Goal: Task Accomplishment & Management: Manage account settings

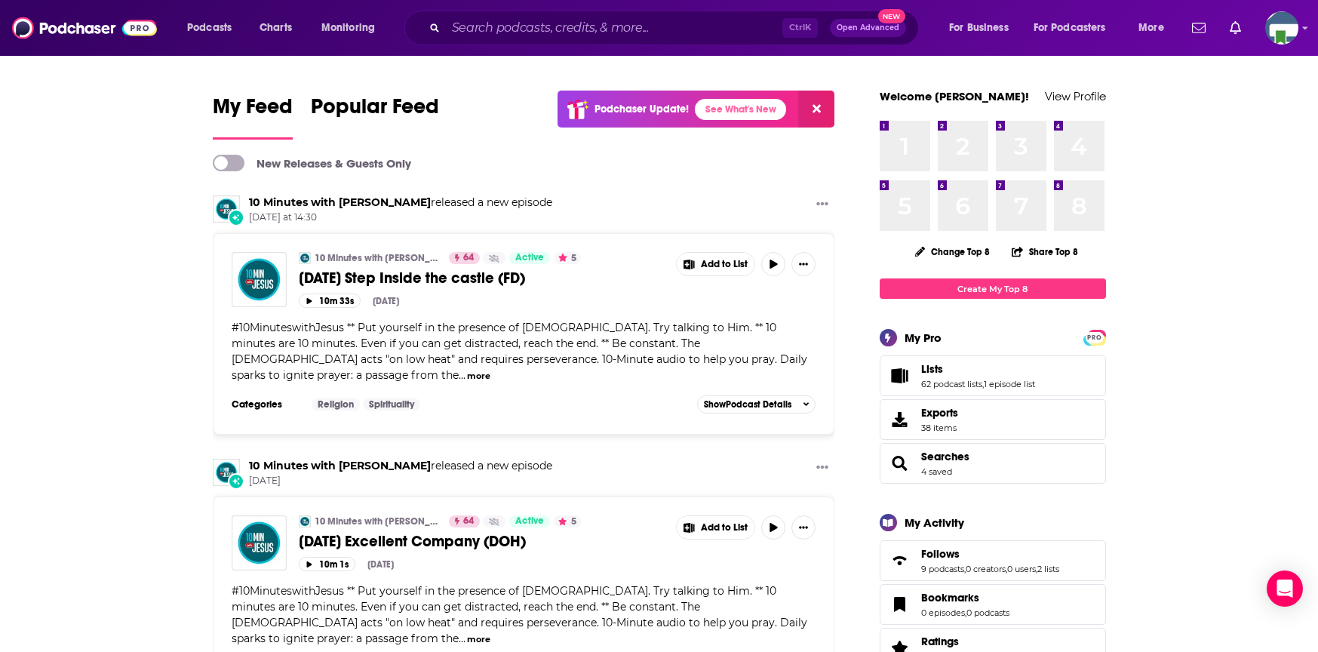
drag, startPoint x: 1124, startPoint y: 0, endPoint x: 966, endPoint y: 3, distance: 157.7
click at [966, 3] on div "Podcasts Charts Monitoring Ctrl K Open Advanced New For Business For Podcasters…" at bounding box center [659, 28] width 1318 height 56
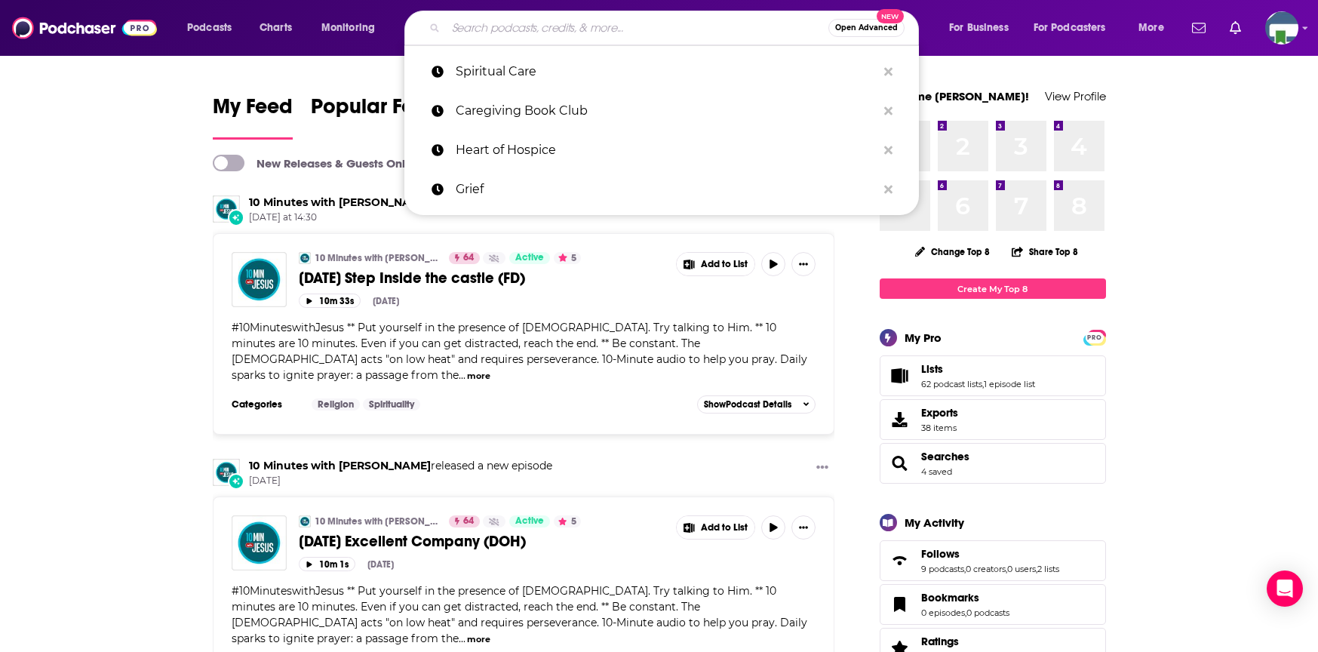
click at [496, 31] on input "Search podcasts, credits, & more..." at bounding box center [637, 28] width 382 height 24
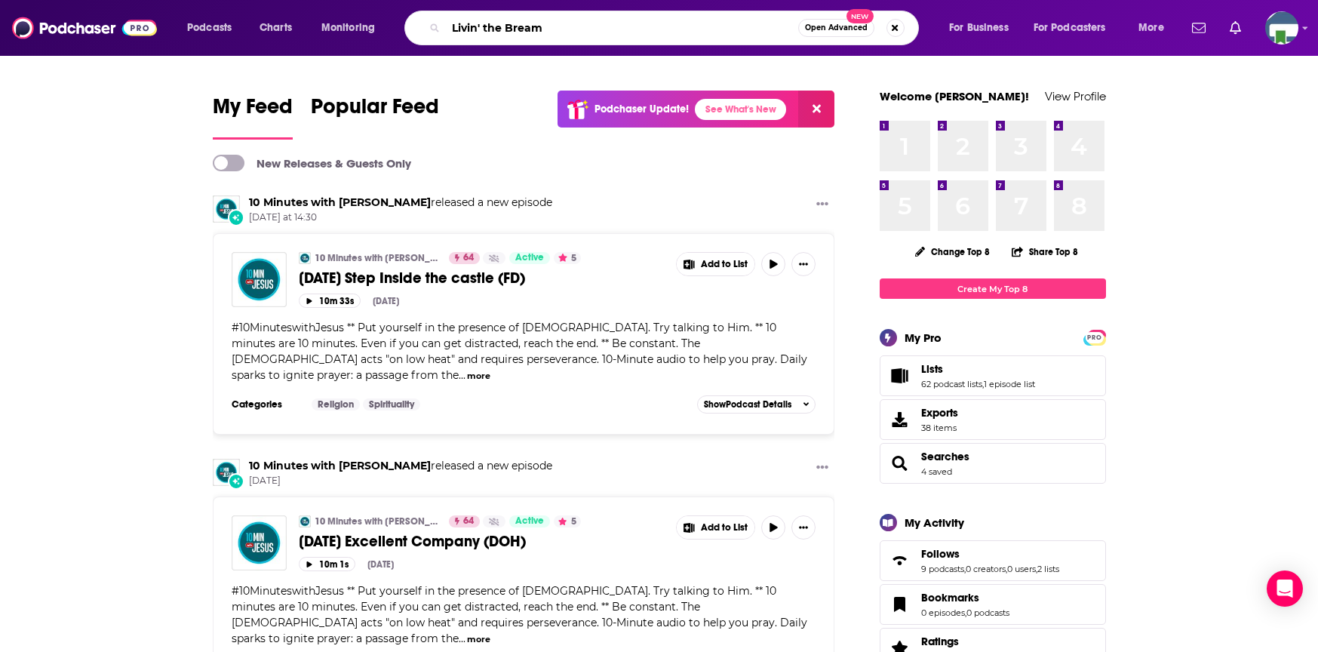
type input "Livin' the Bream"
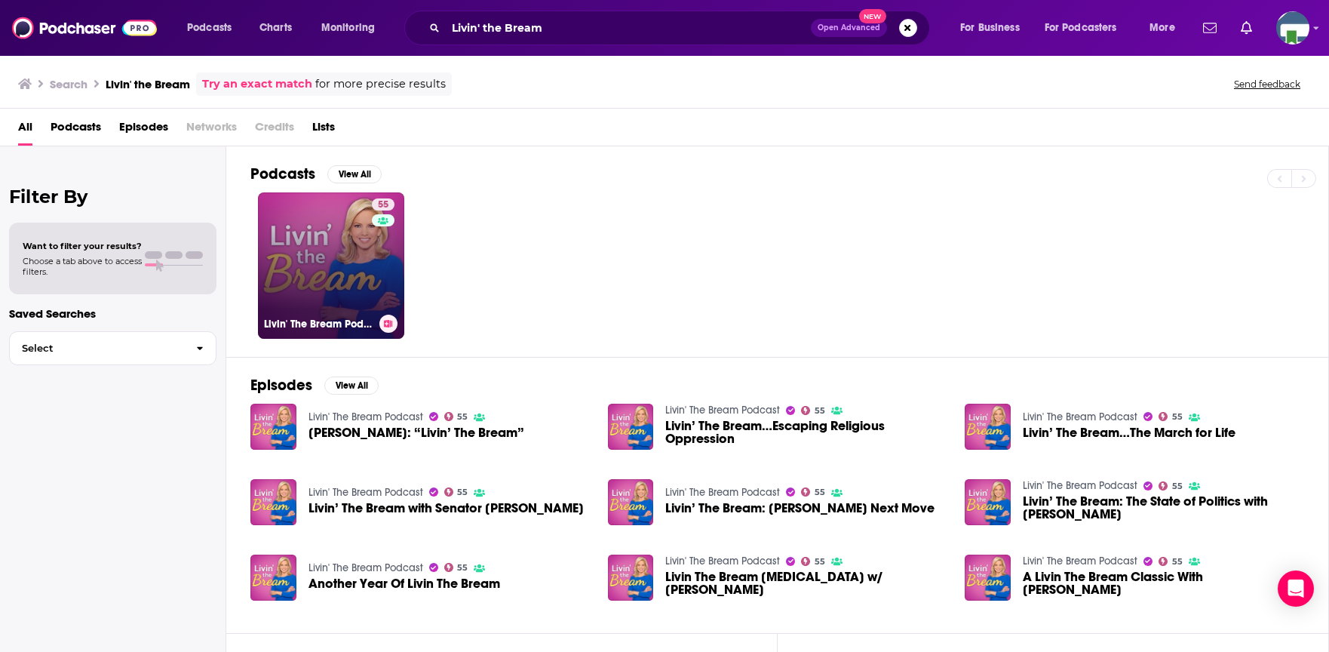
click at [352, 247] on link "55 Livin' The Bream Podcast" at bounding box center [331, 265] width 146 height 146
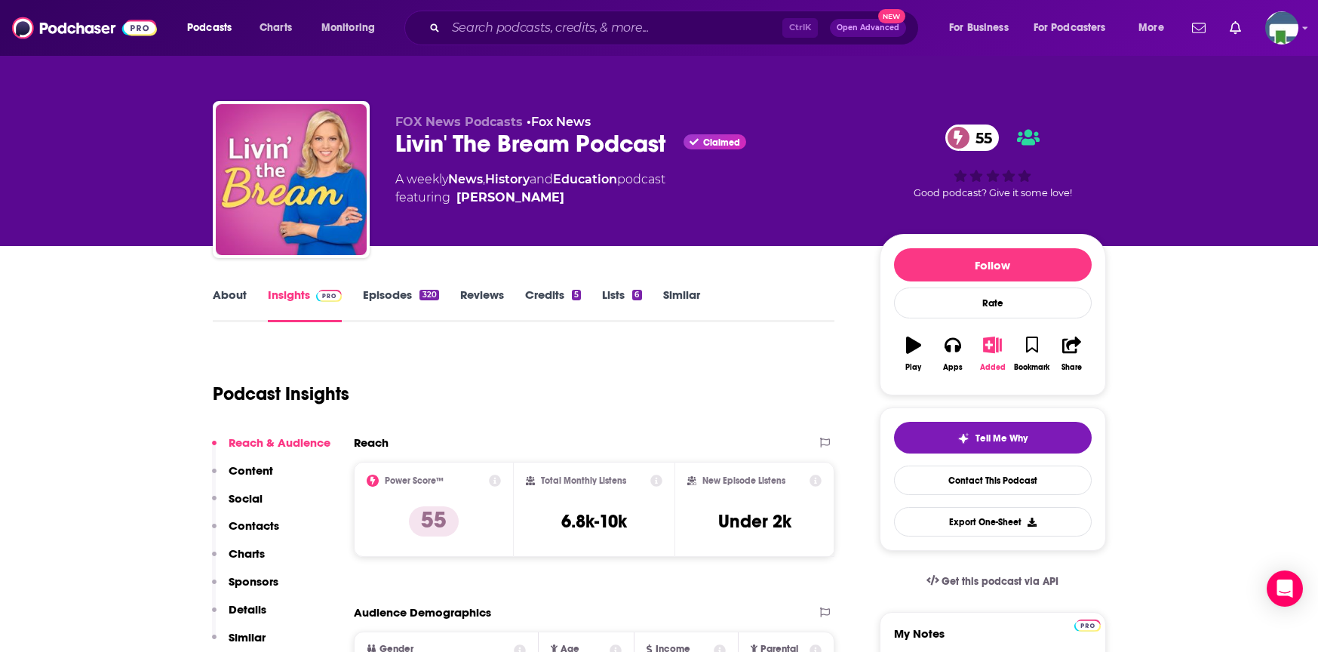
click at [990, 345] on icon "button" at bounding box center [992, 344] width 19 height 17
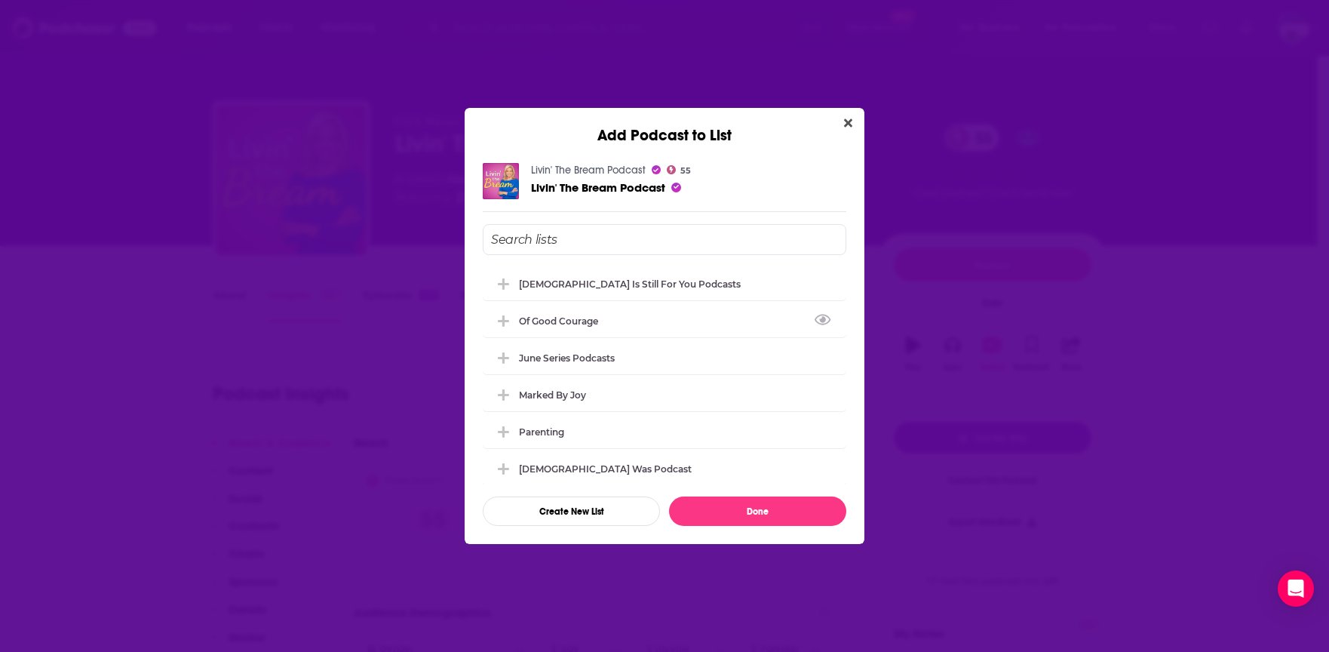
click at [572, 328] on div "Of Good Courage" at bounding box center [665, 320] width 364 height 33
click at [585, 238] on input "Add Podcast To List" at bounding box center [665, 239] width 364 height 31
click at [499, 321] on icon "Add Podcast To List" at bounding box center [503, 320] width 11 height 2
click at [505, 319] on icon "Add Podcast To List" at bounding box center [503, 320] width 11 height 11
click at [532, 242] on input "Add Podcast To List" at bounding box center [665, 239] width 364 height 31
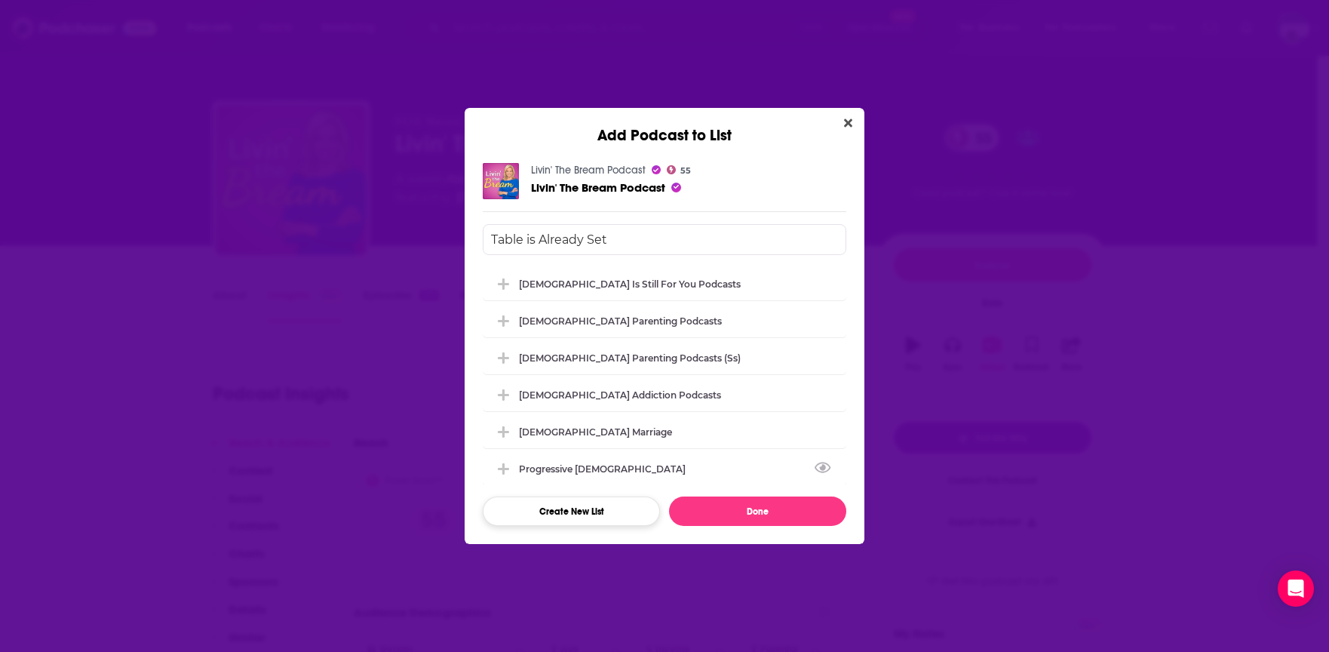
type input "Table is Already Set"
click at [586, 515] on button "Create New List" at bounding box center [571, 510] width 177 height 29
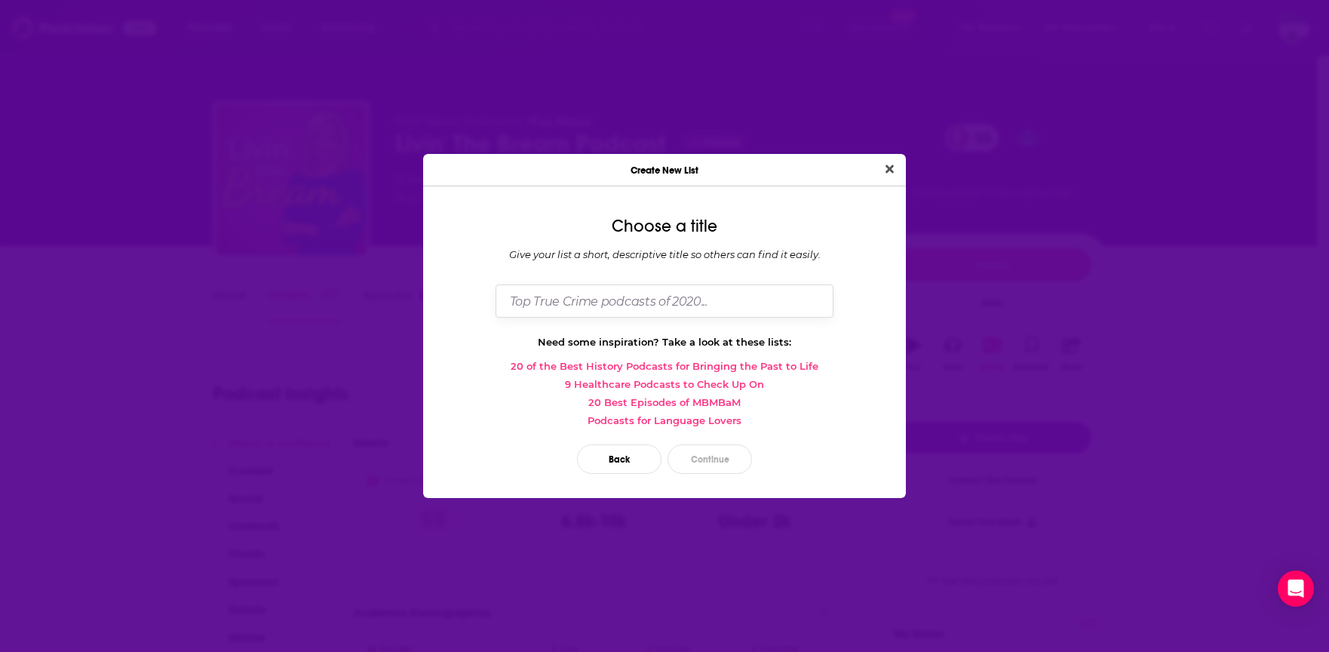
click at [633, 292] on input "Dialog" at bounding box center [665, 300] width 338 height 32
type input "Table is Already Set"
click at [704, 460] on button "Continue" at bounding box center [710, 458] width 84 height 29
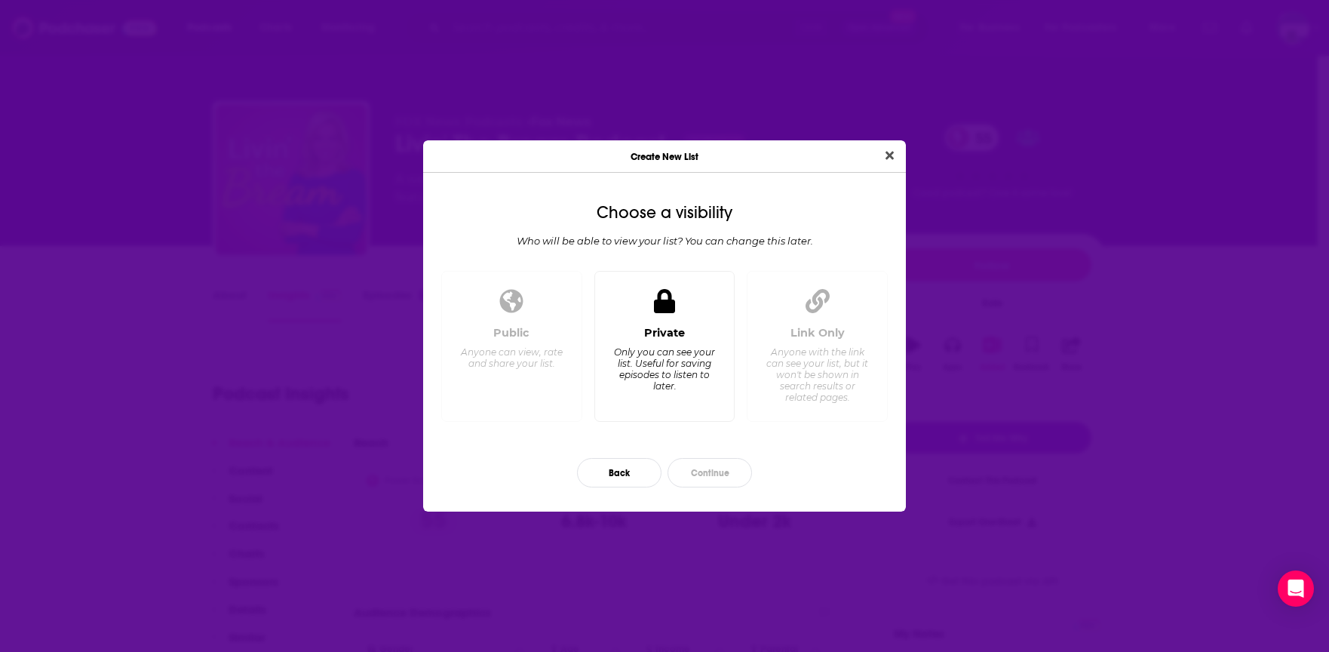
click at [664, 356] on div "Only you can see your list. Useful for saving episodes to listen to later." at bounding box center [663, 368] width 103 height 45
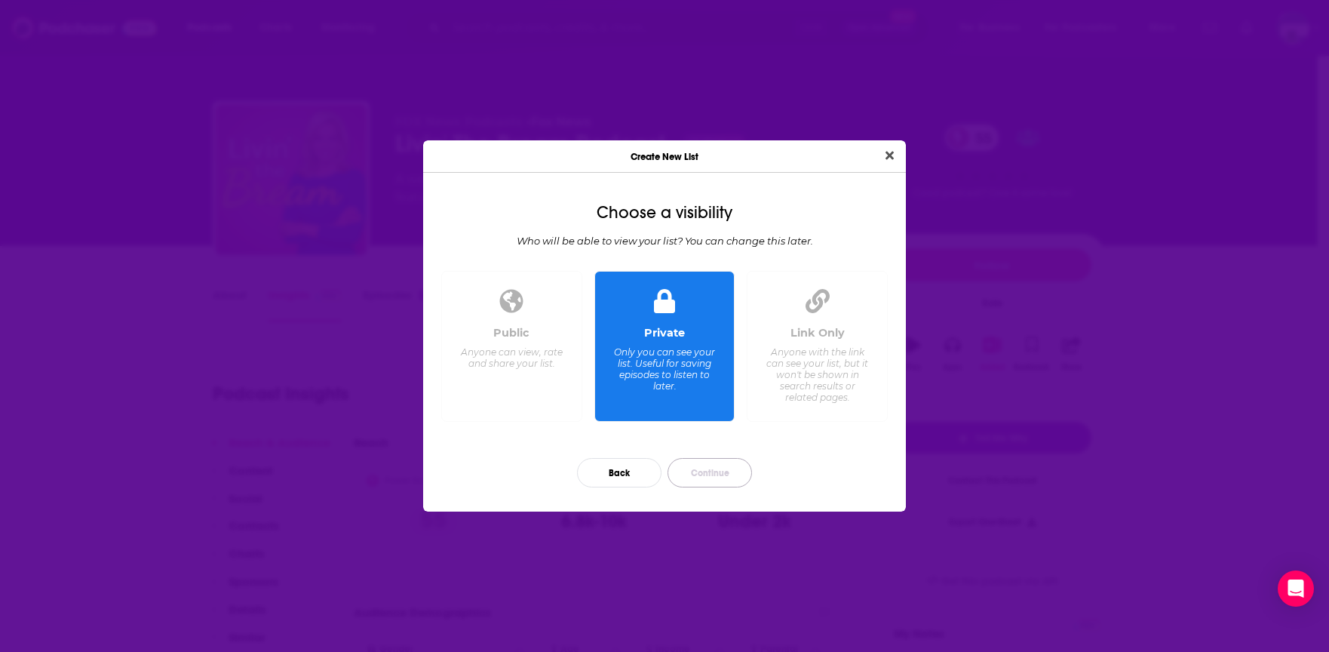
click at [712, 471] on button "Continue" at bounding box center [710, 472] width 84 height 29
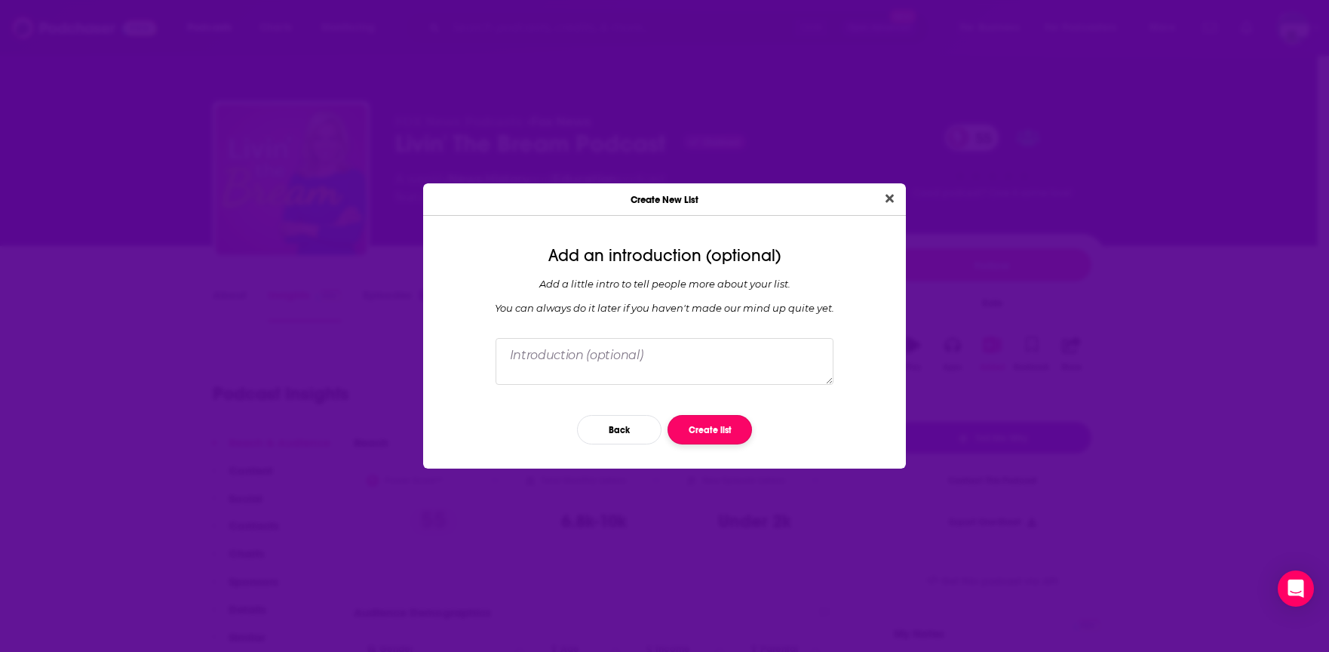
click at [694, 426] on button "Create list" at bounding box center [710, 429] width 84 height 29
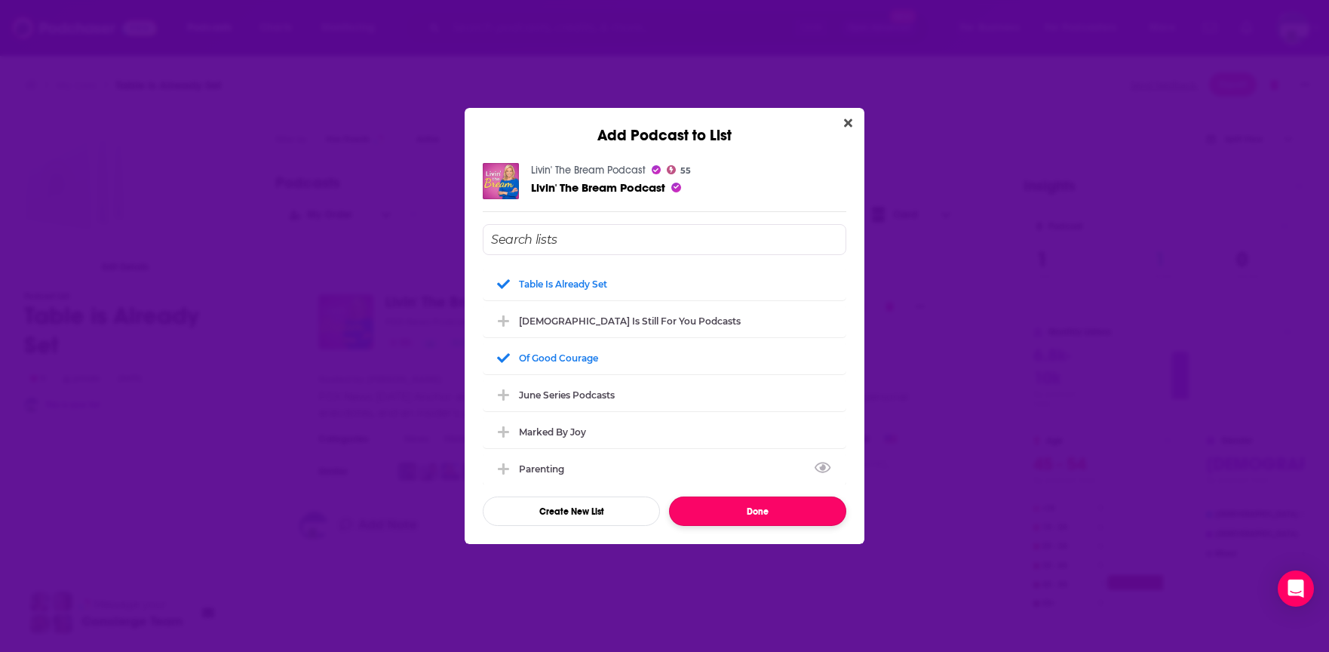
click at [763, 510] on button "Done" at bounding box center [757, 510] width 177 height 29
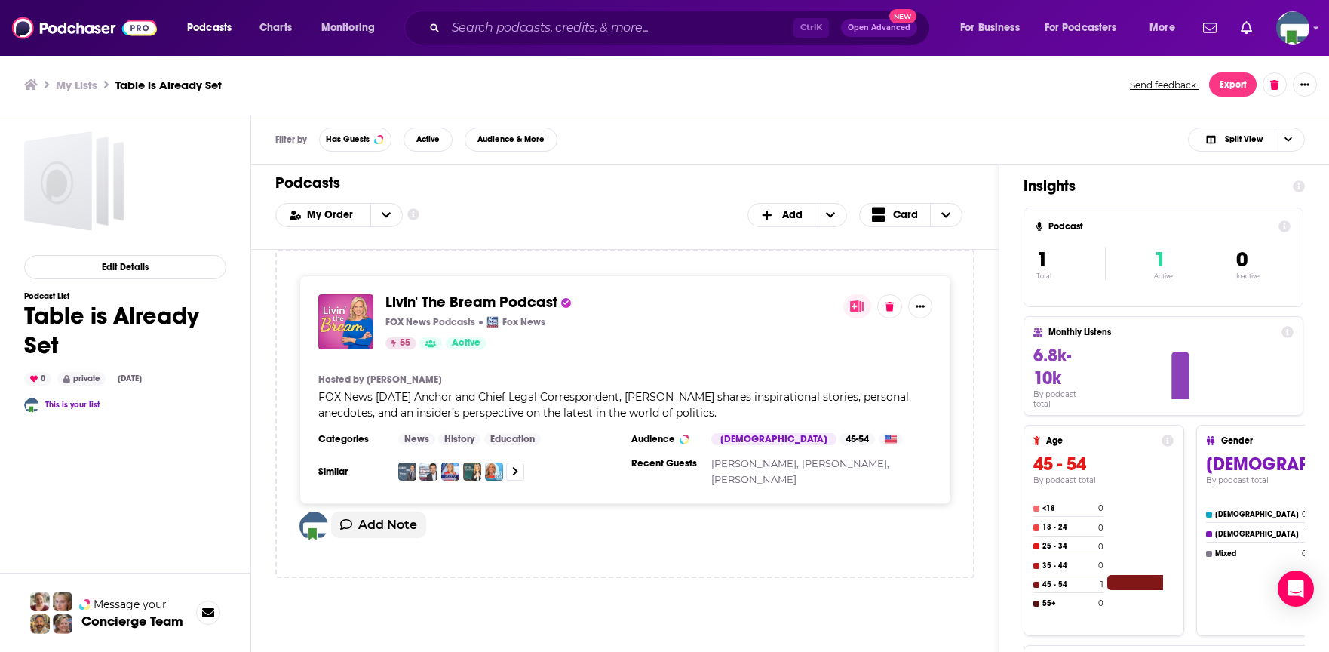
click at [1315, 314] on div "Insights Podcast 1 Total 1 Active 0 Inactive Monthly Listens 6.8k-10k By podcas…" at bounding box center [1164, 468] width 330 height 609
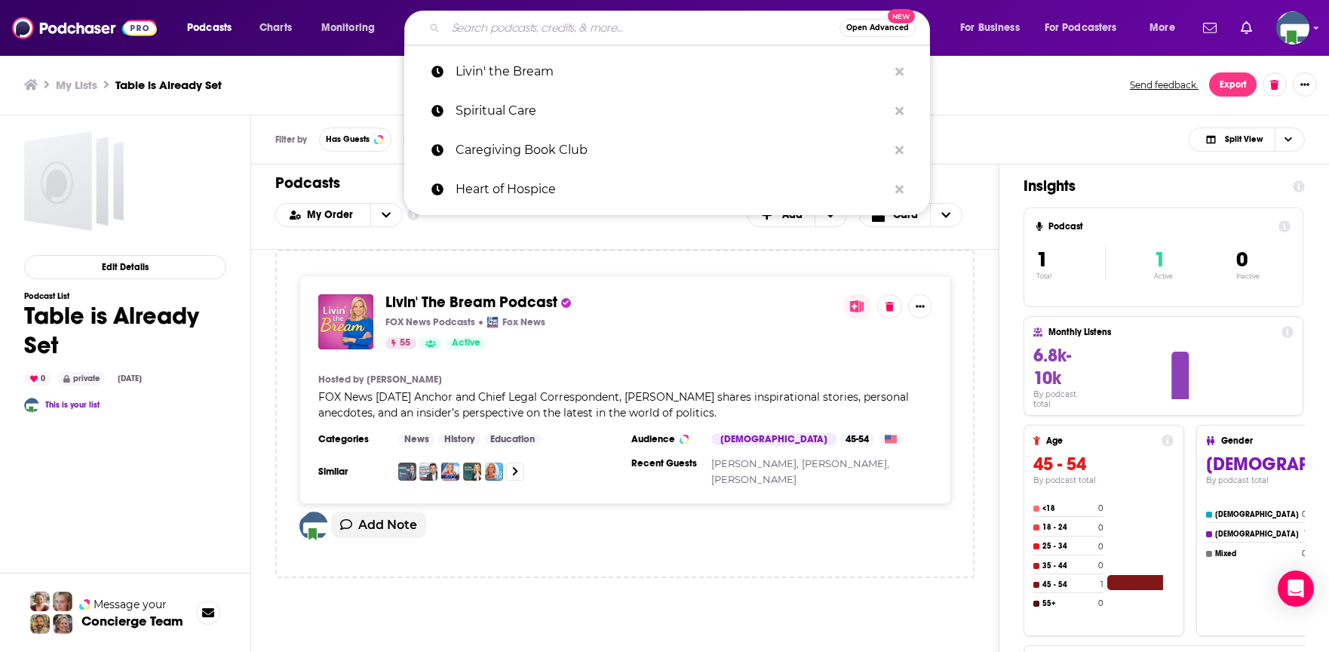
click at [515, 26] on input "Search podcasts, credits, & more..." at bounding box center [643, 28] width 394 height 24
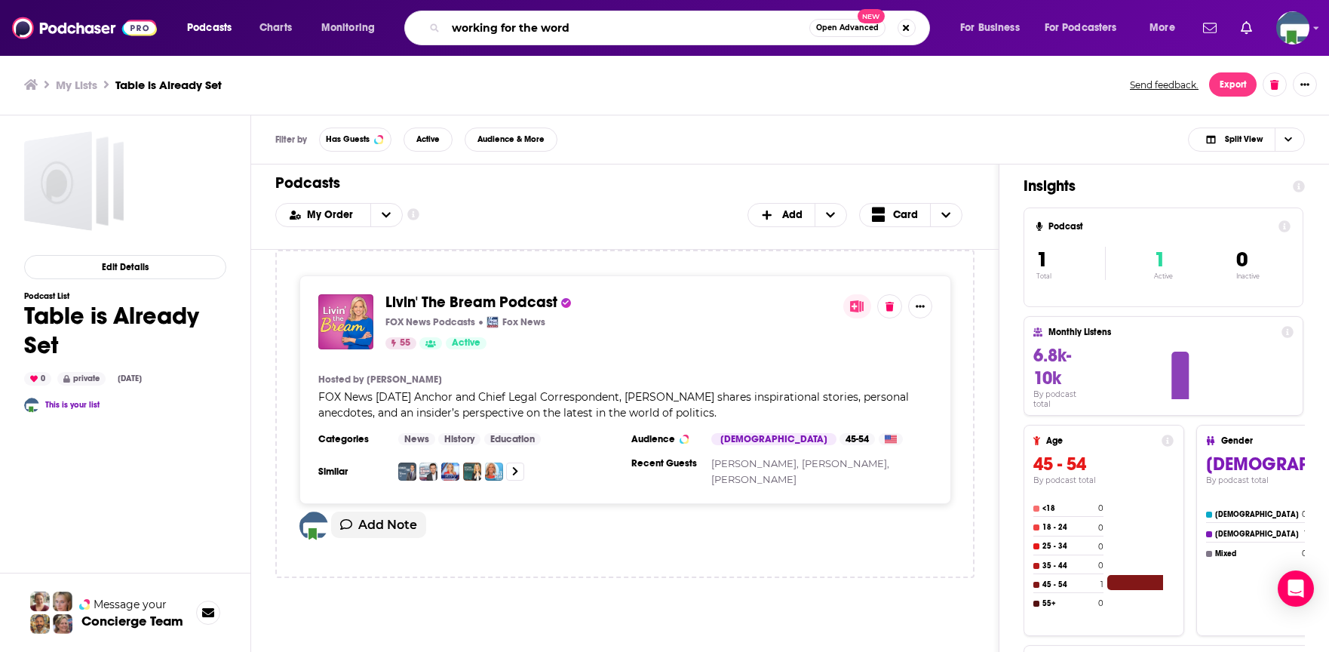
type input "working for the word"
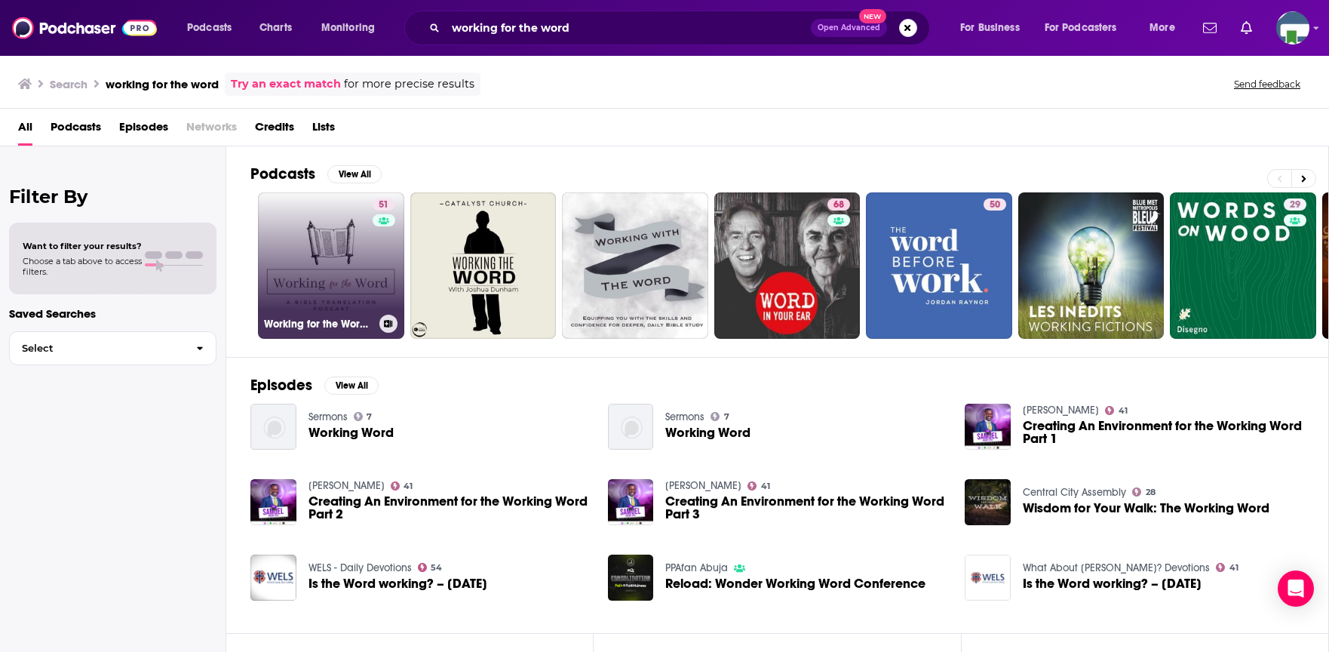
click at [353, 236] on link "51 Working for the Word - a [DEMOGRAPHIC_DATA] translation podcast" at bounding box center [331, 265] width 146 height 146
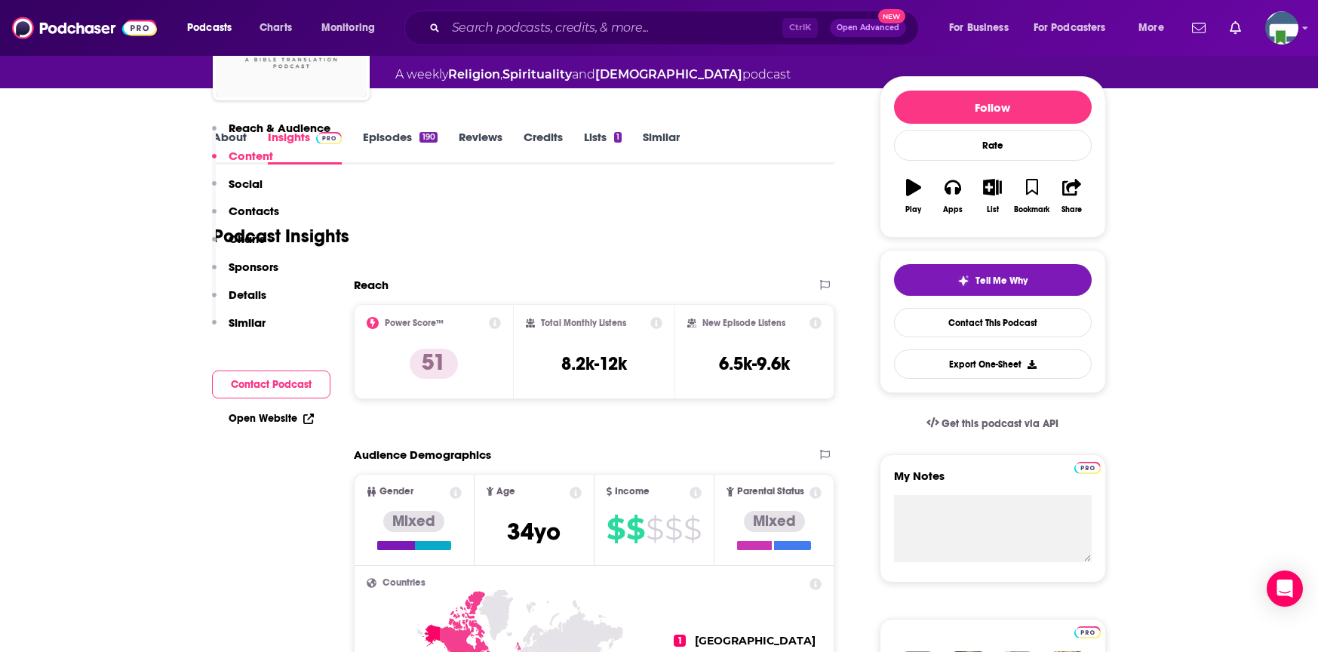
scroll to position [151, 0]
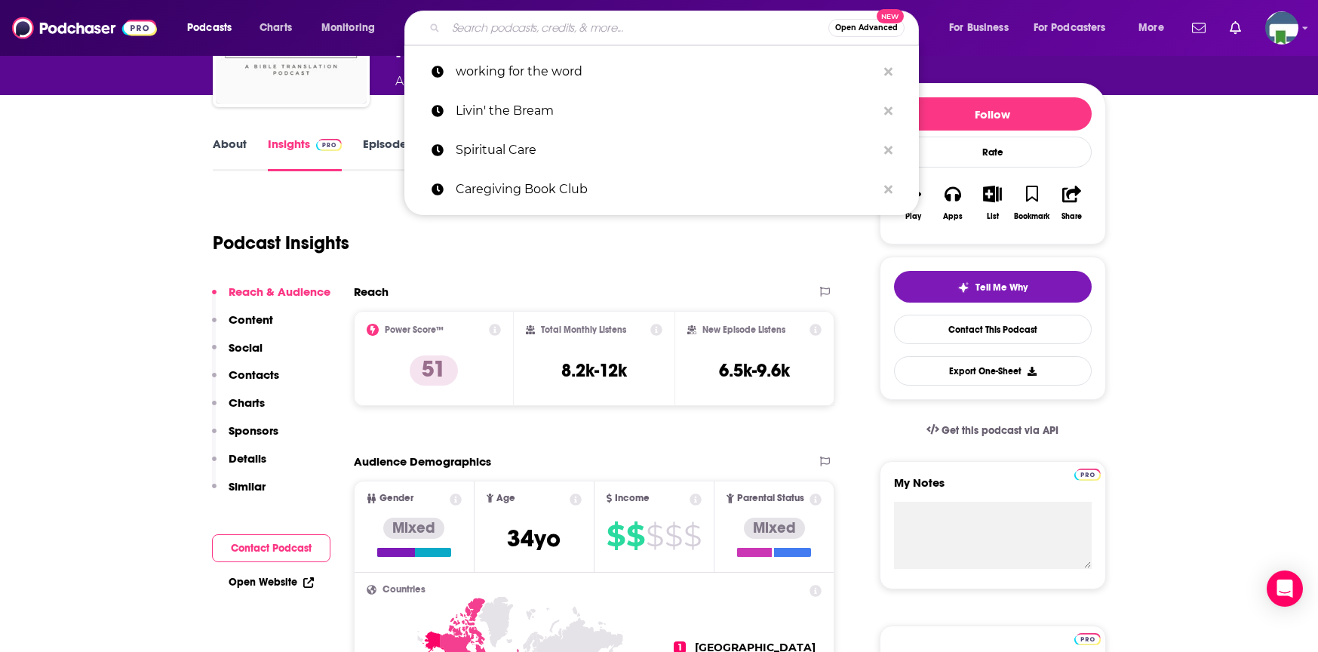
click at [510, 37] on input "Search podcasts, credits, & more..." at bounding box center [637, 28] width 382 height 24
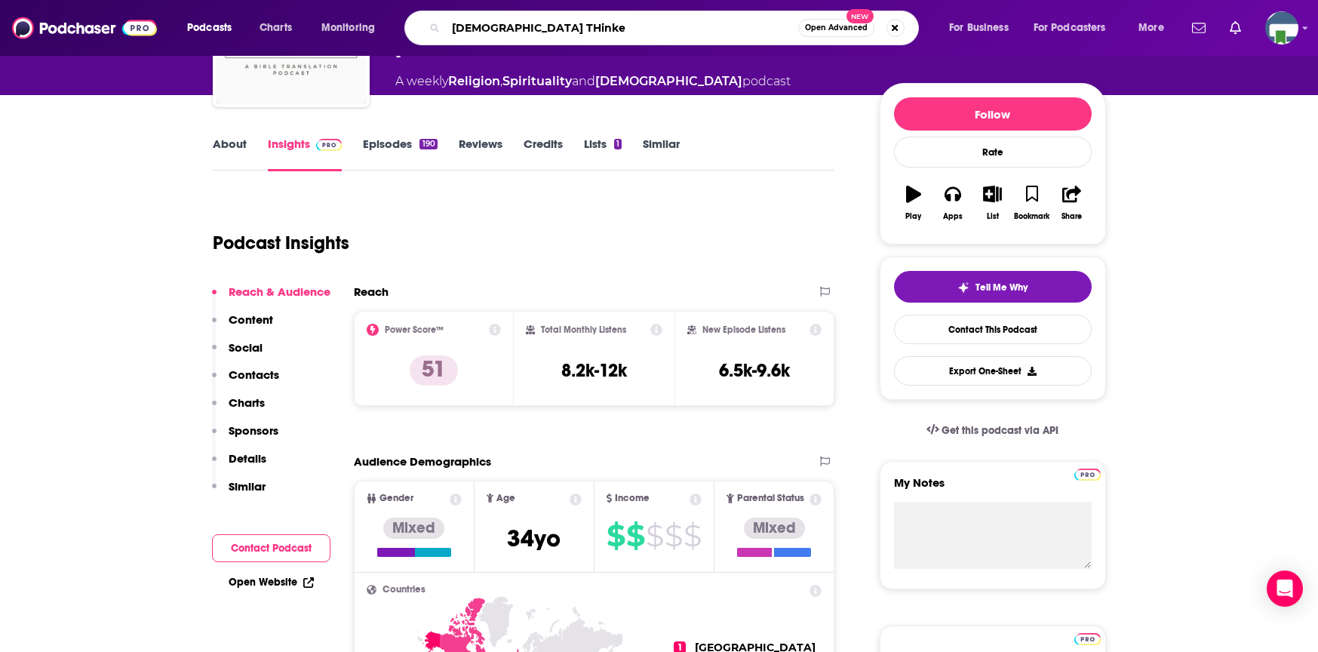
type input "[DEMOGRAPHIC_DATA] THinker"
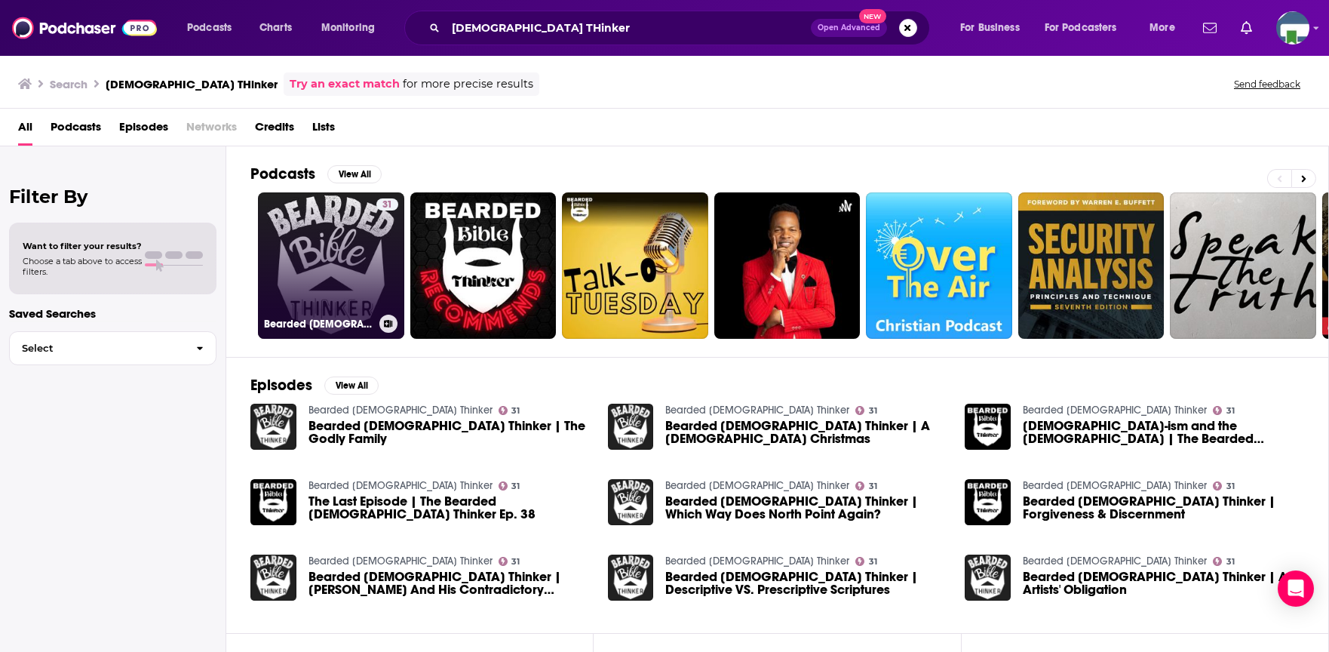
click at [323, 253] on link "31 Bearded [DEMOGRAPHIC_DATA] Thinker" at bounding box center [331, 265] width 146 height 146
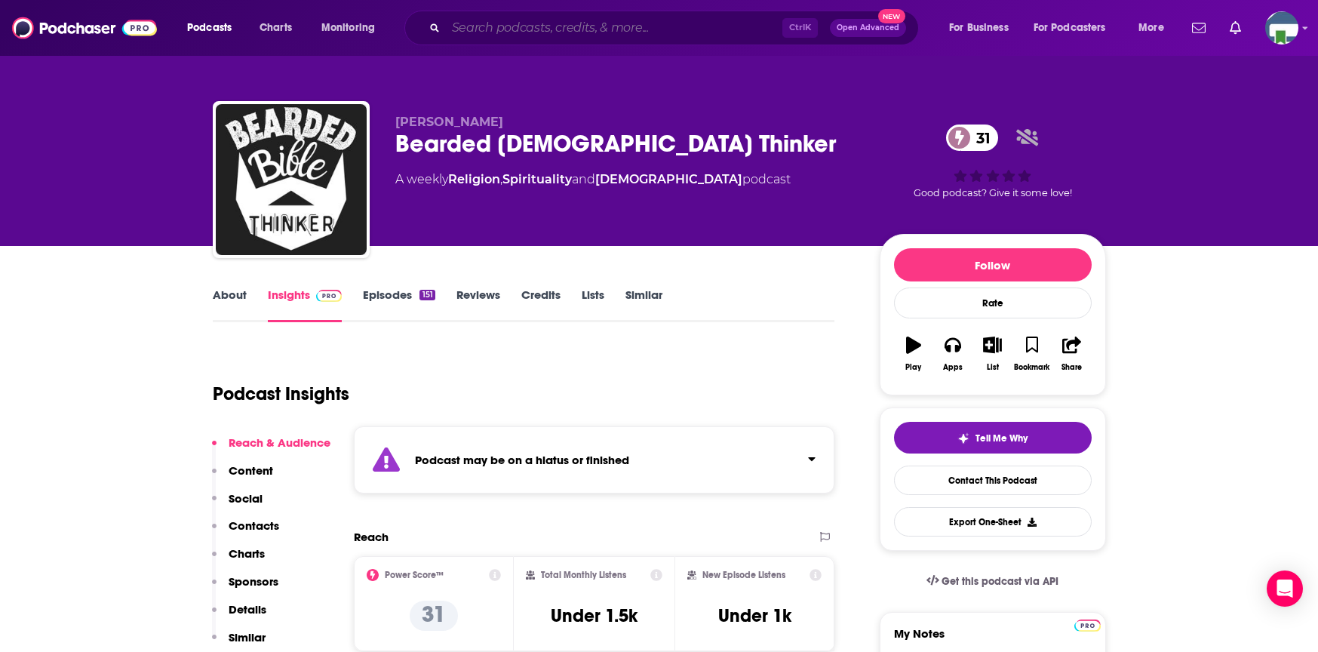
click at [508, 26] on input "Search podcasts, credits, & more..." at bounding box center [614, 28] width 336 height 24
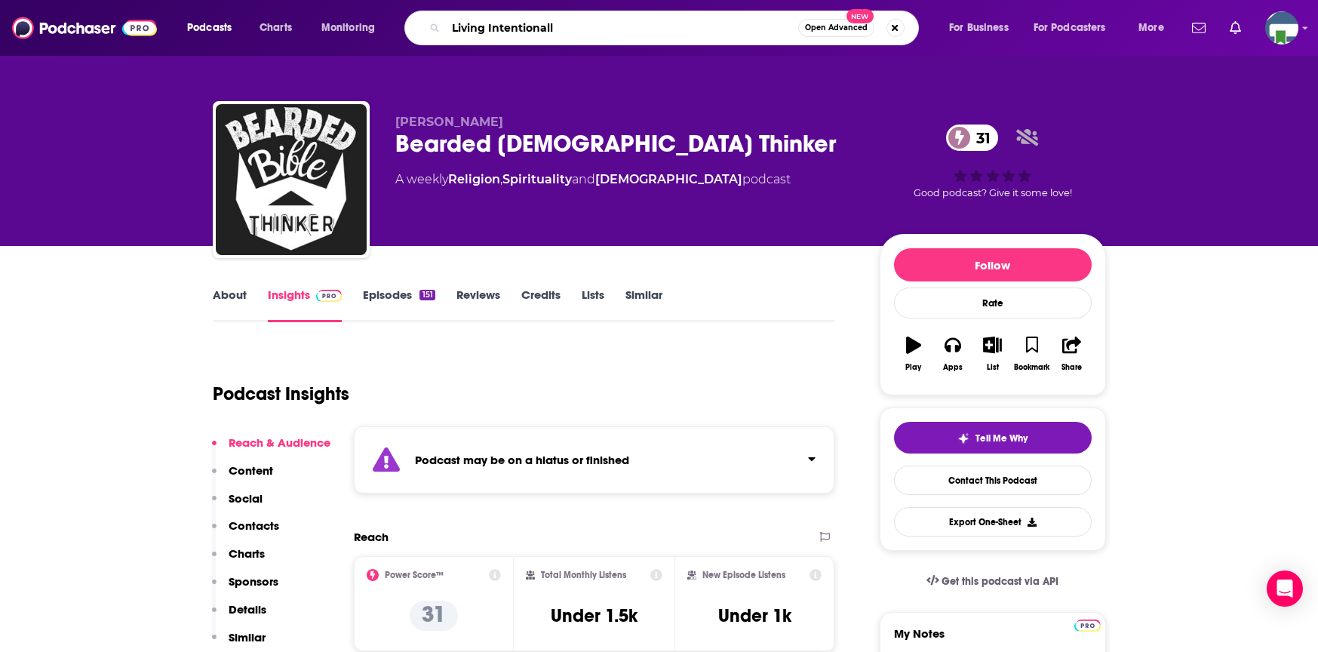
type input "Living Intentionally"
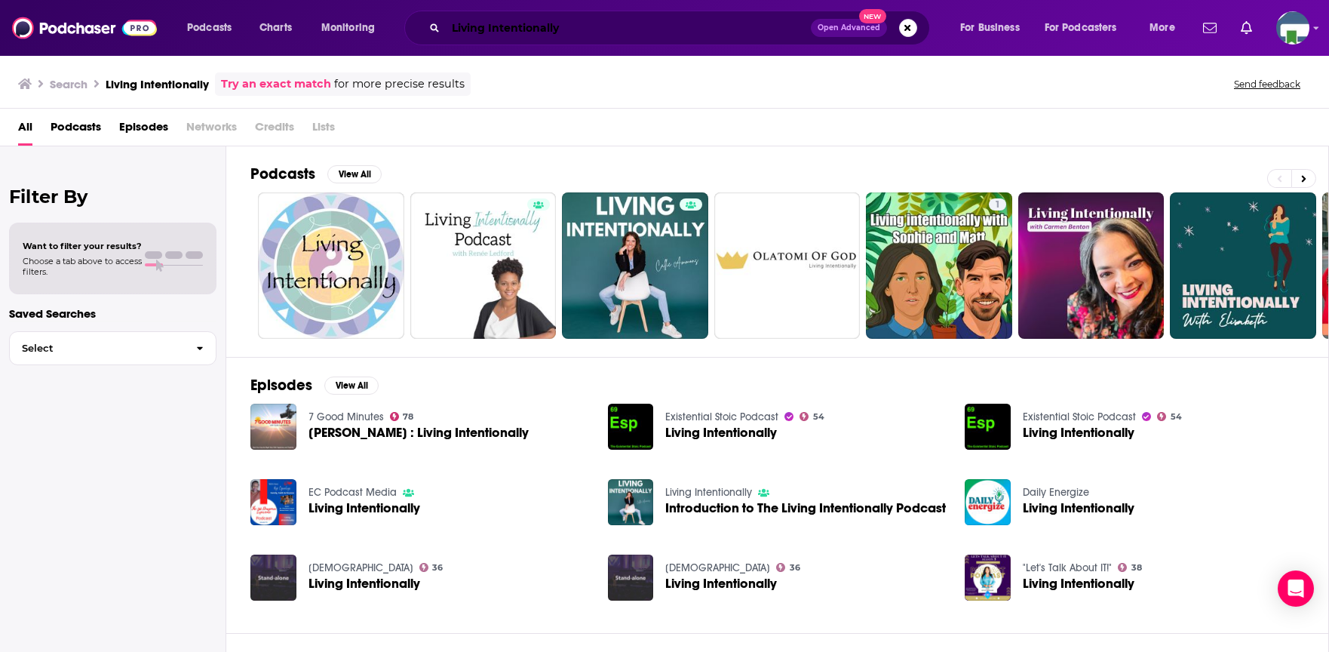
click at [583, 23] on input "Living Intentionally" at bounding box center [628, 28] width 365 height 24
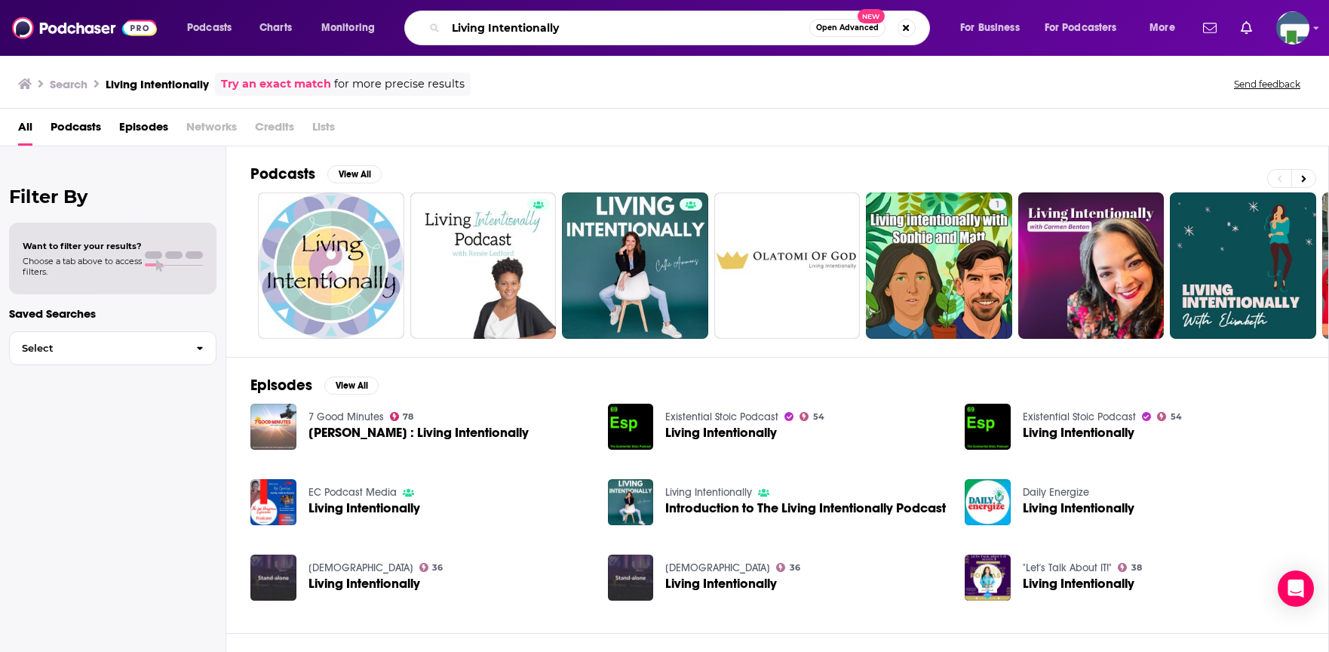
drag, startPoint x: 577, startPoint y: 30, endPoint x: 452, endPoint y: 32, distance: 125.2
click at [452, 32] on input "Living Intentionally" at bounding box center [628, 28] width 364 height 24
type input "Everyday Discipleship"
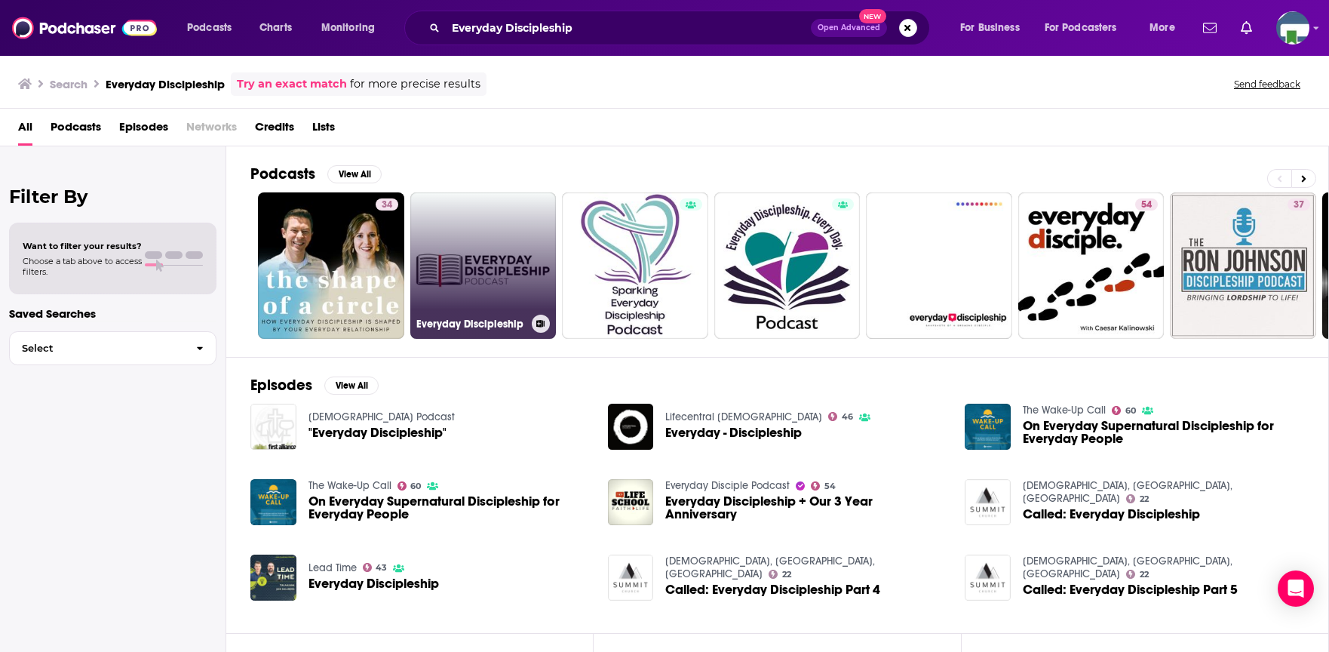
click at [480, 240] on link "Everyday Discipleship" at bounding box center [483, 265] width 146 height 146
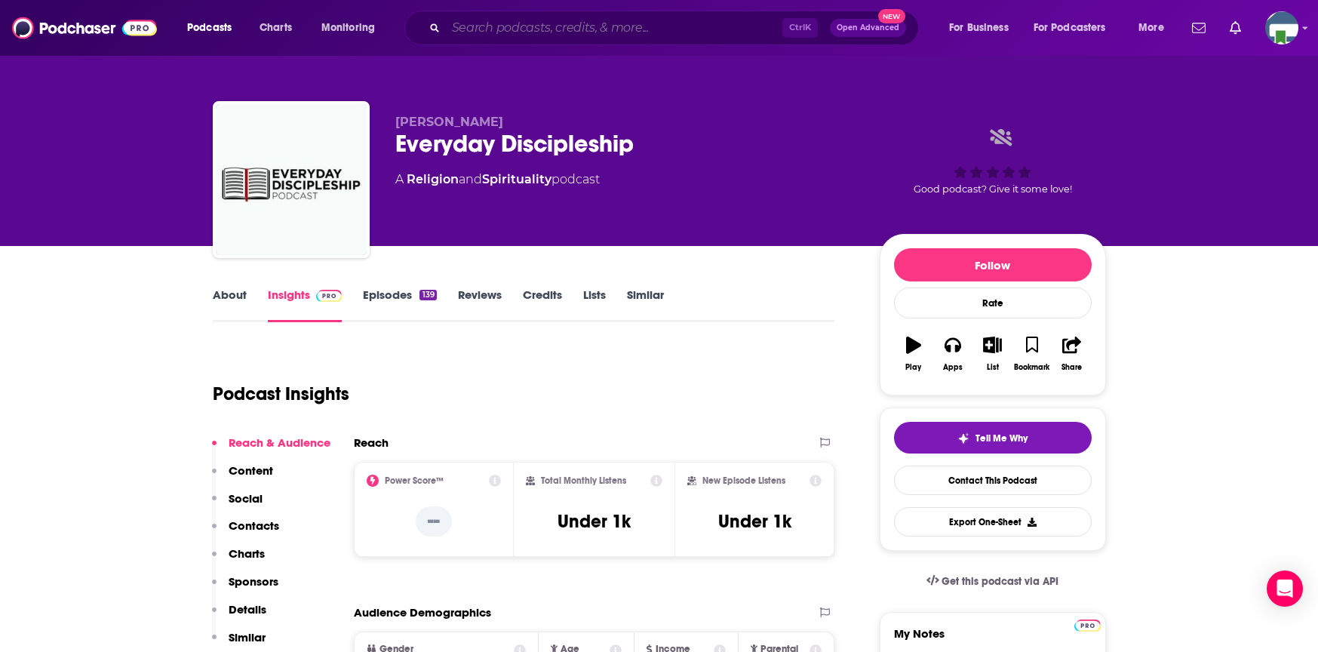
click at [625, 31] on input "Search podcasts, credits, & more..." at bounding box center [614, 28] width 336 height 24
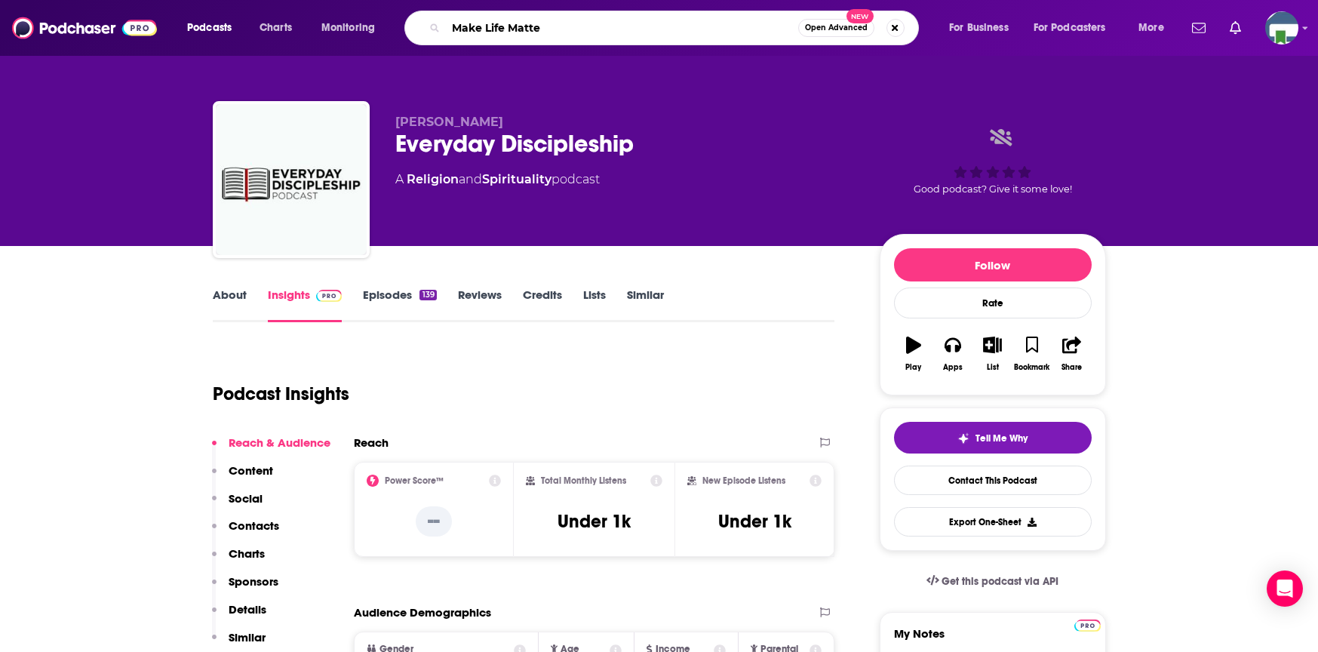
type input "Make Life Matter"
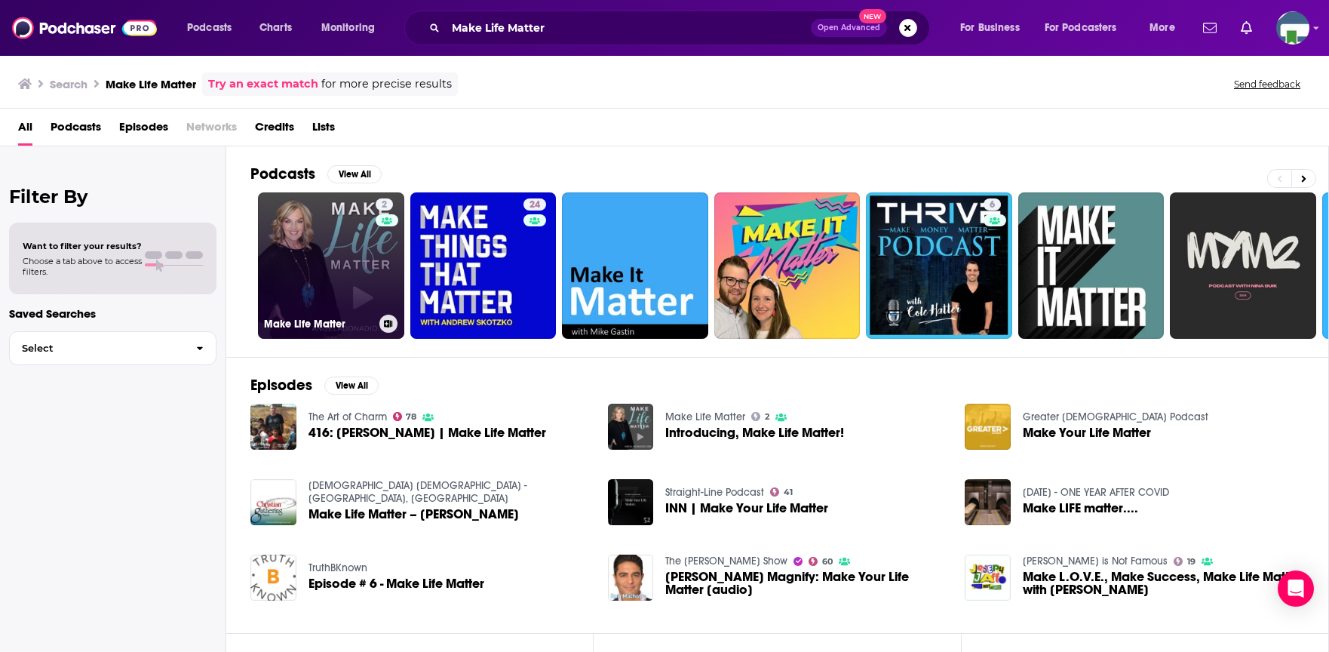
click at [361, 272] on link "2 Make Life Matter" at bounding box center [331, 265] width 146 height 146
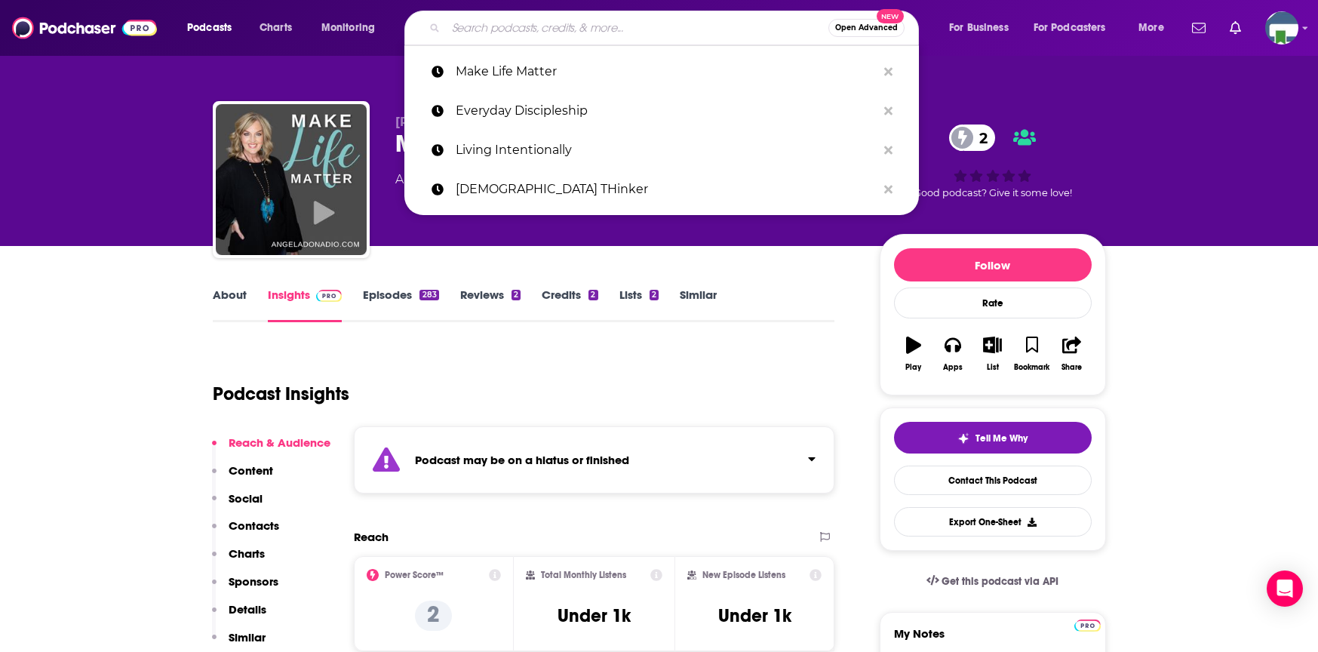
click at [446, 24] on input "Search podcasts, credits, & more..." at bounding box center [637, 28] width 382 height 24
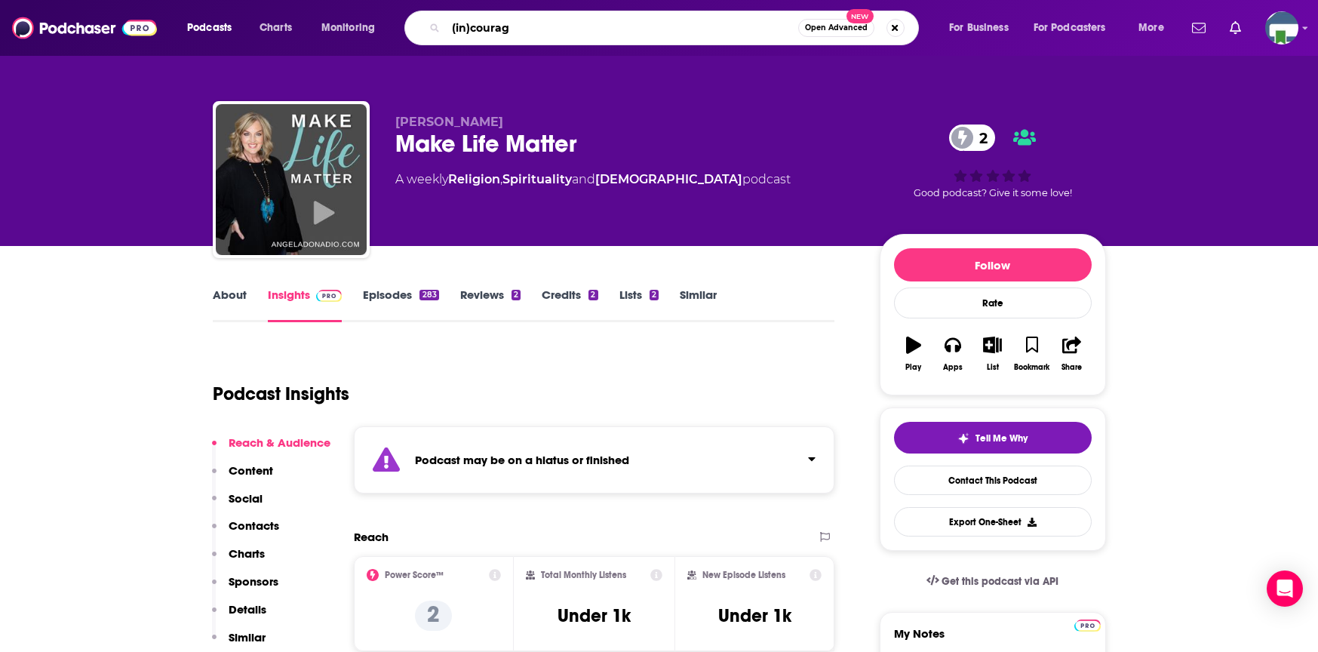
type input "(in)courage"
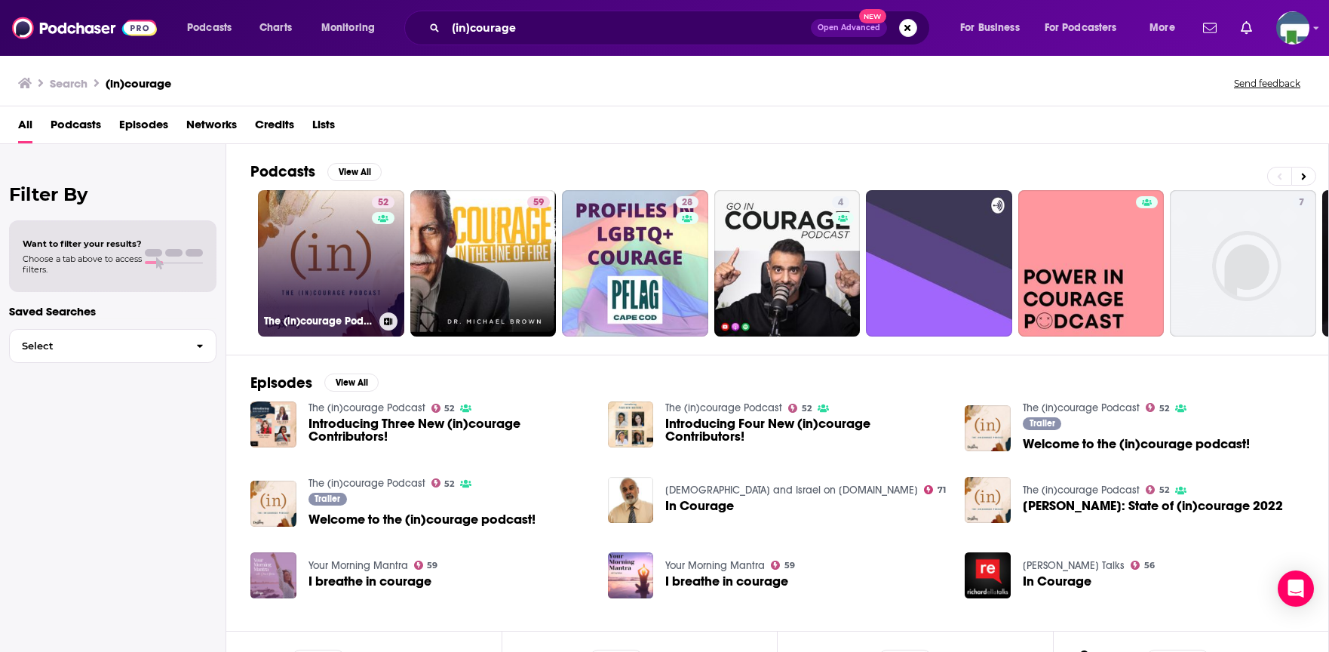
click at [349, 278] on link "52 The (in)courage Podcast" at bounding box center [331, 263] width 146 height 146
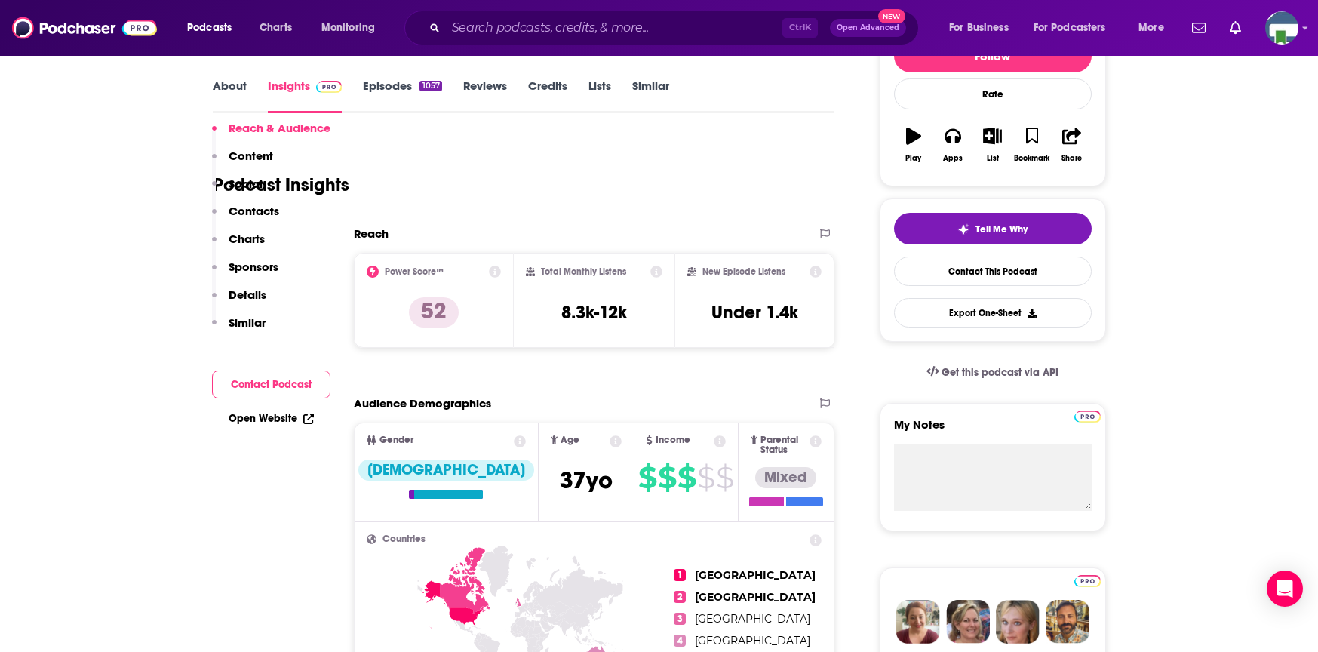
scroll to position [151, 0]
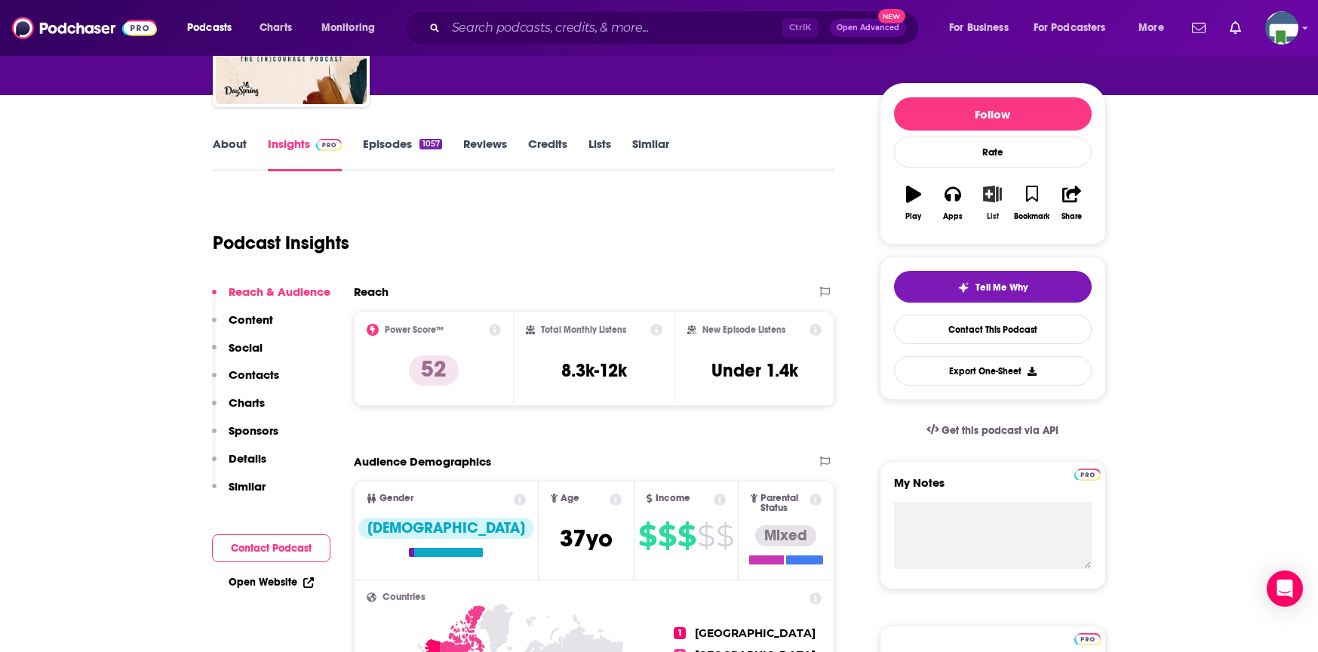
click at [995, 195] on icon "button" at bounding box center [992, 194] width 19 height 17
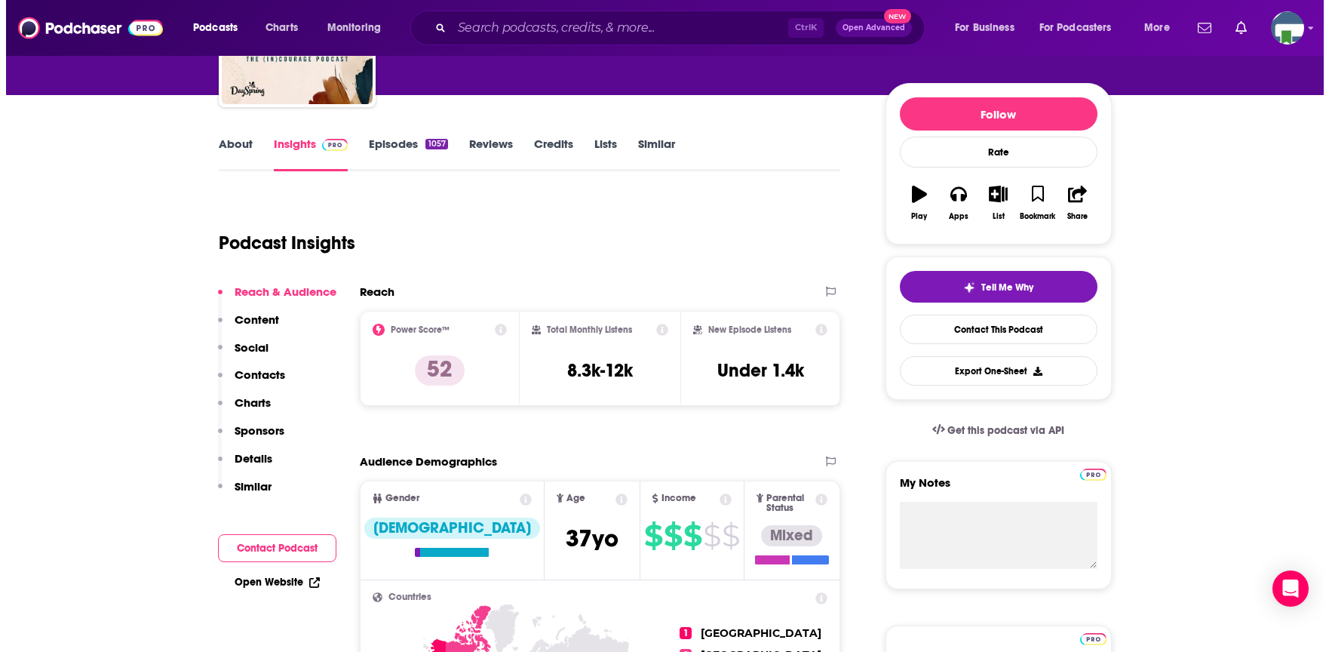
scroll to position [0, 0]
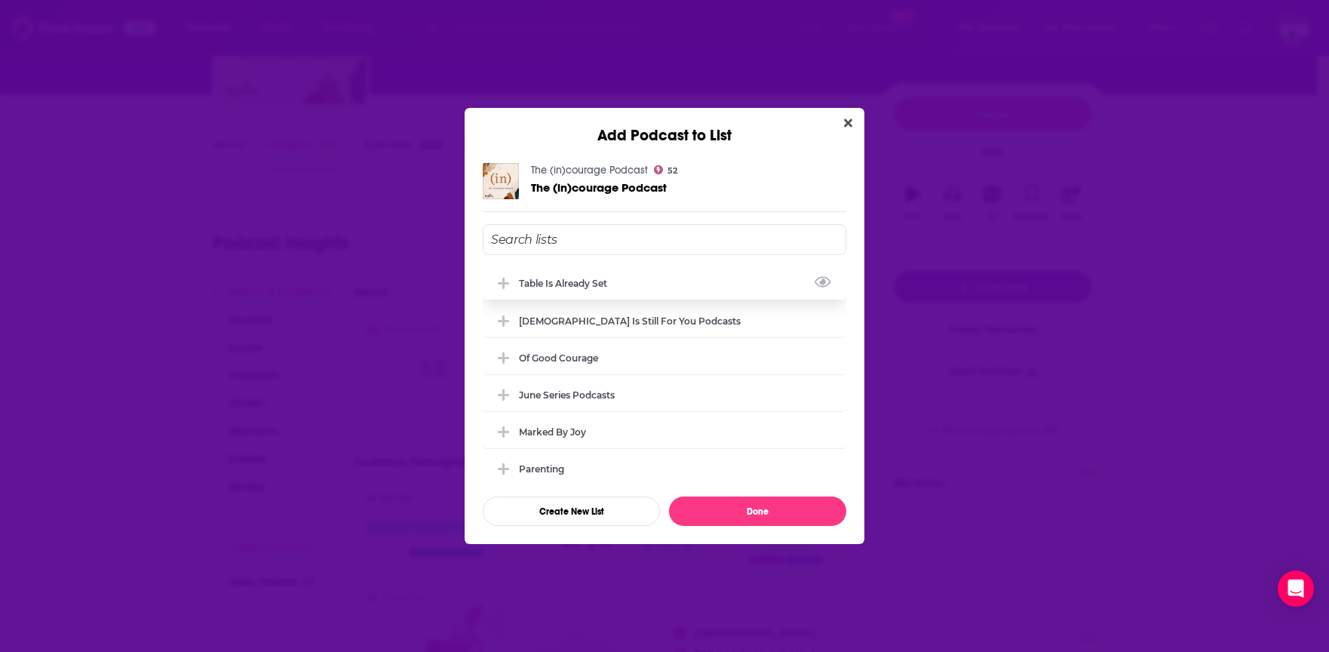
click at [538, 284] on div "Table is Already Set" at bounding box center [567, 283] width 97 height 11
click at [508, 282] on icon "Add Podcast To List" at bounding box center [503, 283] width 11 height 2
click at [503, 283] on icon "Add Podcast To List" at bounding box center [503, 283] width 11 height 11
click at [769, 504] on button "Done" at bounding box center [757, 510] width 177 height 29
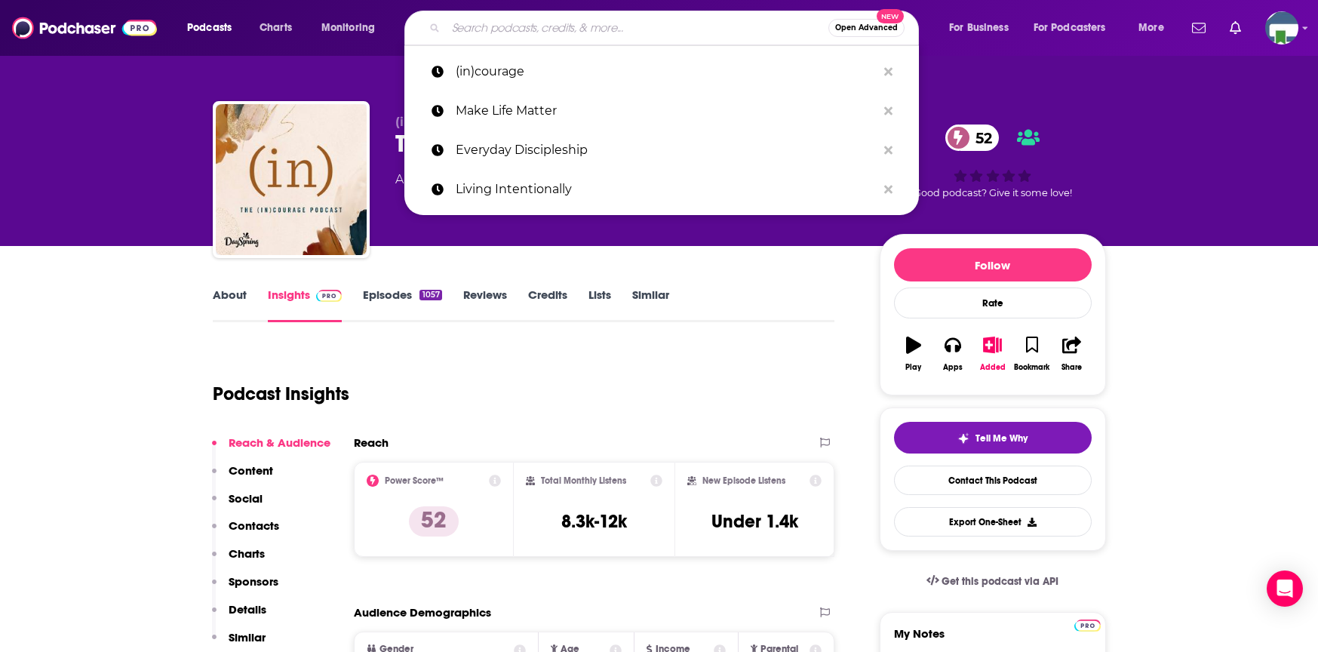
click at [506, 35] on input "Search podcasts, credits, & more..." at bounding box center [637, 28] width 382 height 24
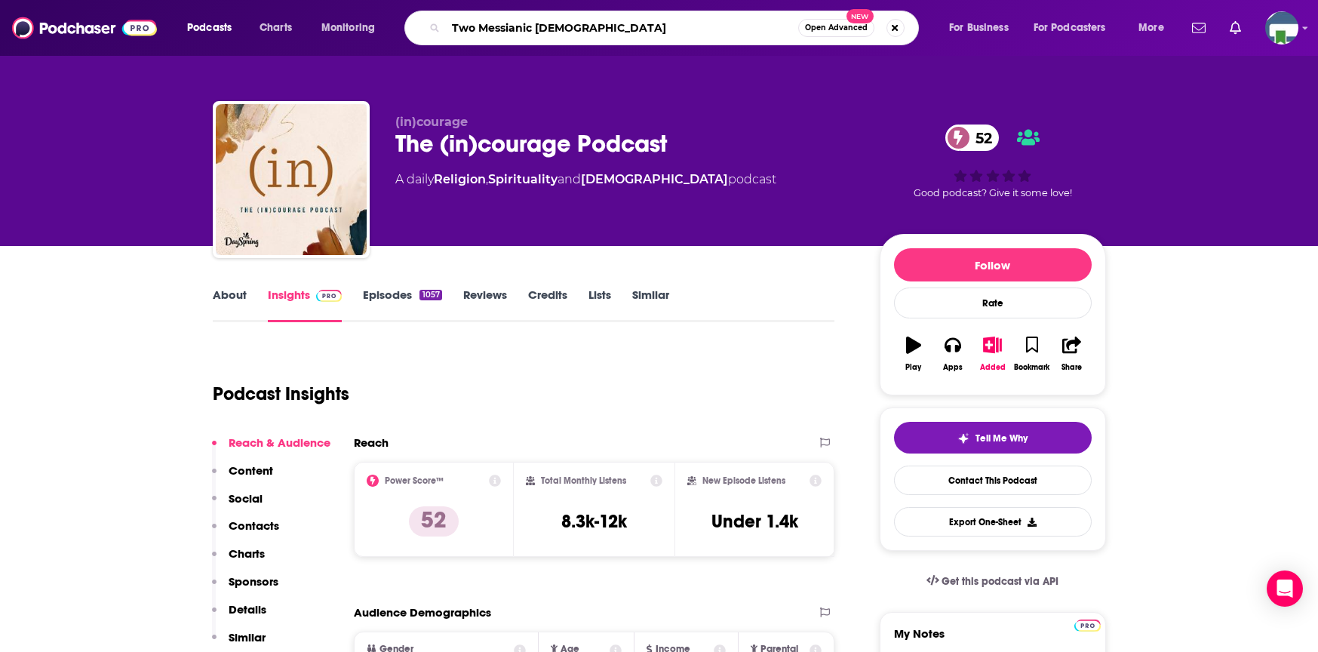
type input "Two [DEMOGRAPHIC_DATA]"
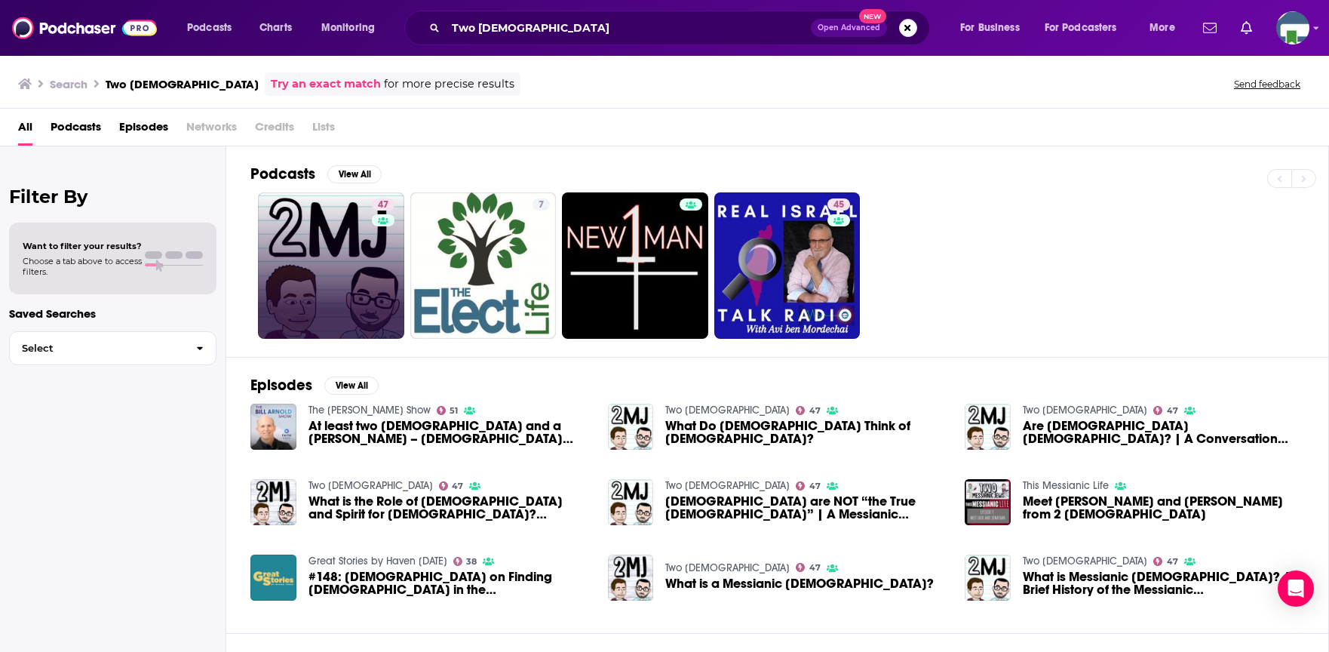
click at [365, 235] on link "47" at bounding box center [331, 265] width 146 height 146
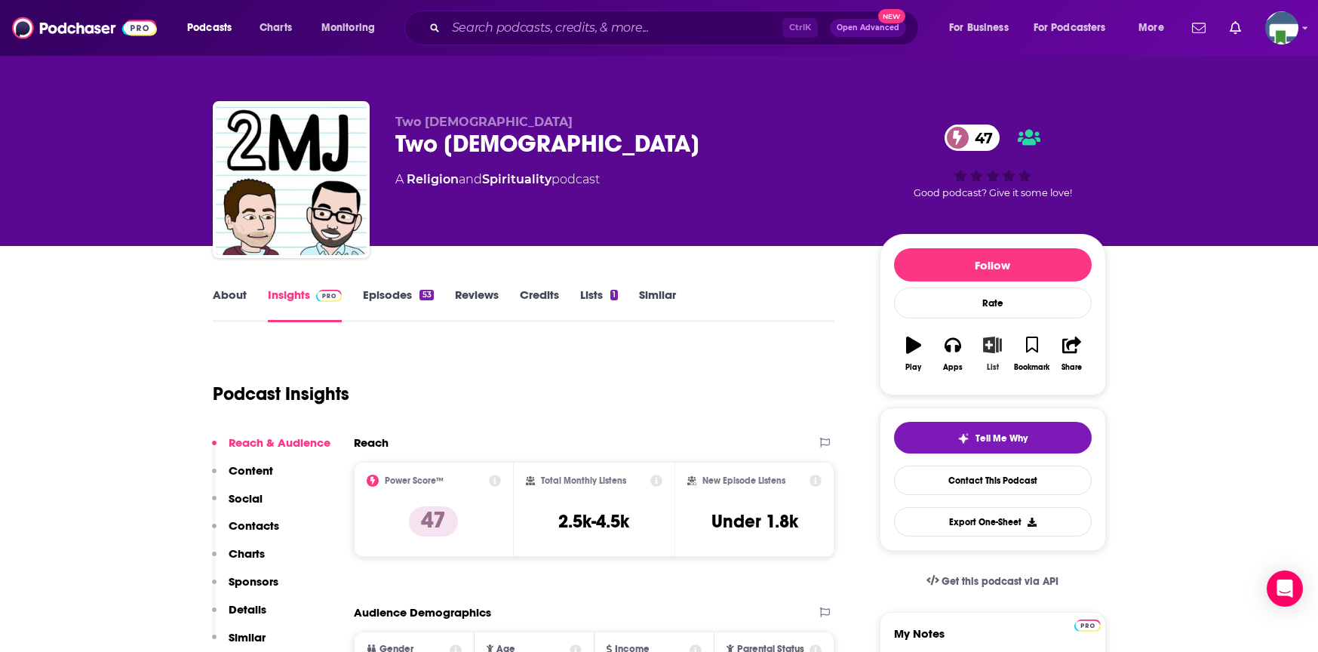
click at [989, 344] on icon "button" at bounding box center [992, 344] width 19 height 17
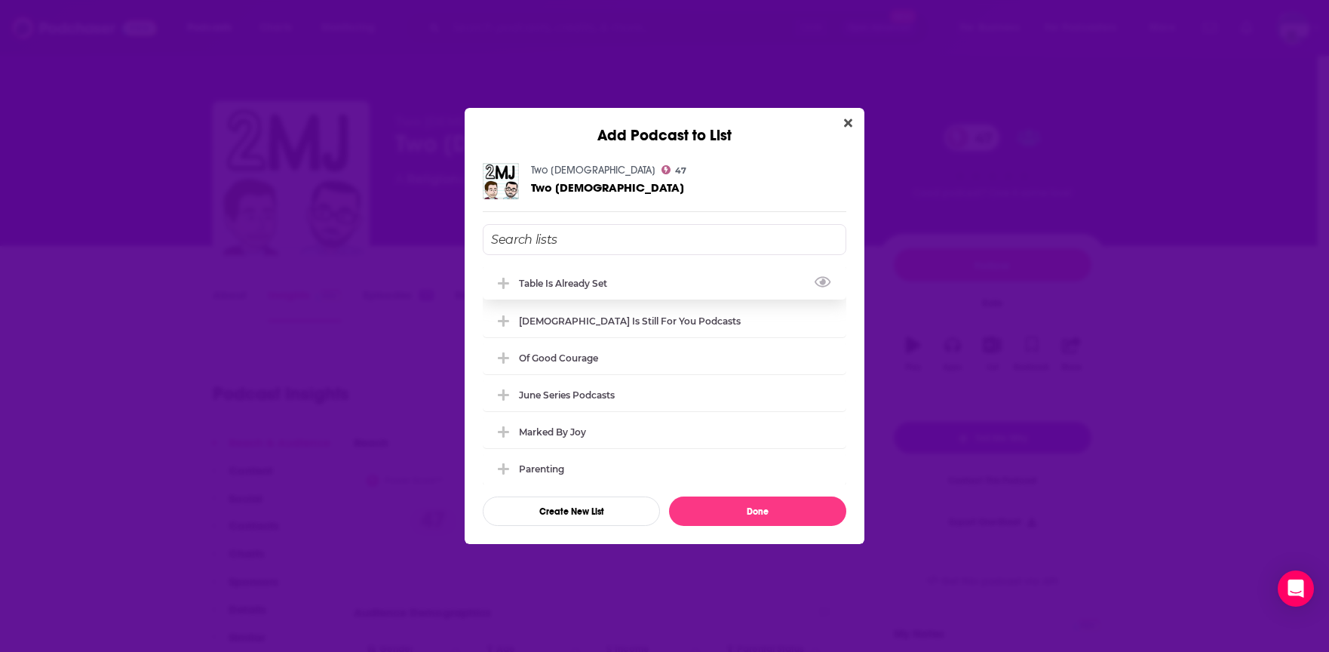
click at [501, 278] on icon "Add Podcast To List" at bounding box center [503, 284] width 11 height 14
click at [772, 511] on button "Done" at bounding box center [757, 510] width 177 height 29
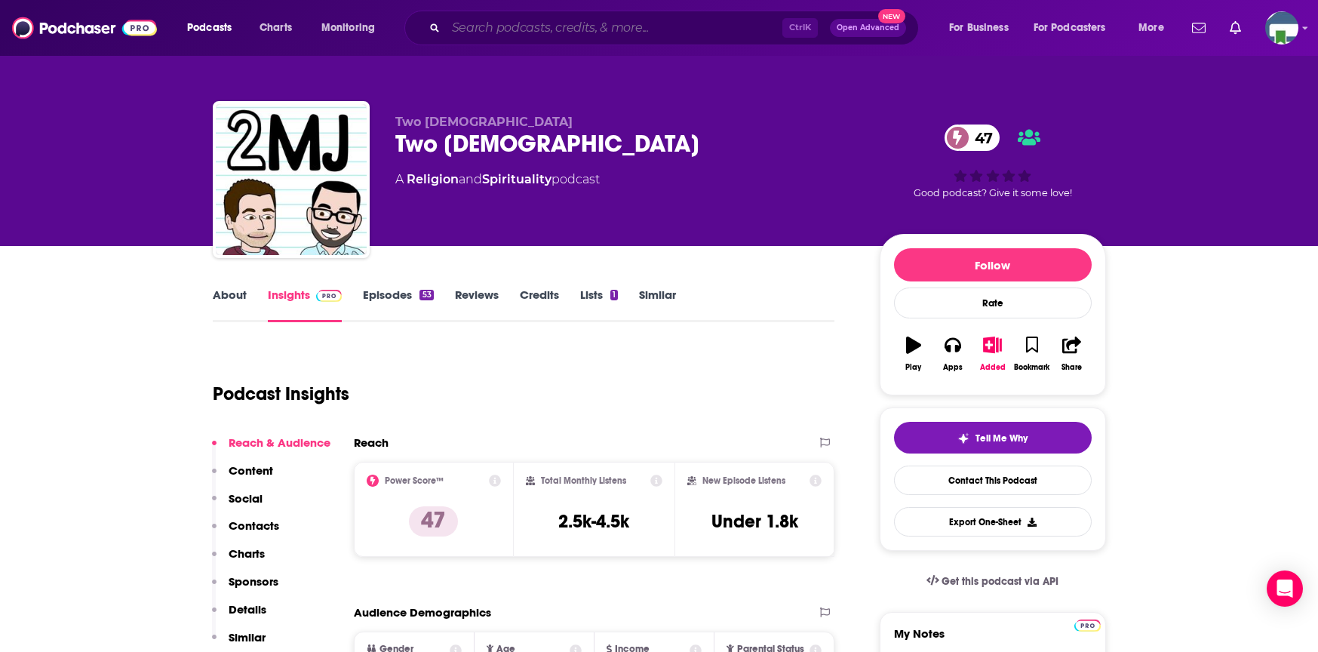
click at [482, 32] on input "Search podcasts, credits, & more..." at bounding box center [614, 28] width 336 height 24
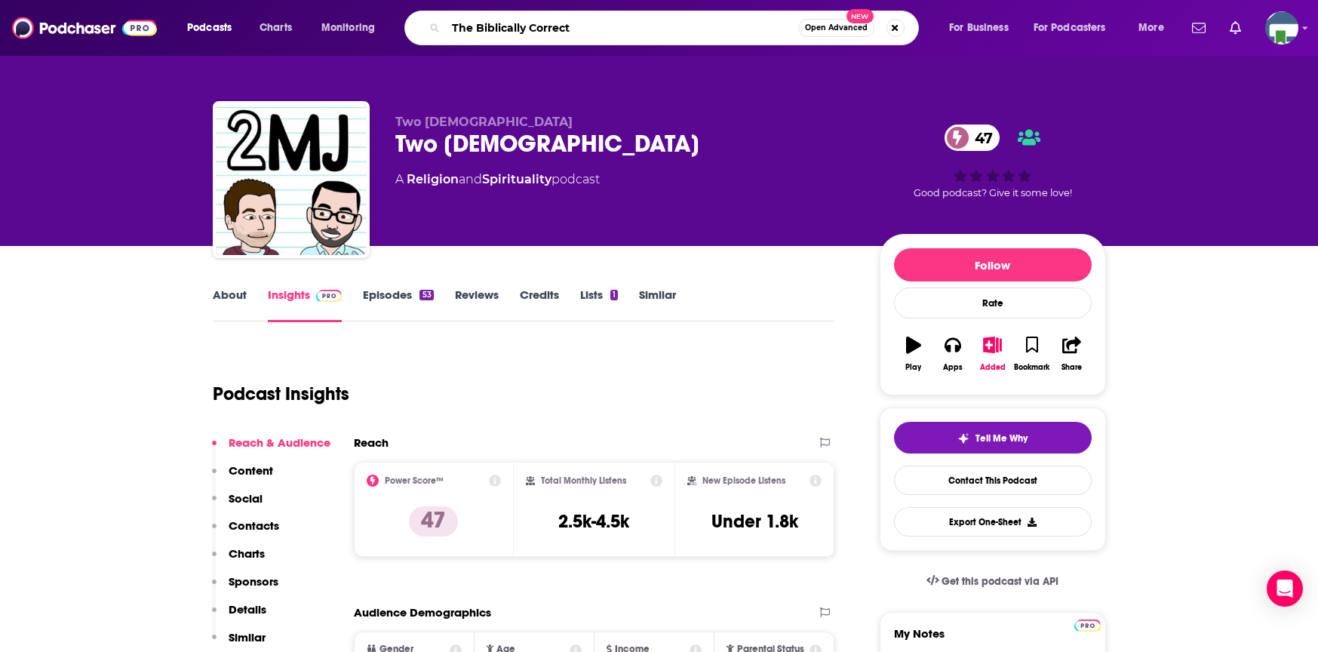
type input "The Biblically Correct"
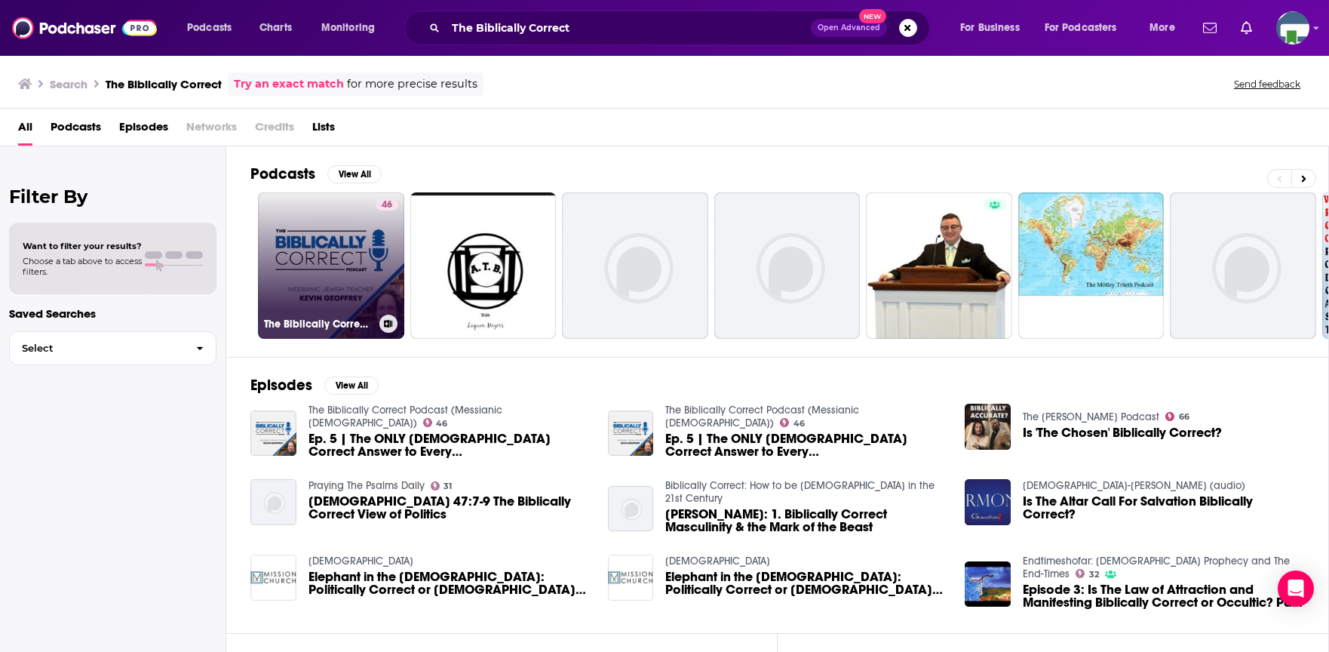
click at [340, 253] on link "46 The Biblically Correct Podcast (Messianic [DEMOGRAPHIC_DATA])" at bounding box center [331, 265] width 146 height 146
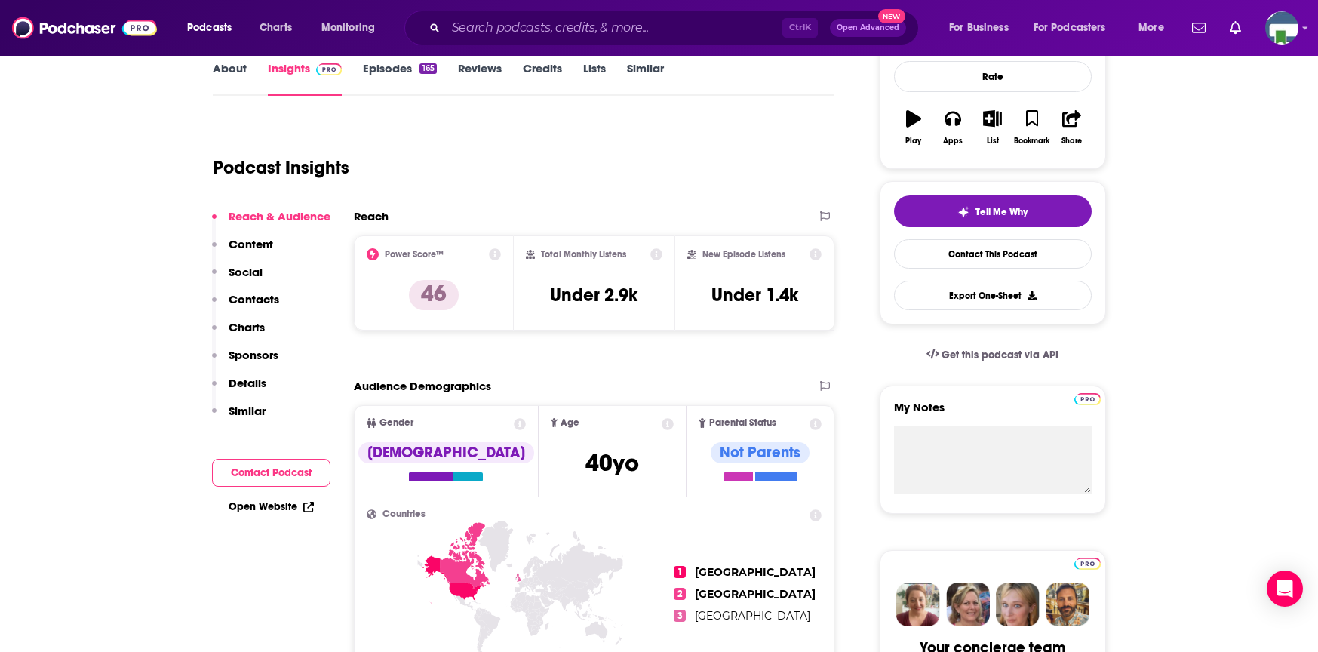
scroll to position [151, 0]
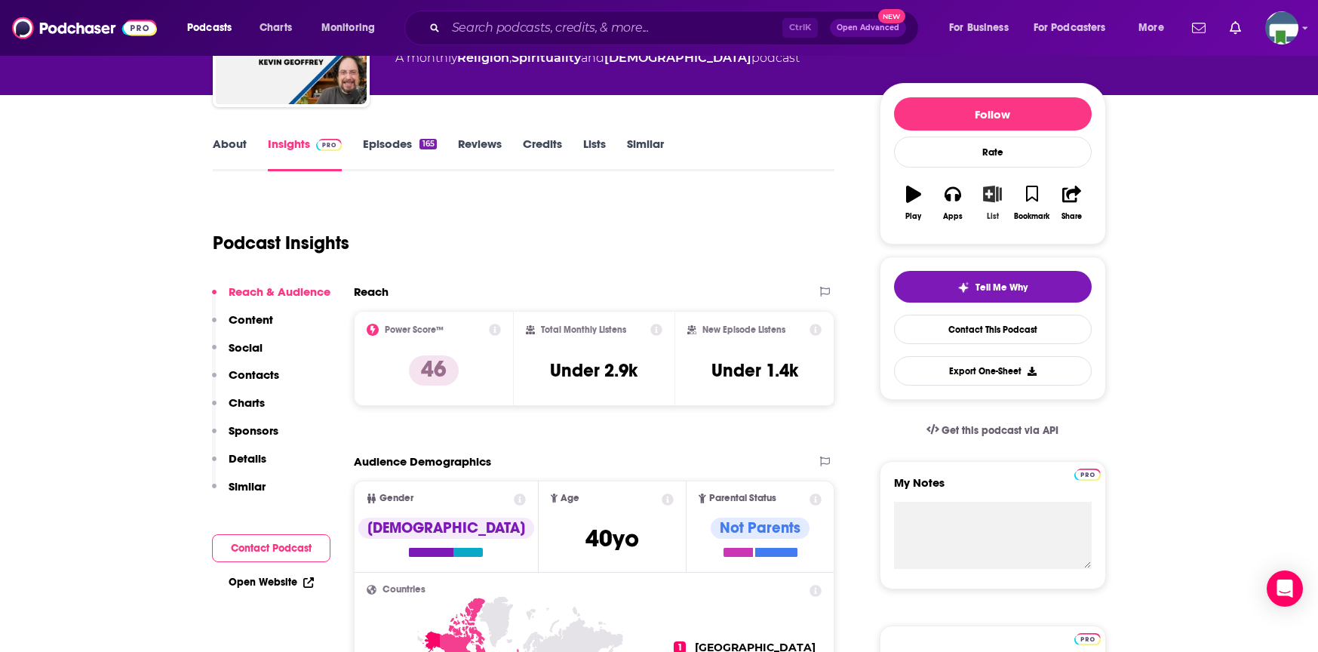
click at [993, 195] on icon "button" at bounding box center [992, 194] width 19 height 17
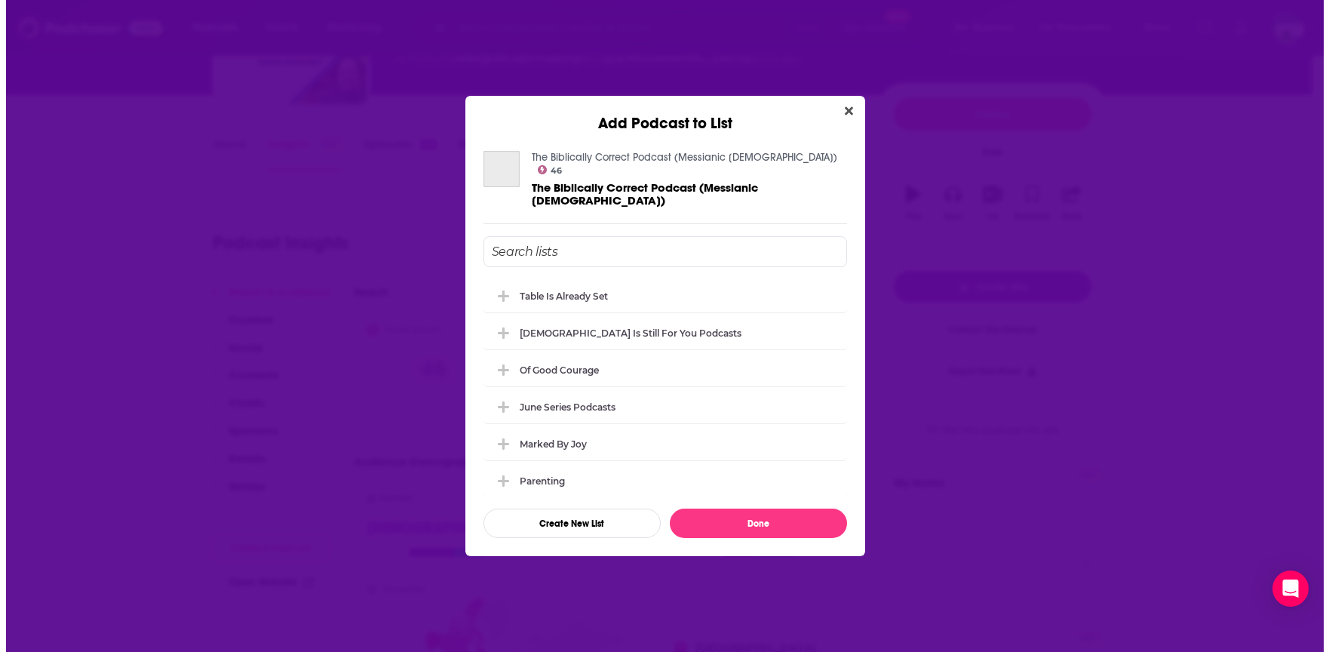
scroll to position [0, 0]
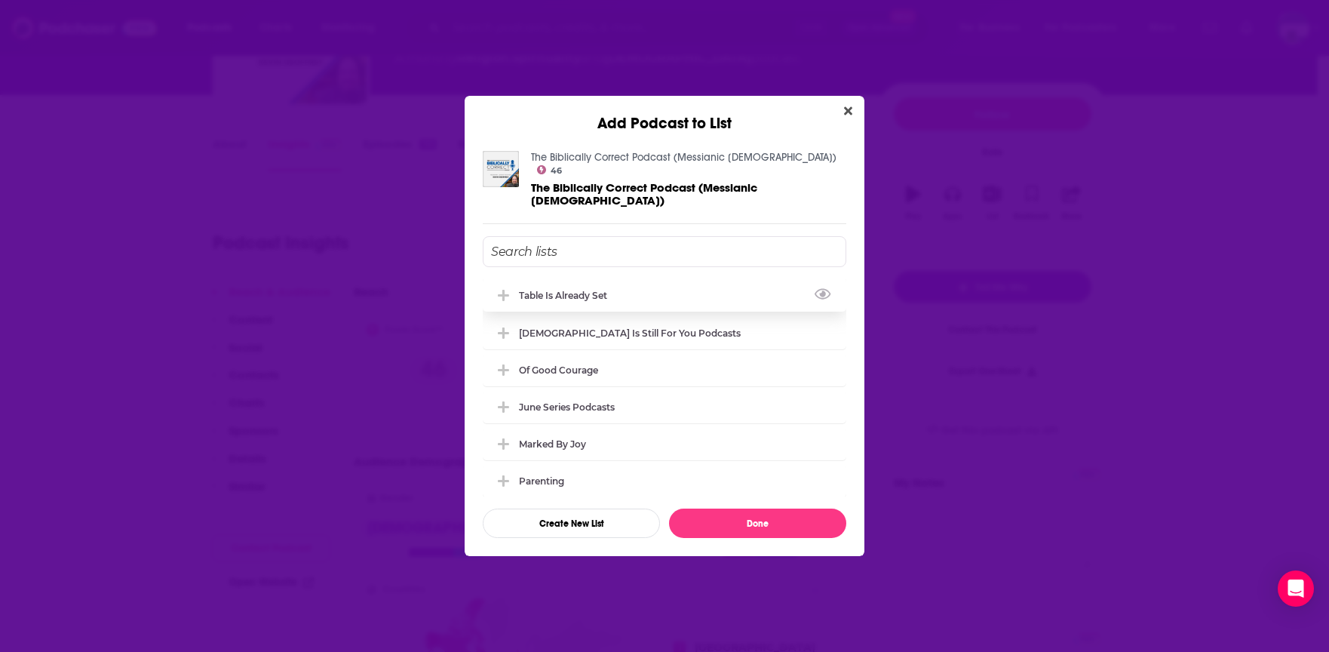
click at [512, 287] on button "Add Podcast To List" at bounding box center [505, 295] width 27 height 16
click at [744, 514] on button "Done" at bounding box center [757, 522] width 177 height 29
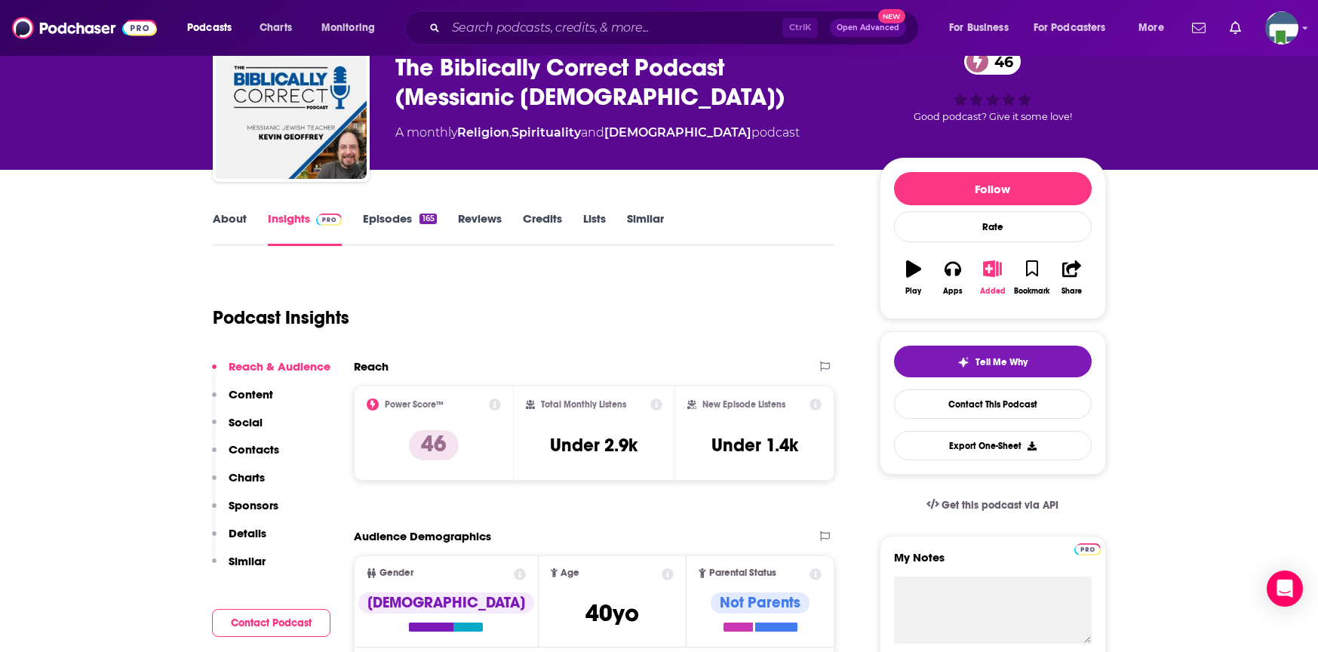
scroll to position [75, 0]
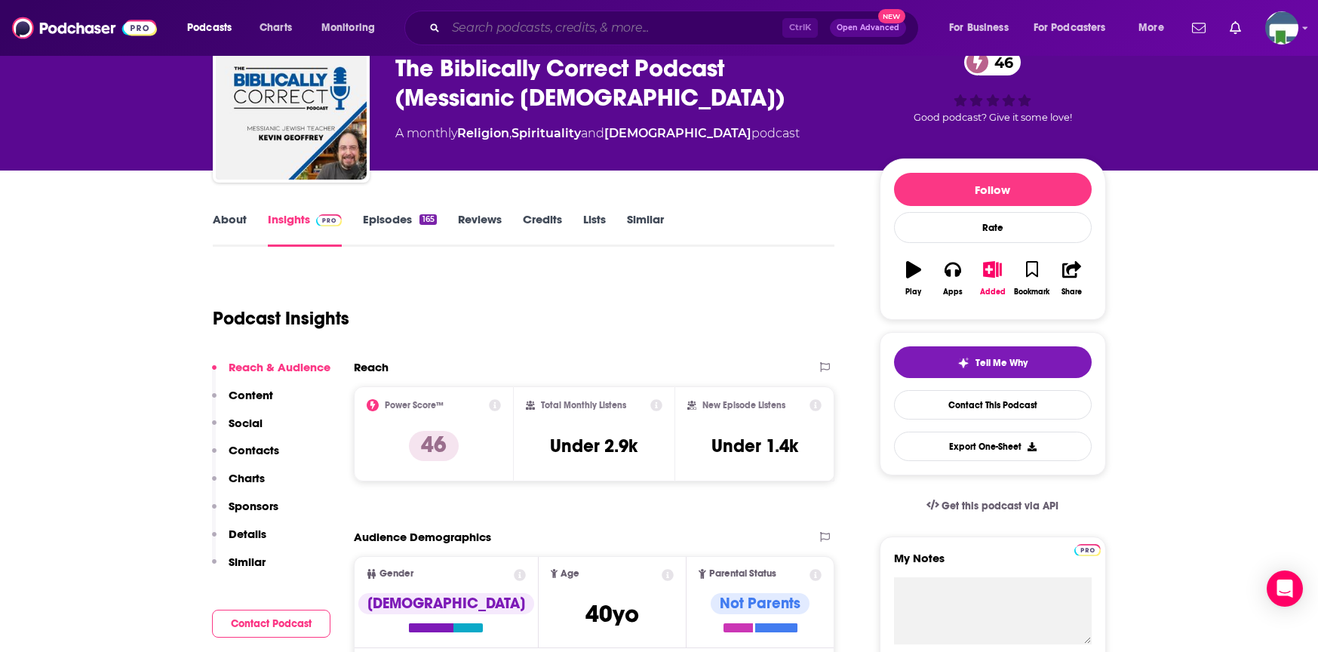
click at [514, 22] on input "Search podcasts, credits, & more..." at bounding box center [614, 28] width 336 height 24
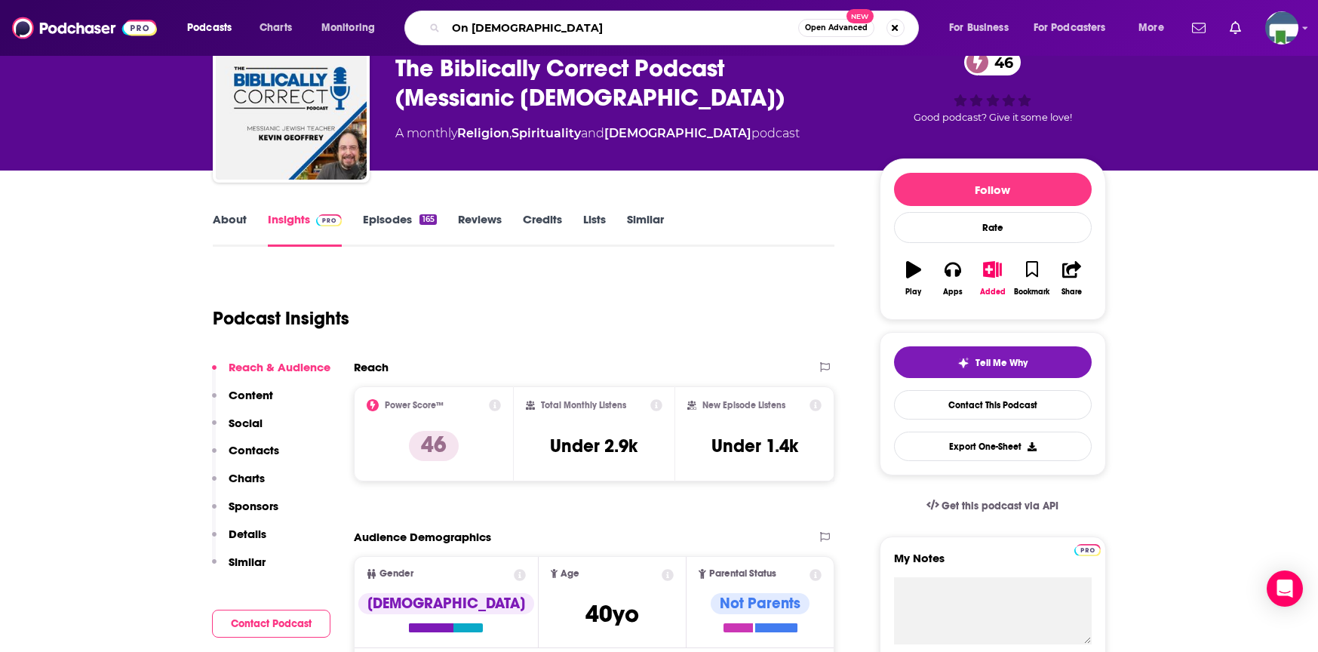
type input "On Messiah"
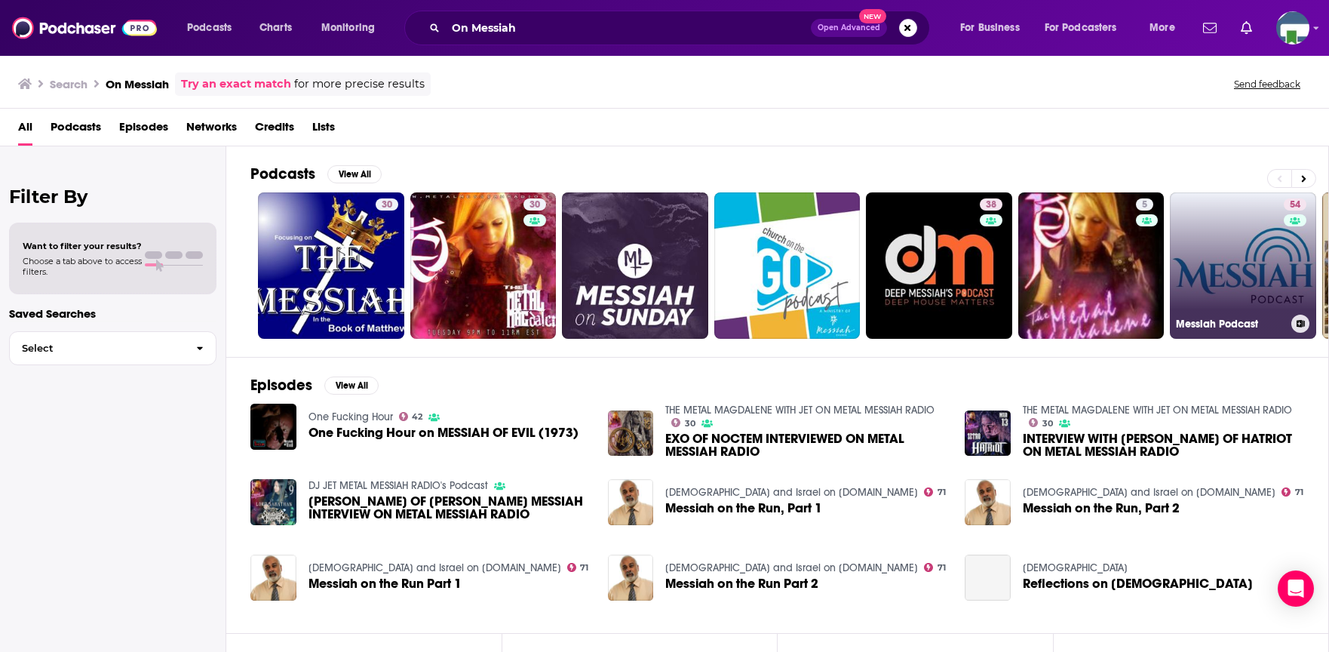
click at [1203, 258] on link "54 Messiah Podcast" at bounding box center [1243, 265] width 146 height 146
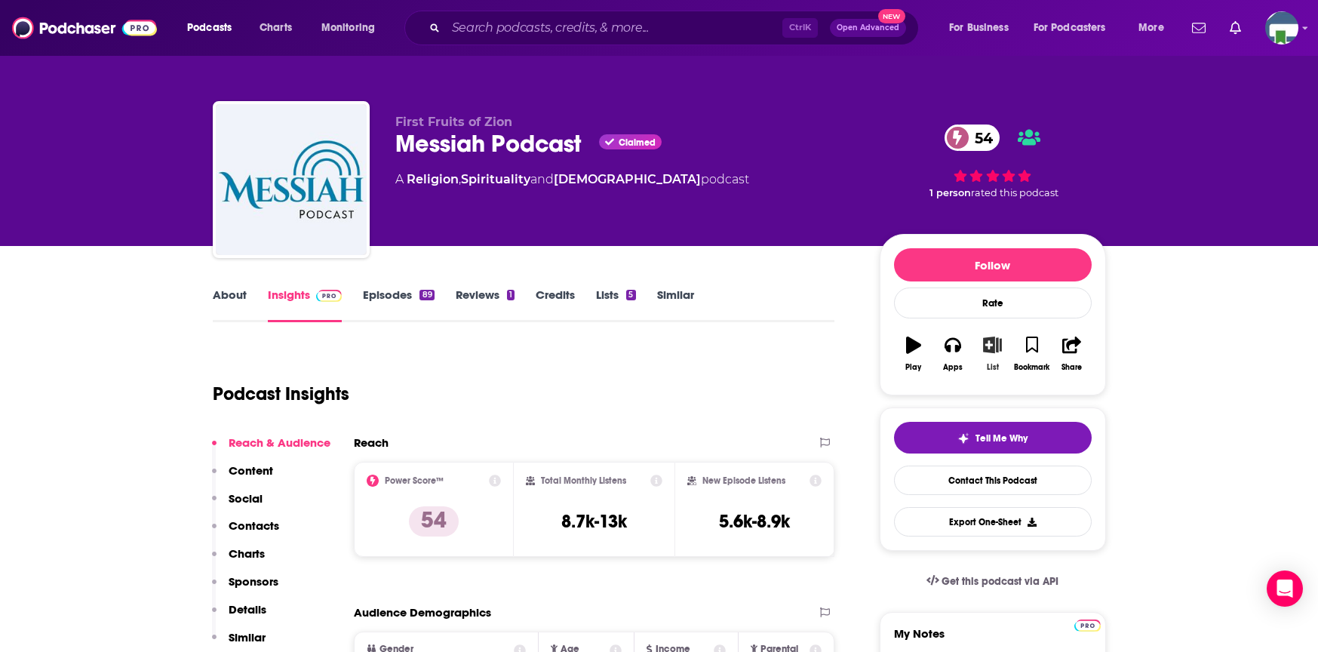
click at [993, 347] on icon "button" at bounding box center [992, 344] width 19 height 17
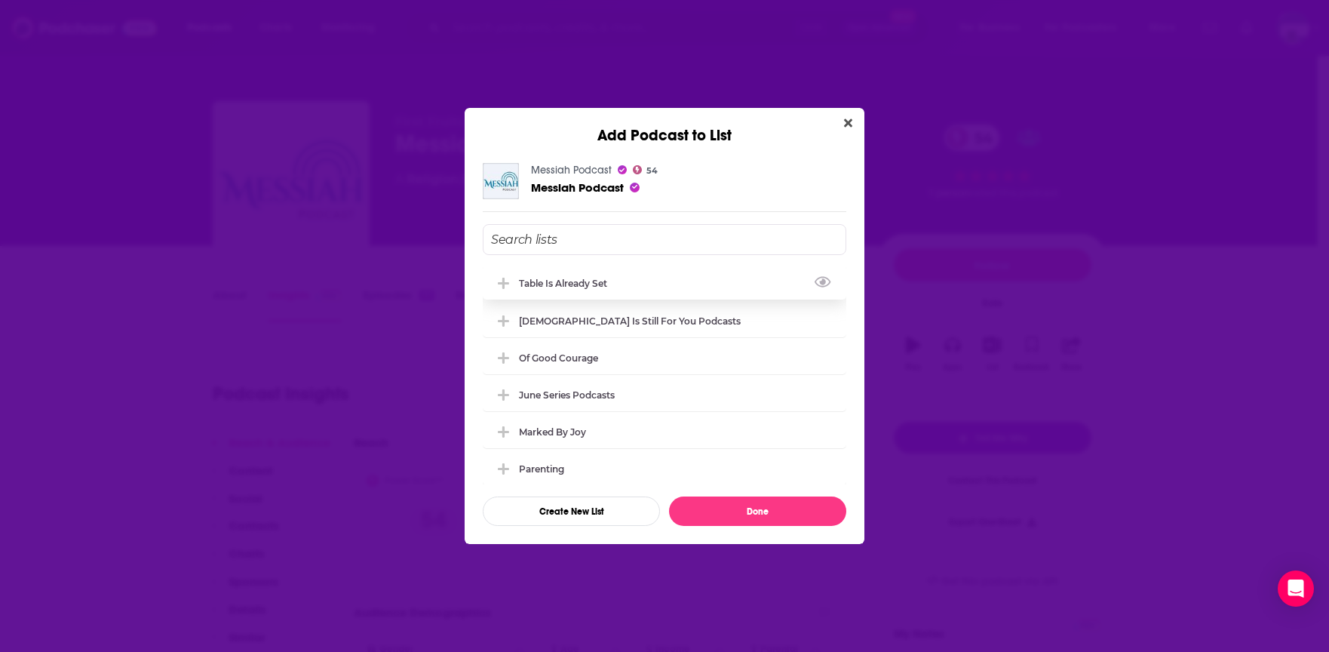
click at [501, 285] on icon "Add Podcast To List" at bounding box center [503, 284] width 11 height 14
click at [763, 516] on button "Done" at bounding box center [757, 510] width 177 height 29
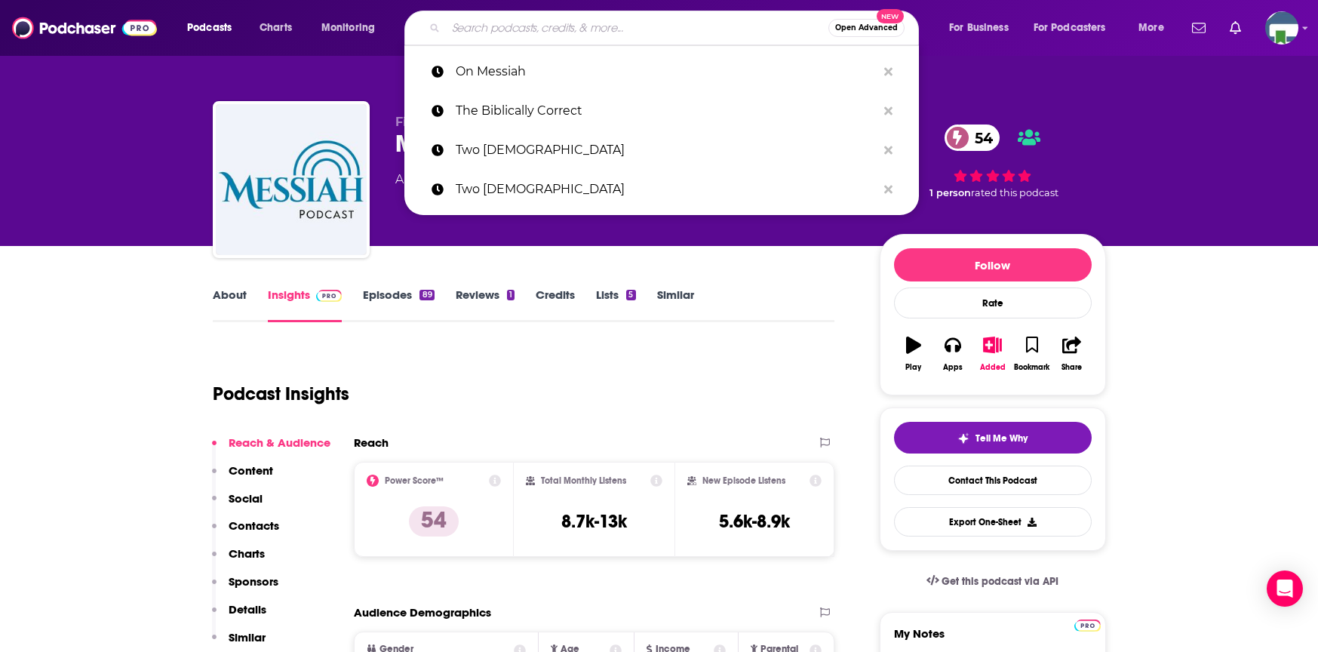
click at [479, 30] on input "Search podcasts, credits, & more..." at bounding box center [637, 28] width 382 height 24
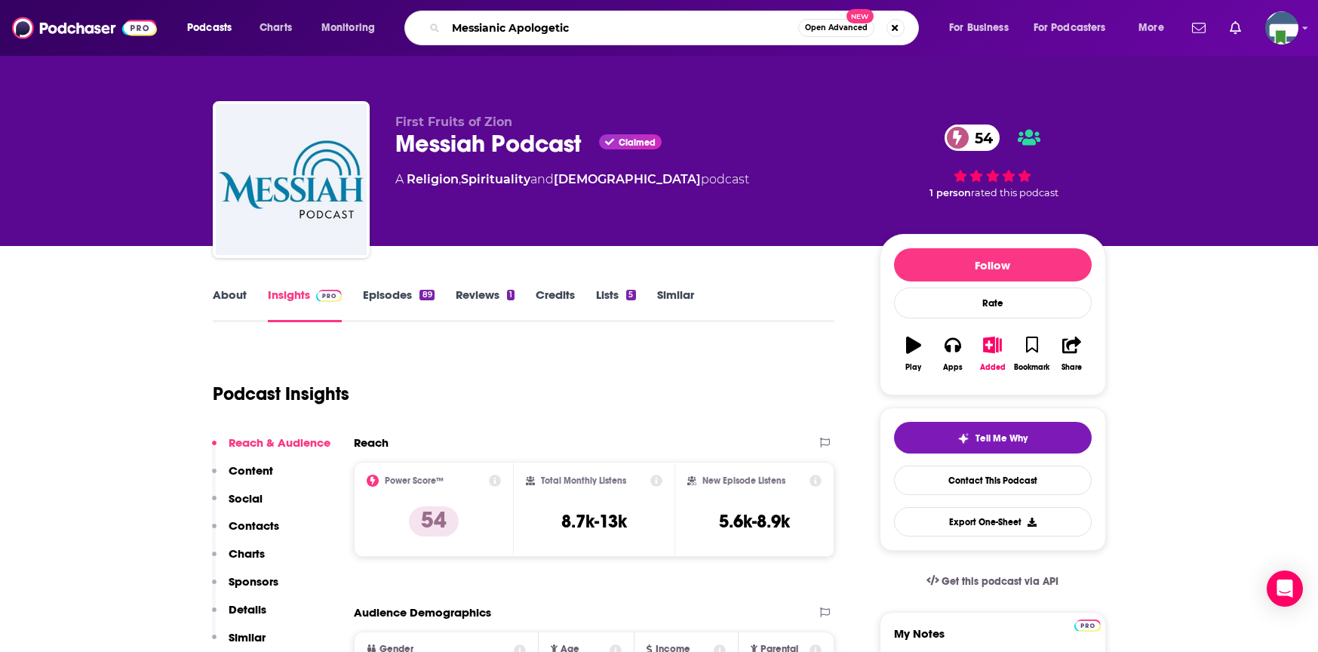
type input "Messianic Apologetics"
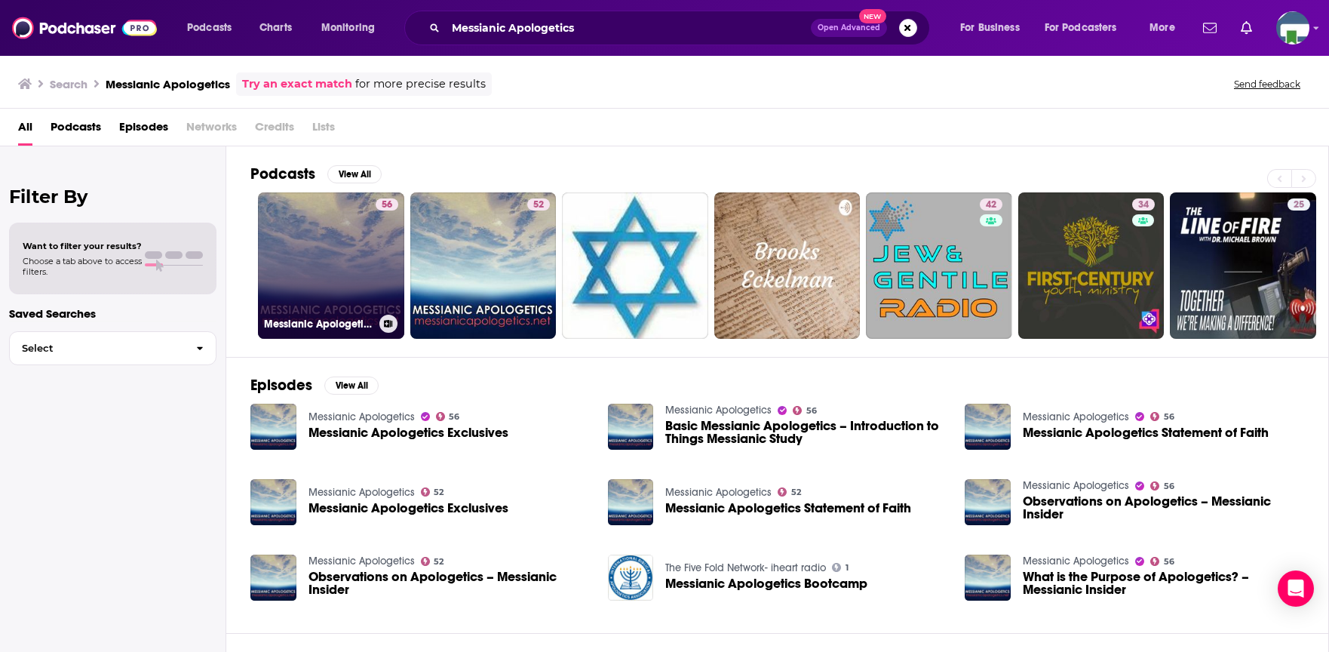
click at [358, 285] on link "56 Messianic [DEMOGRAPHIC_DATA]" at bounding box center [331, 265] width 146 height 146
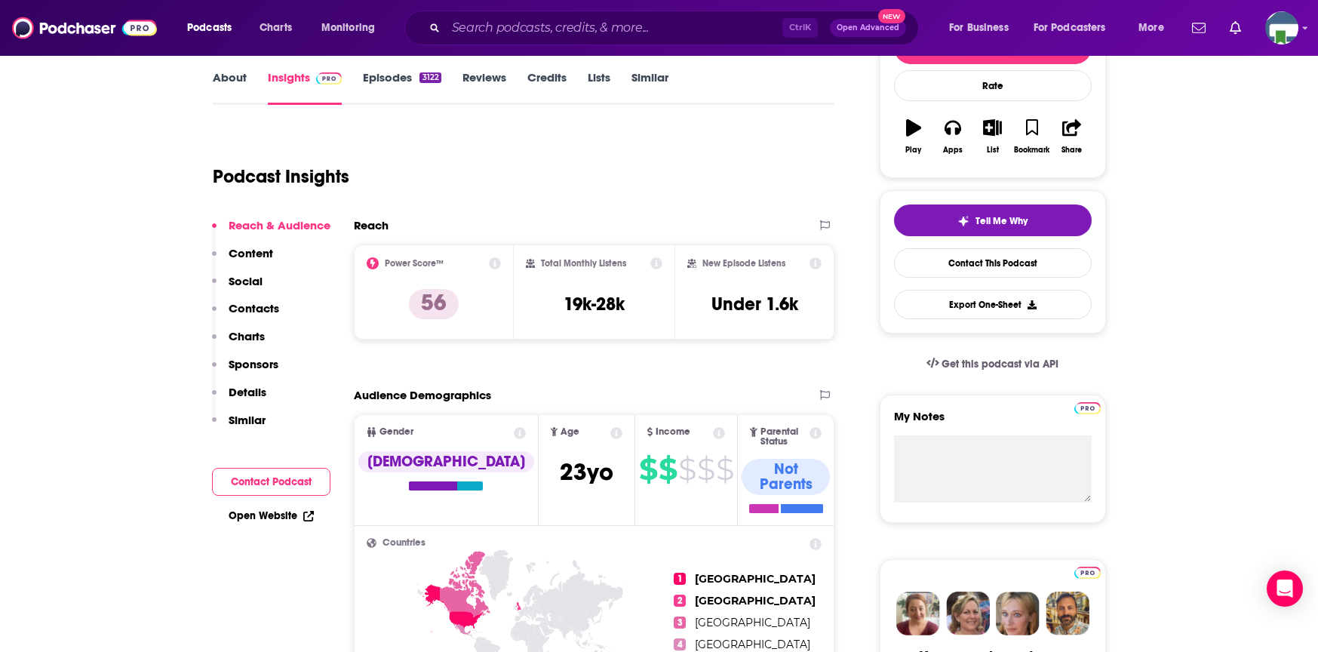
scroll to position [151, 0]
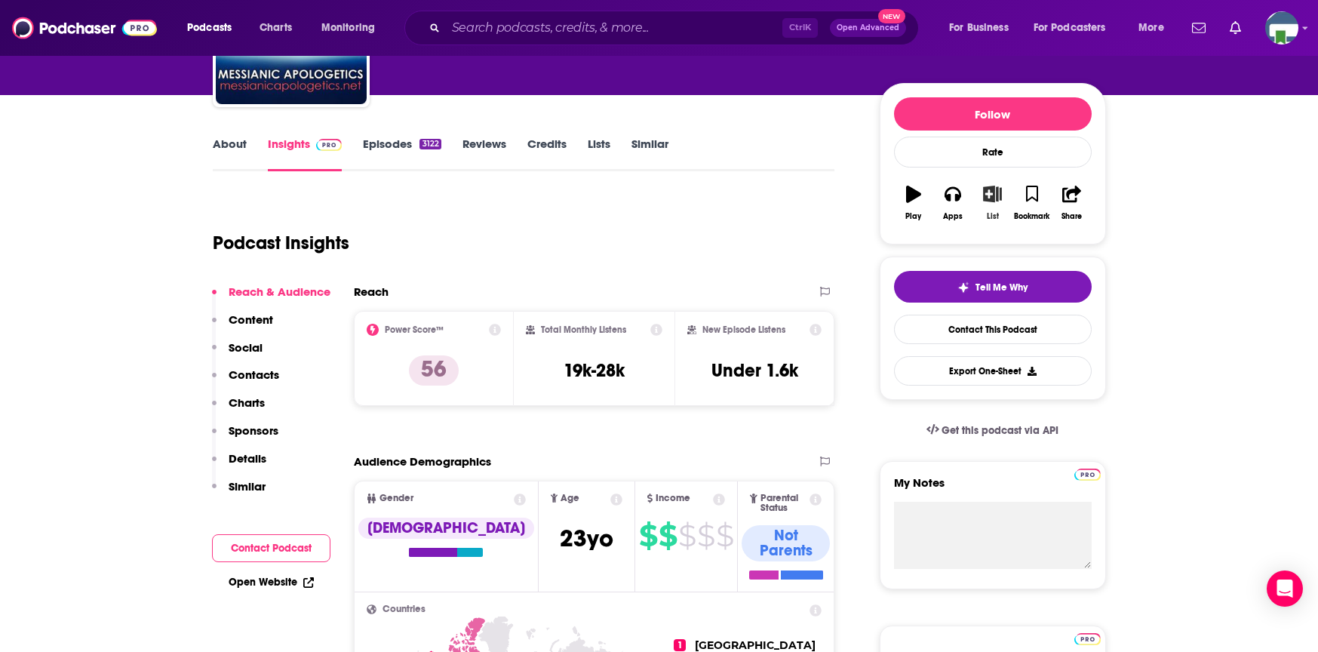
click at [990, 193] on icon "button" at bounding box center [992, 194] width 19 height 17
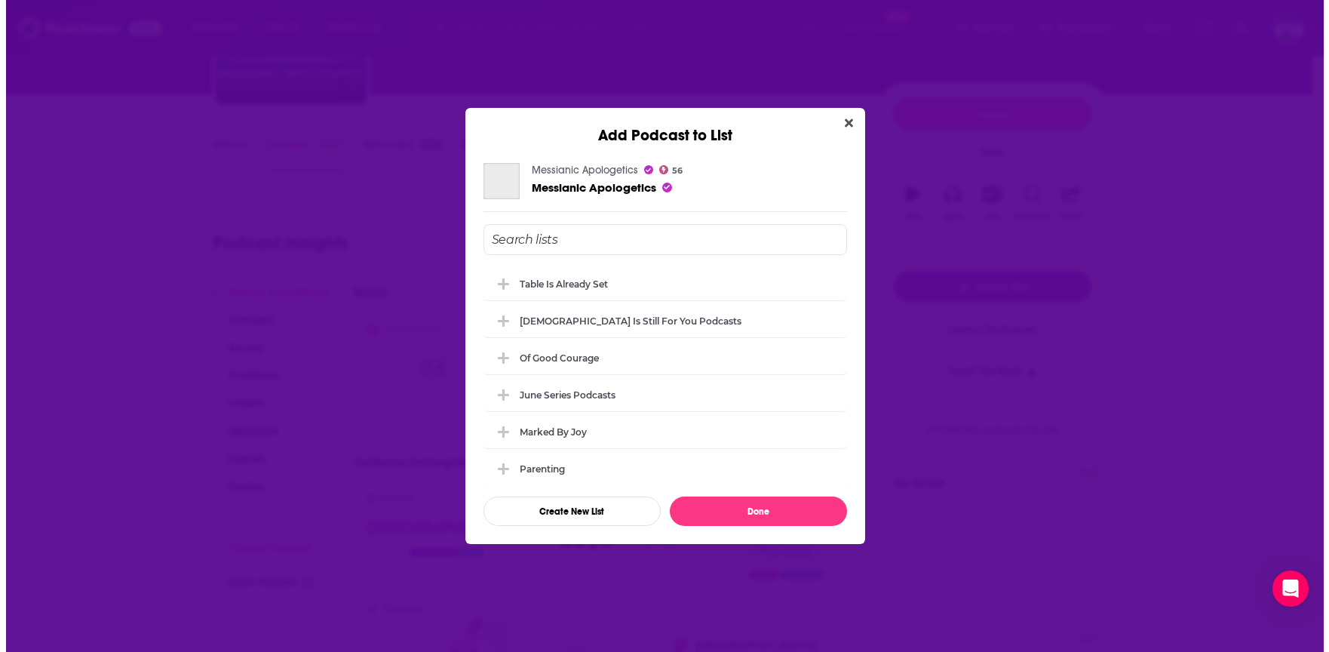
scroll to position [0, 0]
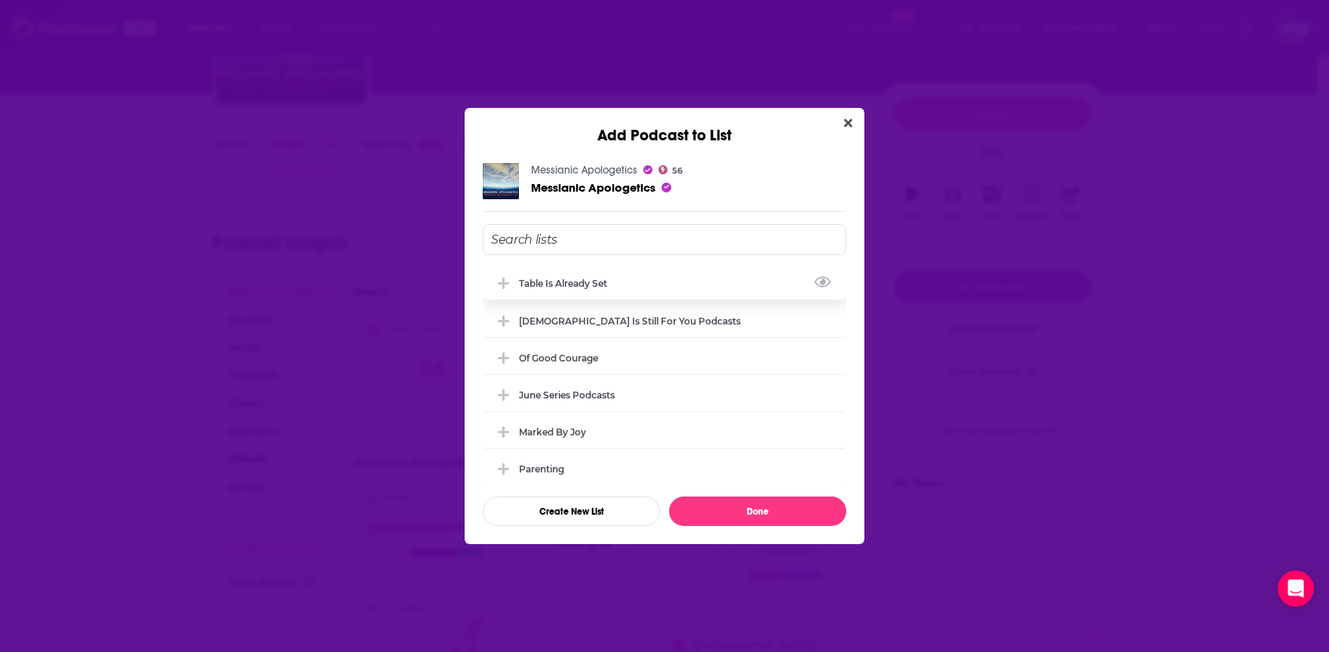
click at [505, 286] on icon "Add Podcast To List" at bounding box center [503, 284] width 11 height 14
click at [758, 511] on button "Done" at bounding box center [757, 510] width 177 height 29
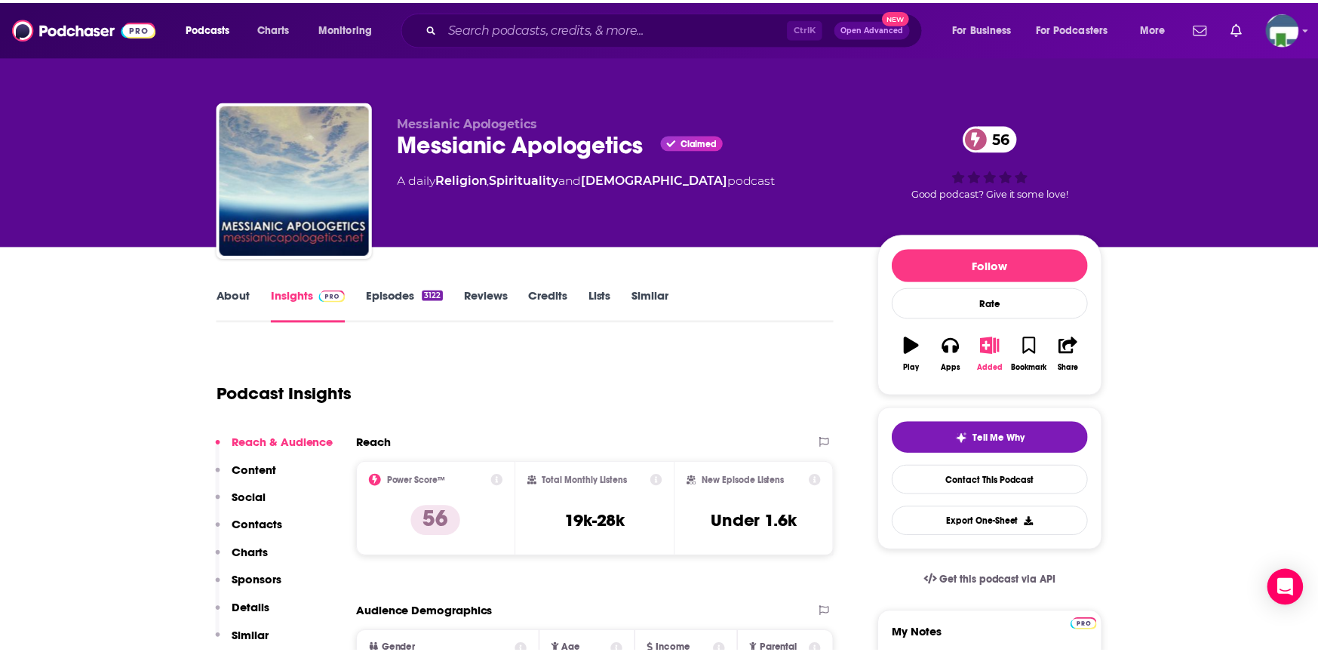
scroll to position [151, 0]
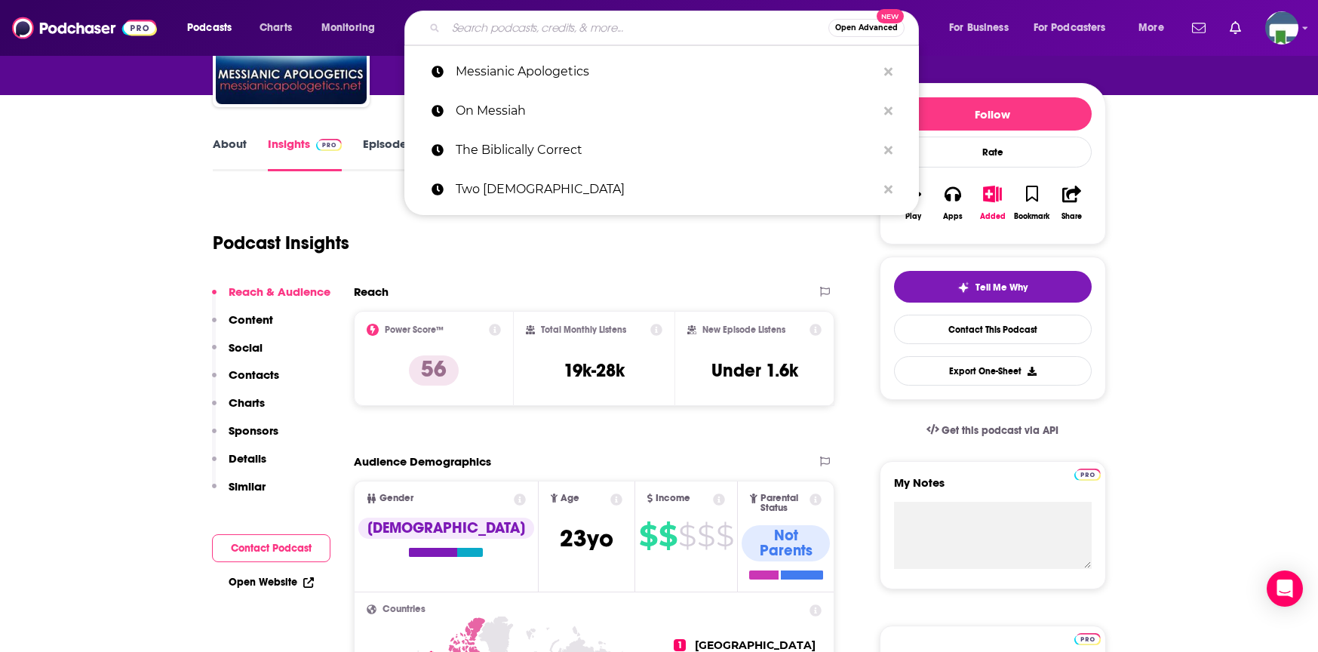
click at [551, 37] on input "Search podcasts, credits, & more..." at bounding box center [637, 28] width 382 height 24
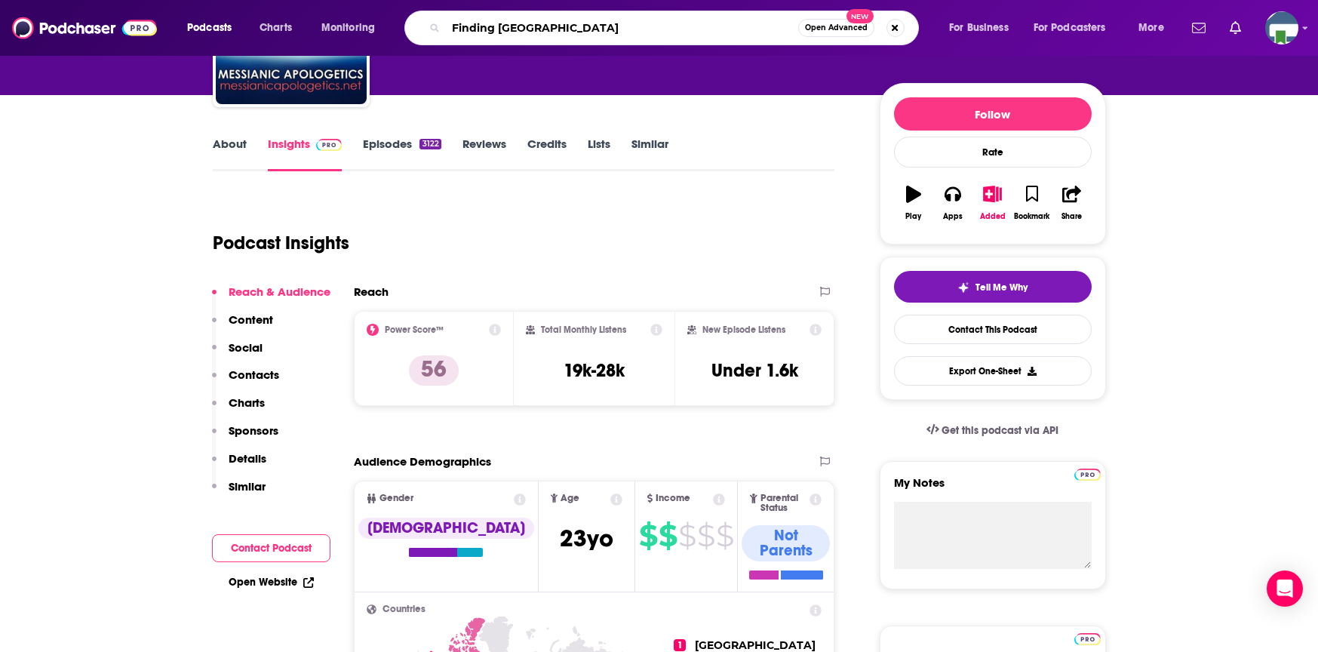
type input "Finding Higher Ground"
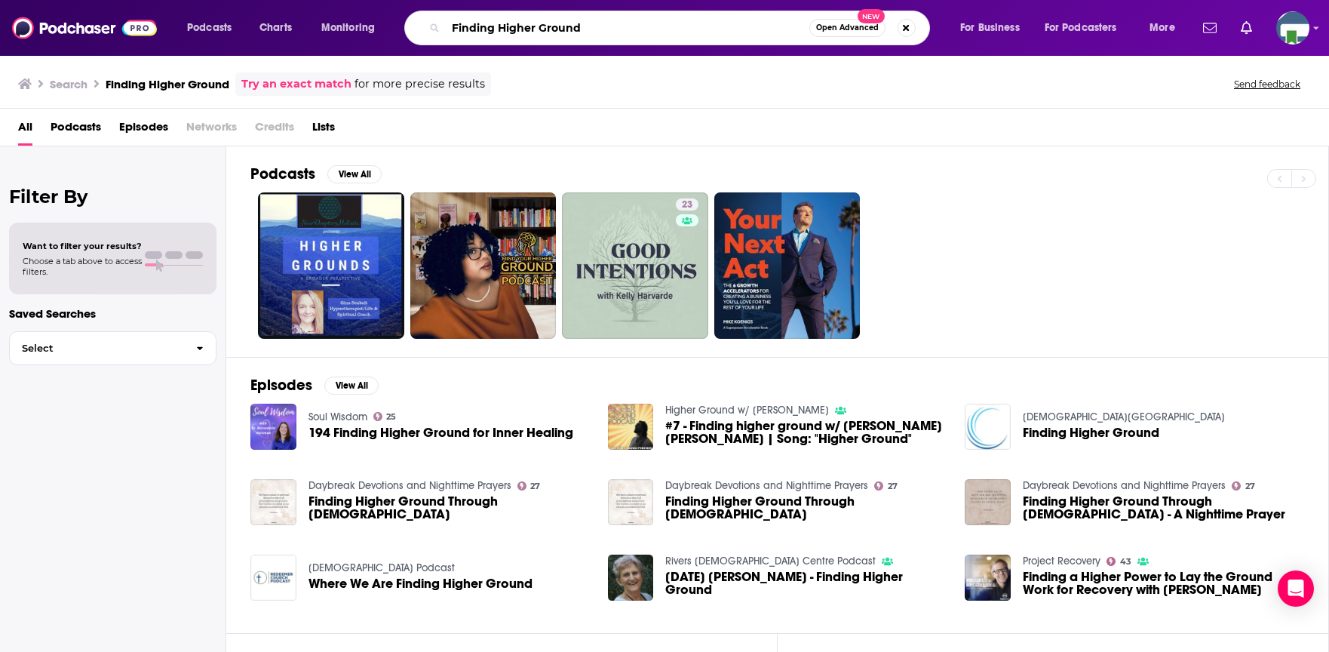
drag, startPoint x: 585, startPoint y: 29, endPoint x: 452, endPoint y: 21, distance: 133.0
click at [452, 21] on input "Finding Higher Ground" at bounding box center [628, 28] width 364 height 24
type input "Messianic [DEMOGRAPHIC_DATA] Observer"
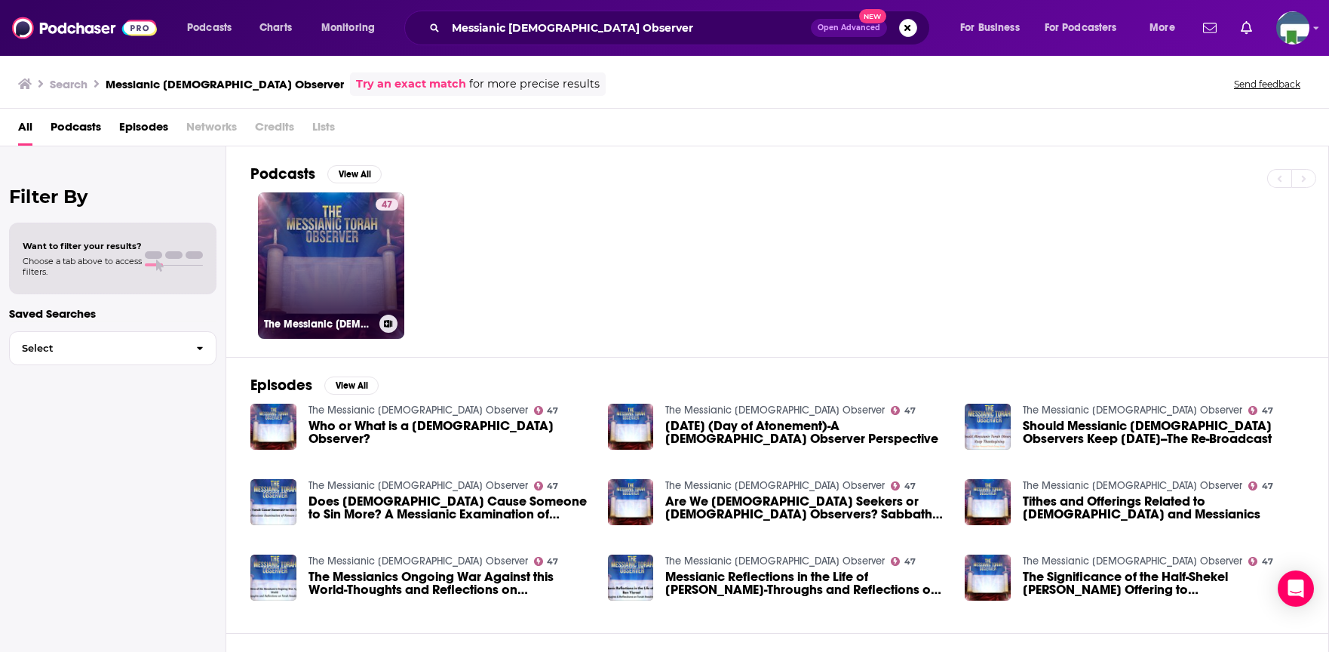
click at [376, 244] on div "47" at bounding box center [387, 256] width 23 height 116
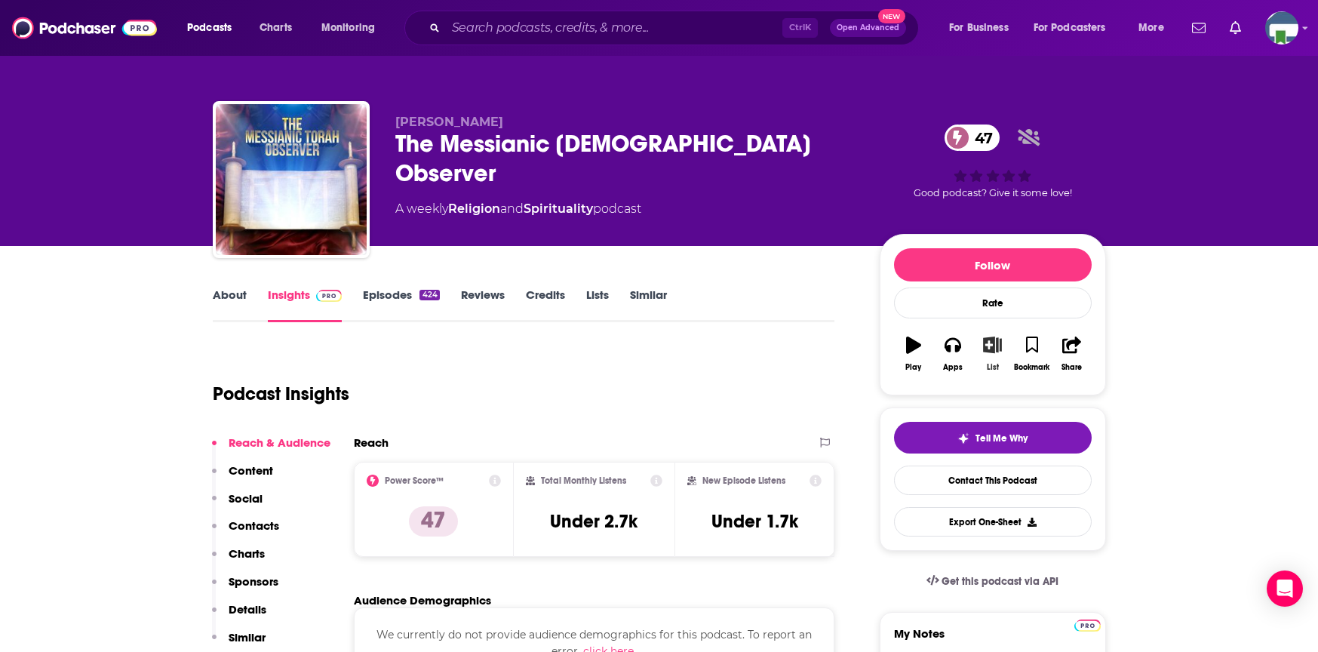
click at [984, 344] on icon "button" at bounding box center [992, 344] width 19 height 17
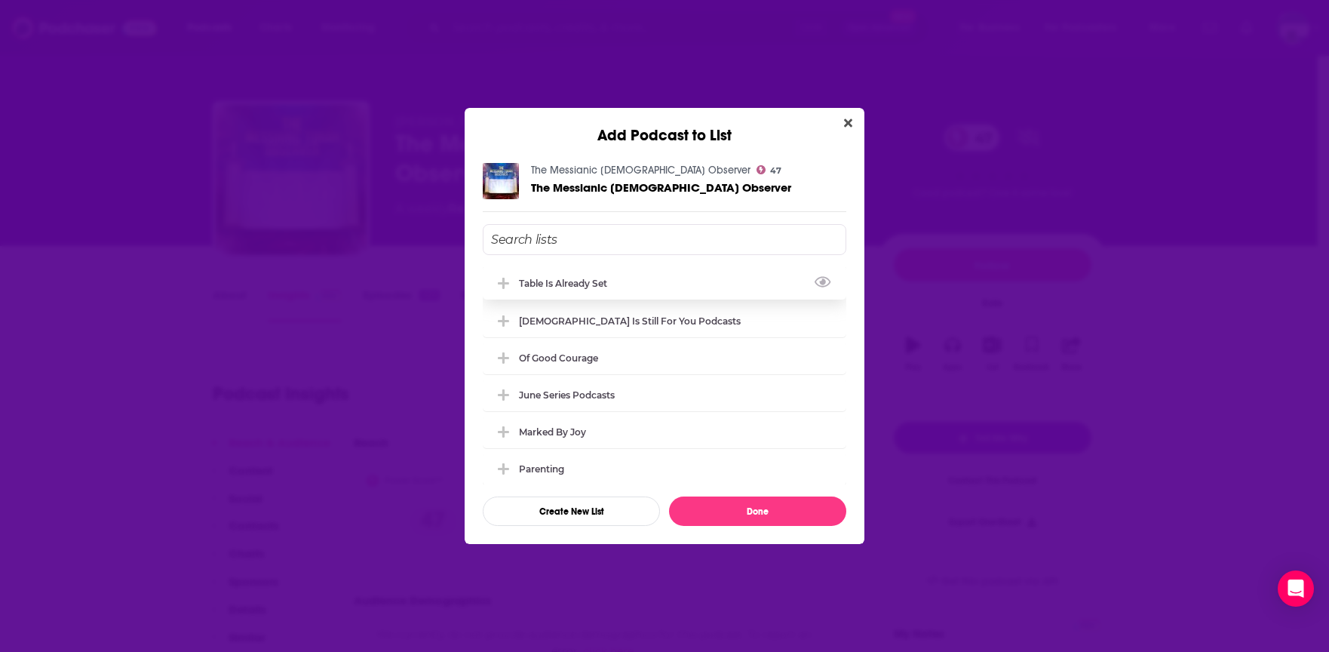
click at [504, 284] on icon "Add Podcast To List" at bounding box center [503, 283] width 11 height 11
click at [758, 506] on button "Done" at bounding box center [757, 510] width 177 height 29
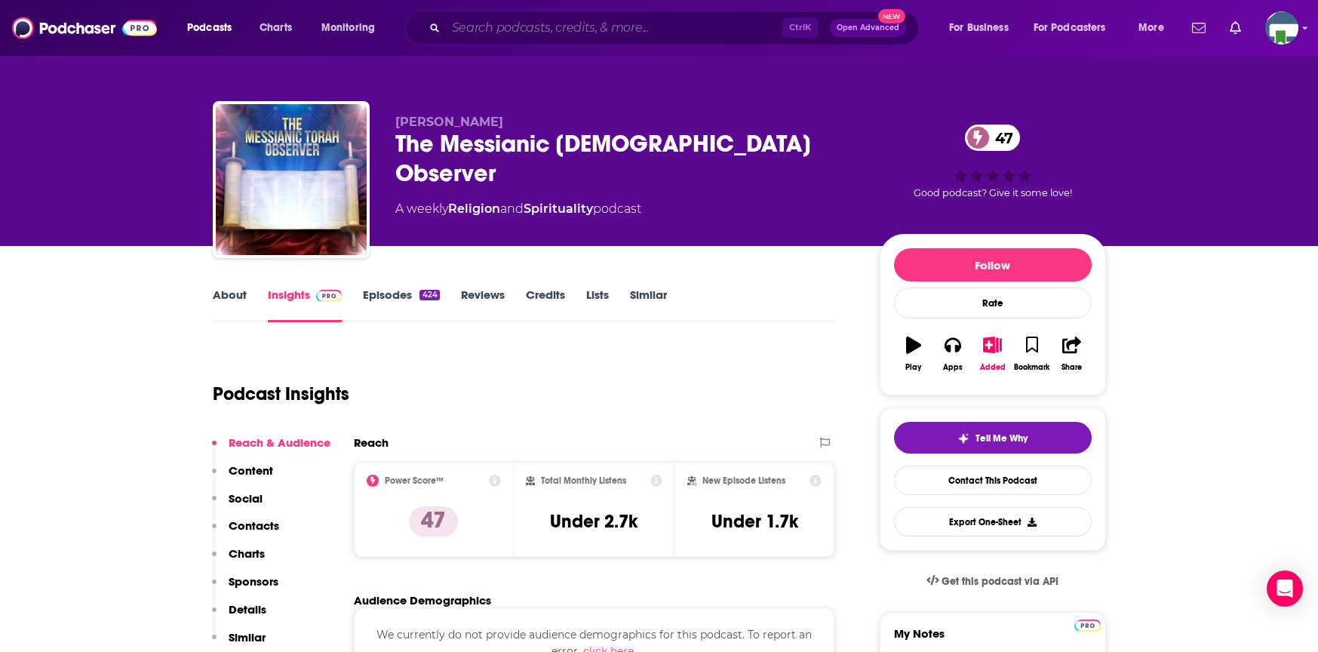
click at [546, 25] on input "Search podcasts, credits, & more..." at bounding box center [614, 28] width 336 height 24
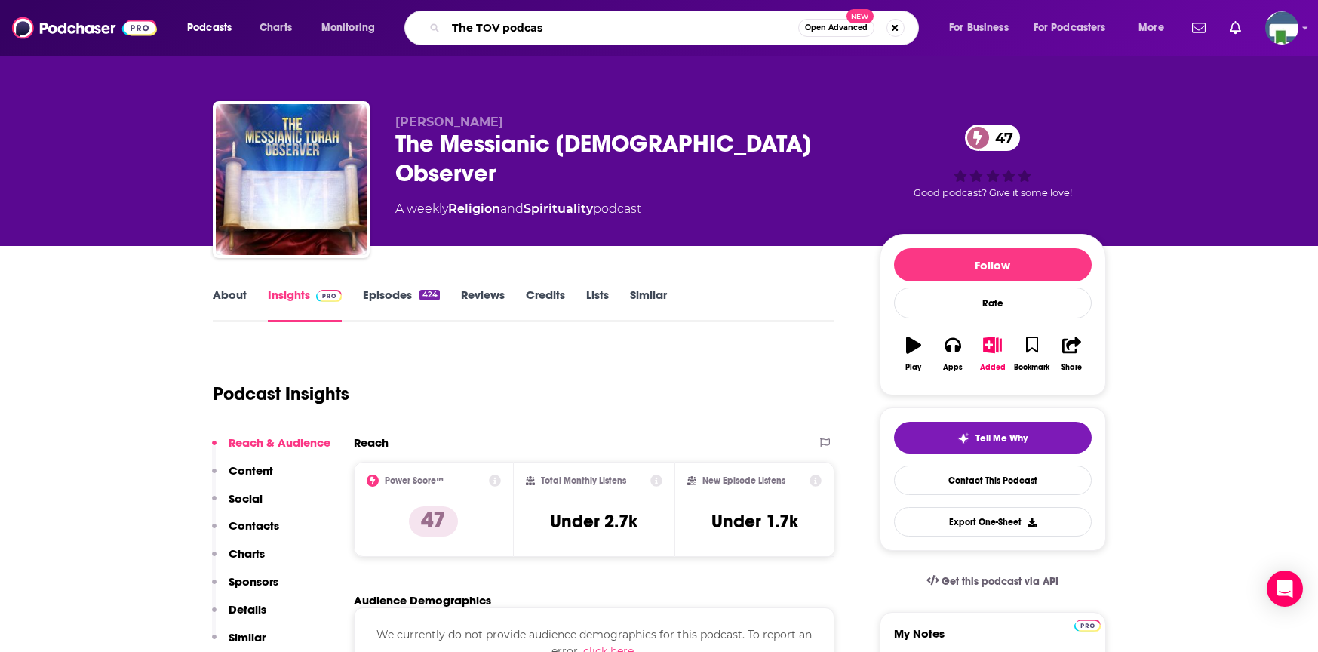
type input "The TOV podcast"
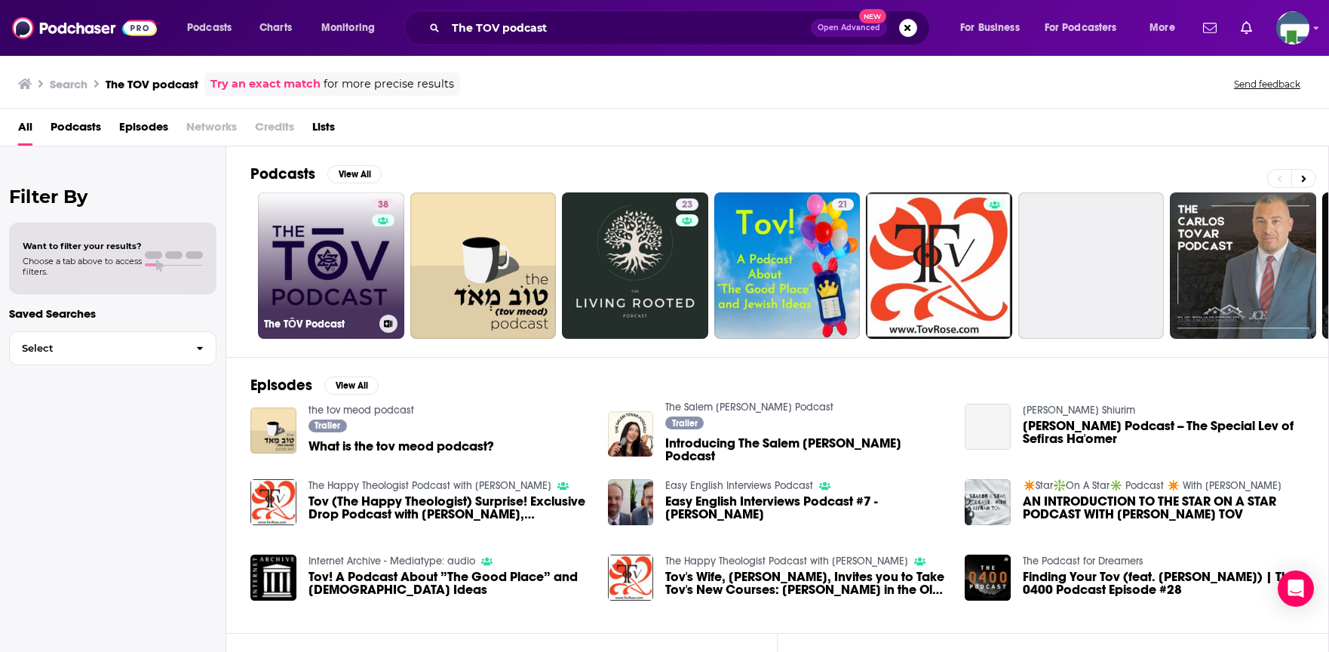
click at [372, 226] on div "38" at bounding box center [385, 256] width 26 height 116
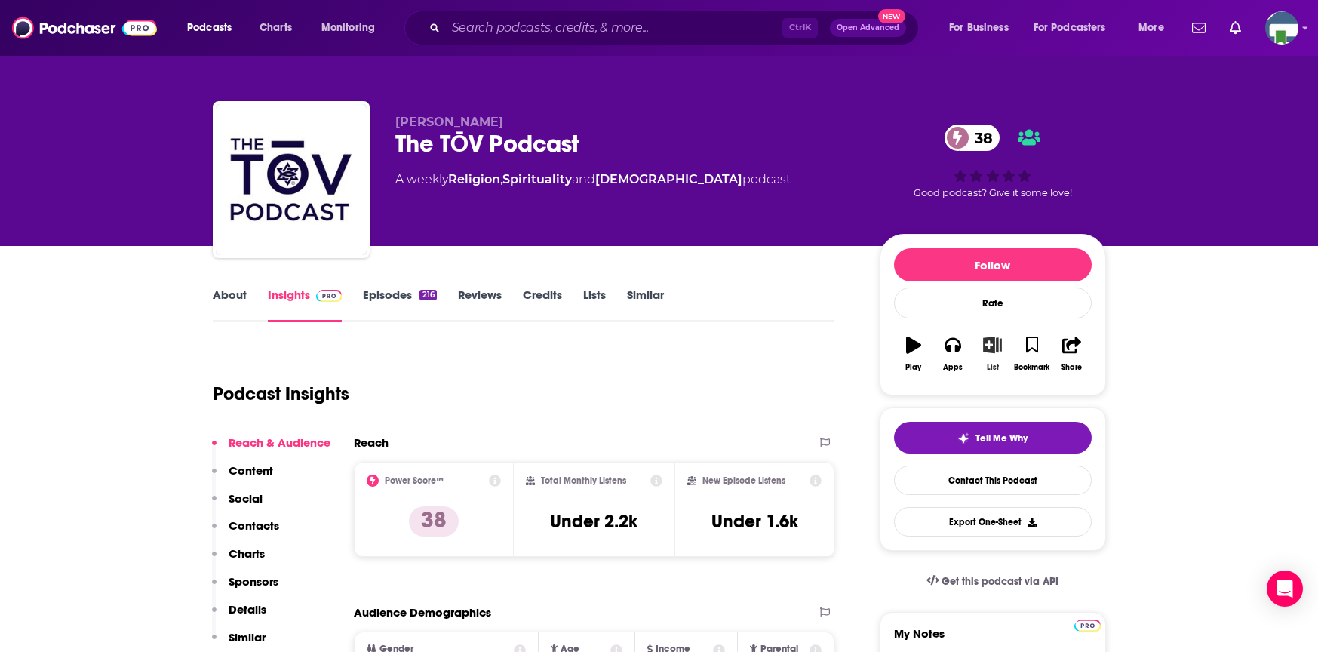
click at [989, 348] on icon "button" at bounding box center [992, 344] width 19 height 17
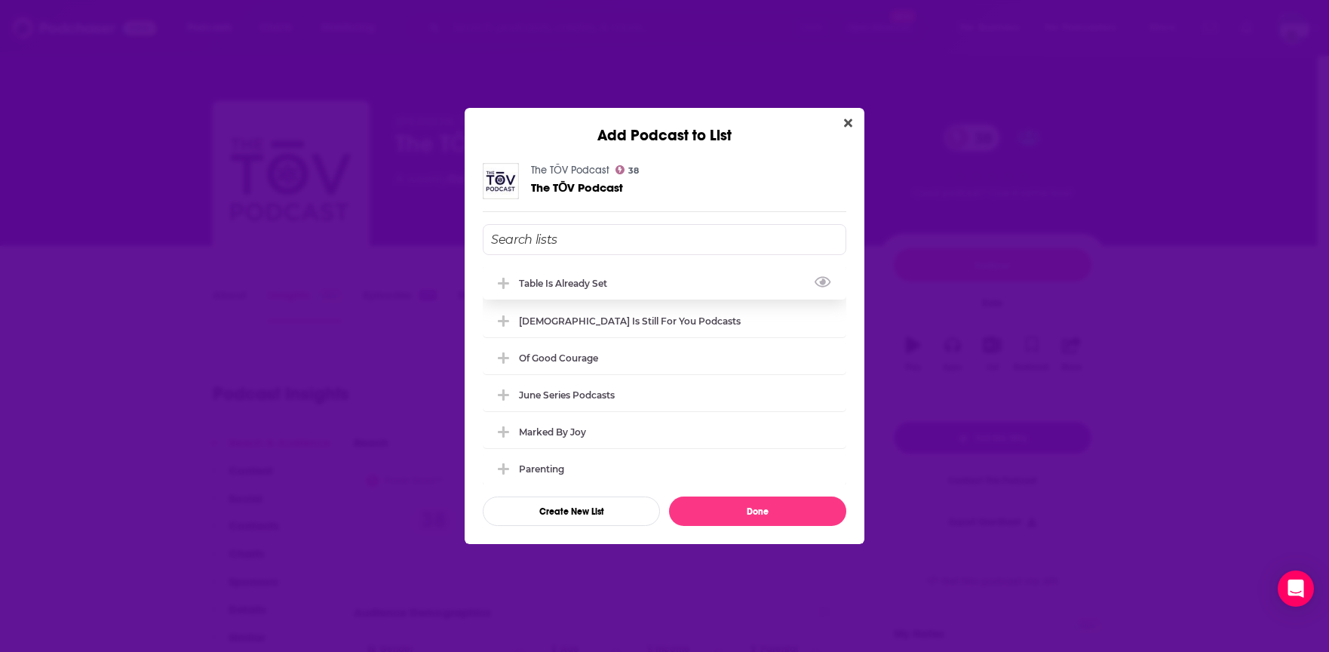
click at [502, 287] on icon "Add Podcast To List" at bounding box center [503, 283] width 11 height 11
click at [769, 511] on button "Done" at bounding box center [757, 510] width 177 height 29
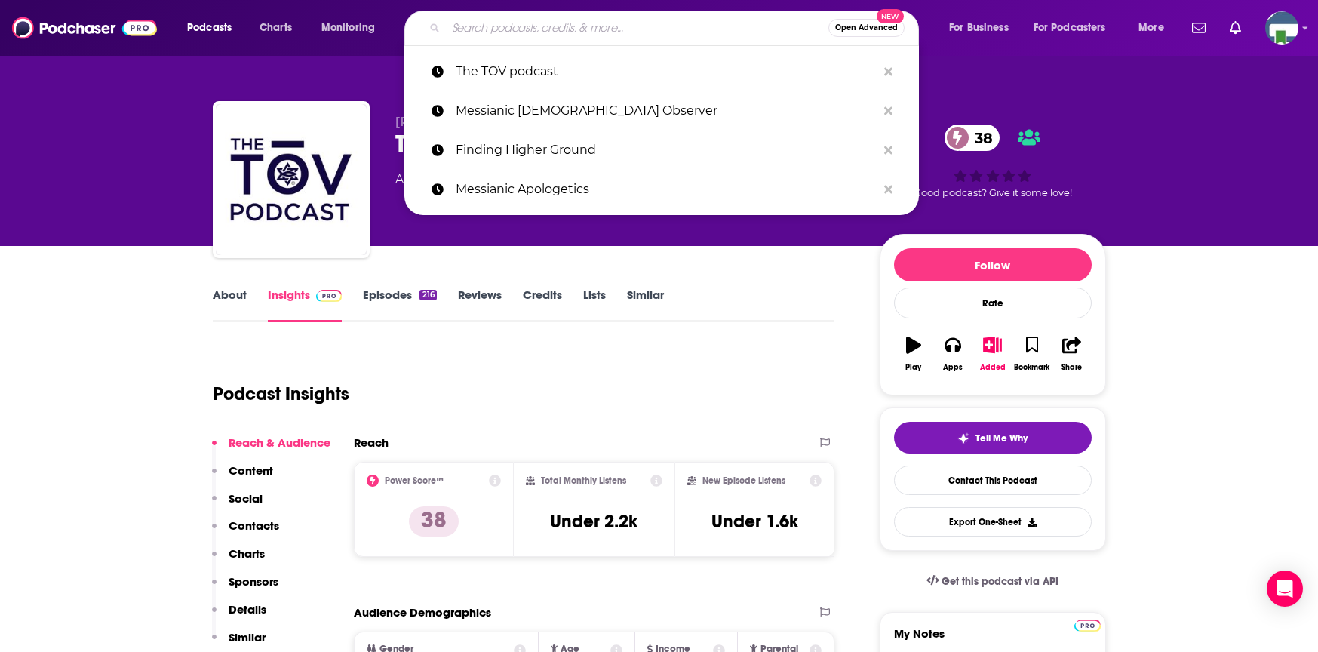
click at [553, 25] on input "Search podcasts, credits, & more..." at bounding box center [637, 28] width 382 height 24
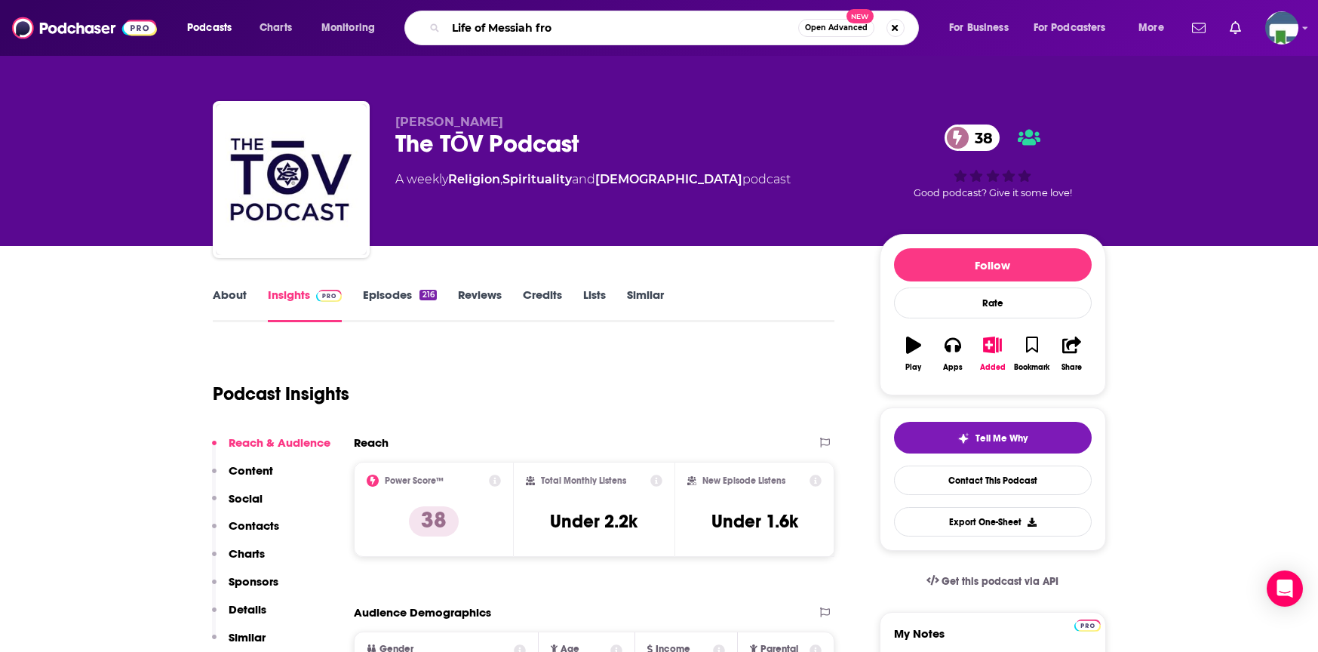
type input "Life of [DEMOGRAPHIC_DATA] from"
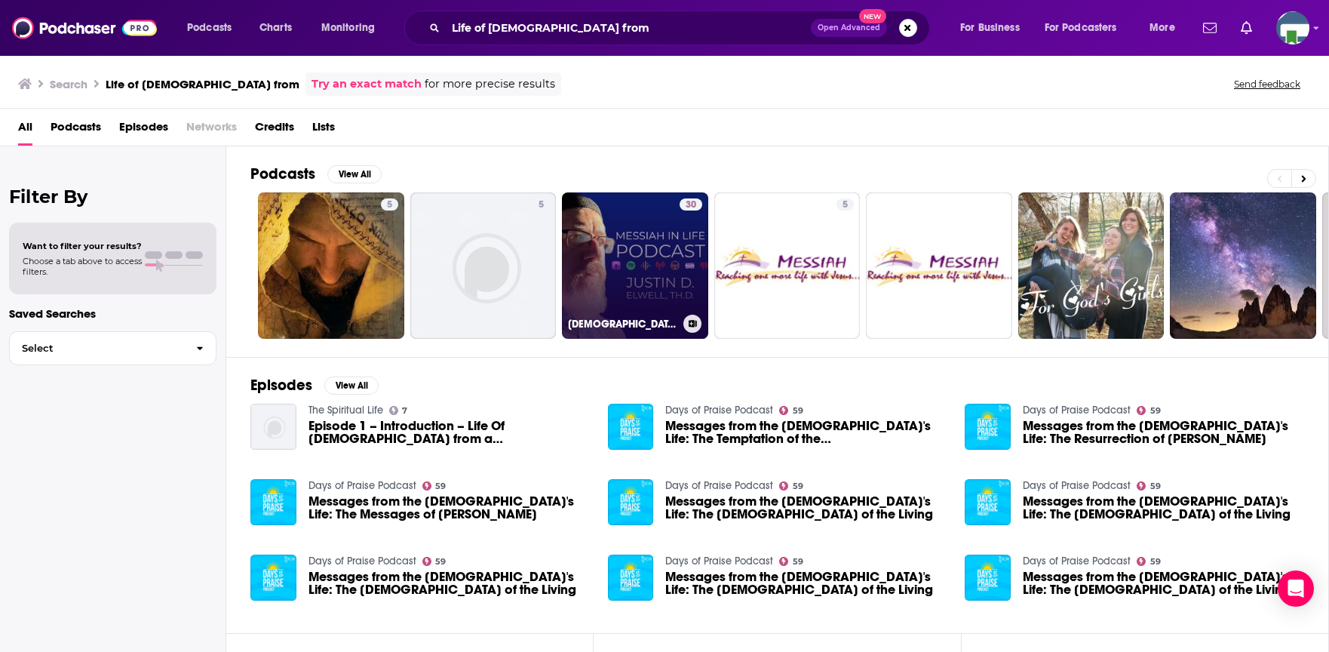
click at [636, 250] on link "30 [DEMOGRAPHIC_DATA] in Life" at bounding box center [635, 265] width 146 height 146
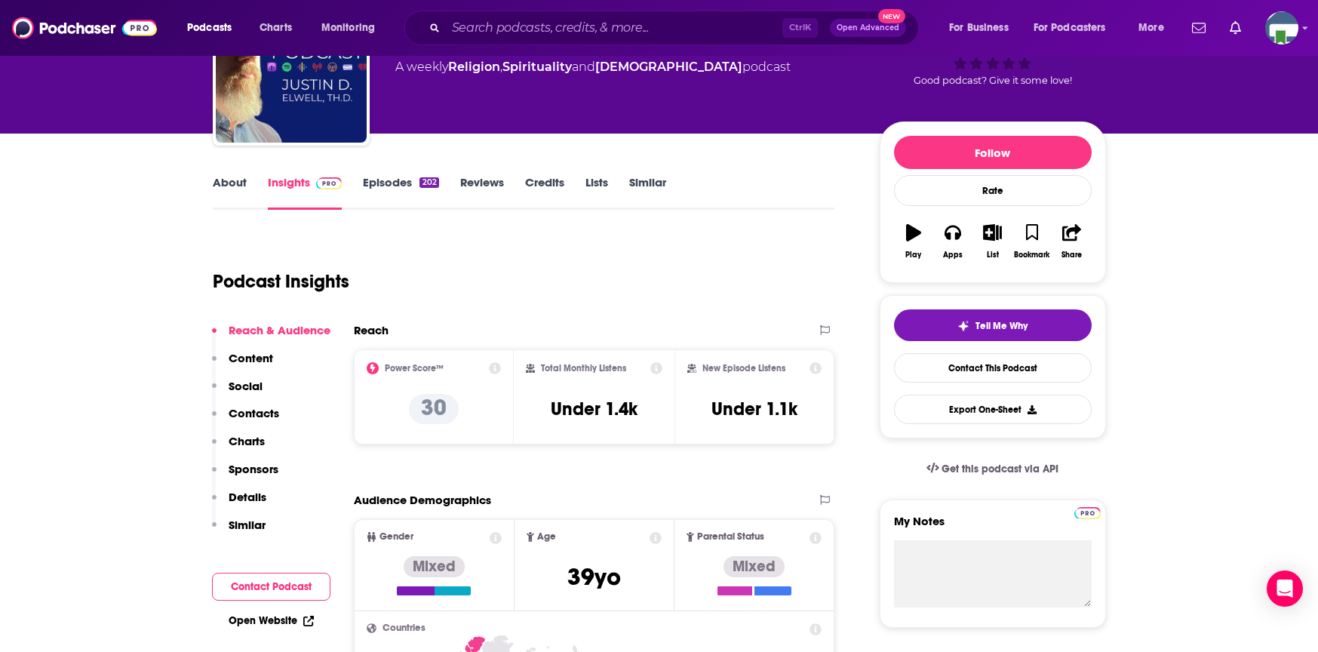
scroll to position [75, 0]
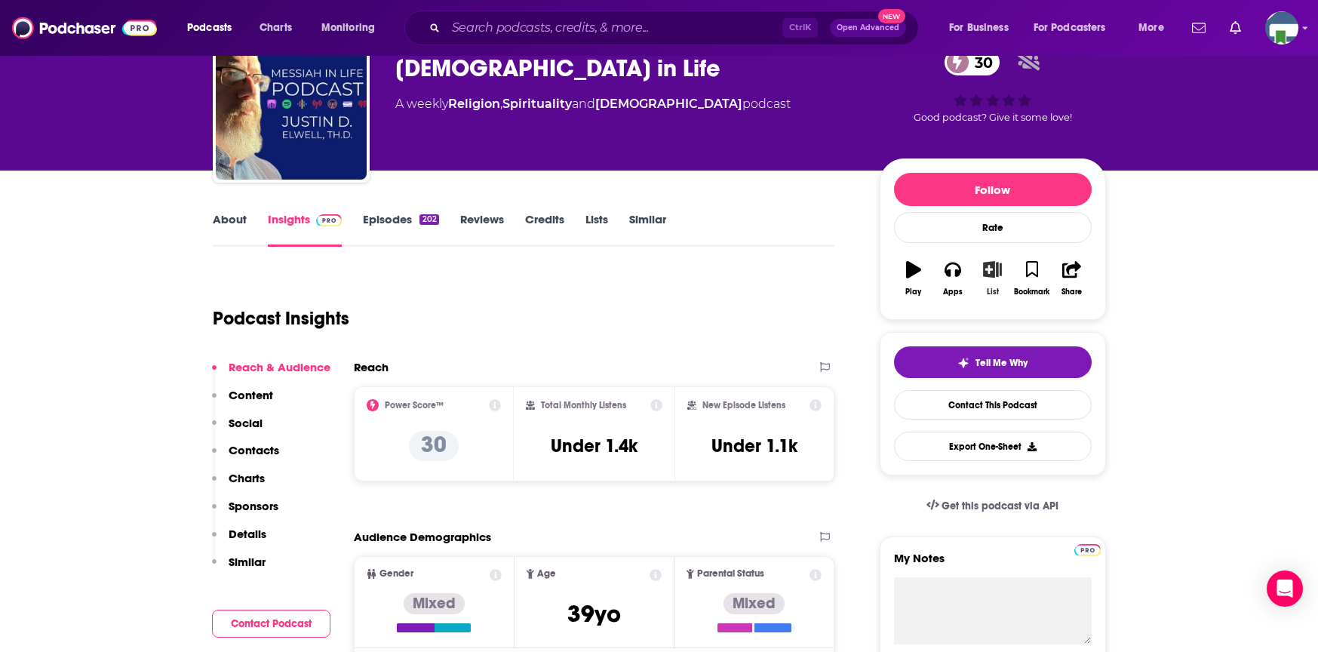
click at [994, 273] on icon "button" at bounding box center [992, 269] width 19 height 17
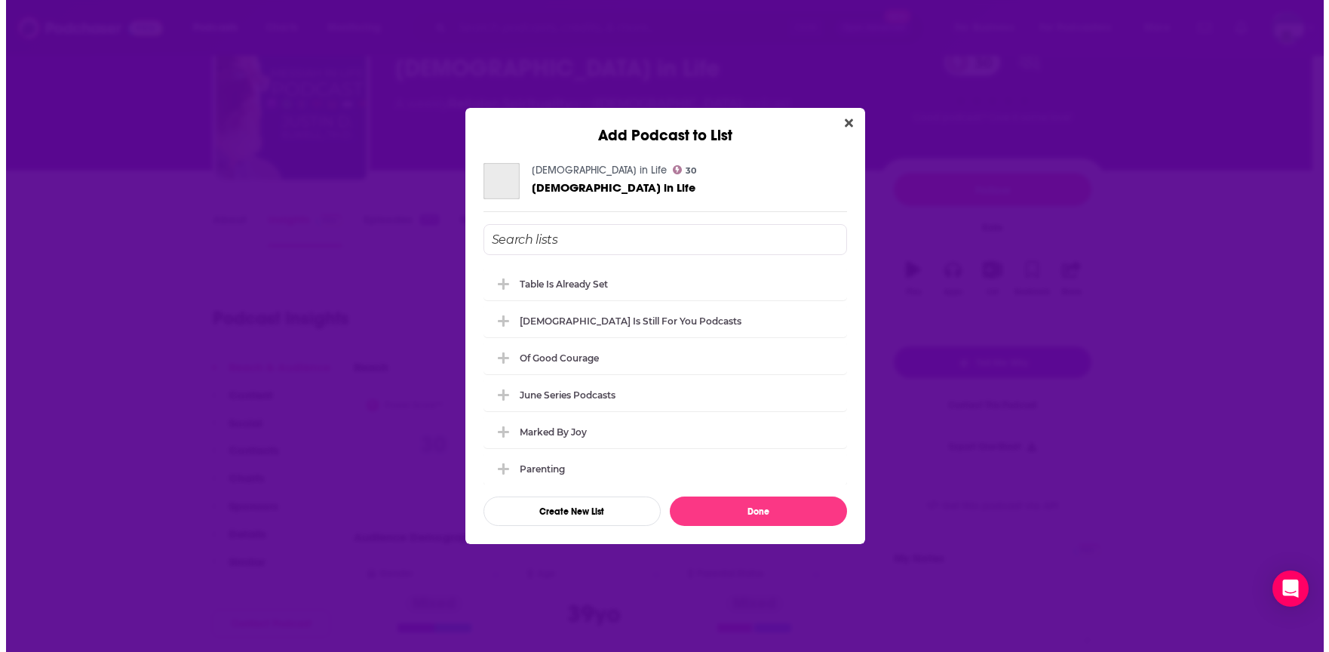
scroll to position [0, 0]
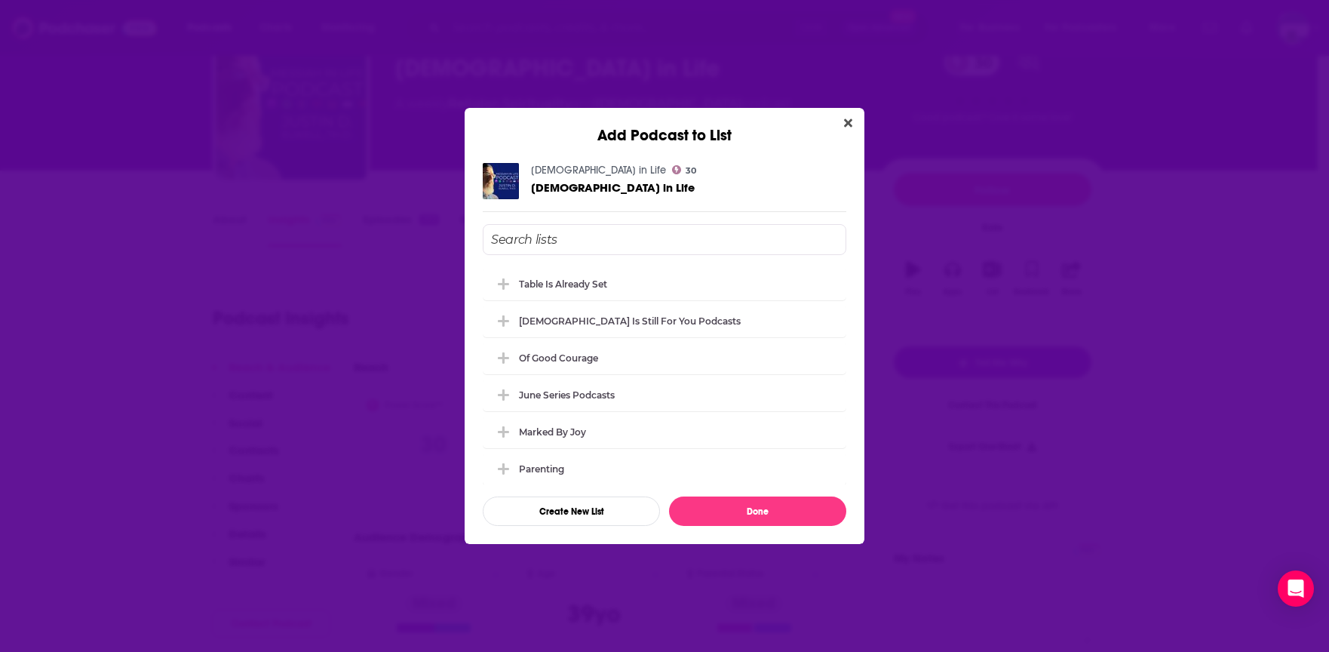
click at [614, 237] on input "Add Podcast To List" at bounding box center [665, 239] width 364 height 31
click at [506, 283] on icon "Add Podcast To List" at bounding box center [503, 283] width 11 height 11
click at [753, 512] on button "Done" at bounding box center [757, 510] width 177 height 29
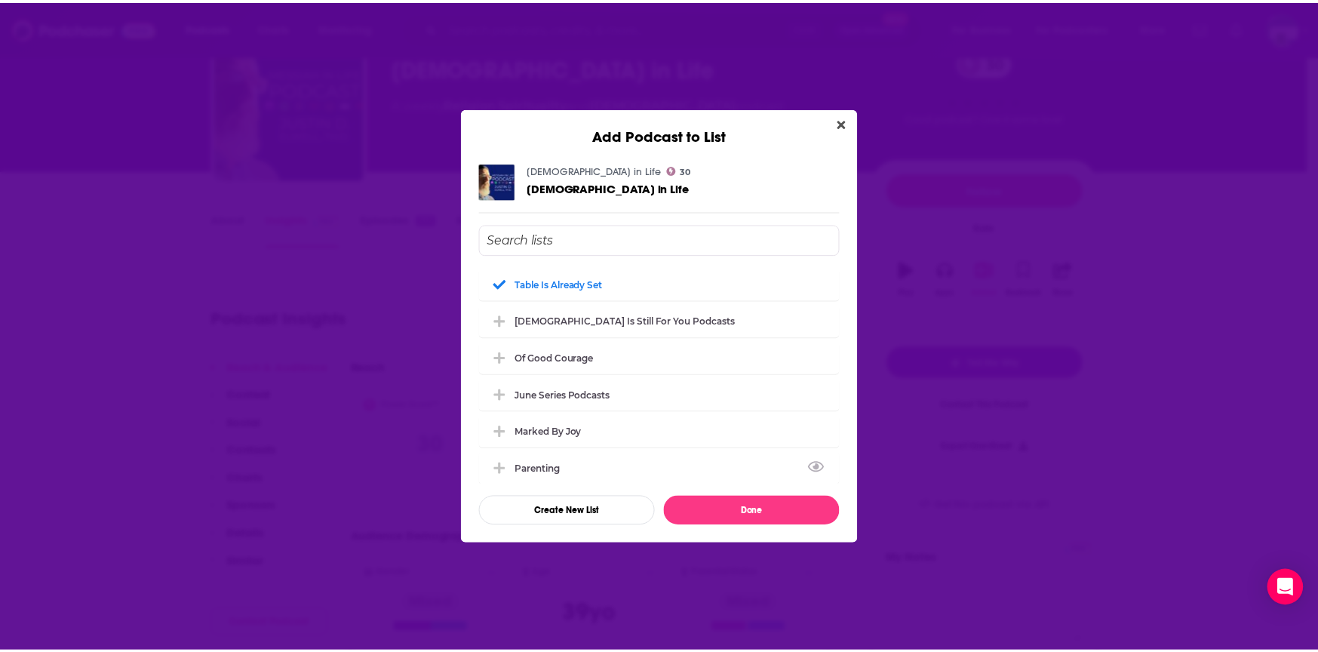
scroll to position [75, 0]
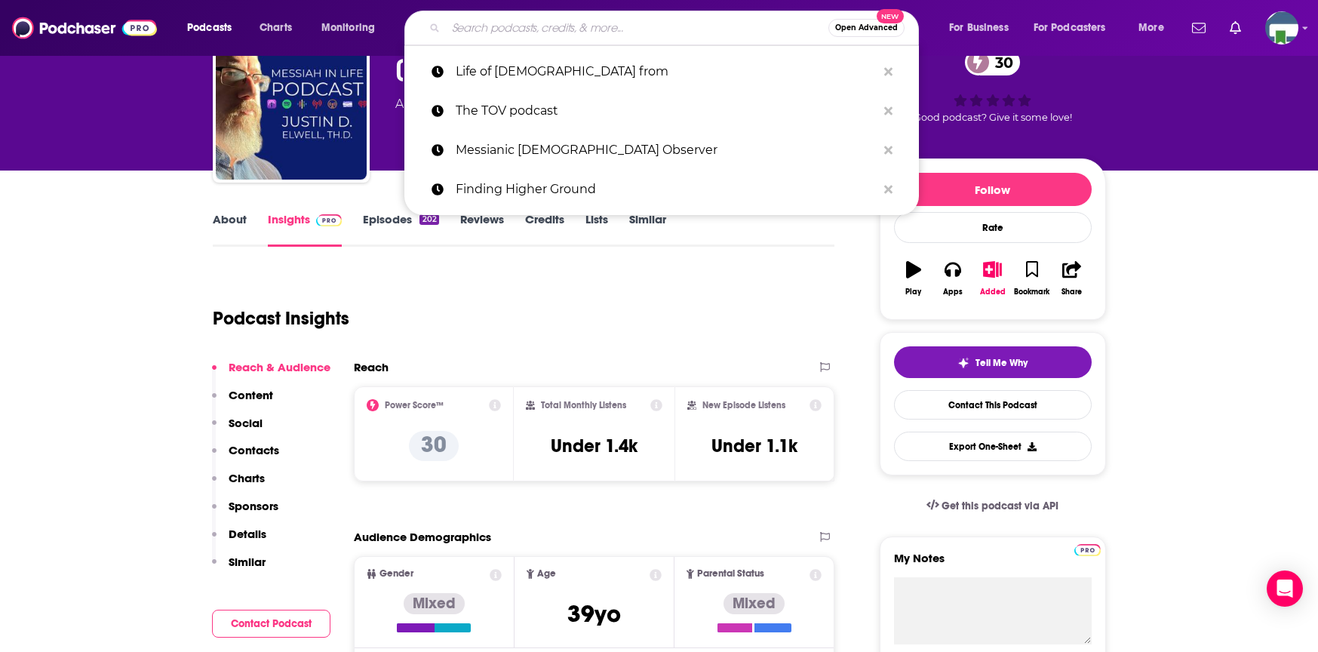
click at [514, 32] on input "Search podcasts, credits, & more..." at bounding box center [637, 28] width 382 height 24
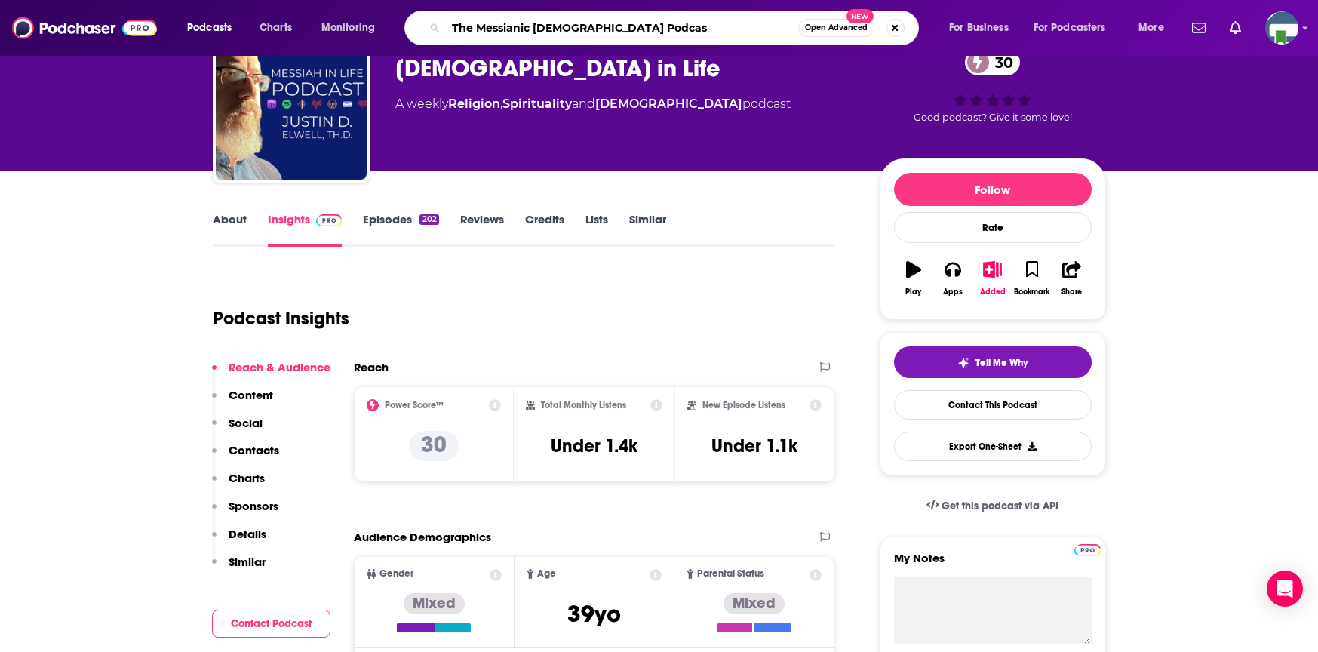
type input "The Messianic [DEMOGRAPHIC_DATA] Podcast"
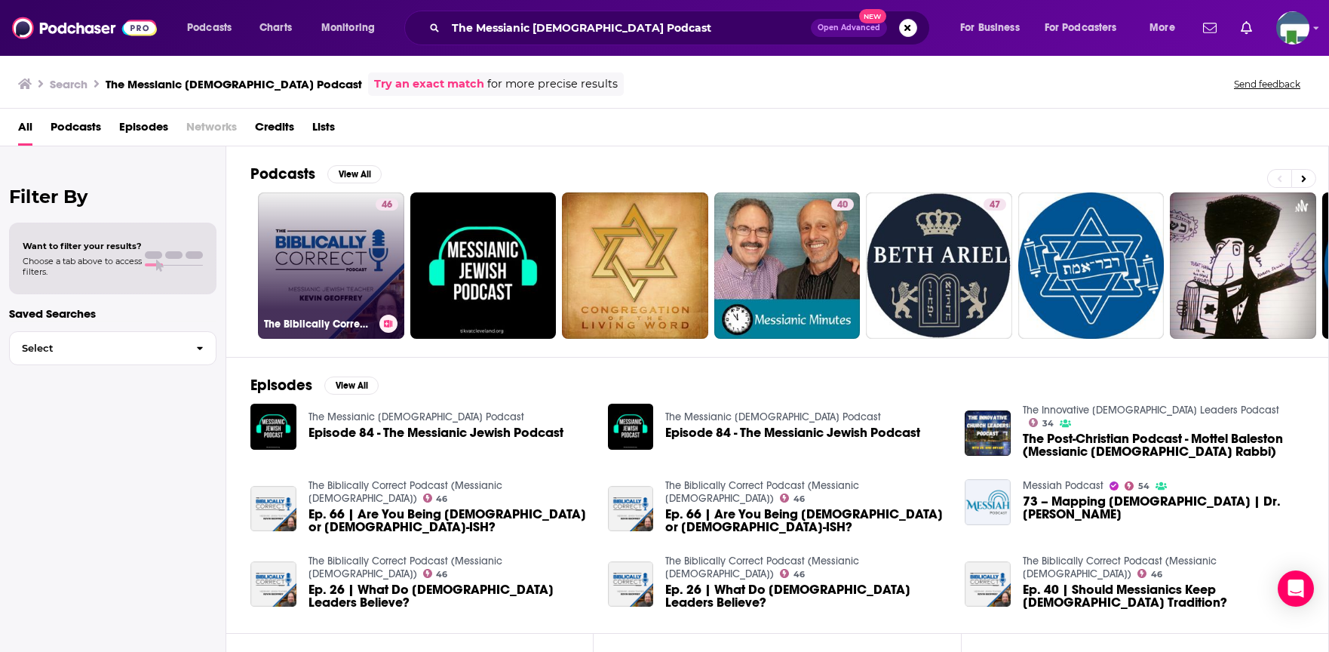
click at [350, 288] on link "46 The Biblically Correct Podcast (Messianic [DEMOGRAPHIC_DATA])" at bounding box center [331, 265] width 146 height 146
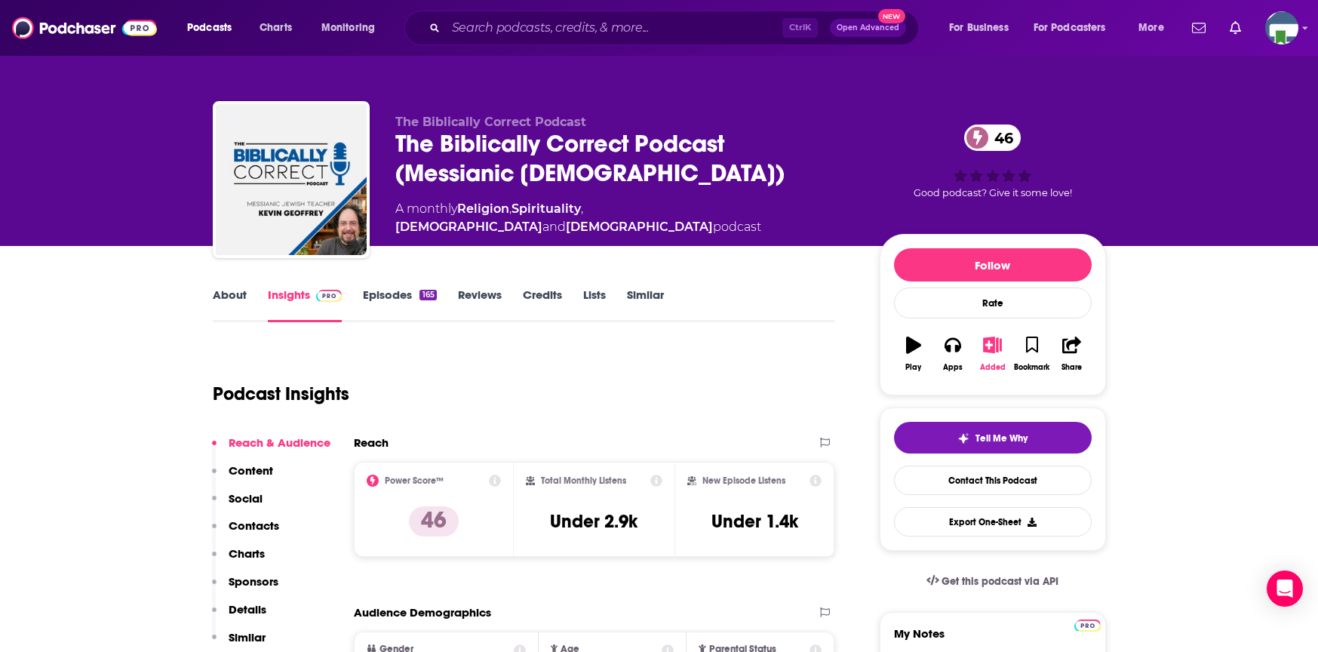
click at [989, 350] on icon "button" at bounding box center [992, 344] width 19 height 17
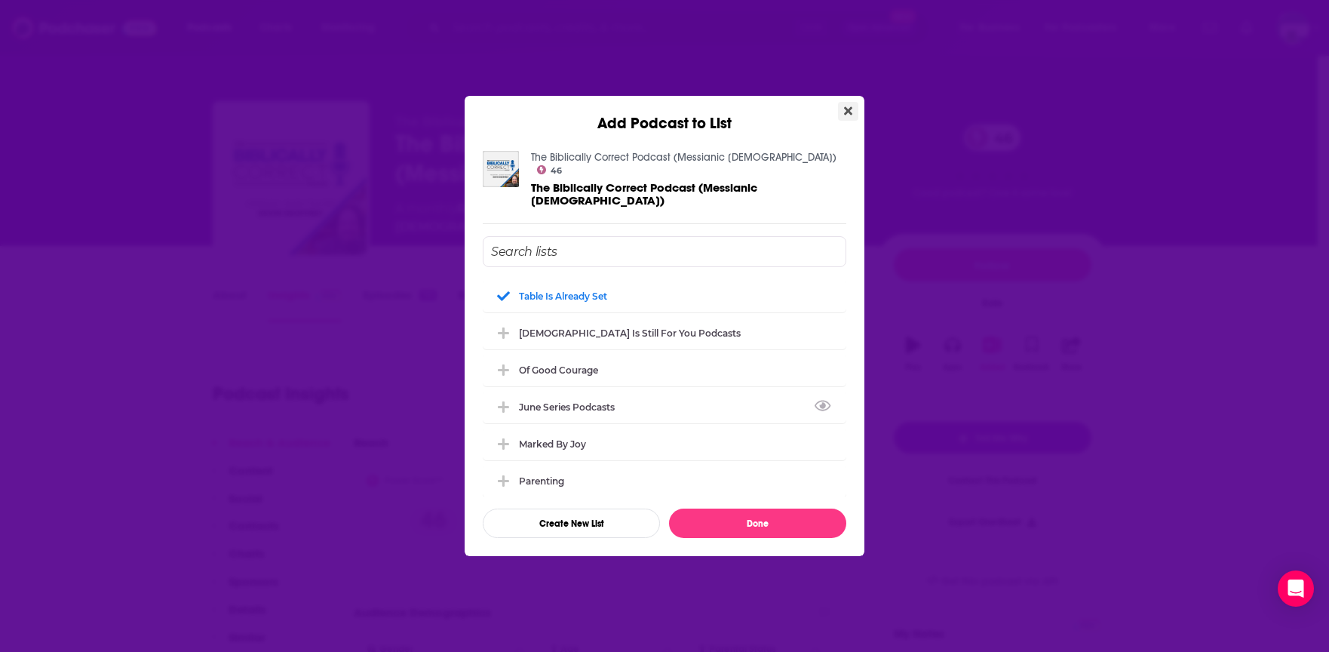
click at [846, 115] on icon "Close" at bounding box center [848, 111] width 8 height 8
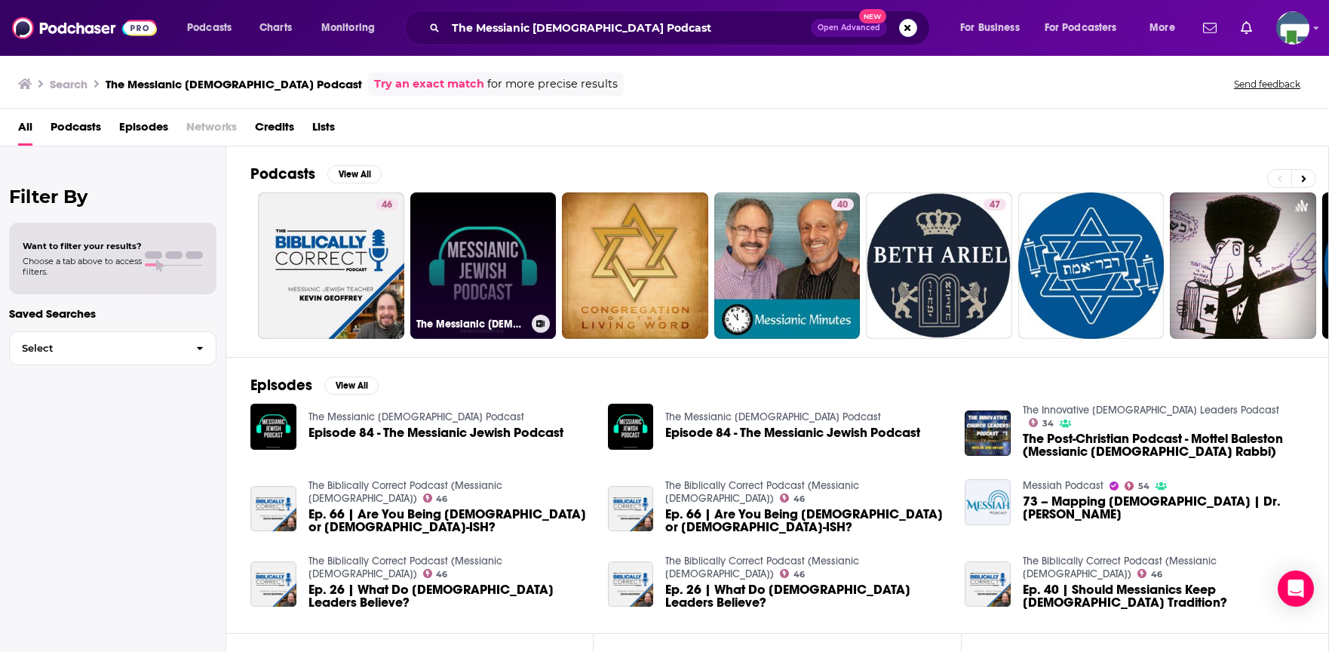
click at [489, 255] on link "The Messianic [DEMOGRAPHIC_DATA] Podcast" at bounding box center [483, 265] width 146 height 146
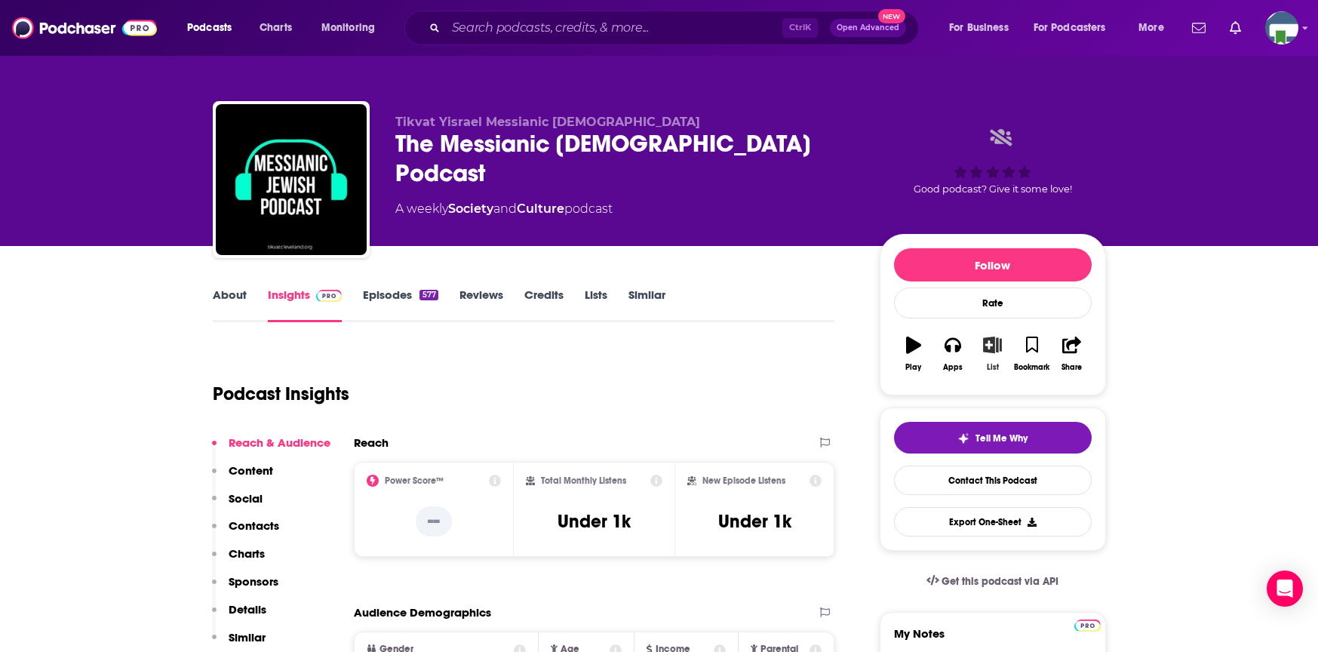
click at [996, 346] on icon "button" at bounding box center [992, 344] width 19 height 17
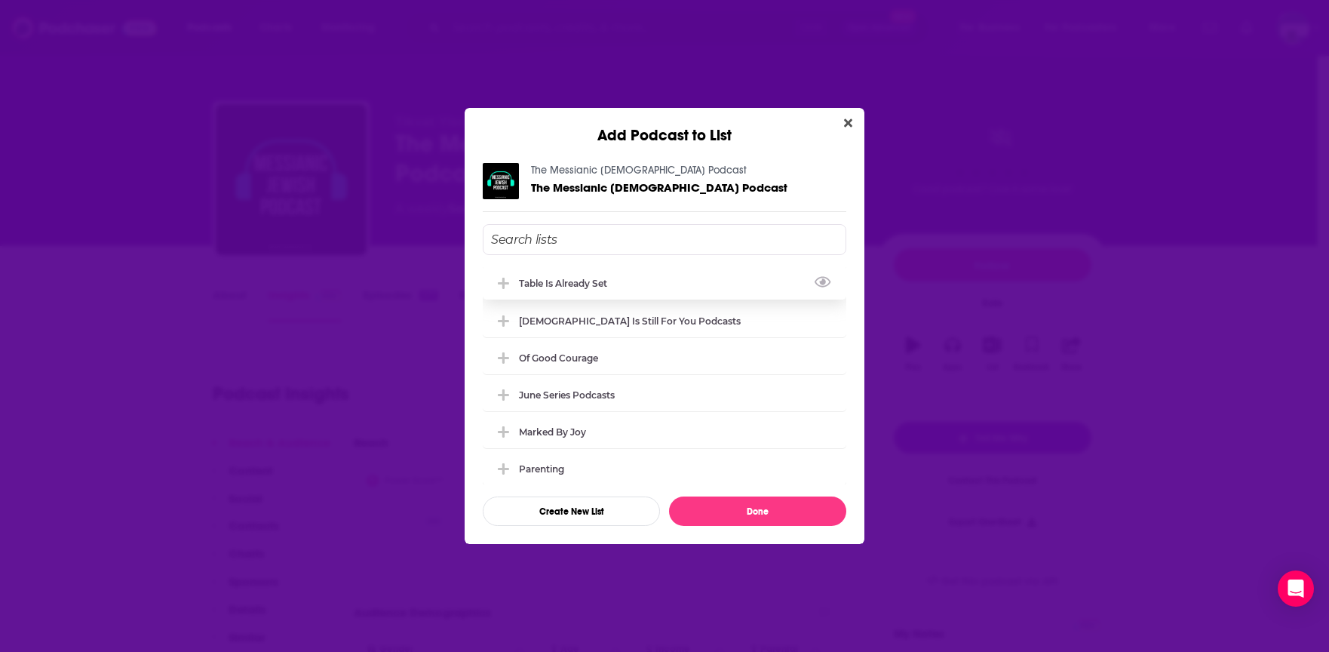
click at [504, 281] on icon "Add Podcast To List" at bounding box center [503, 283] width 11 height 11
click at [725, 507] on button "Done" at bounding box center [757, 510] width 177 height 29
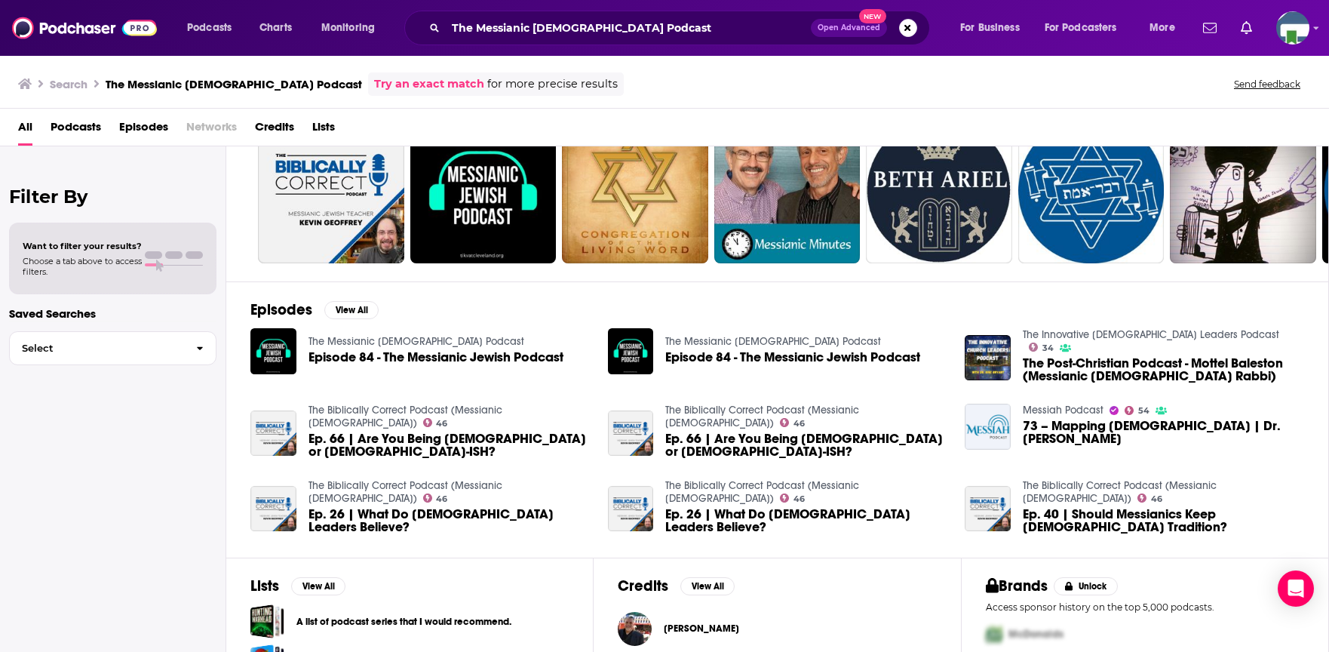
scroll to position [151, 0]
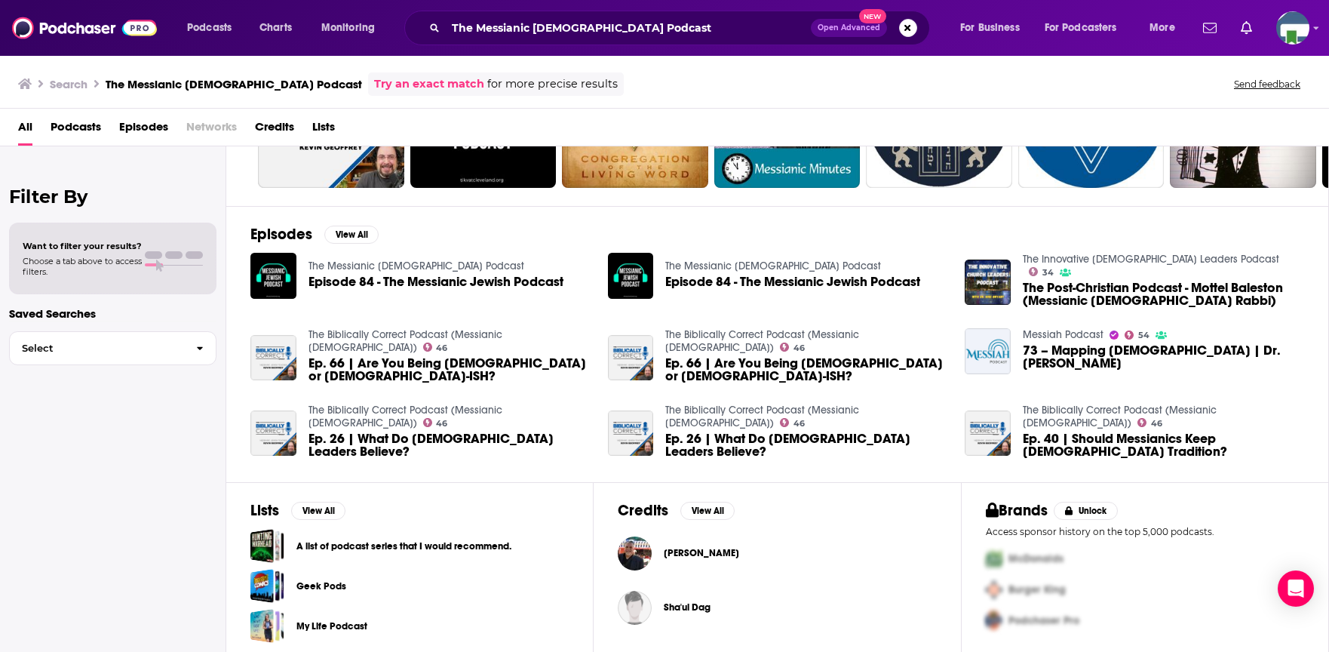
drag, startPoint x: 195, startPoint y: 529, endPoint x: 193, endPoint y: 518, distance: 11.4
click at [195, 529] on div "Filter By Want to filter your results? Choose a tab above to access filters. Sa…" at bounding box center [113, 472] width 226 height 652
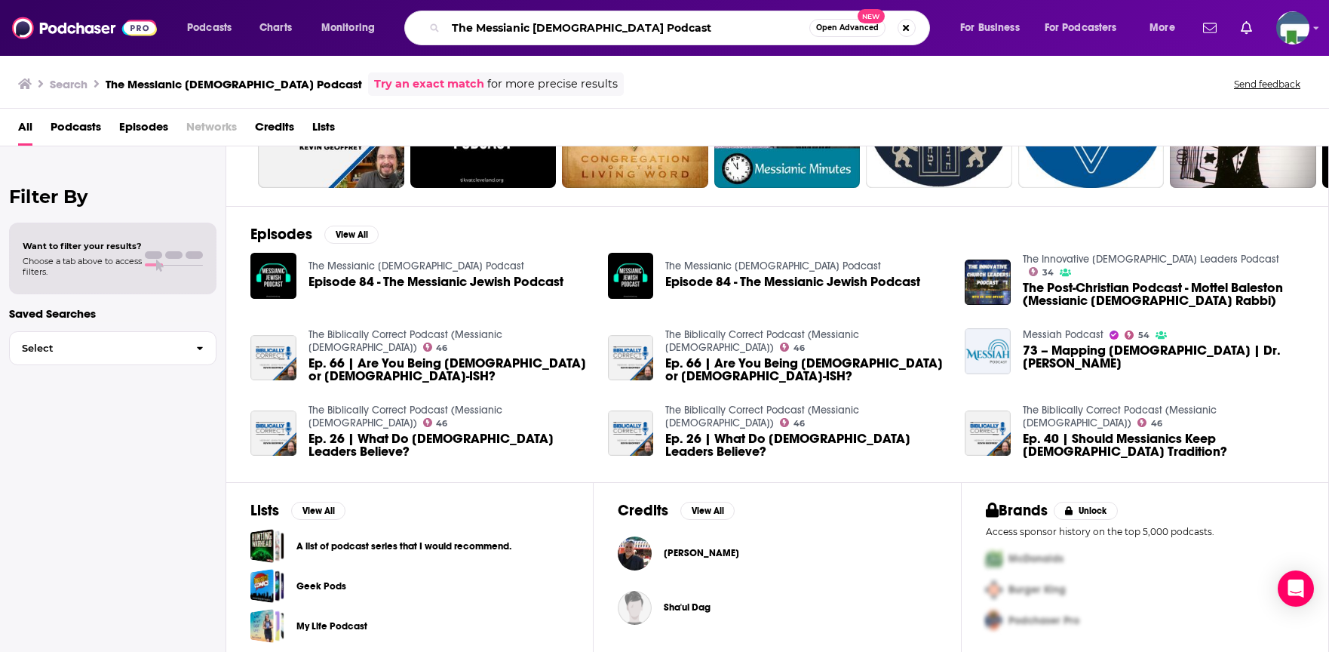
click at [512, 29] on input "The Messianic [DEMOGRAPHIC_DATA] Podcast" at bounding box center [628, 28] width 364 height 24
drag, startPoint x: 628, startPoint y: 25, endPoint x: 452, endPoint y: 24, distance: 175.7
click at [452, 24] on input "The Messianic [DEMOGRAPHIC_DATA] Podcast" at bounding box center [628, 28] width 364 height 24
type input "Messiah Podcast"
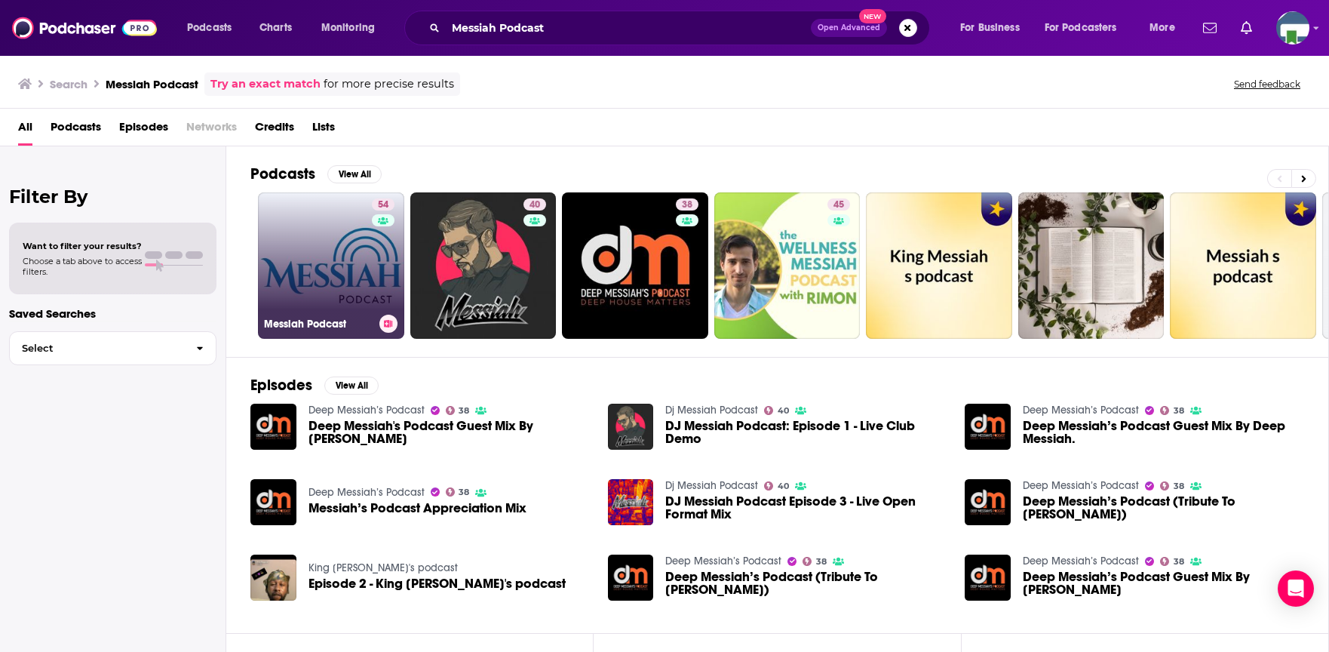
click at [378, 279] on div "54" at bounding box center [385, 256] width 26 height 116
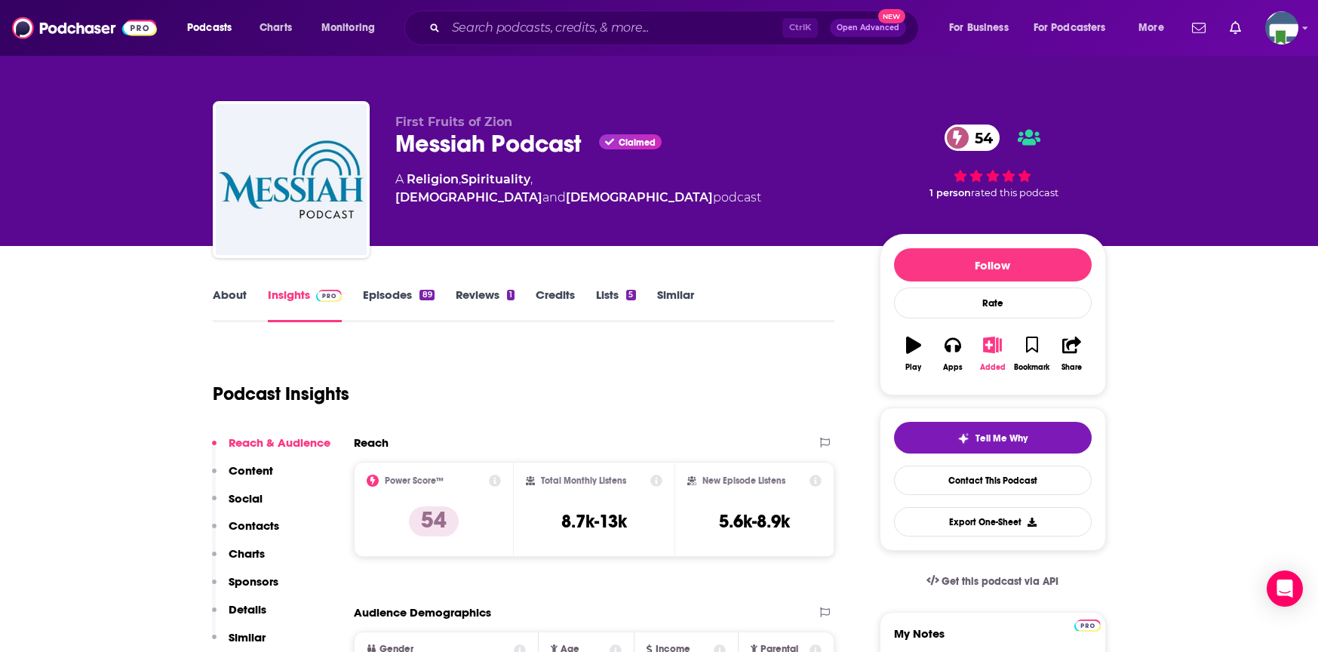
click at [993, 349] on icon "button" at bounding box center [992, 344] width 19 height 17
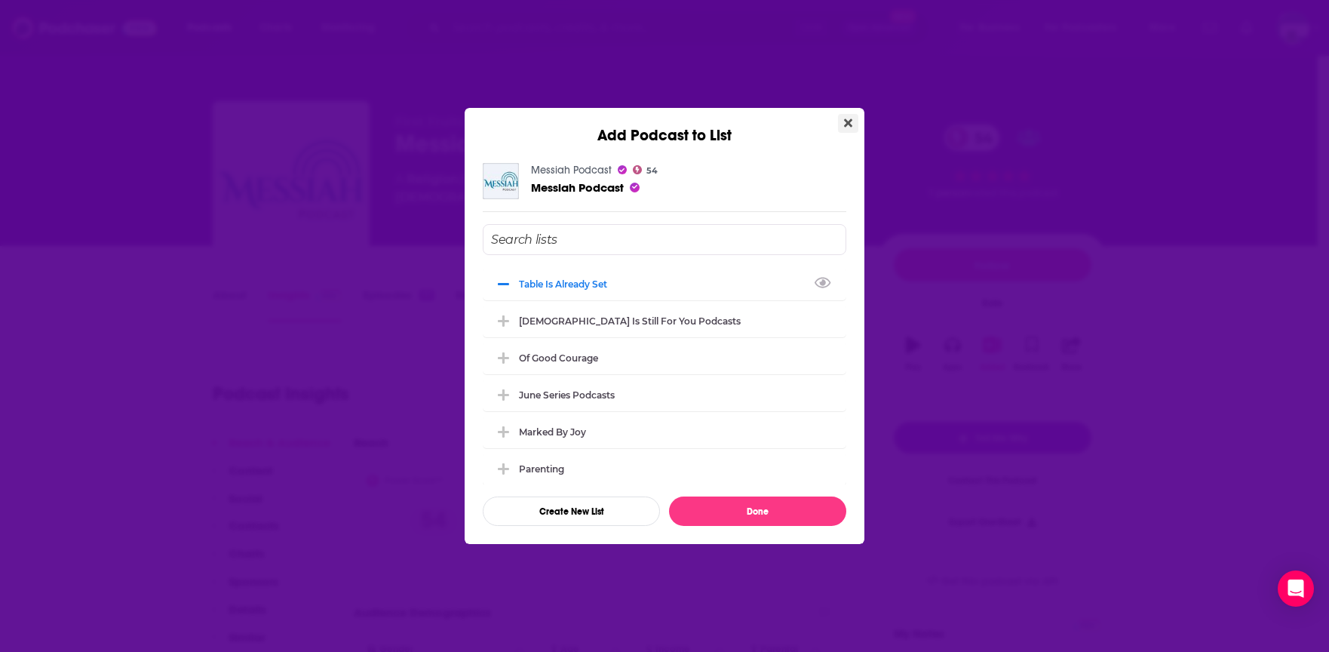
click at [849, 124] on icon "Close" at bounding box center [848, 123] width 8 height 8
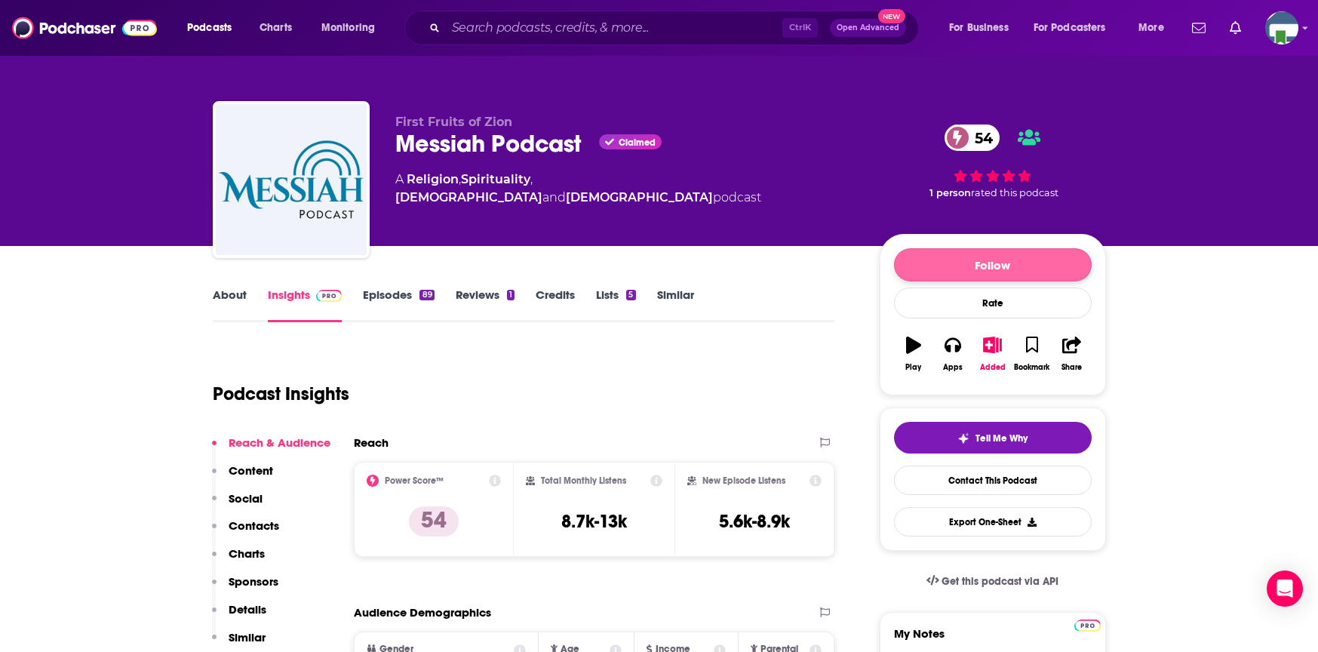
drag, startPoint x: 1269, startPoint y: 345, endPoint x: 952, endPoint y: 250, distance: 330.7
click at [607, 26] on input "Search podcasts, credits, & more..." at bounding box center [614, 28] width 336 height 24
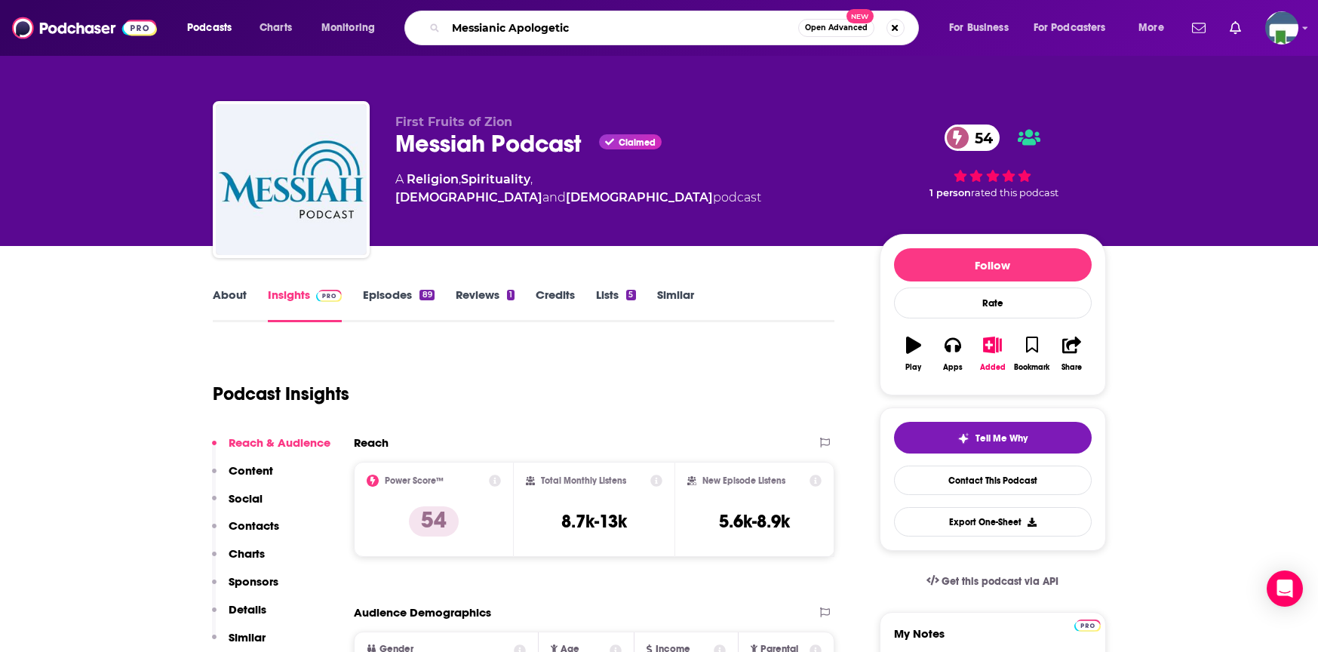
type input "Messianic Apologetics"
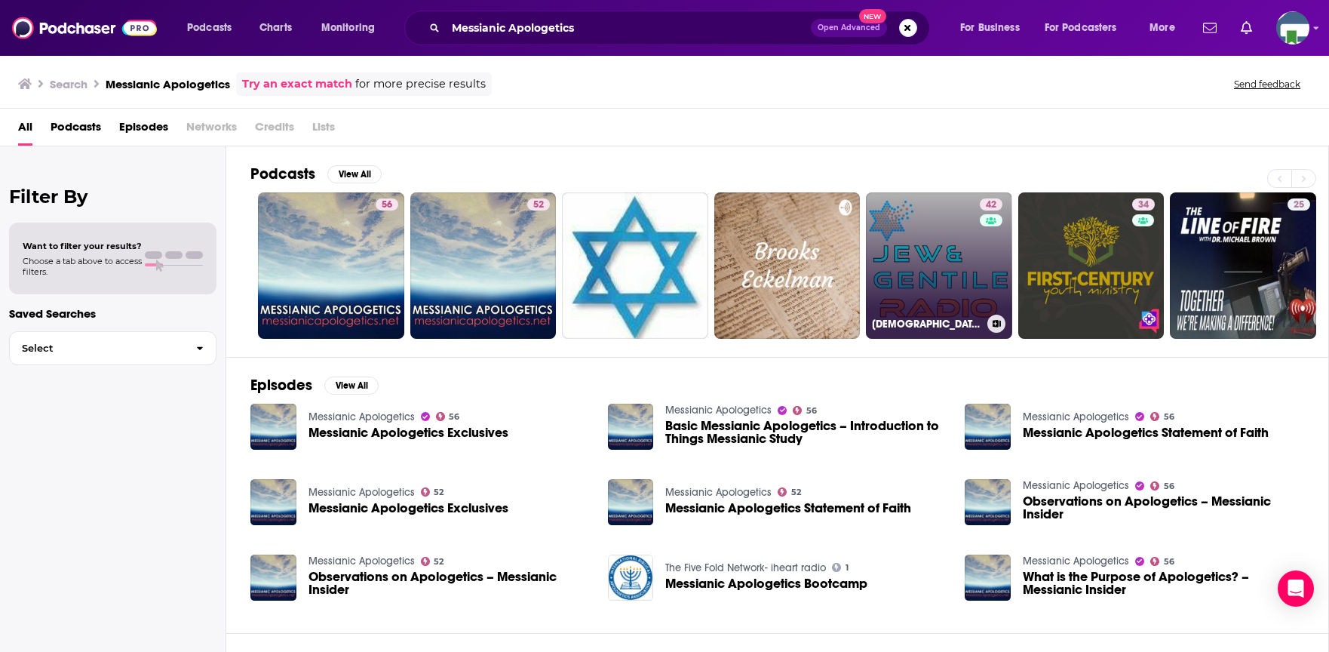
click at [935, 289] on link "42 [DEMOGRAPHIC_DATA] and [PERSON_NAME] Radio™" at bounding box center [939, 265] width 146 height 146
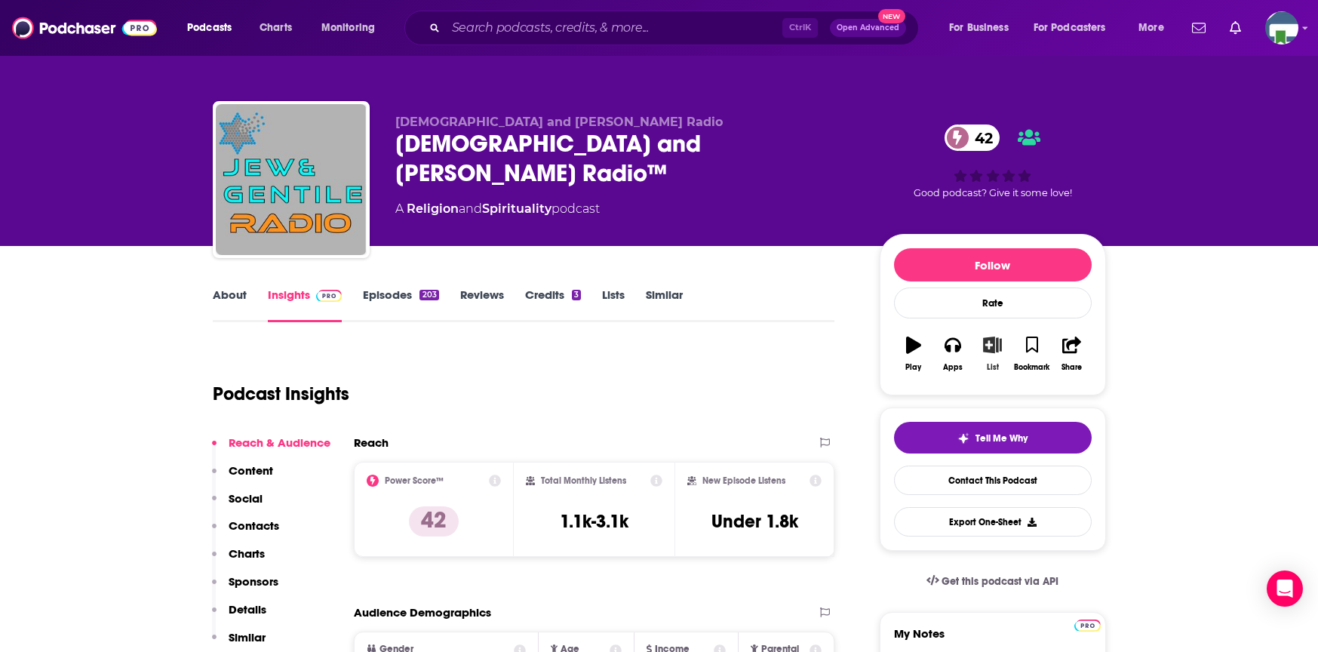
click at [996, 348] on icon "button" at bounding box center [992, 344] width 19 height 17
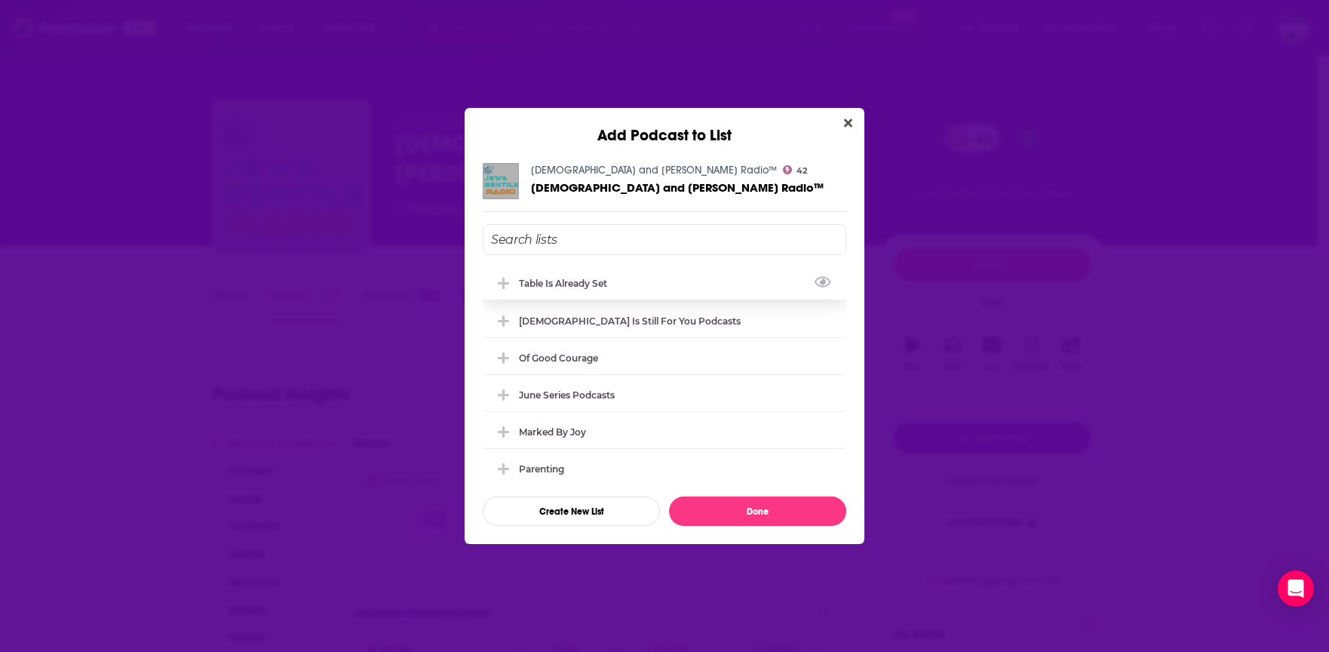
click at [499, 281] on icon "Add Podcast To List" at bounding box center [503, 284] width 11 height 14
click at [732, 514] on button "Done" at bounding box center [757, 510] width 177 height 29
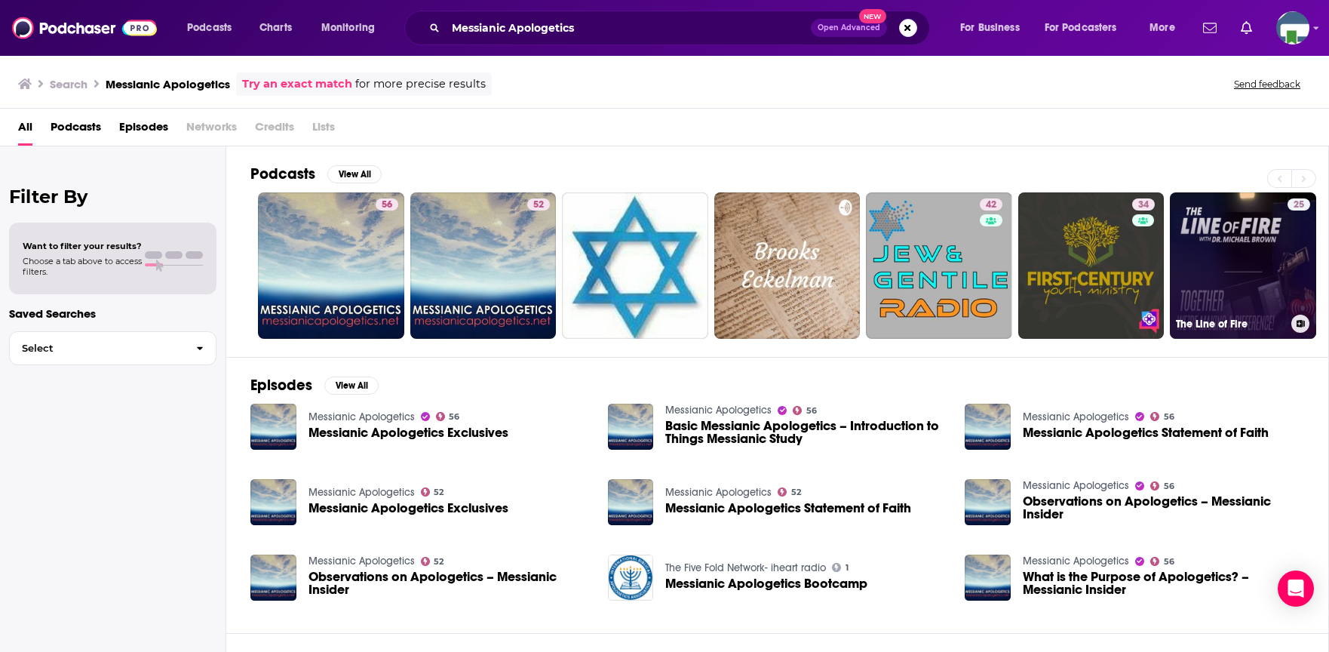
click at [1223, 265] on link "25 The Line of Fire" at bounding box center [1243, 265] width 146 height 146
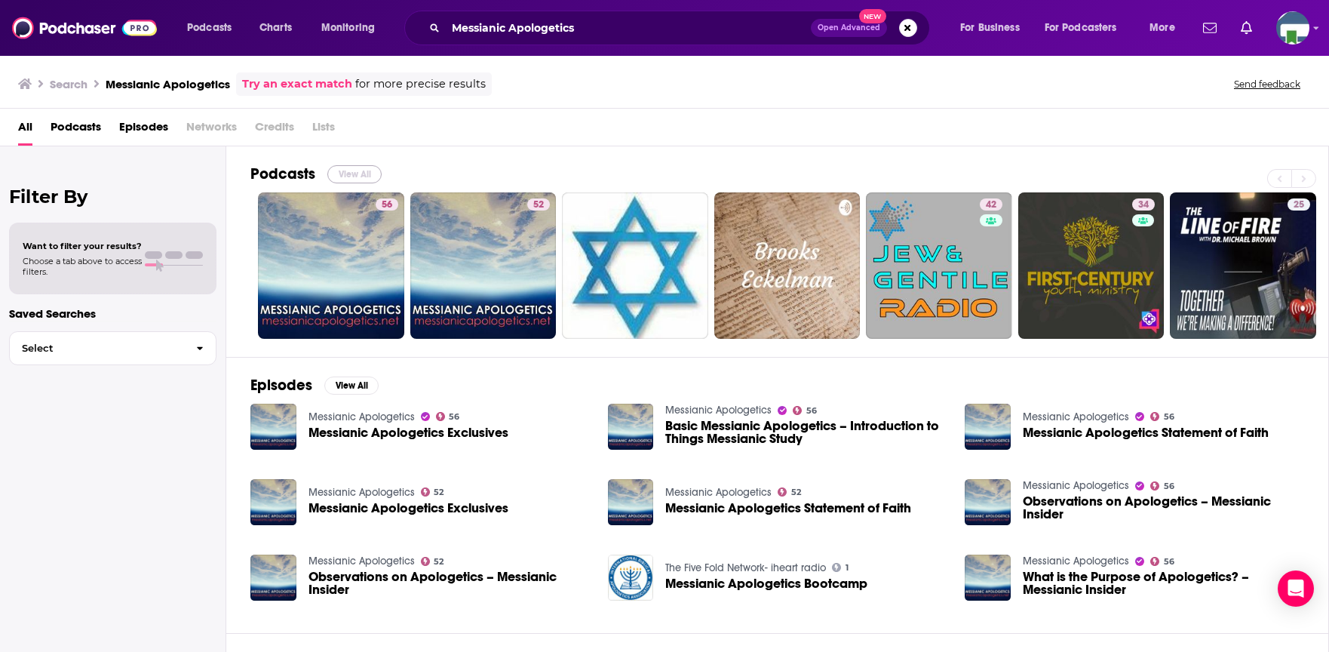
click at [355, 176] on button "View All" at bounding box center [354, 174] width 54 height 18
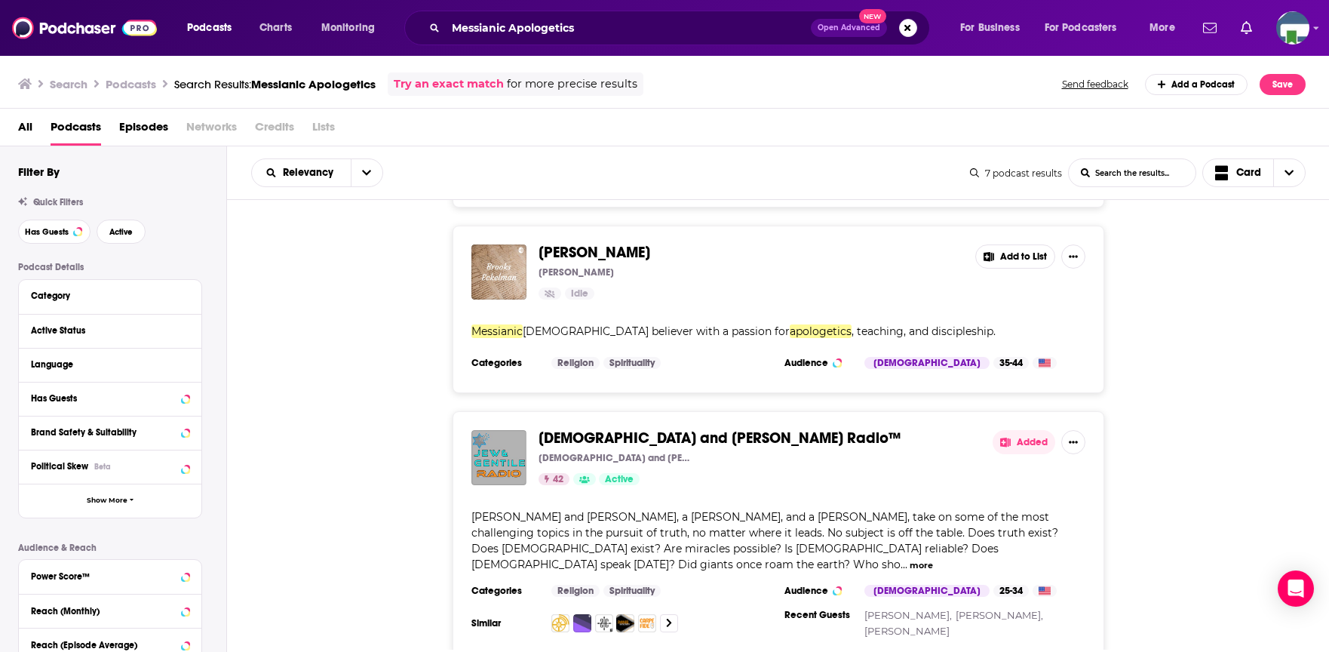
scroll to position [603, 0]
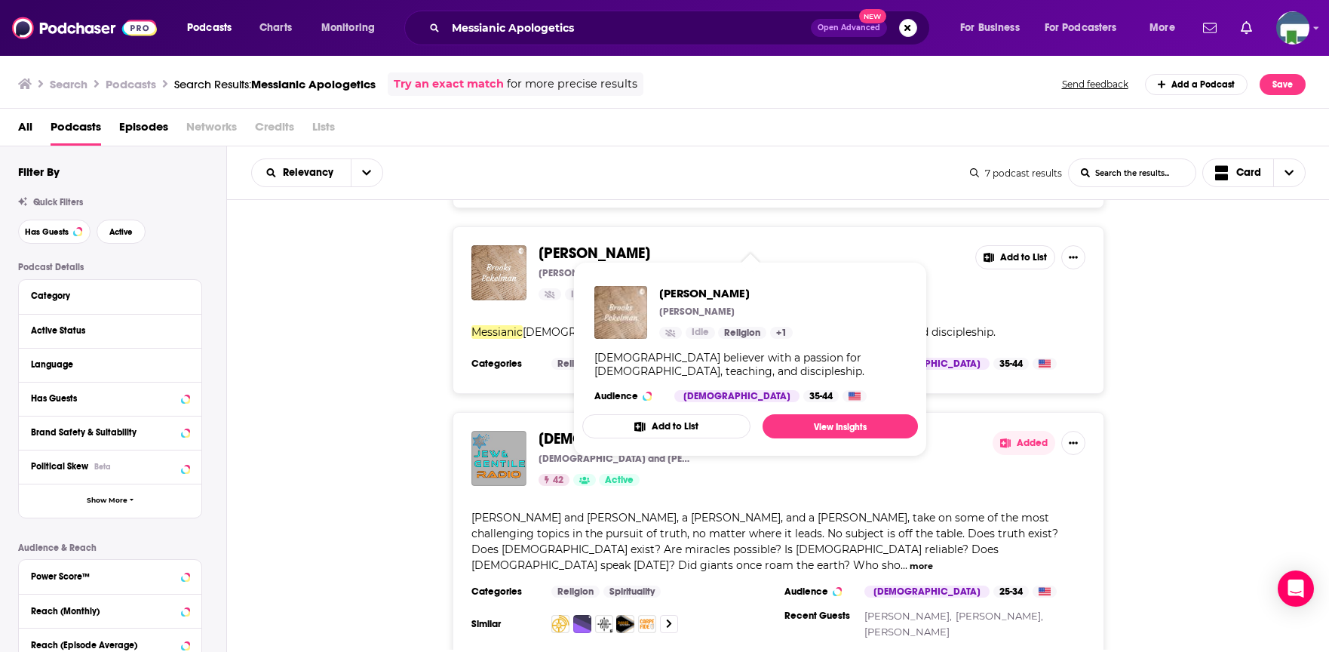
click at [647, 428] on button "Add to List" at bounding box center [666, 426] width 168 height 24
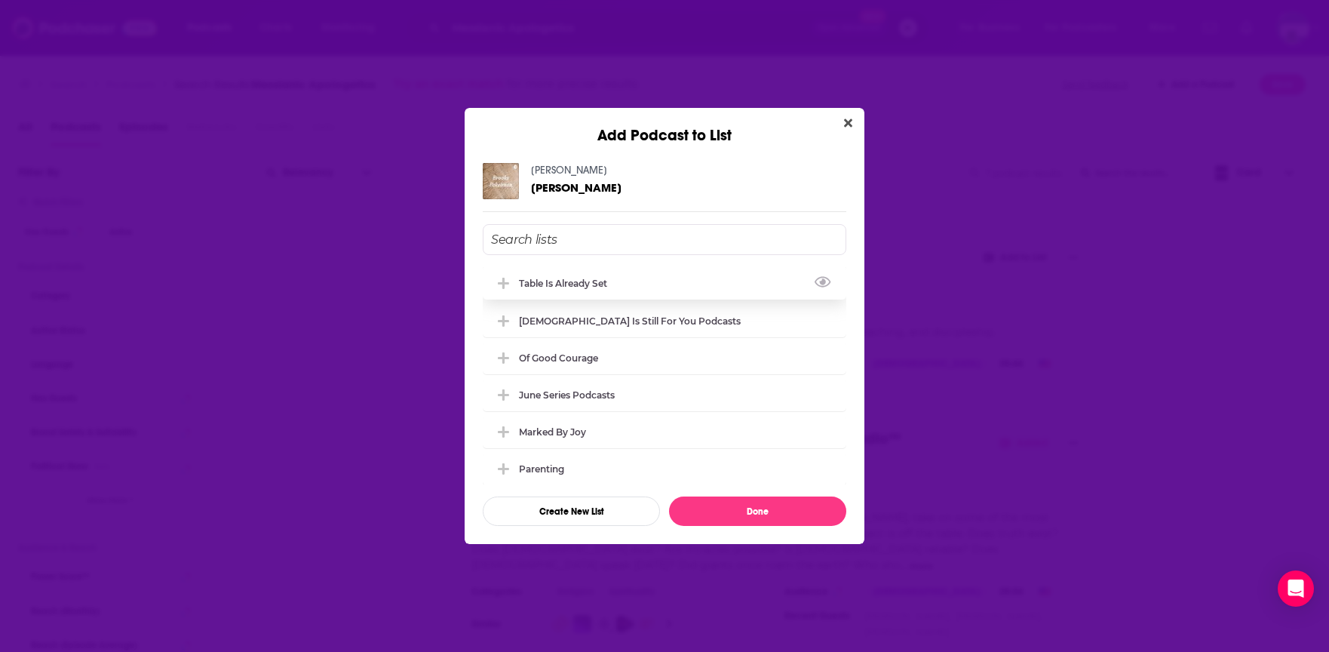
click at [505, 286] on icon "Add Podcast To List" at bounding box center [503, 283] width 11 height 11
click at [732, 507] on button "Done" at bounding box center [757, 510] width 177 height 29
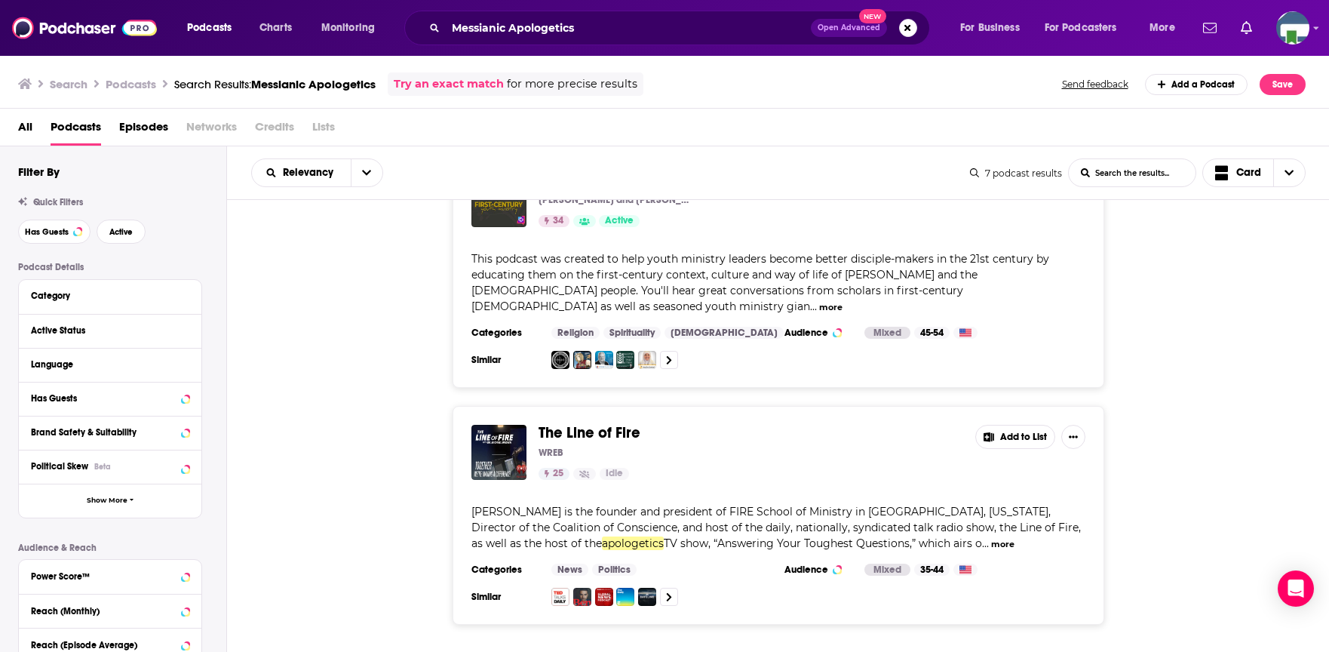
scroll to position [1147, 0]
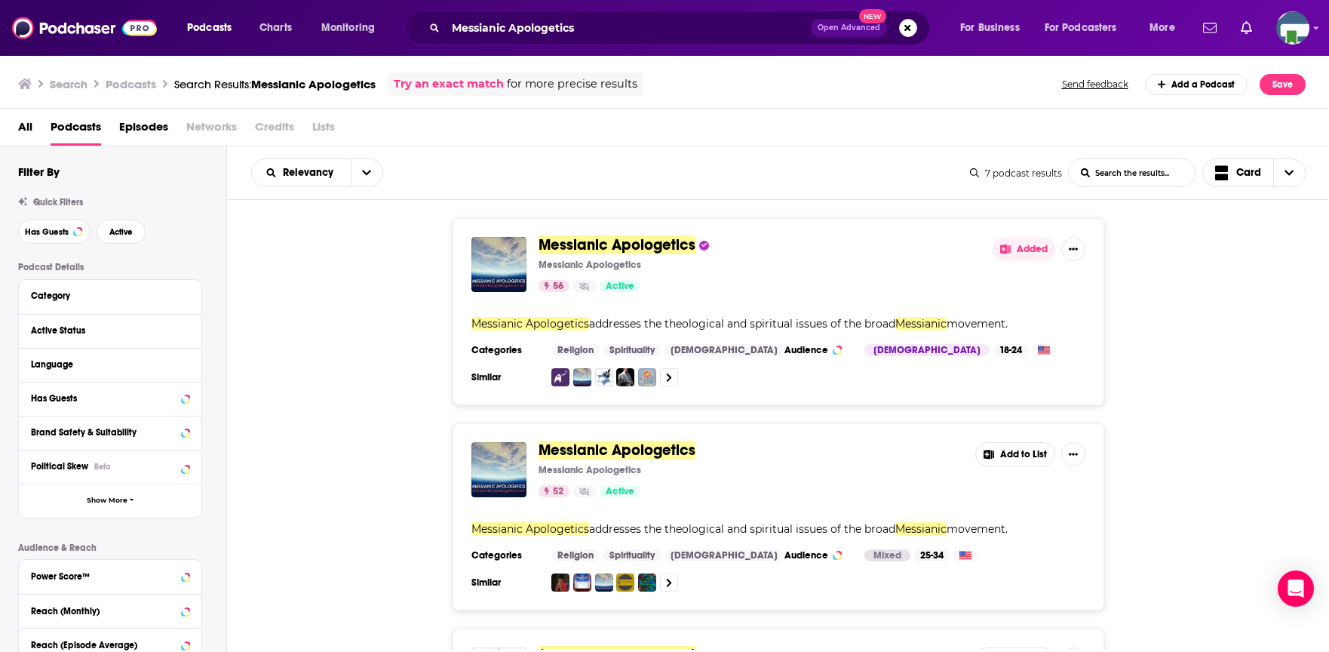
scroll to position [1147, 0]
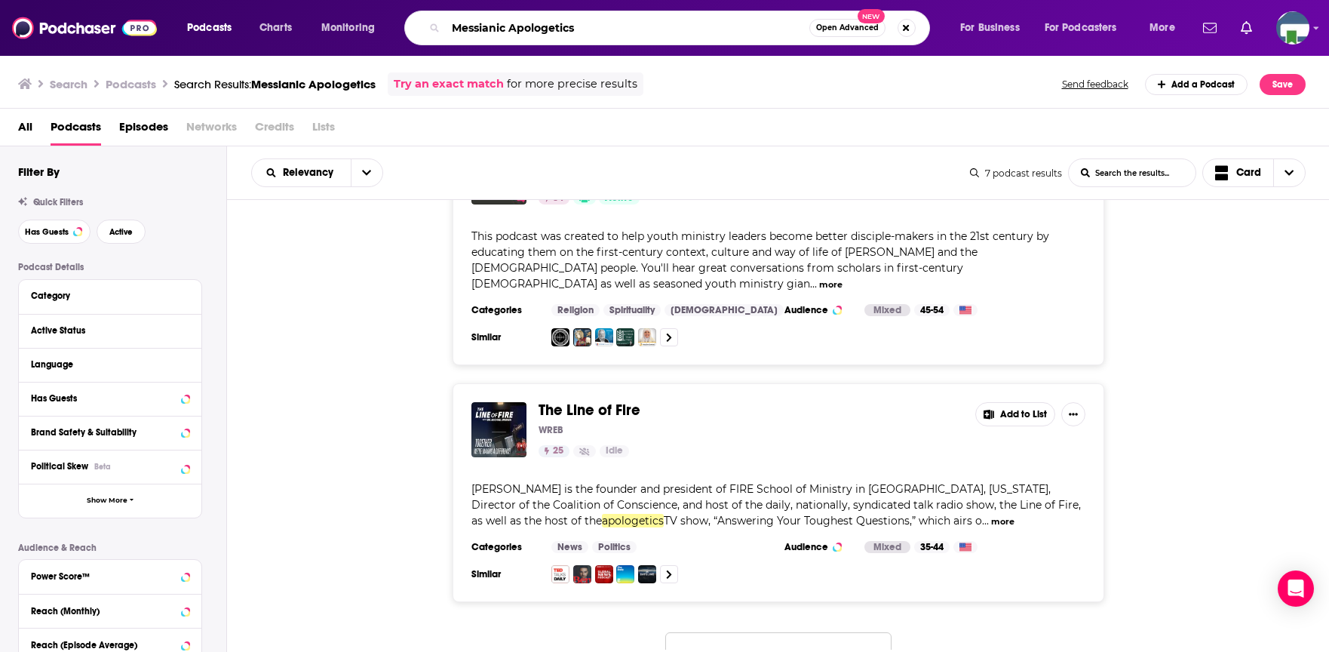
drag, startPoint x: 594, startPoint y: 29, endPoint x: 508, endPoint y: 28, distance: 86.8
click at [508, 28] on input "Messianic Apologetics" at bounding box center [628, 28] width 364 height 24
type input "Messianic"
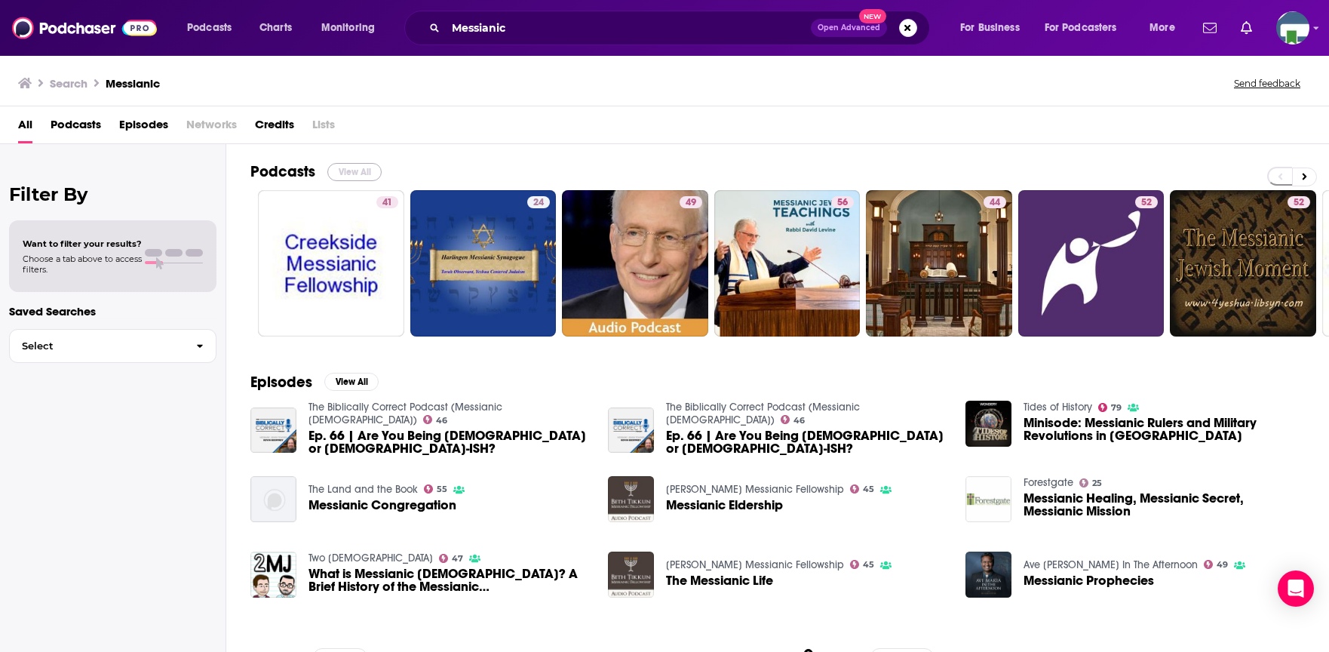
click at [347, 171] on button "View All" at bounding box center [354, 172] width 54 height 18
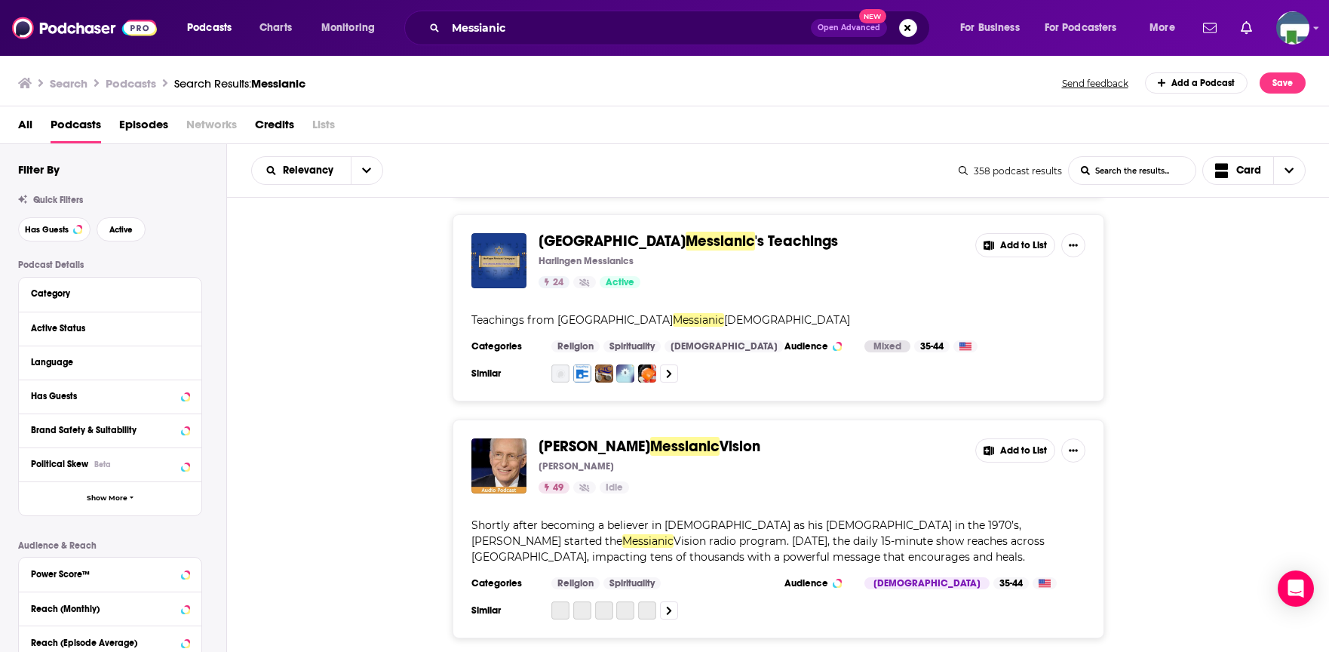
scroll to position [226, 0]
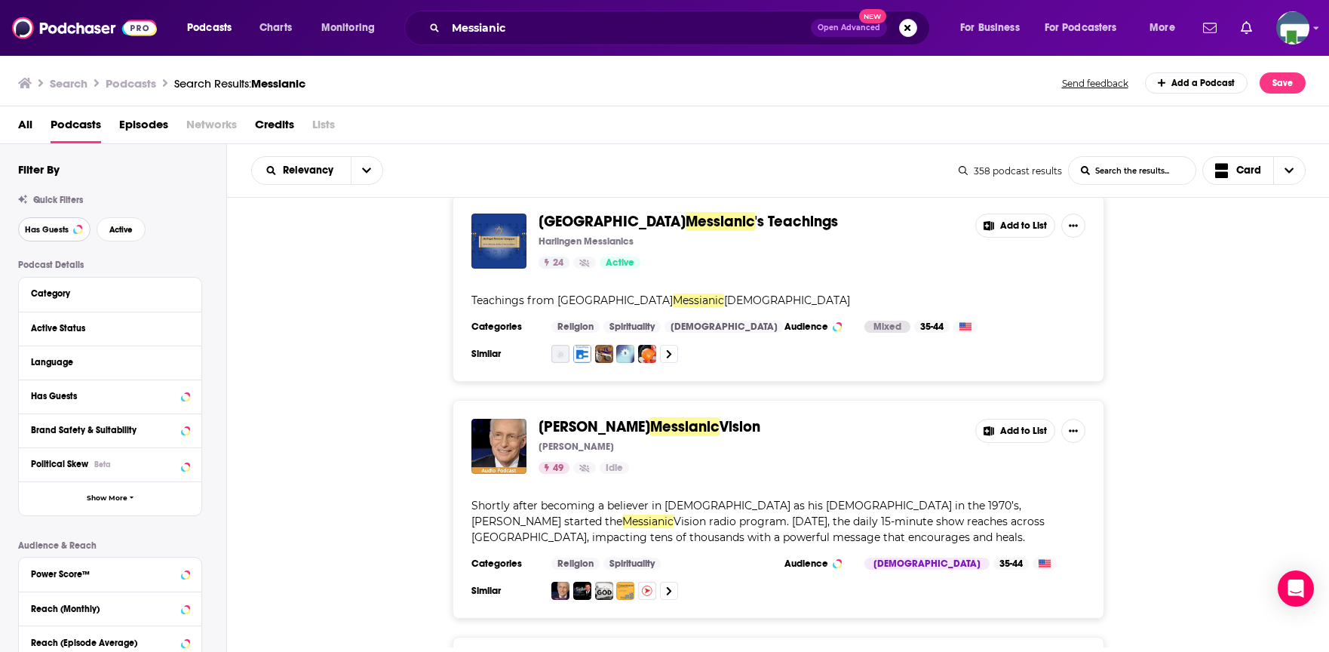
click at [68, 231] on span "Has Guests" at bounding box center [47, 230] width 44 height 8
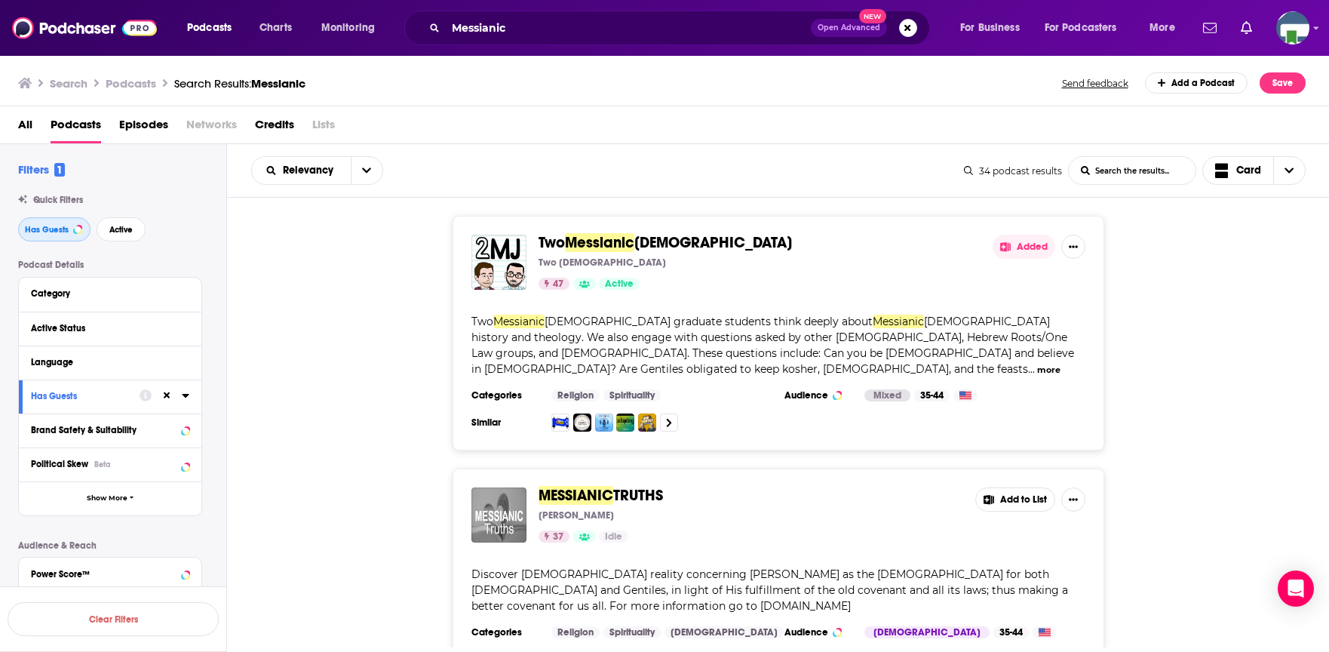
scroll to position [75, 0]
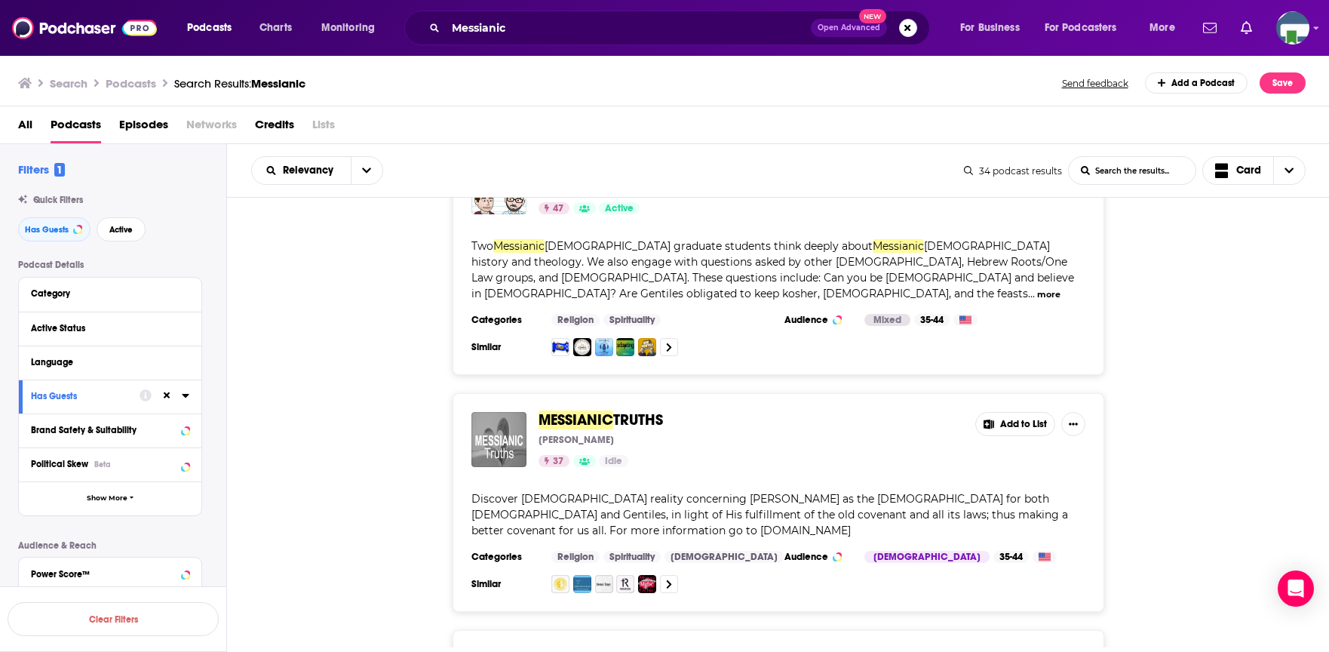
click at [1006, 412] on button "Add to List" at bounding box center [1015, 424] width 80 height 24
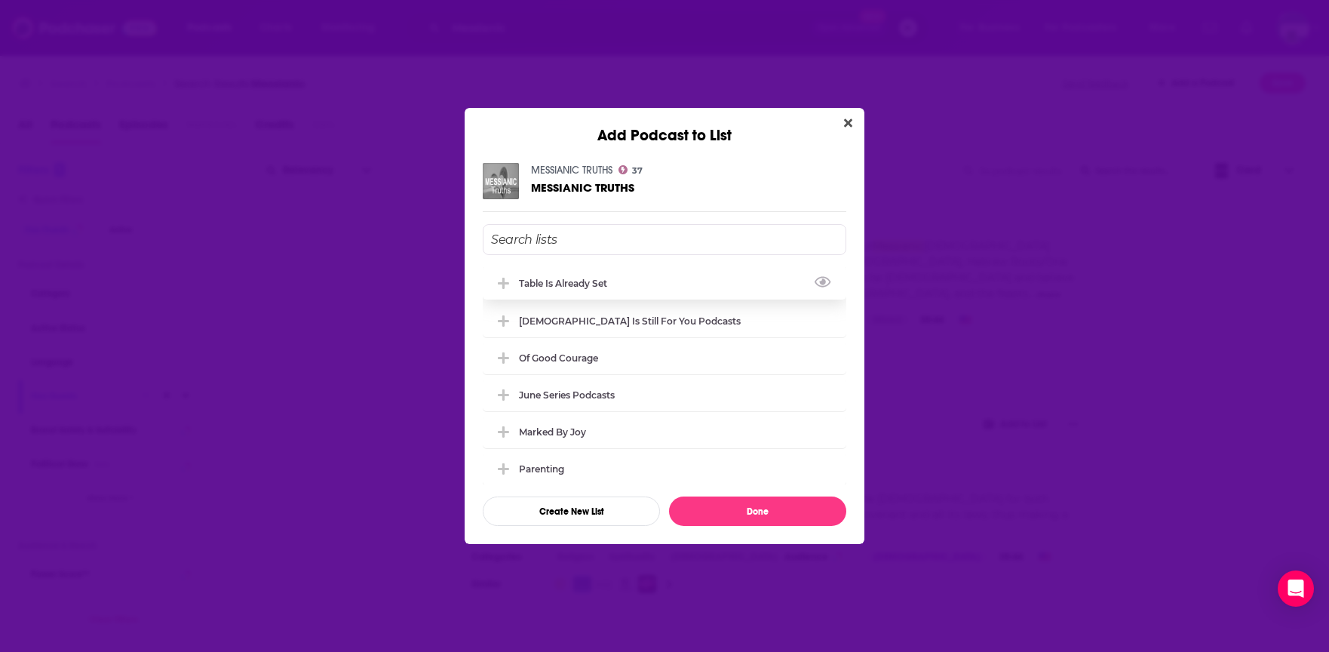
click at [502, 284] on icon "Add Podcast To List" at bounding box center [503, 283] width 11 height 11
click at [736, 511] on button "Done" at bounding box center [757, 510] width 177 height 29
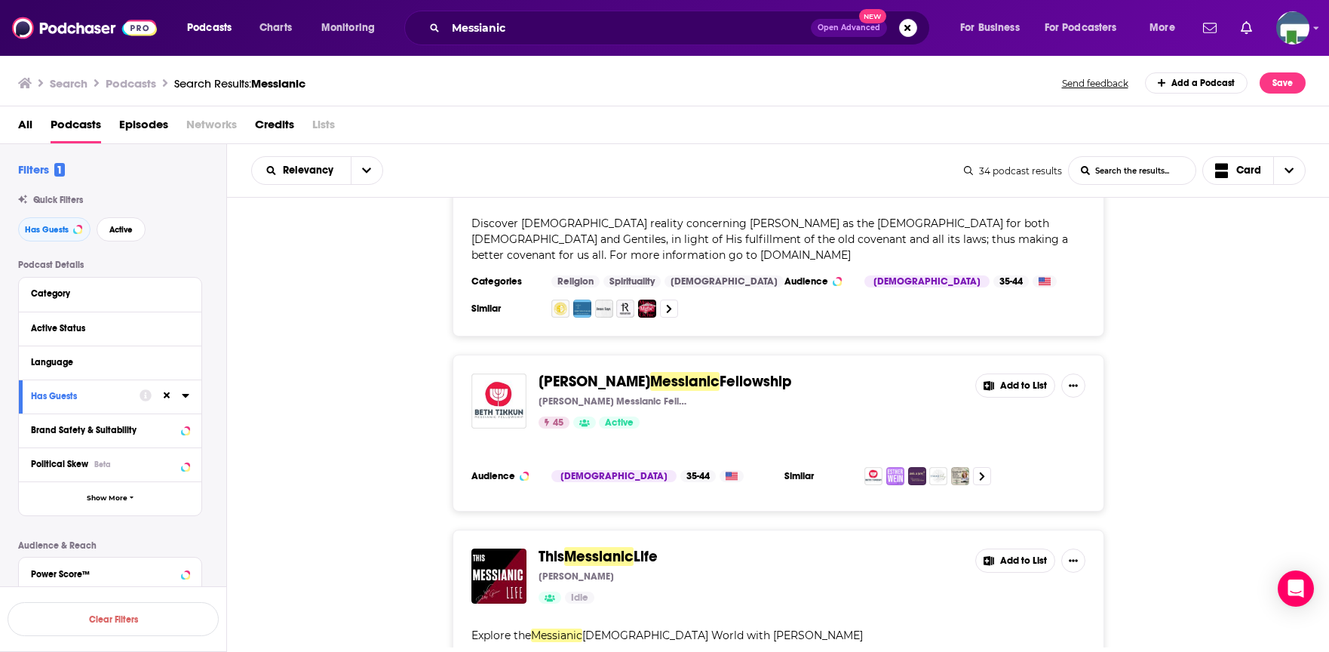
scroll to position [377, 0]
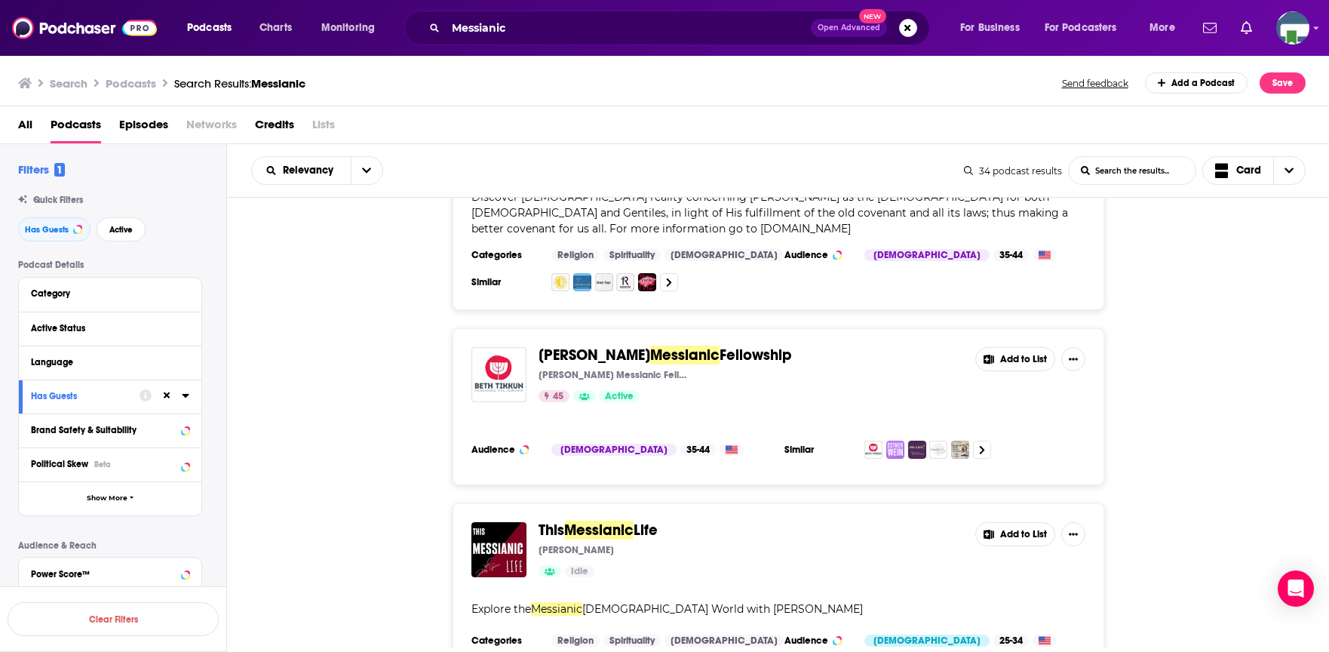
click at [1004, 347] on button "Add to List" at bounding box center [1015, 359] width 80 height 24
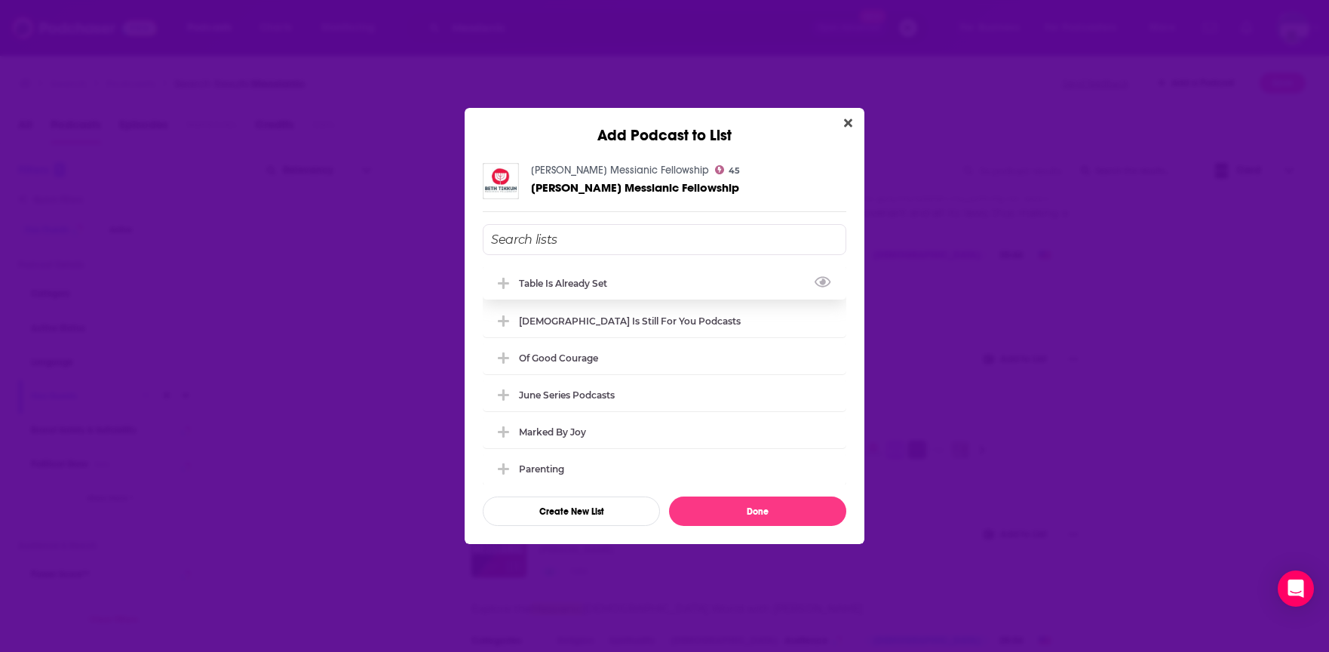
click at [508, 278] on icon "Add Podcast To List" at bounding box center [503, 284] width 11 height 14
click at [730, 511] on button "Done" at bounding box center [757, 510] width 177 height 29
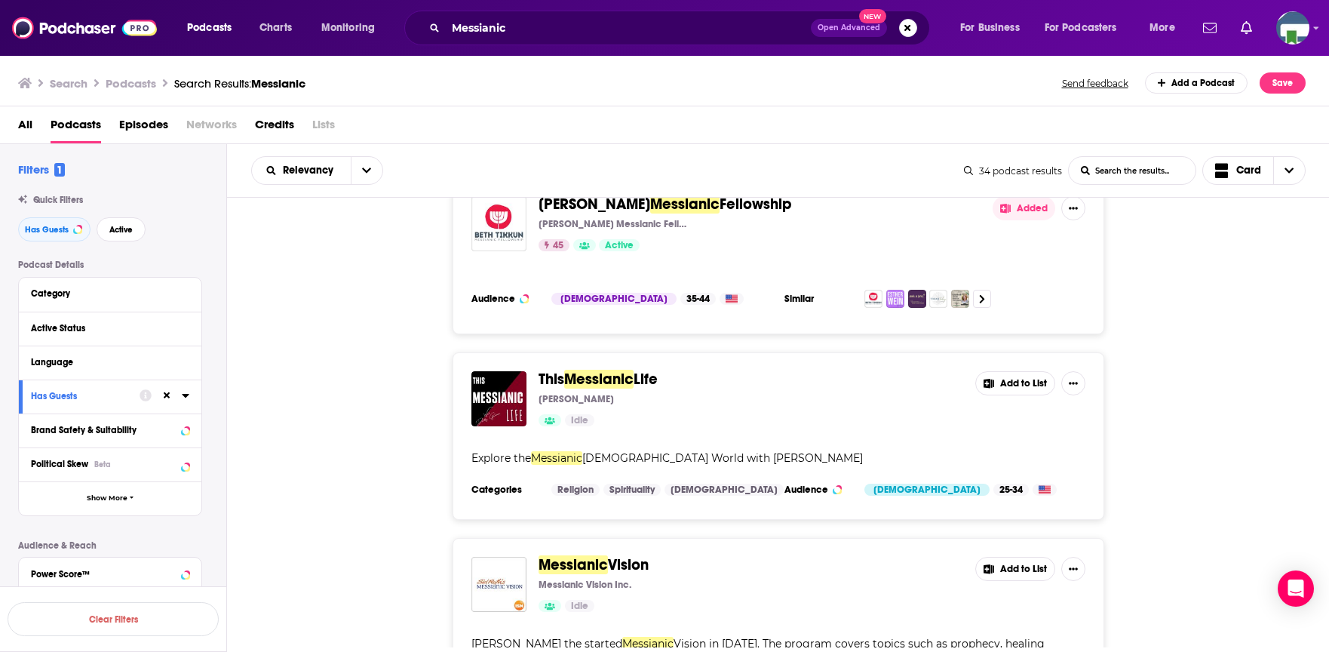
scroll to position [603, 0]
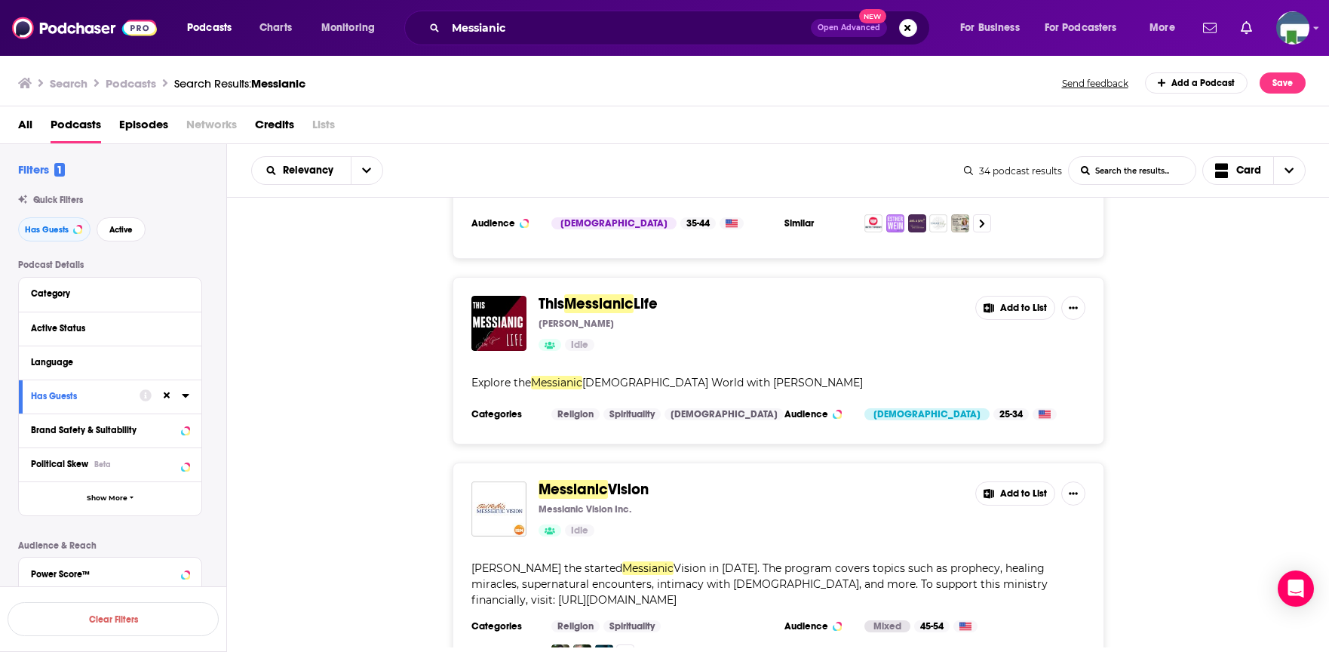
click at [999, 296] on button "Add to List" at bounding box center [1015, 308] width 80 height 24
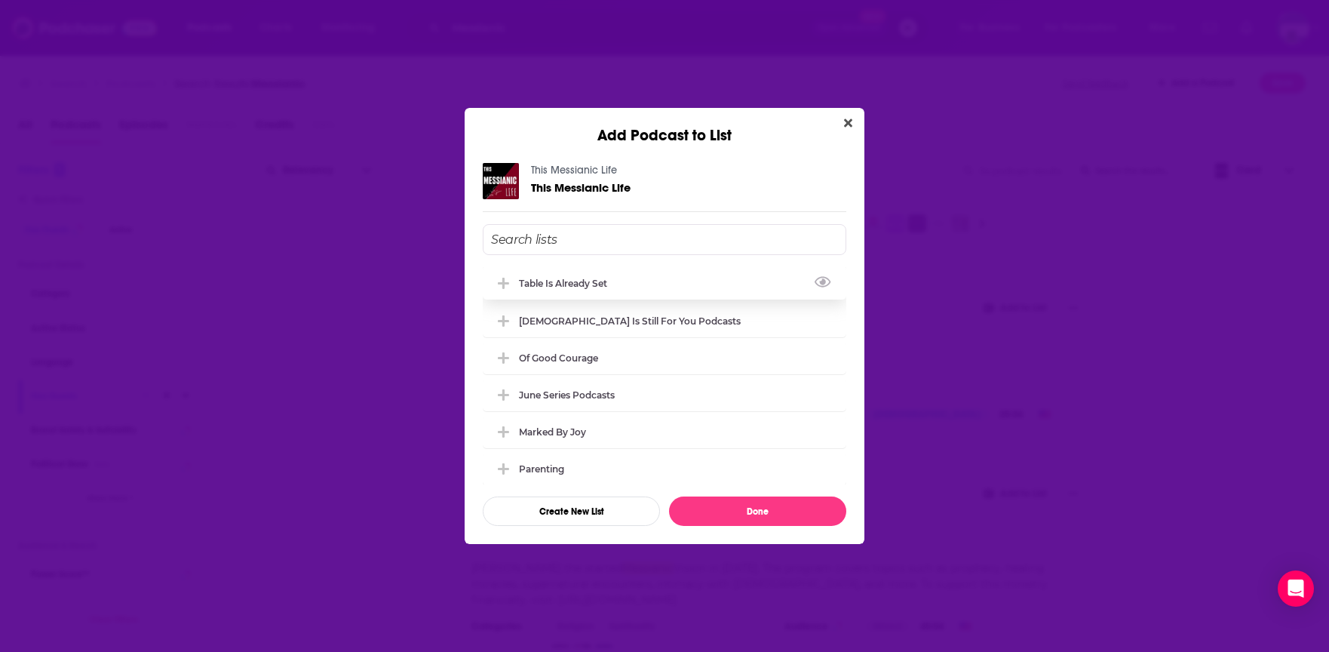
click at [506, 278] on icon "Add Podcast To List" at bounding box center [503, 284] width 11 height 14
click at [701, 516] on button "Done" at bounding box center [757, 510] width 177 height 29
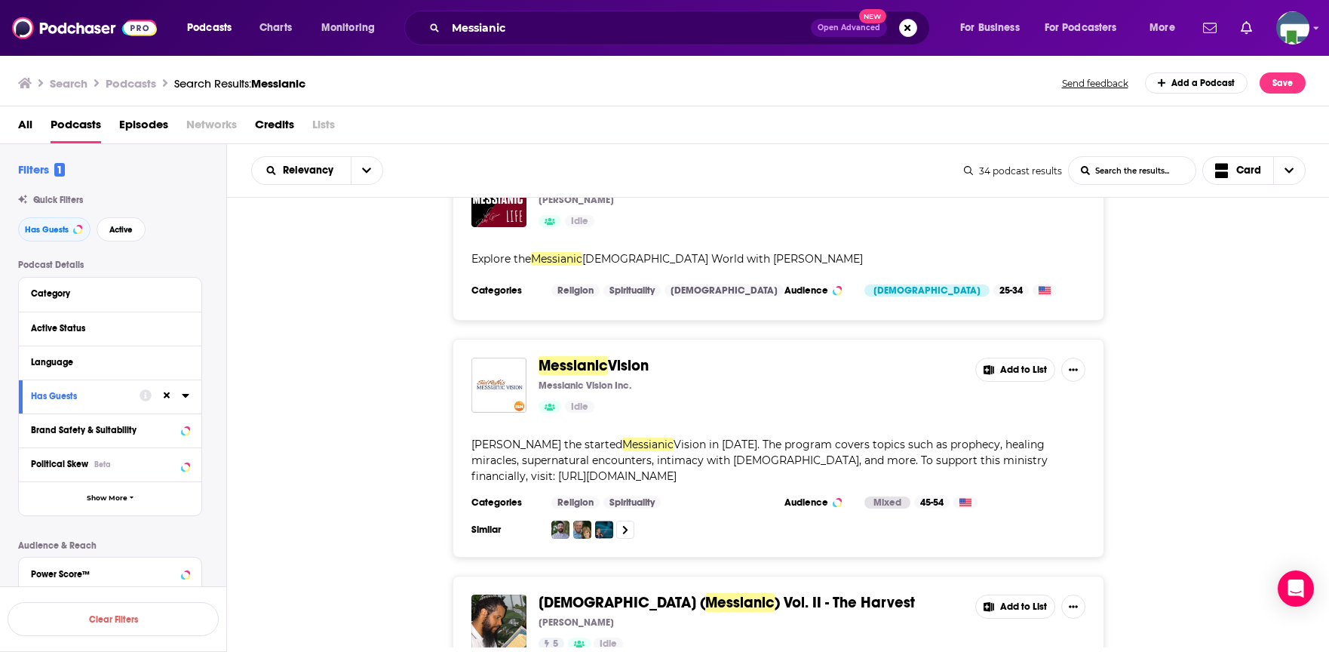
scroll to position [754, 0]
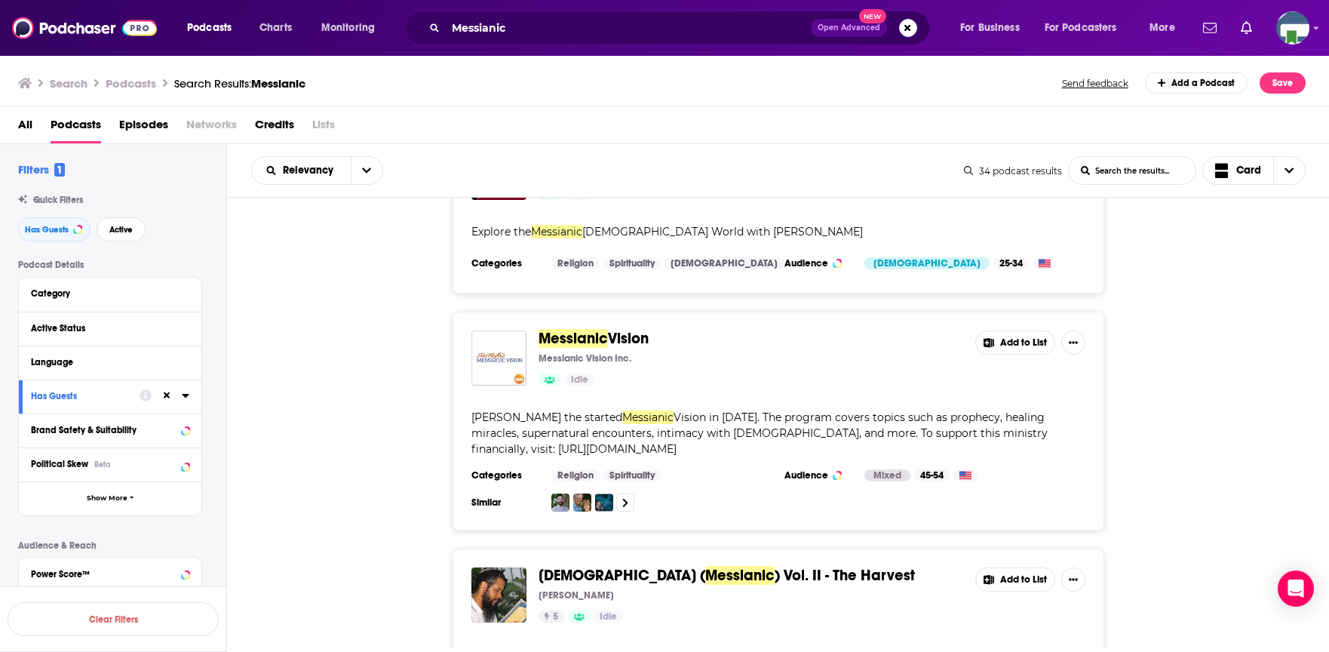
click at [988, 338] on icon at bounding box center [989, 343] width 11 height 10
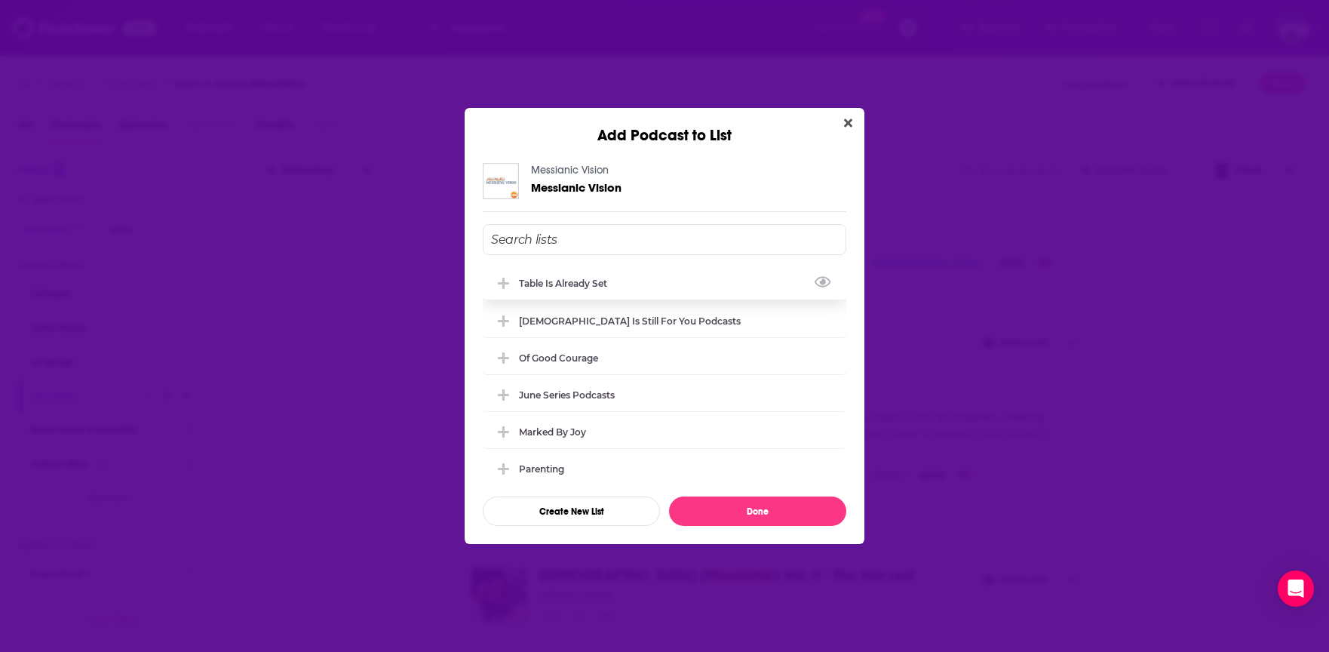
click at [500, 284] on icon "Add Podcast To List" at bounding box center [503, 283] width 11 height 11
click at [720, 504] on button "Done" at bounding box center [757, 510] width 177 height 29
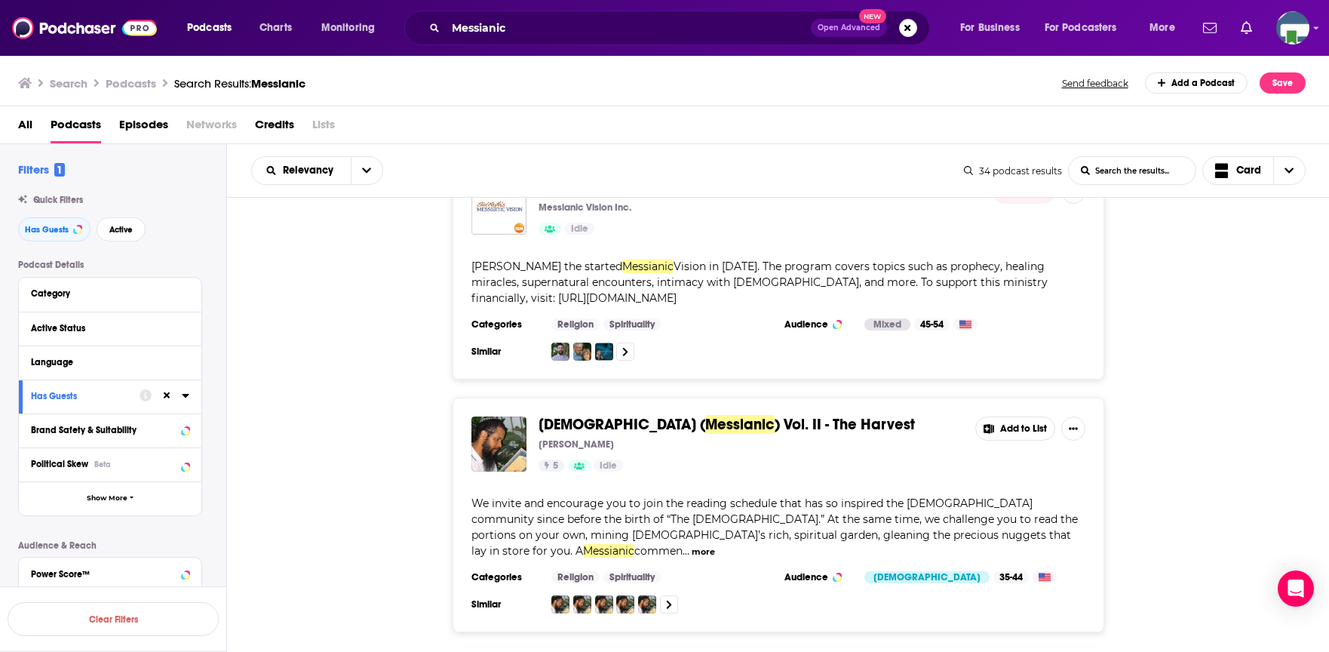
scroll to position [981, 0]
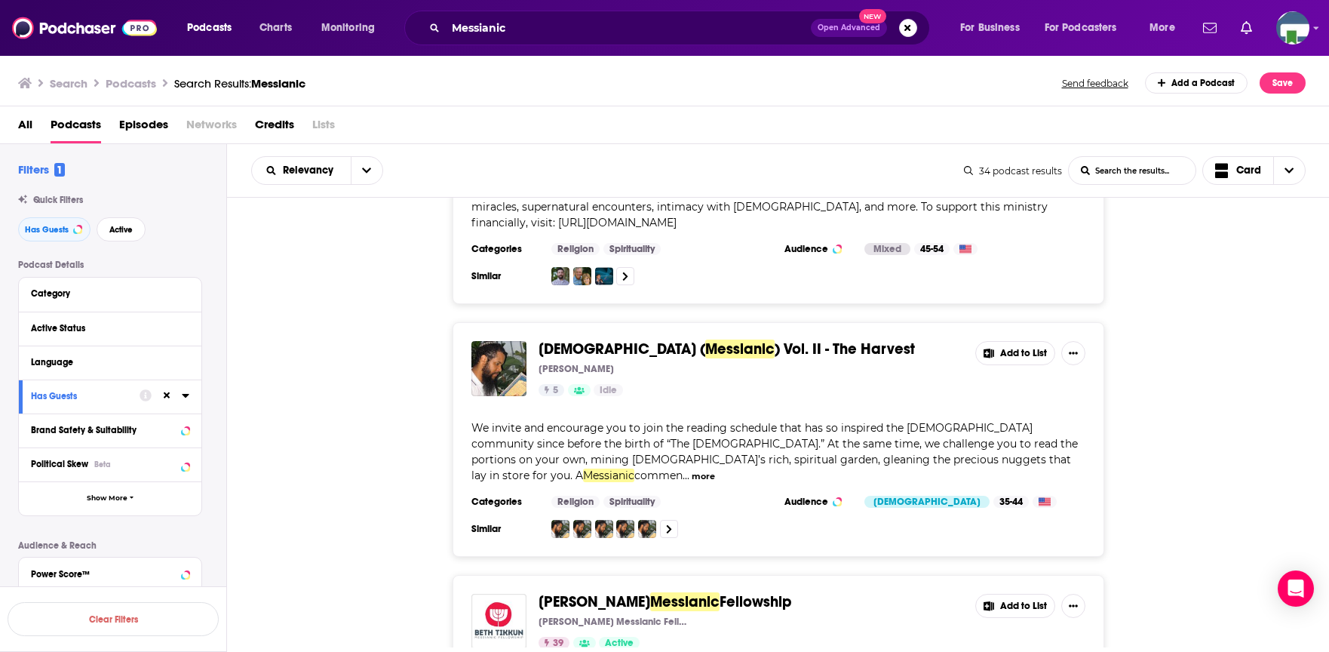
click at [1008, 341] on button "Add to List" at bounding box center [1015, 353] width 80 height 24
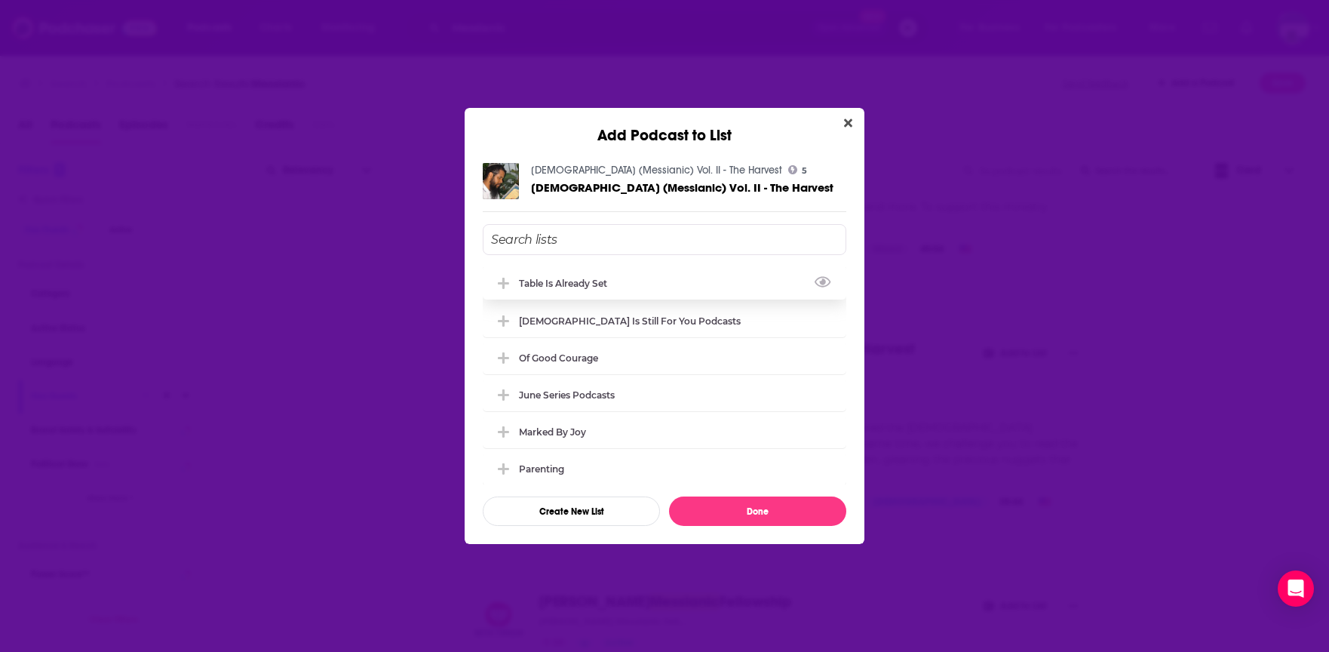
click at [503, 284] on icon "Add Podcast To List" at bounding box center [503, 283] width 11 height 11
click at [714, 511] on button "Done" at bounding box center [757, 510] width 177 height 29
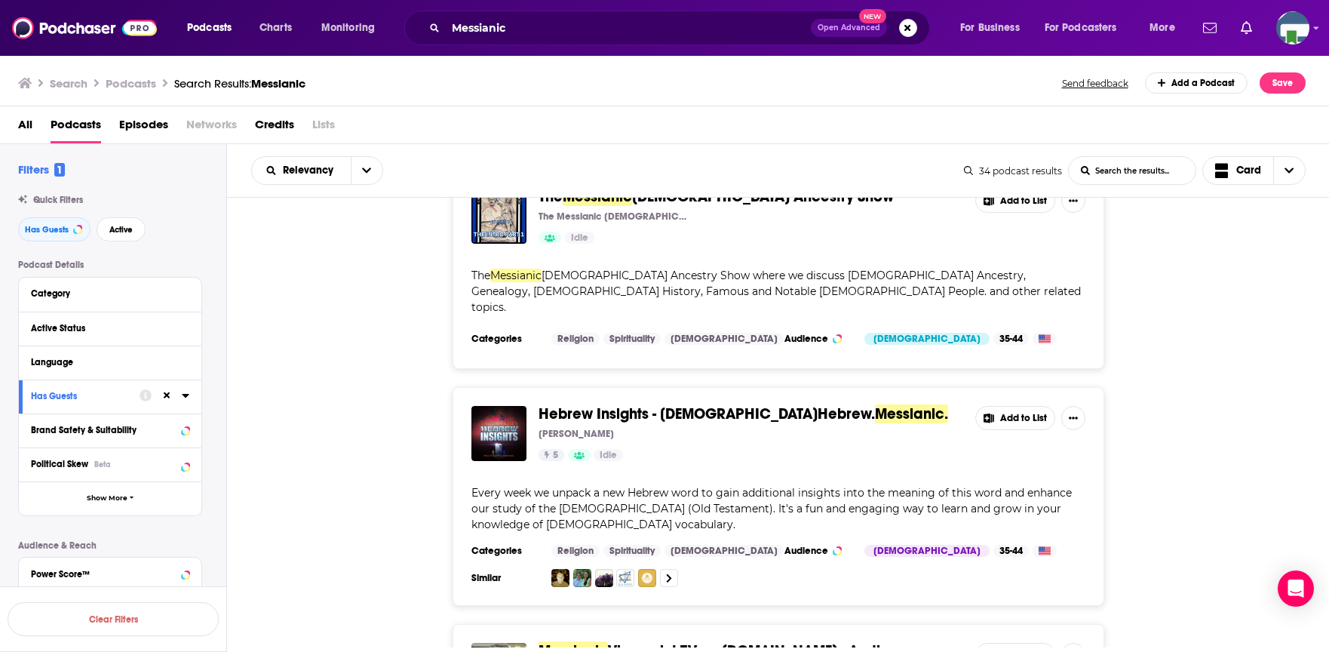
scroll to position [1584, 0]
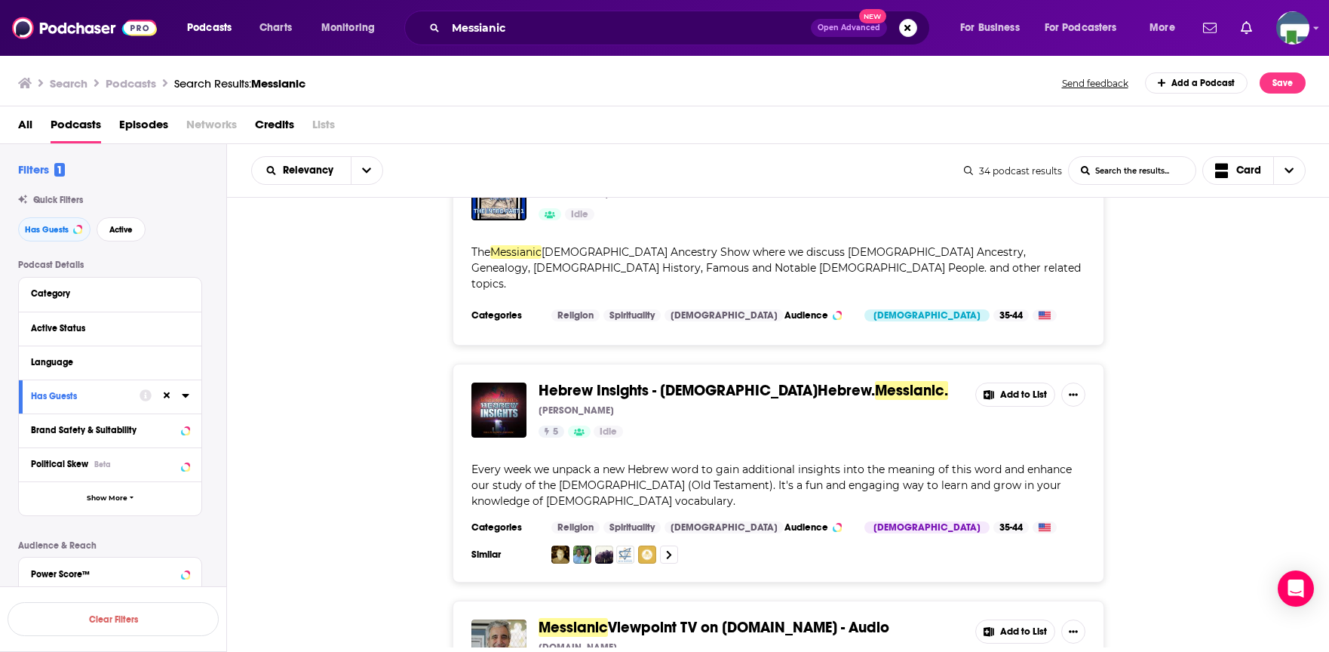
click at [999, 382] on button "Add to List" at bounding box center [1015, 394] width 80 height 24
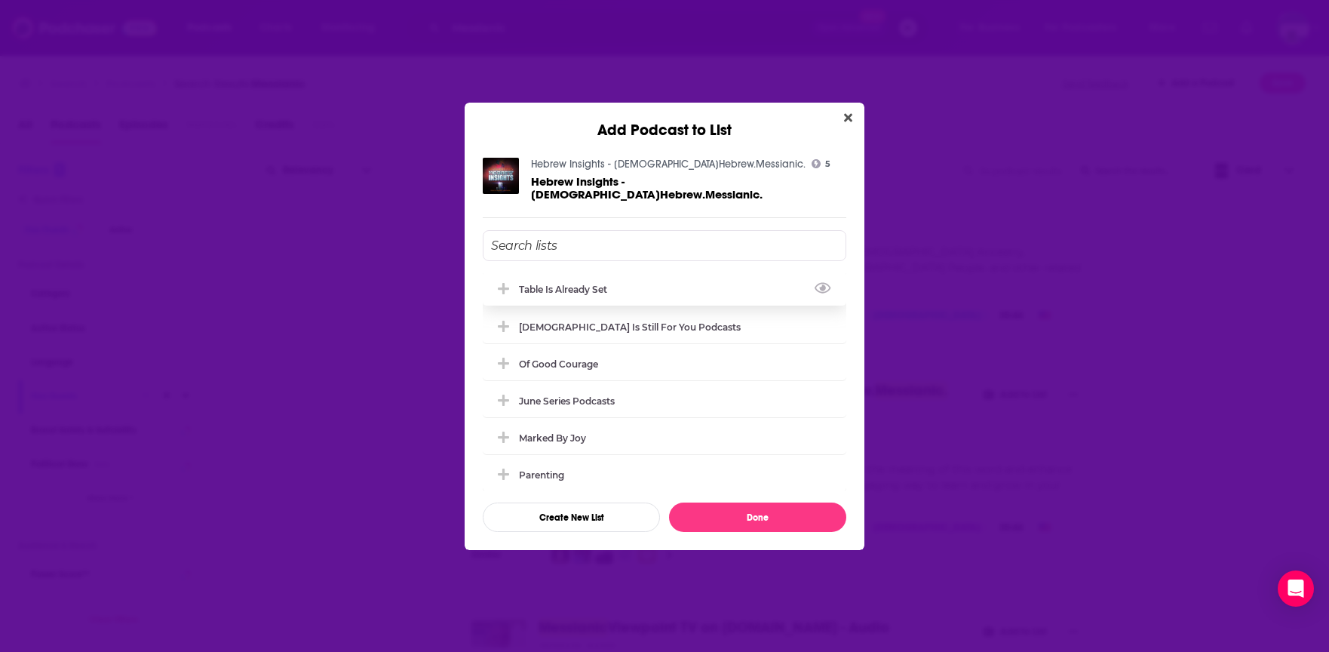
click at [507, 282] on icon "Add Podcast To List" at bounding box center [503, 289] width 11 height 14
click at [726, 513] on button "Done" at bounding box center [757, 516] width 177 height 29
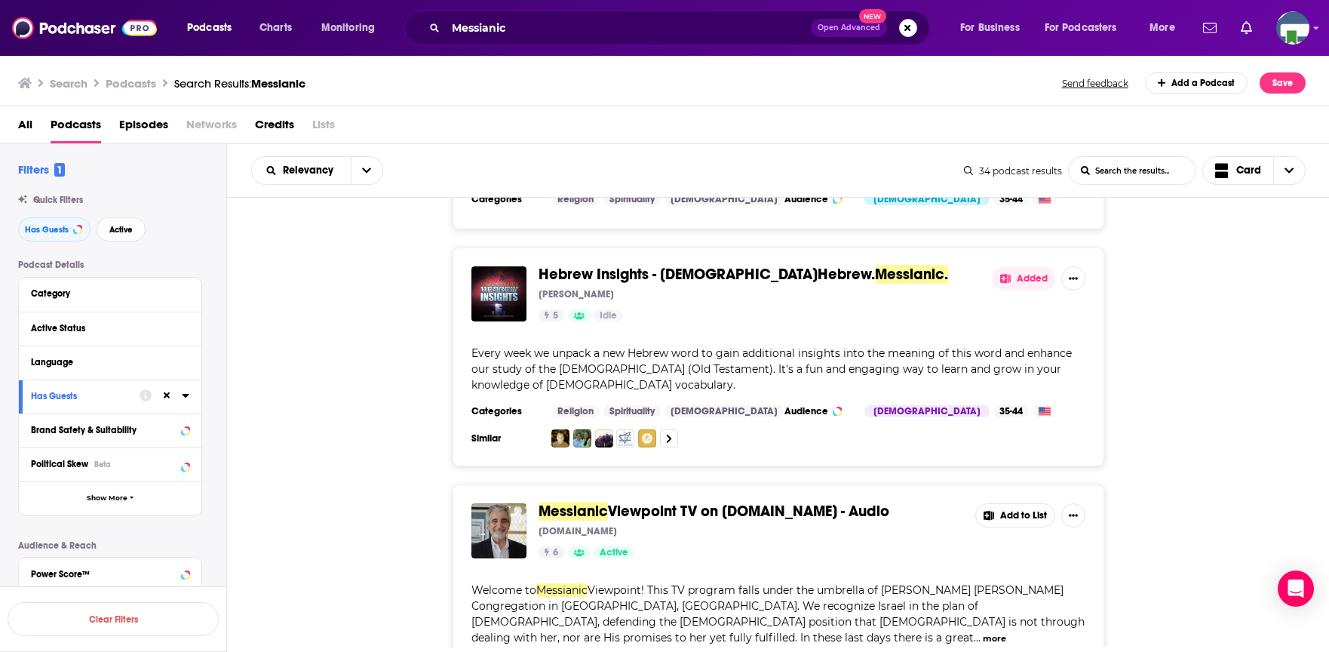
scroll to position [1735, 0]
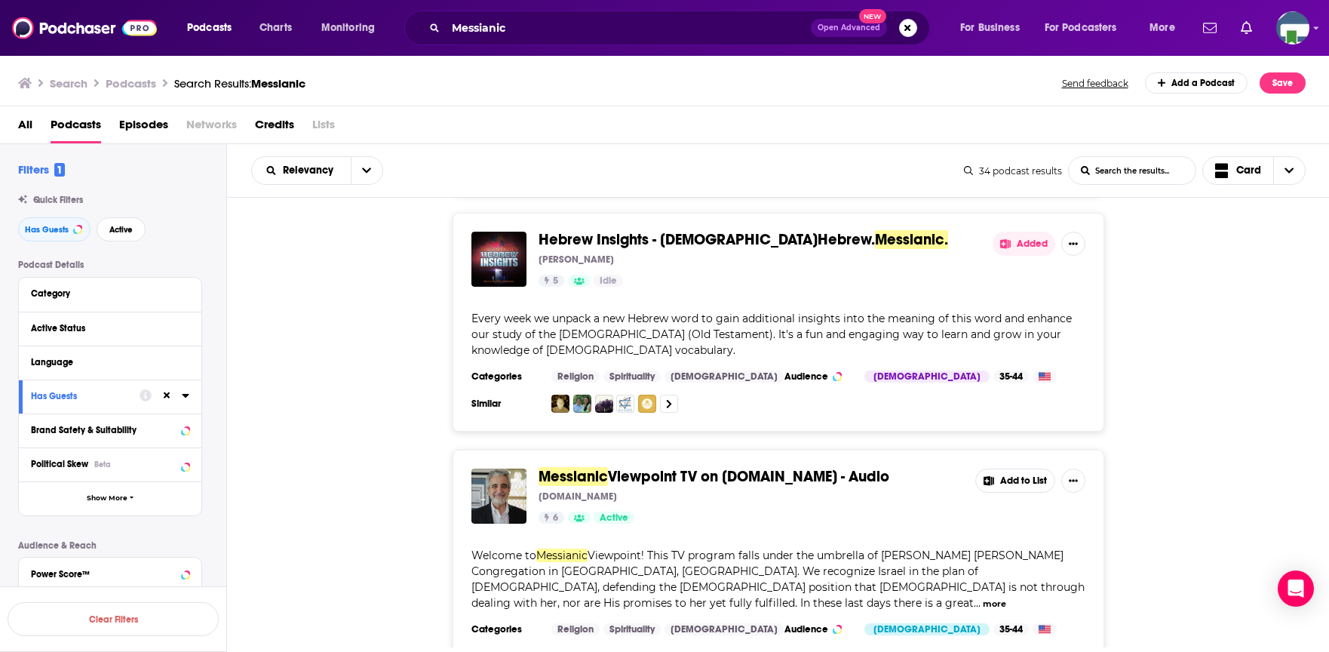
click at [999, 468] on button "Add to List" at bounding box center [1015, 480] width 80 height 24
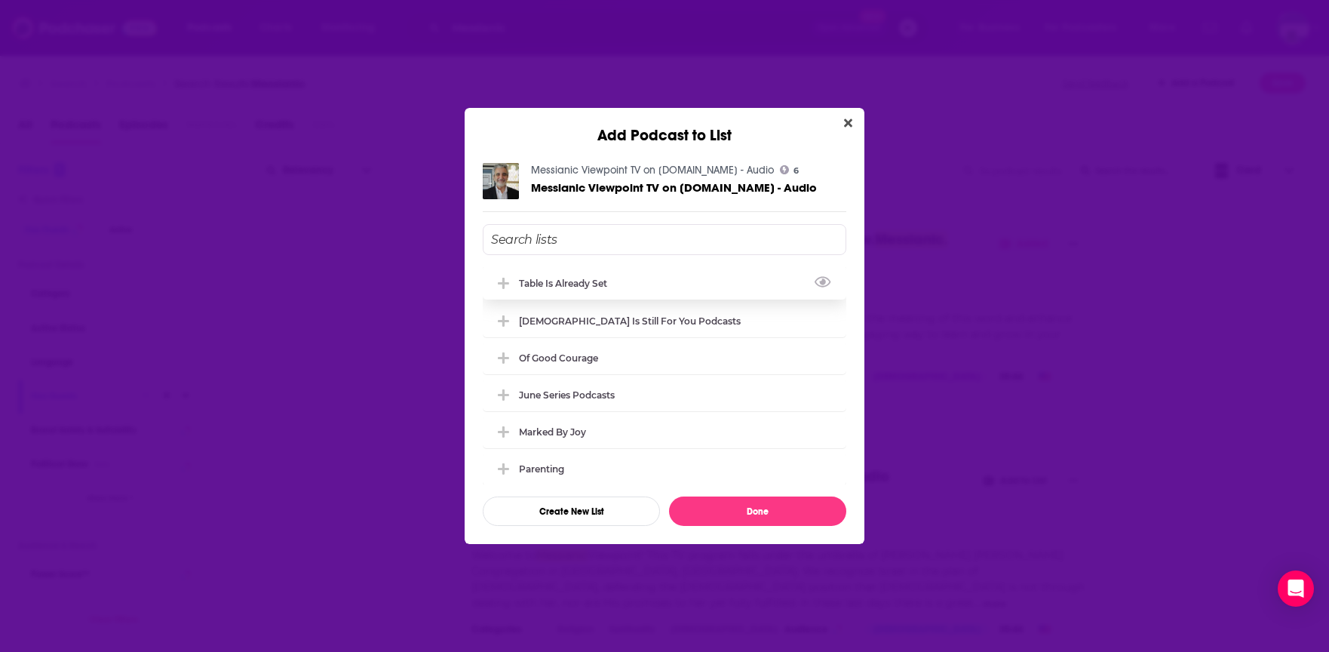
click at [502, 283] on icon "Add Podcast To List" at bounding box center [503, 283] width 11 height 11
click at [705, 513] on button "Done" at bounding box center [757, 510] width 177 height 29
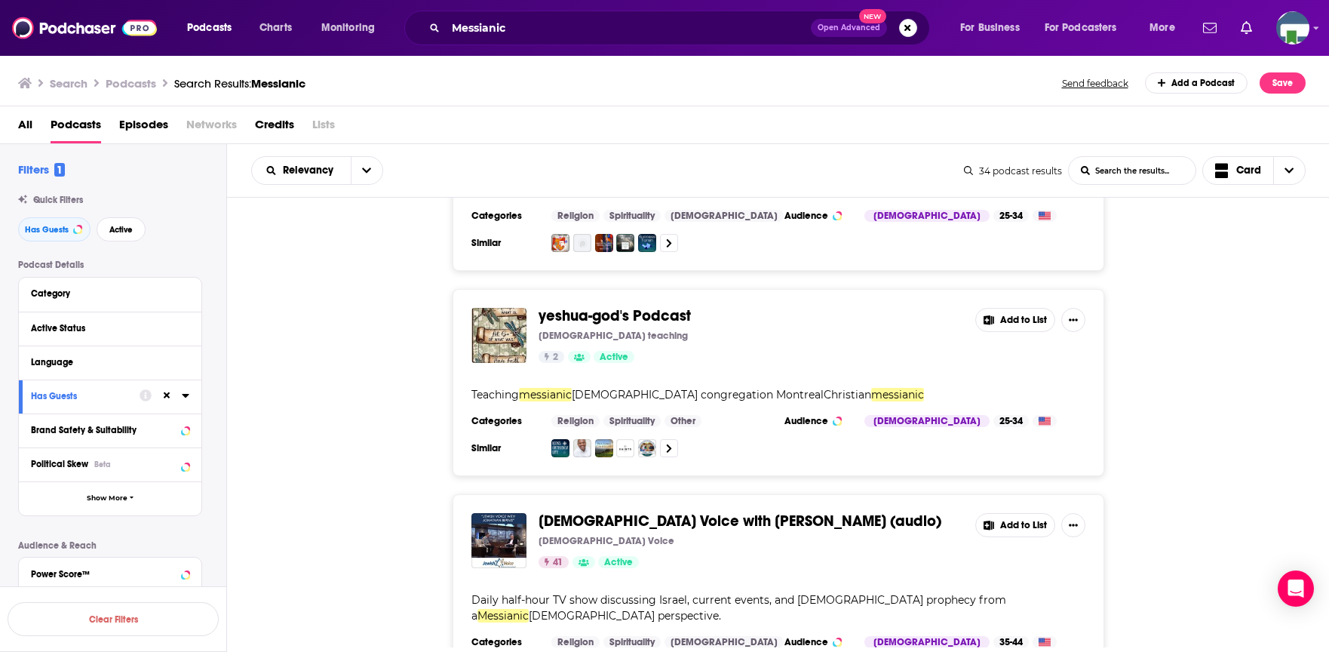
scroll to position [2866, 0]
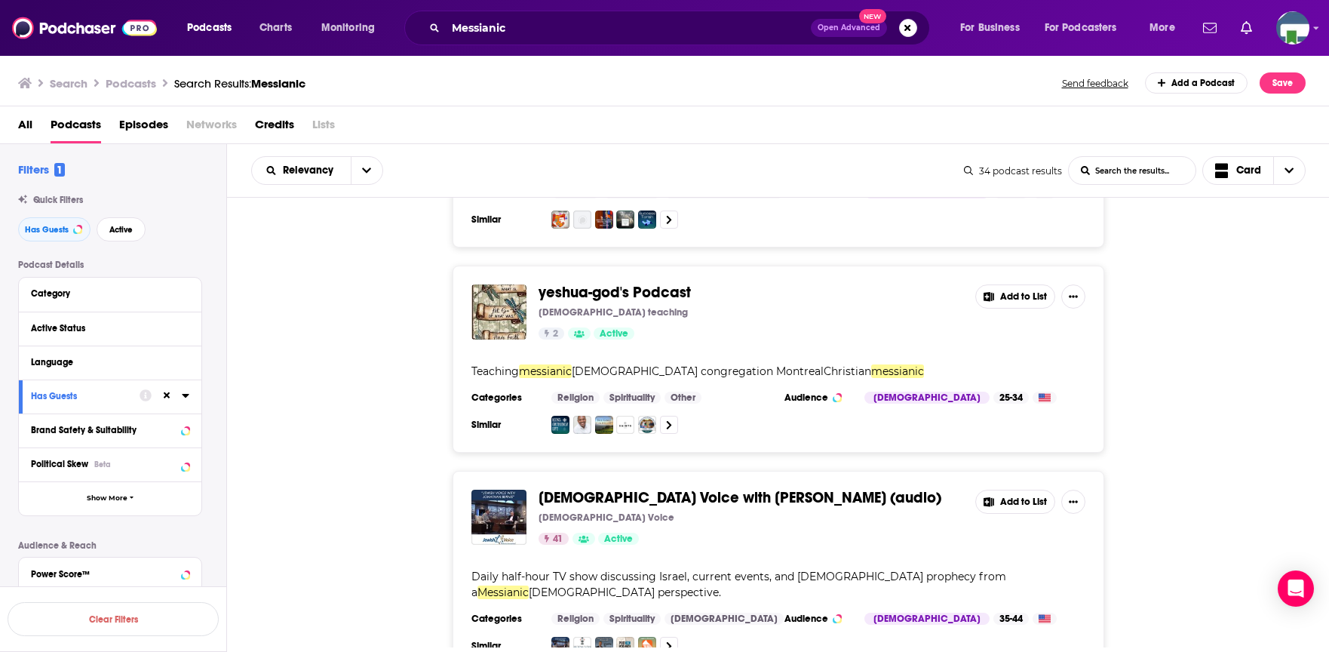
click at [1003, 490] on button "Add to List" at bounding box center [1015, 502] width 80 height 24
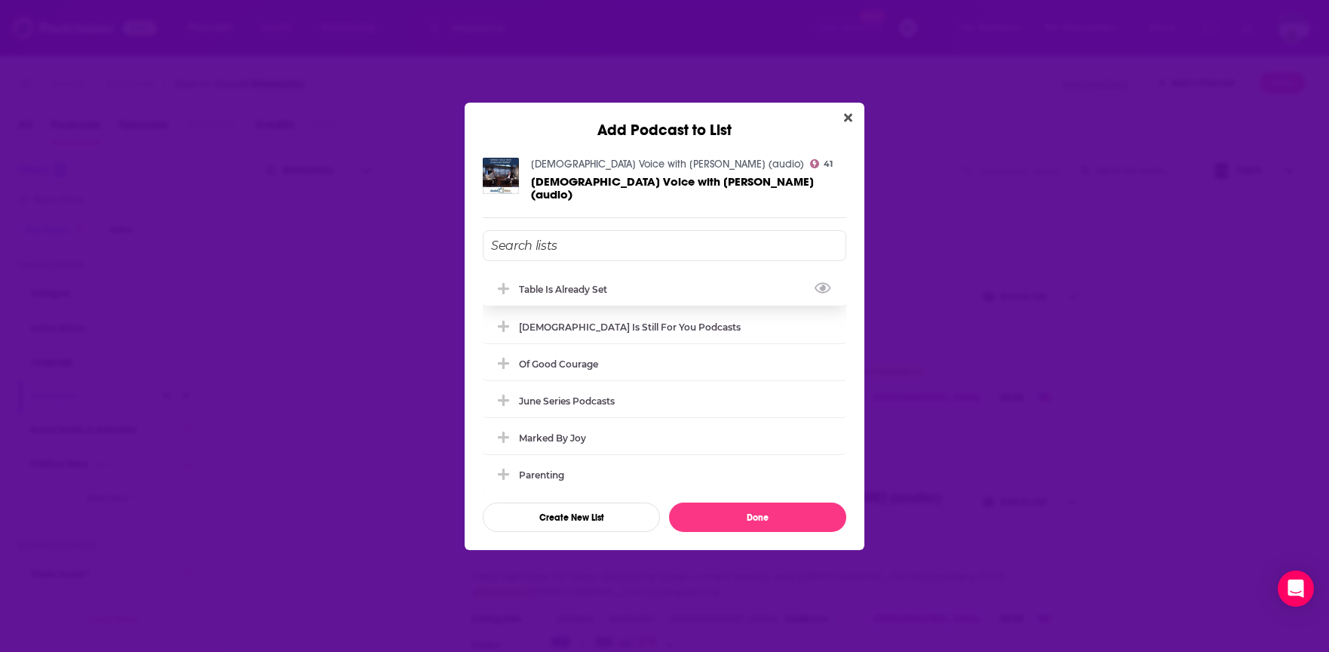
click at [510, 282] on span "Add Podcast To List" at bounding box center [503, 289] width 14 height 14
click at [747, 504] on button "Done" at bounding box center [757, 516] width 177 height 29
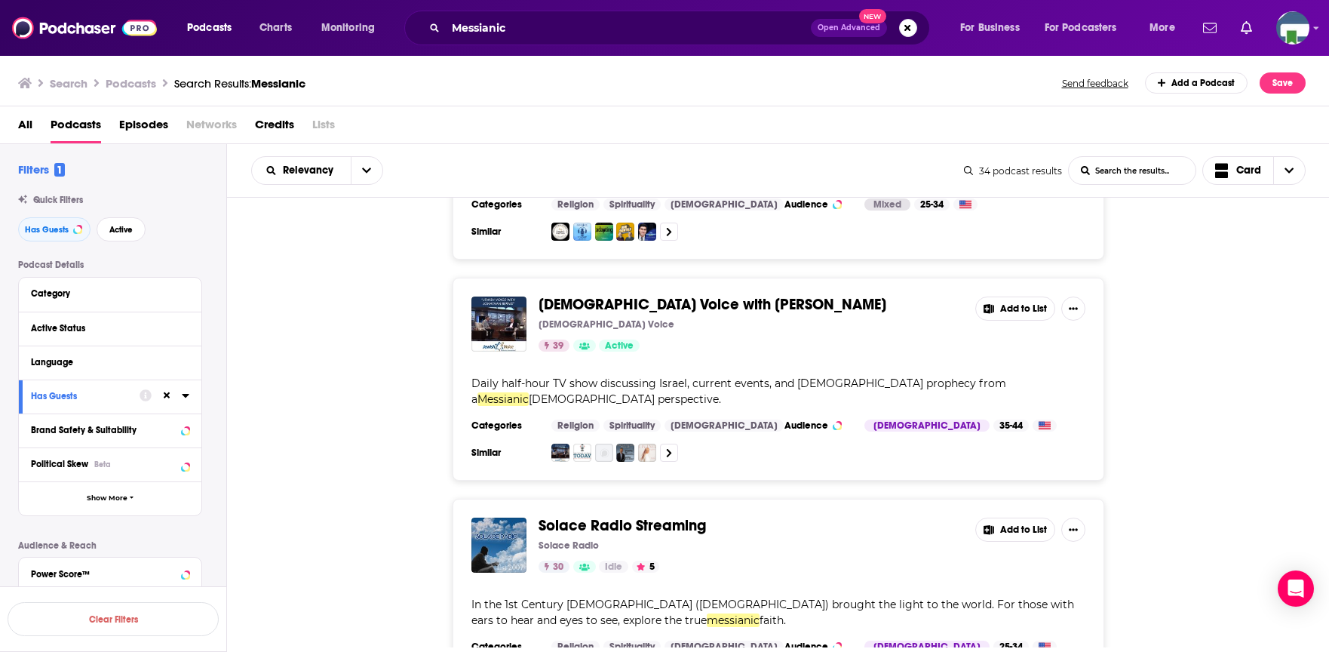
scroll to position [3771, 0]
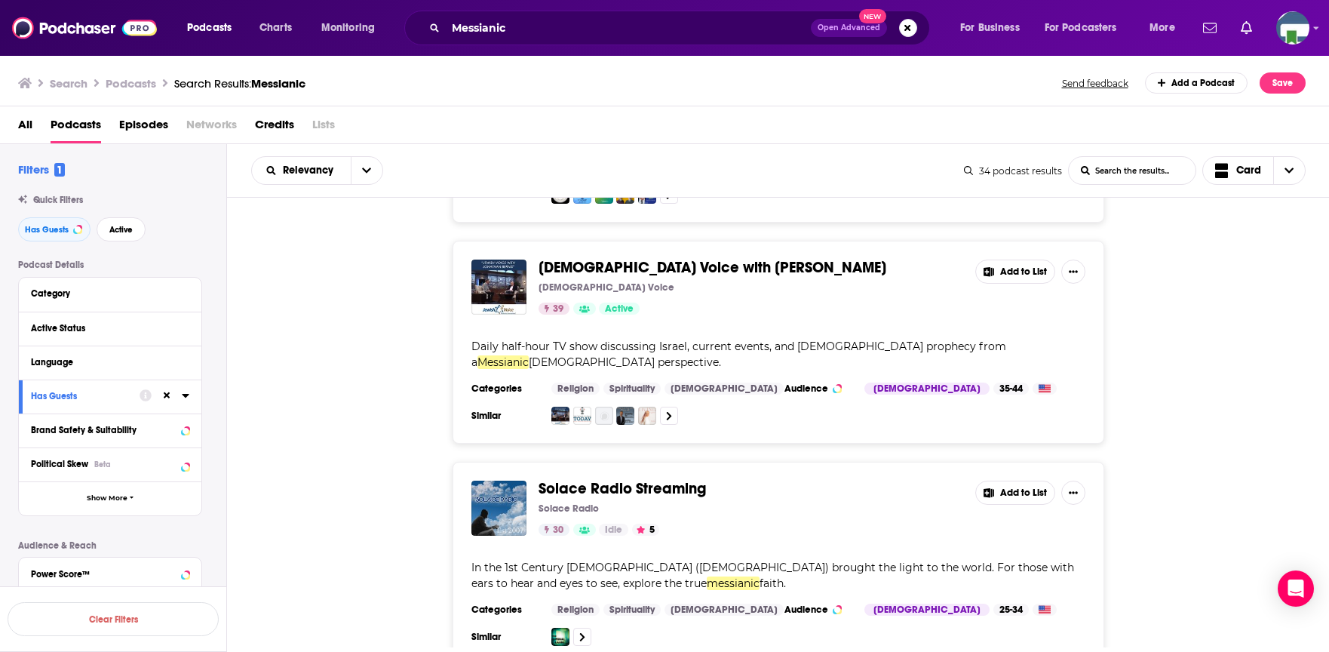
click at [1000, 480] on button "Add to List" at bounding box center [1015, 492] width 80 height 24
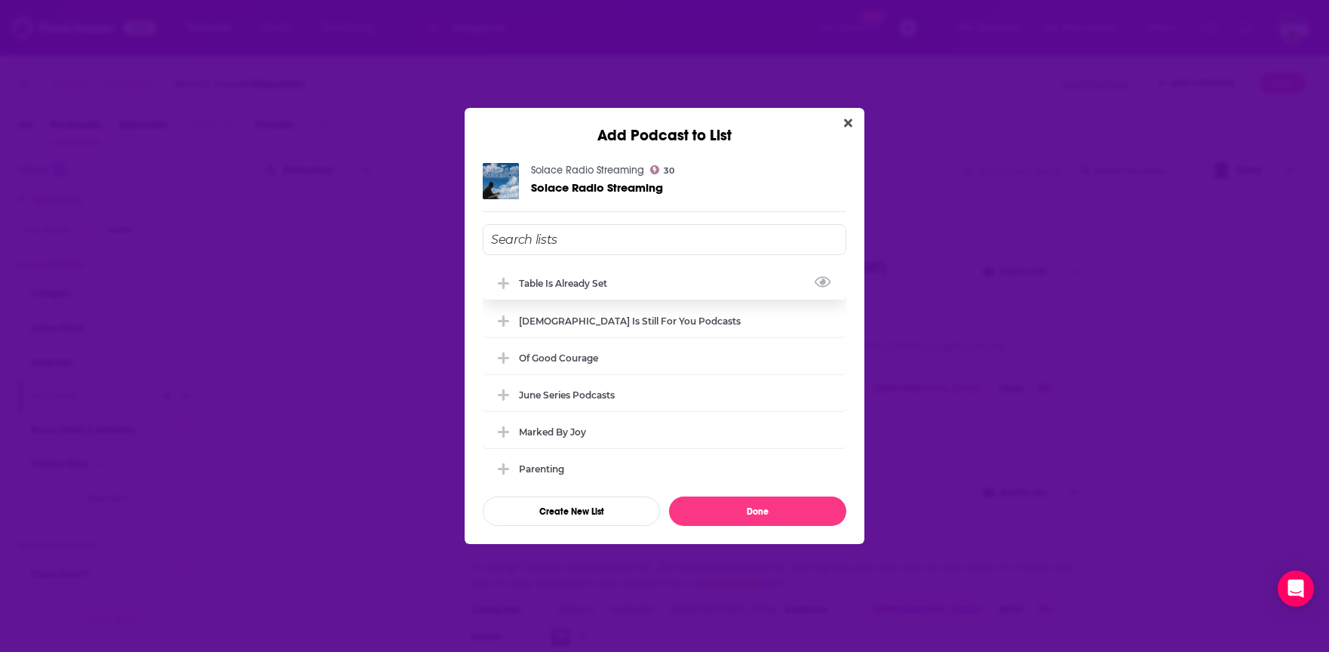
click at [503, 280] on icon "Add Podcast To List" at bounding box center [503, 283] width 11 height 11
click at [751, 504] on button "Done" at bounding box center [757, 510] width 177 height 29
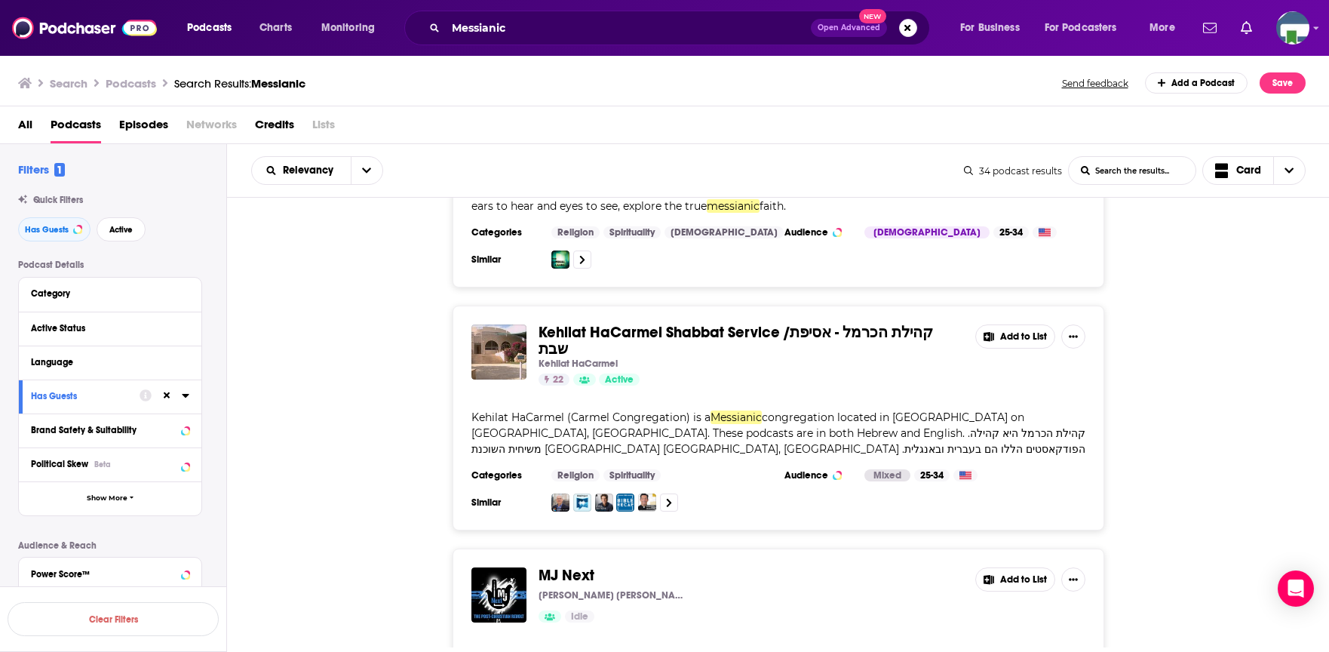
scroll to position [4224, 0]
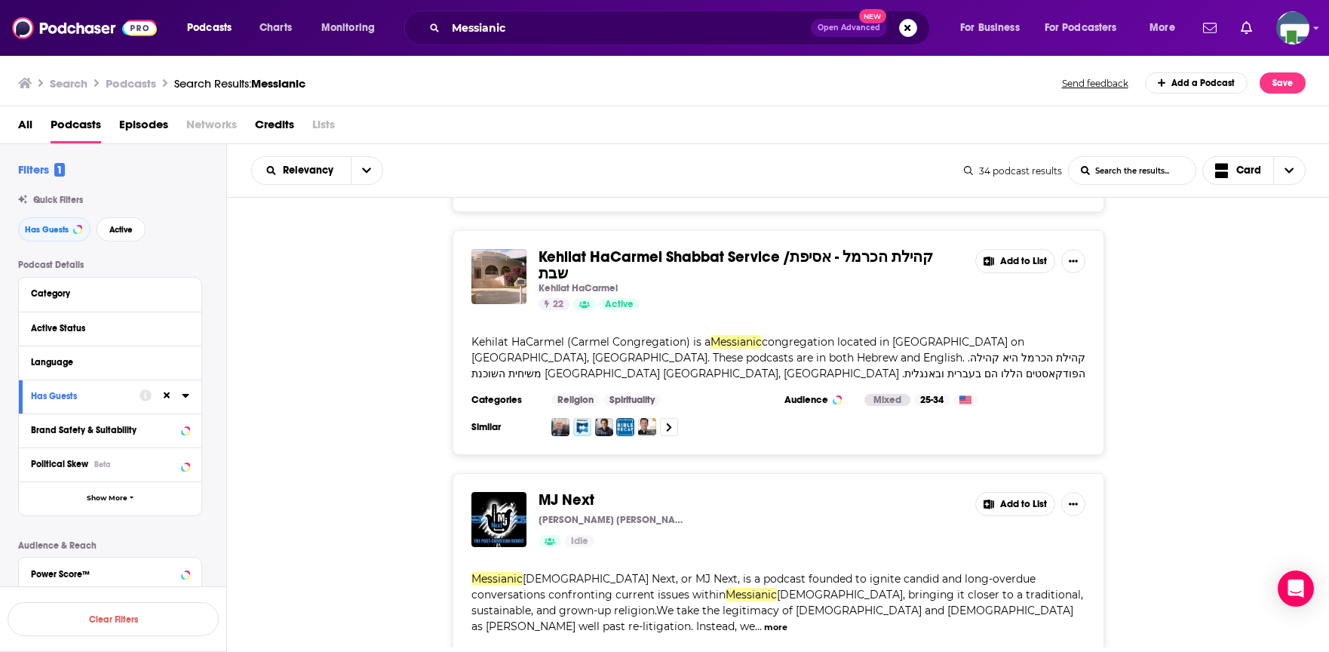
click at [987, 499] on icon at bounding box center [989, 504] width 11 height 10
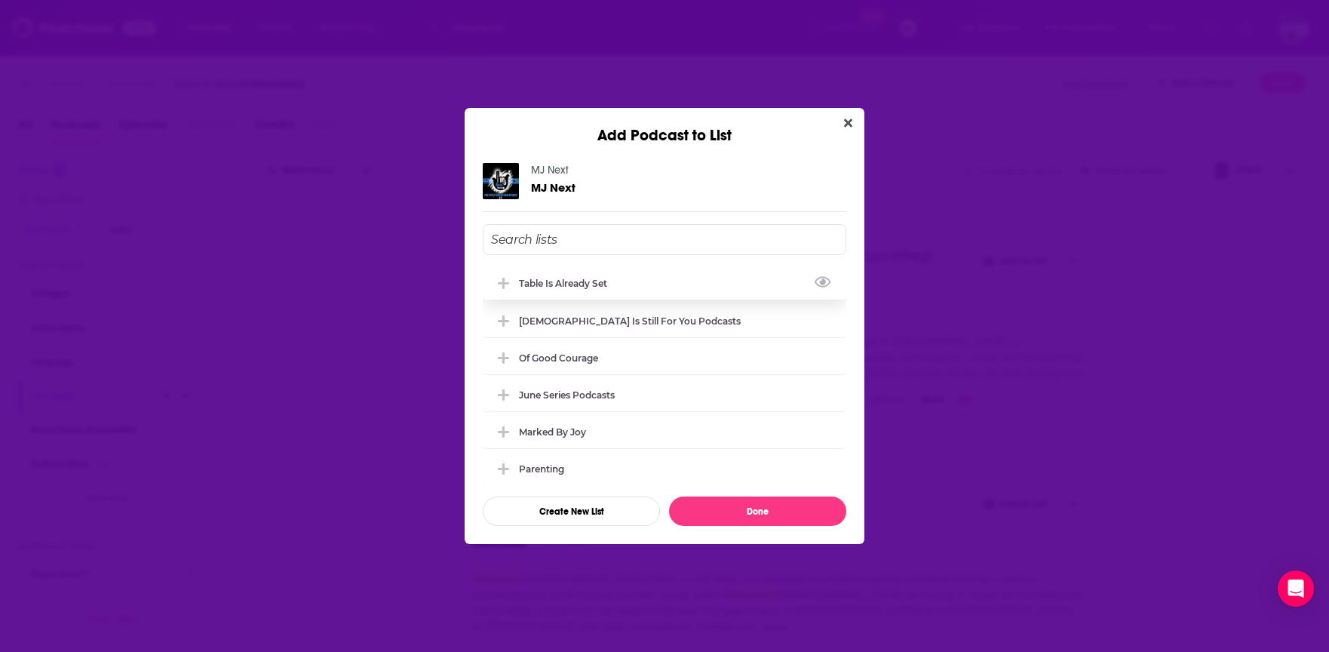
click at [506, 283] on icon "Add Podcast To List" at bounding box center [503, 283] width 11 height 11
click at [737, 514] on button "Done" at bounding box center [757, 510] width 177 height 29
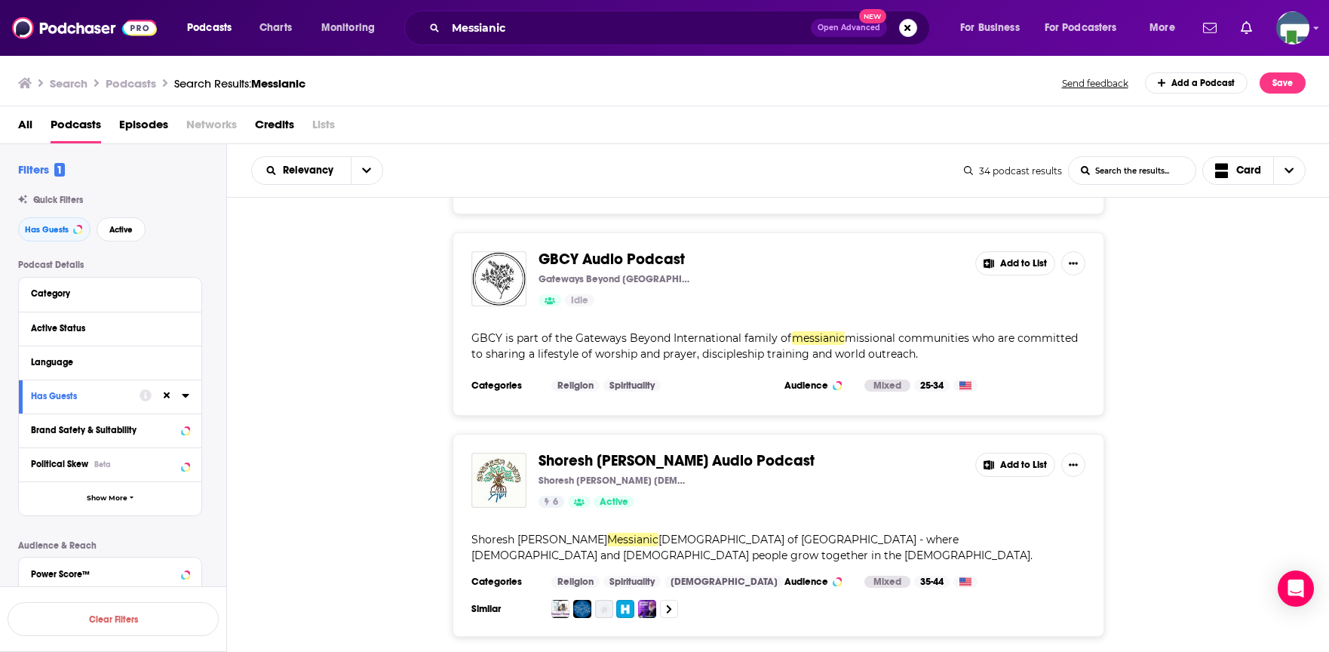
scroll to position [5053, 0]
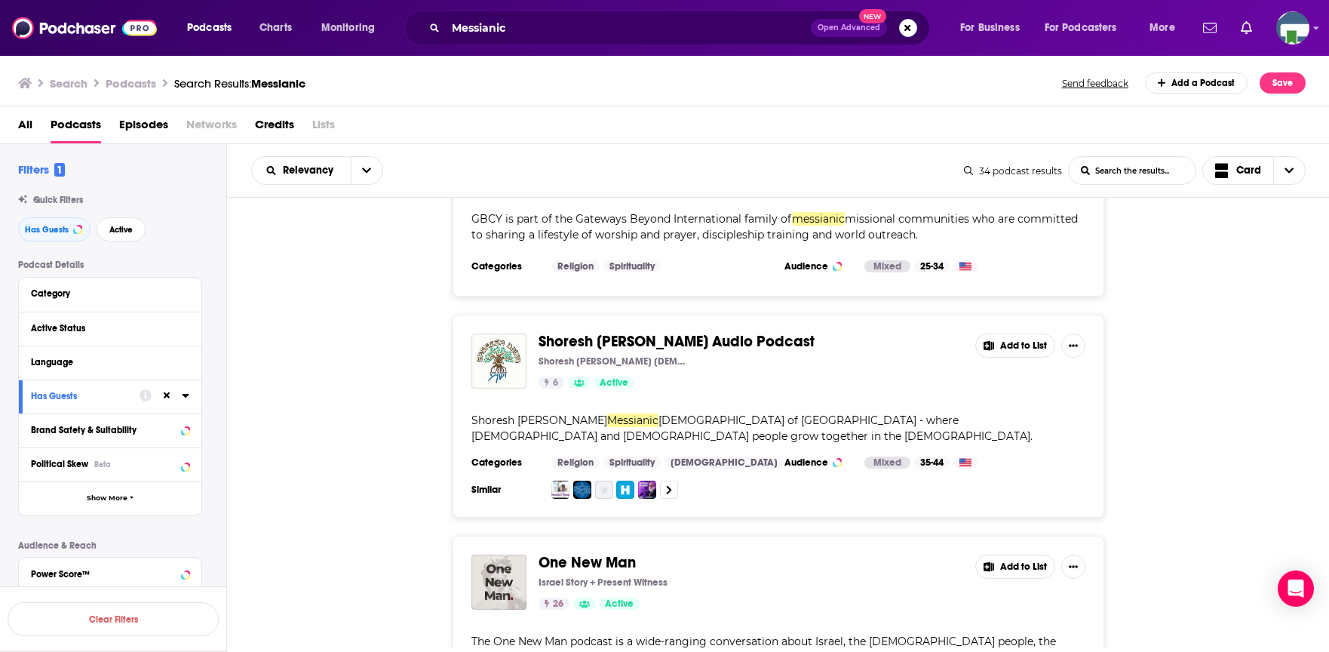
click at [999, 554] on button "Add to List" at bounding box center [1015, 566] width 80 height 24
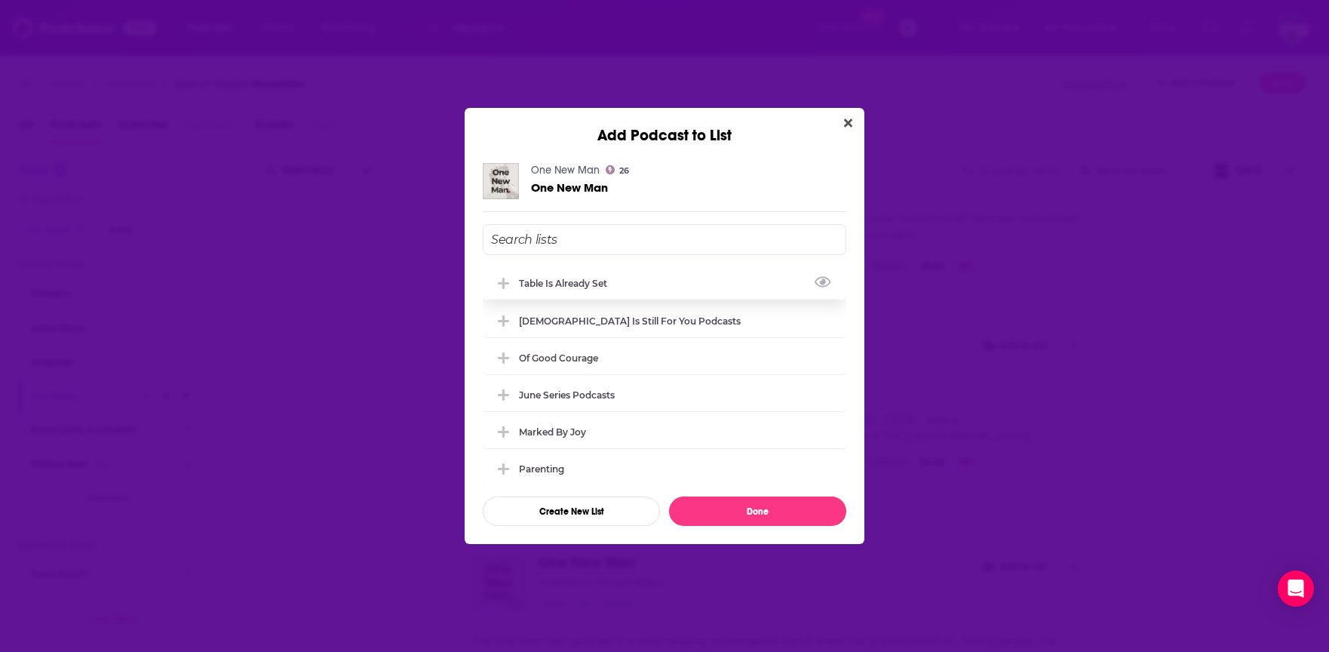
click at [520, 279] on div "Table is Already Set" at bounding box center [567, 283] width 97 height 11
click at [729, 506] on button "Done" at bounding box center [757, 510] width 177 height 29
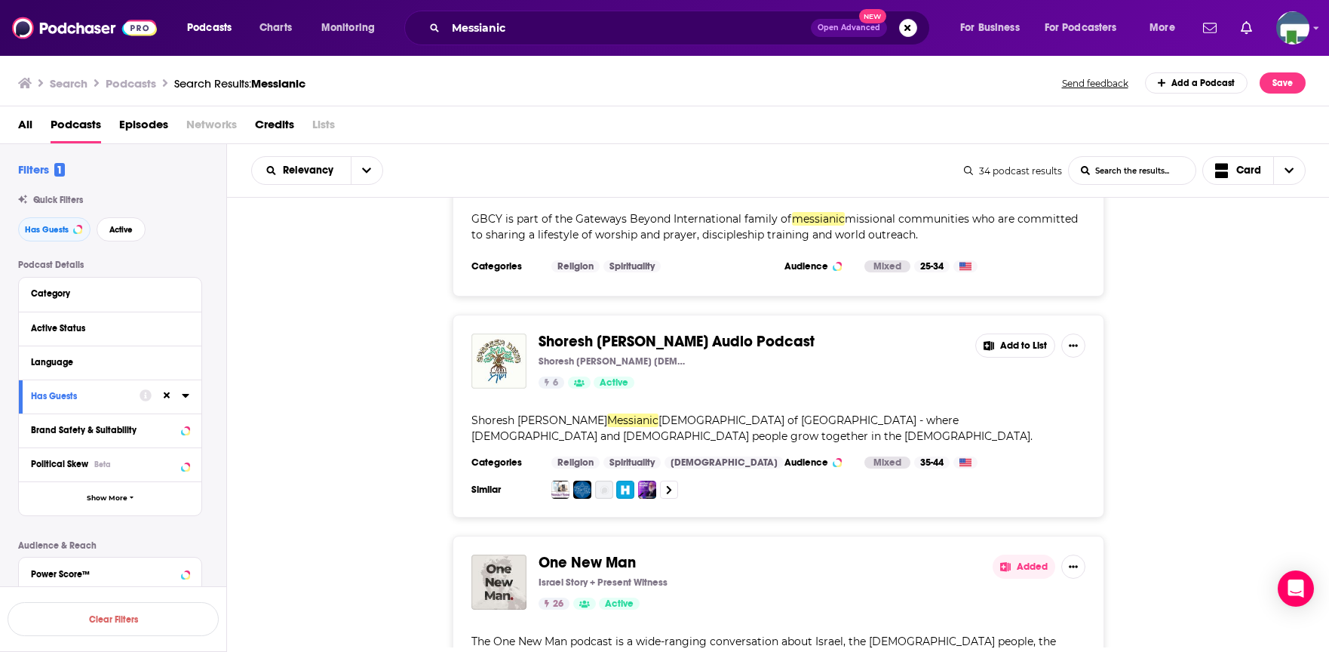
scroll to position [5059, 0]
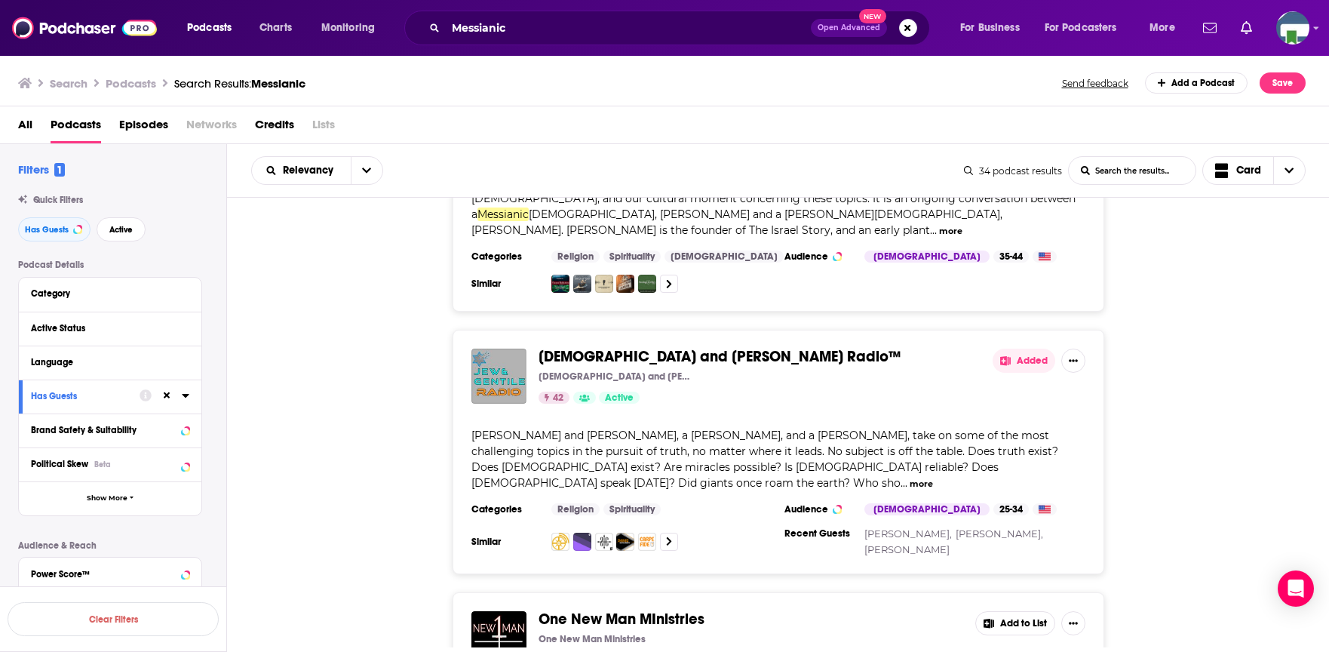
scroll to position [5587, 0]
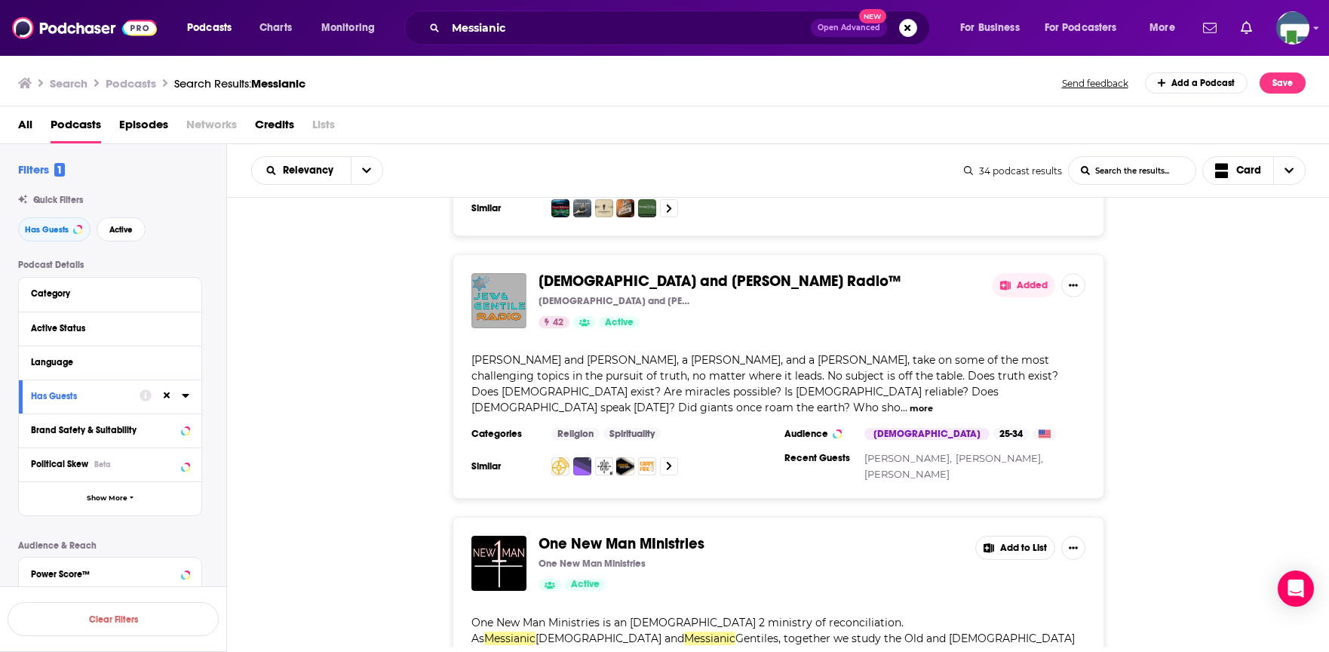
click at [992, 543] on icon at bounding box center [989, 548] width 11 height 10
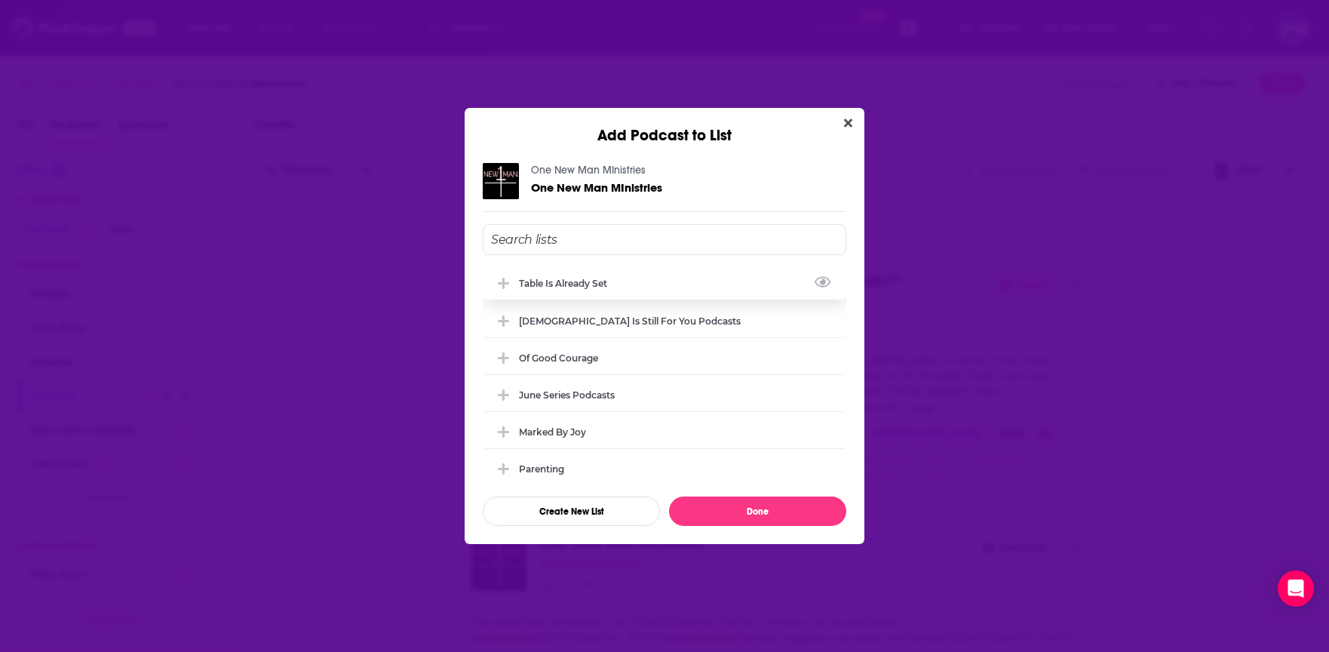
click at [503, 283] on icon "Add Podcast To List" at bounding box center [503, 283] width 11 height 11
click at [690, 511] on button "Done" at bounding box center [757, 510] width 177 height 29
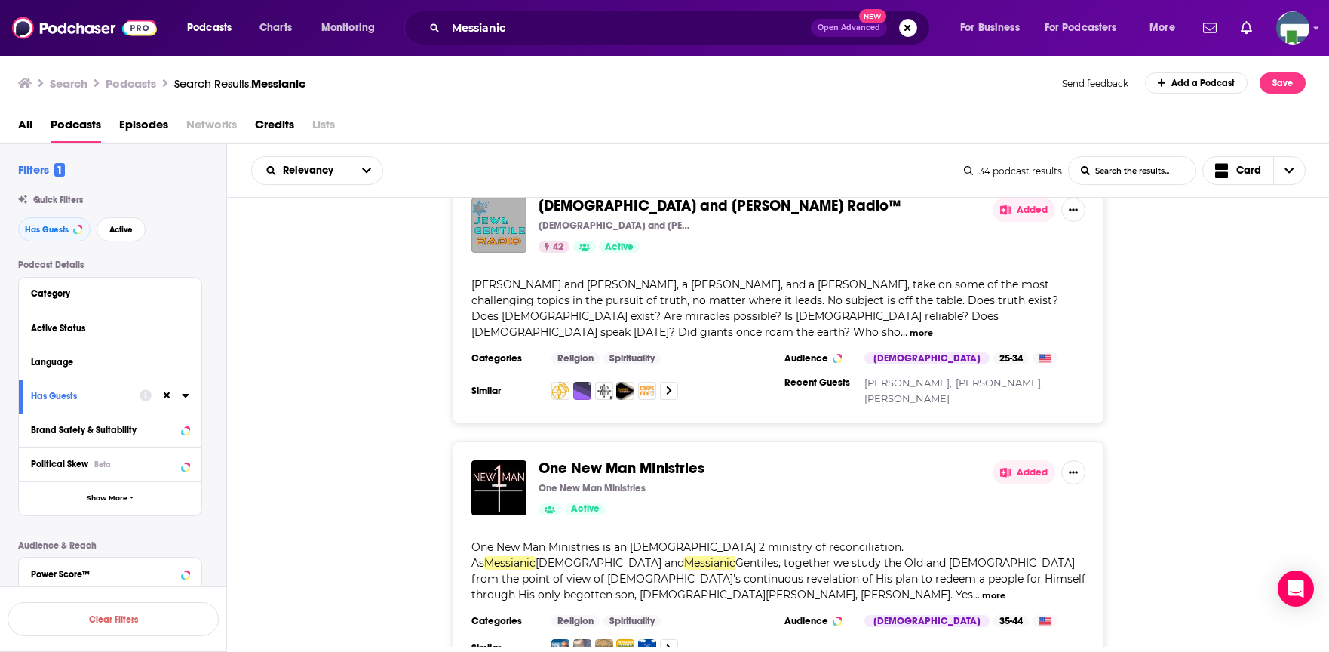
scroll to position [5738, 0]
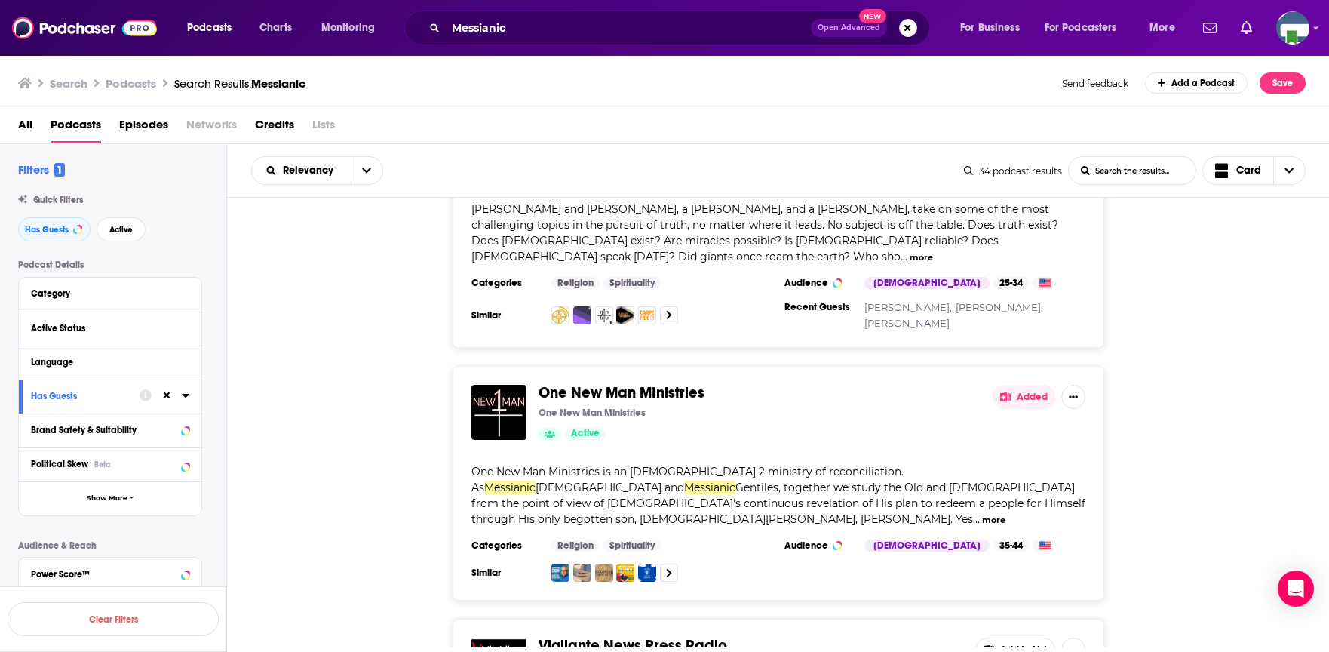
click at [996, 637] on button "Add to List" at bounding box center [1015, 649] width 80 height 24
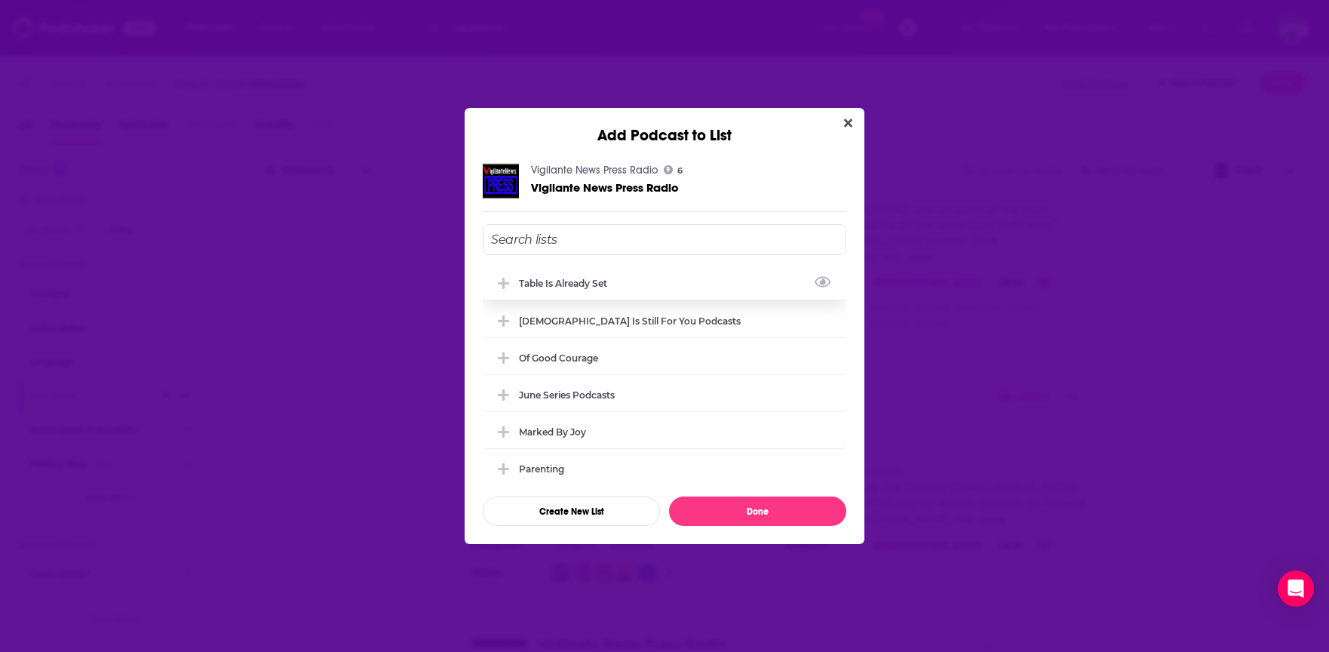
click at [505, 280] on icon "Add Podcast To List" at bounding box center [503, 284] width 11 height 14
click at [747, 501] on button "Done" at bounding box center [757, 510] width 177 height 29
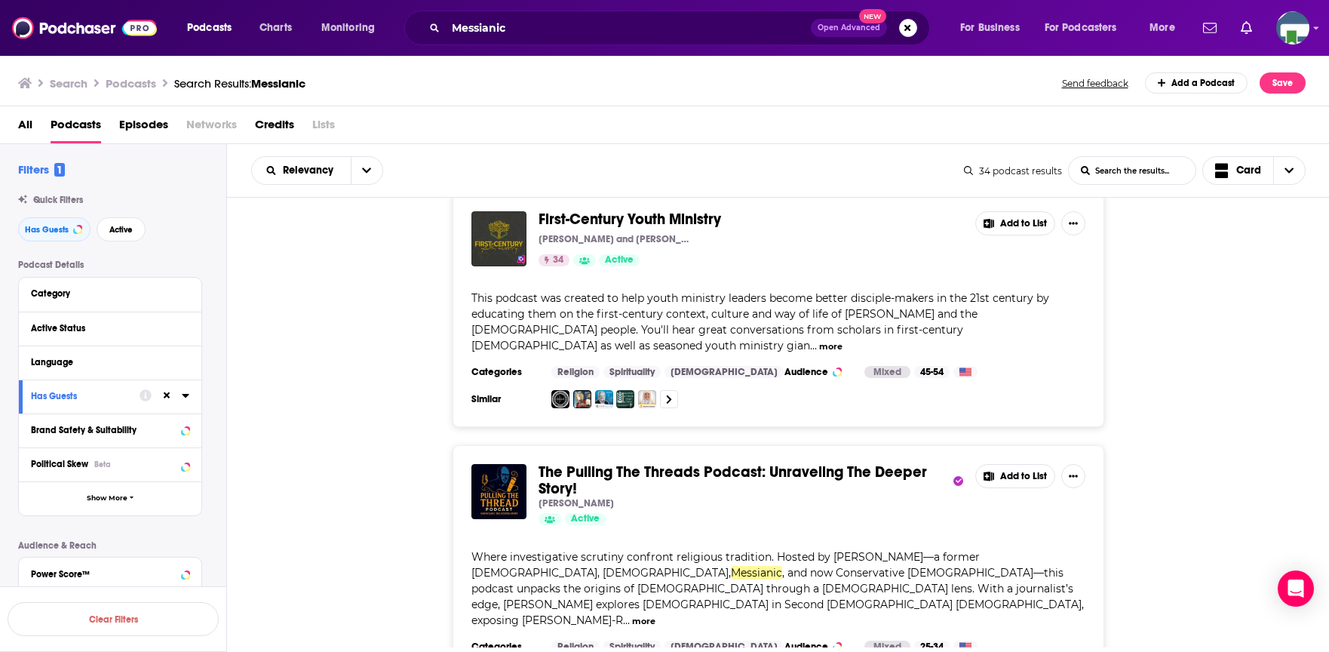
scroll to position [6493, 0]
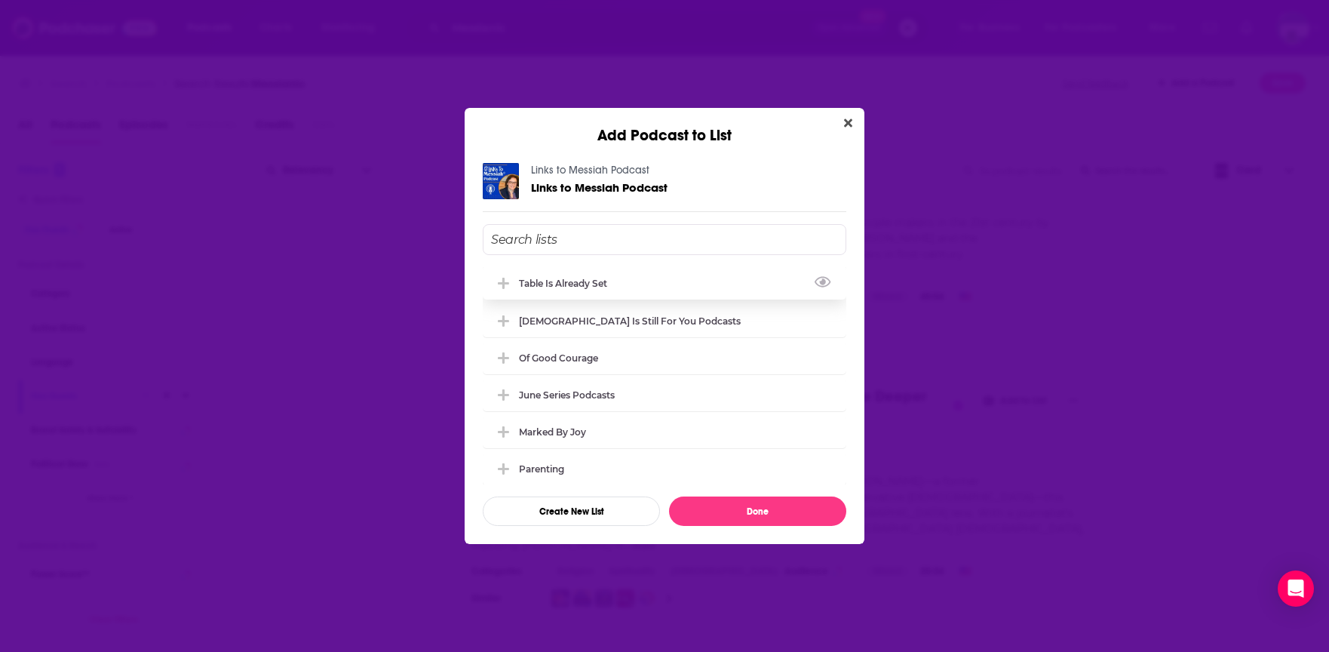
click at [508, 280] on icon "Add Podcast To List" at bounding box center [503, 284] width 11 height 14
click at [736, 507] on button "Done" at bounding box center [757, 510] width 177 height 29
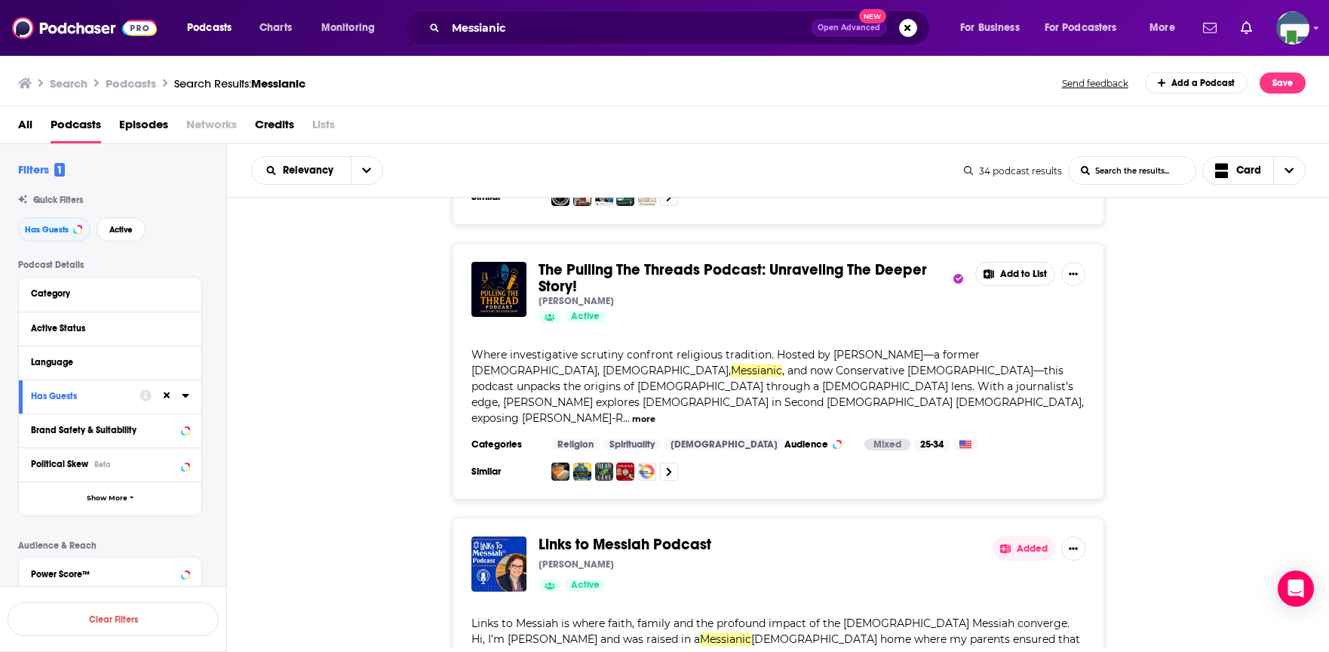
scroll to position [6719, 0]
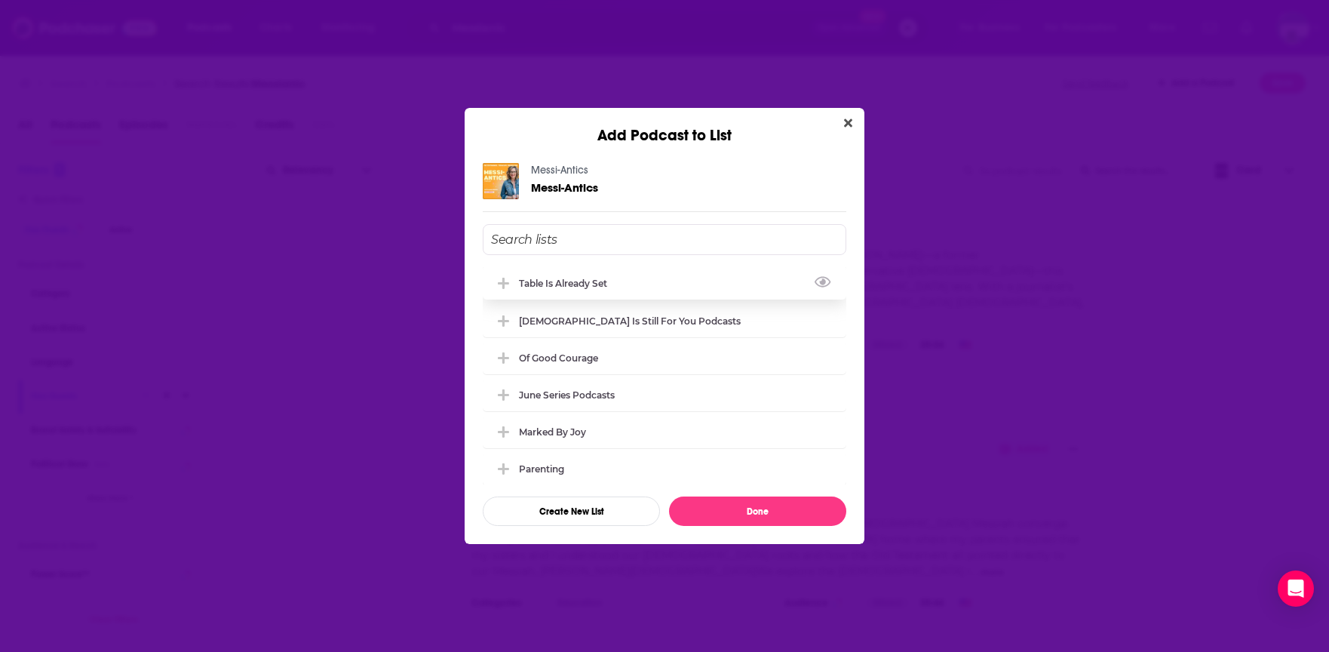
click at [503, 283] on icon "Add Podcast To List" at bounding box center [503, 283] width 11 height 11
click at [726, 512] on button "Done" at bounding box center [757, 510] width 177 height 29
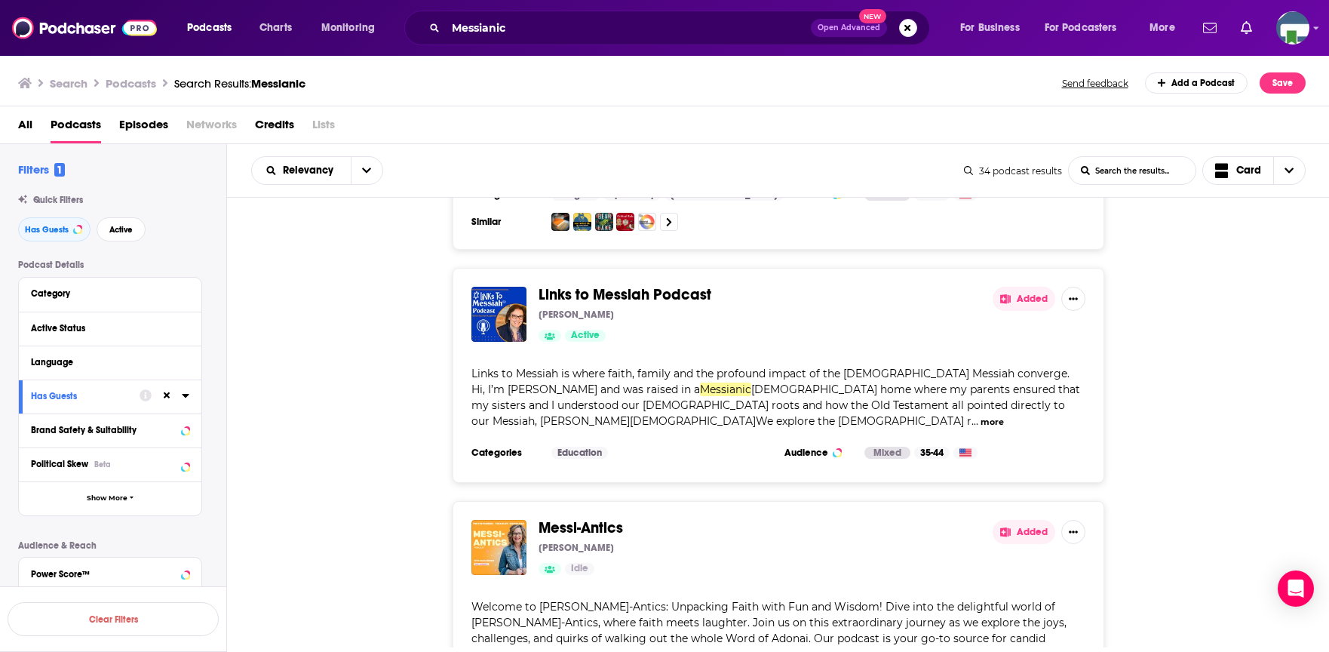
scroll to position [6870, 0]
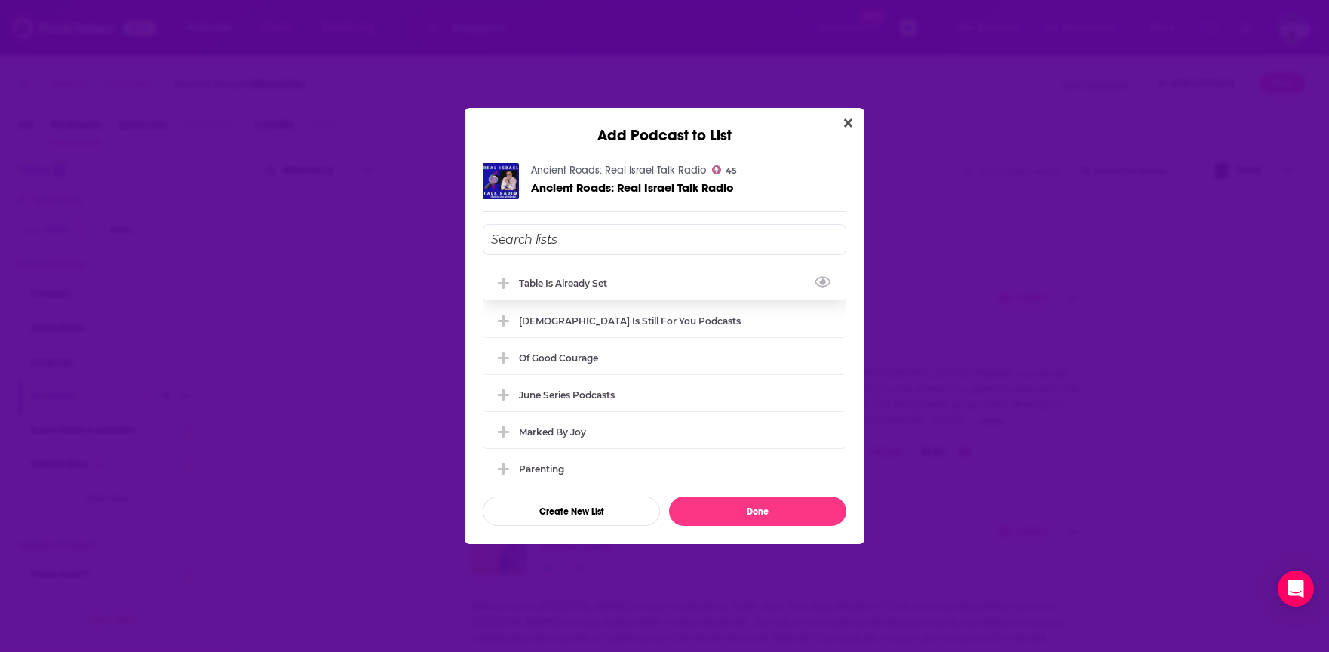
click at [503, 287] on icon "Add Podcast To List" at bounding box center [503, 283] width 11 height 11
click at [722, 517] on button "Done" at bounding box center [757, 510] width 177 height 29
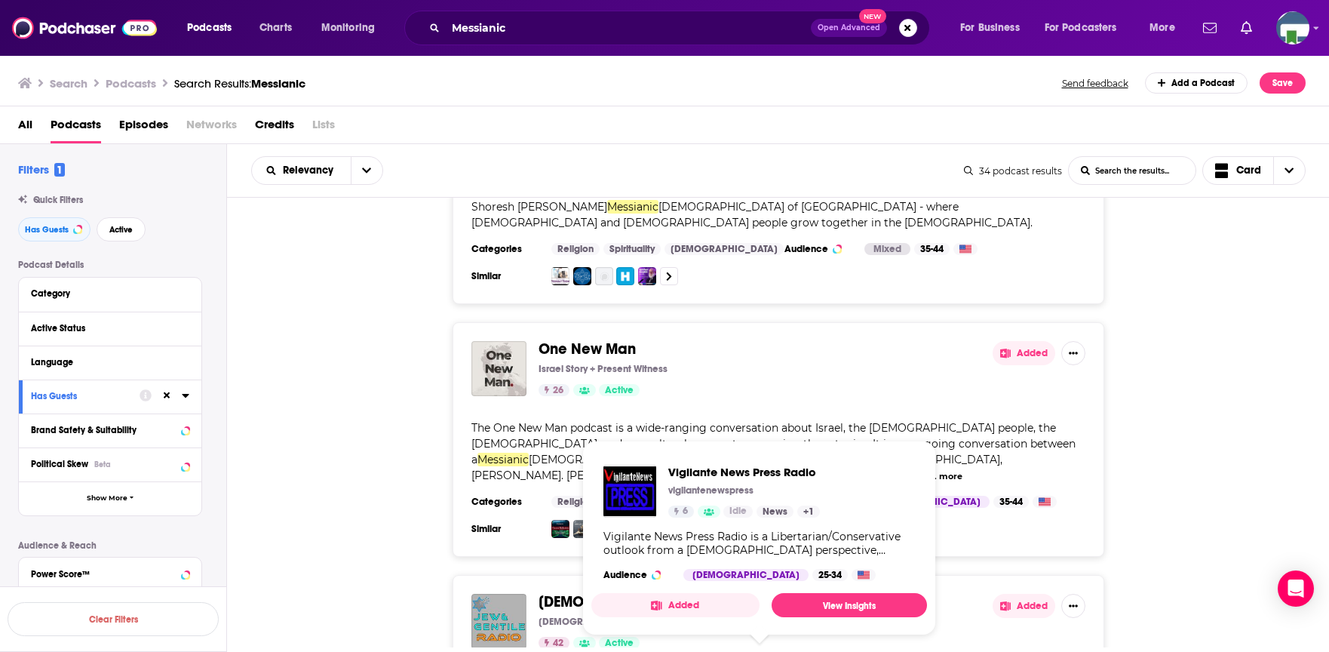
scroll to position [5262, 0]
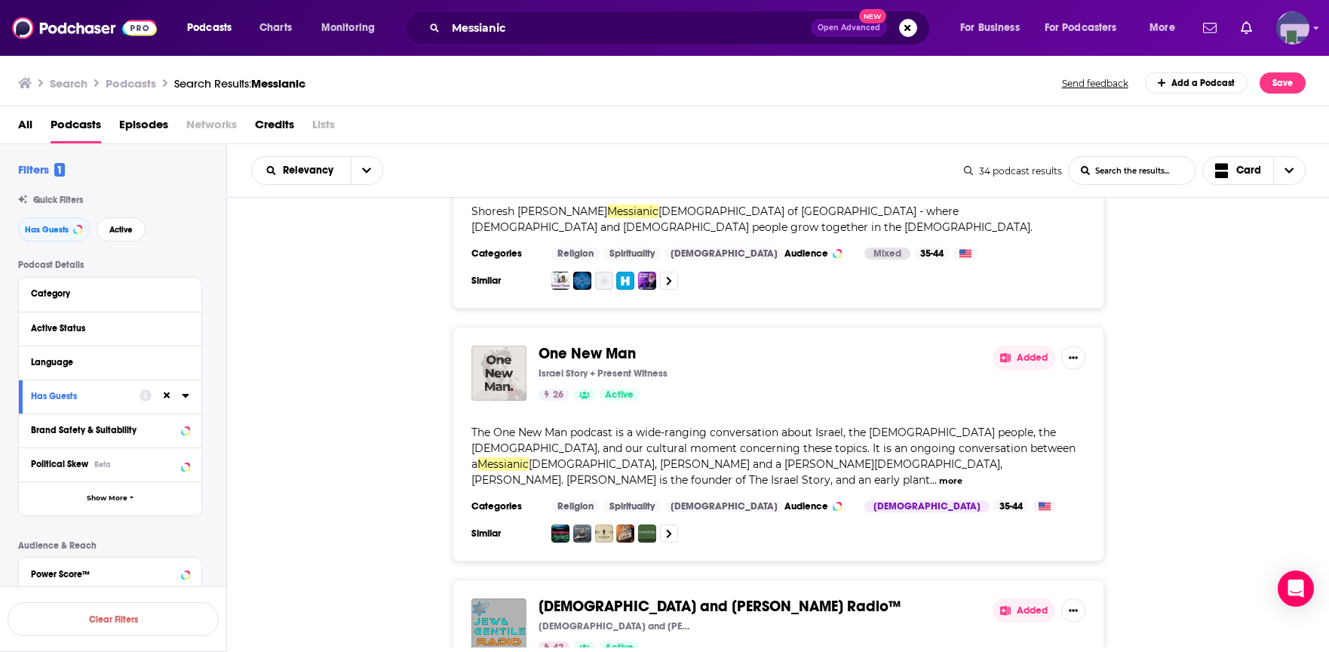
click at [1287, 32] on img "Logged in as KCMedia" at bounding box center [1292, 27] width 33 height 33
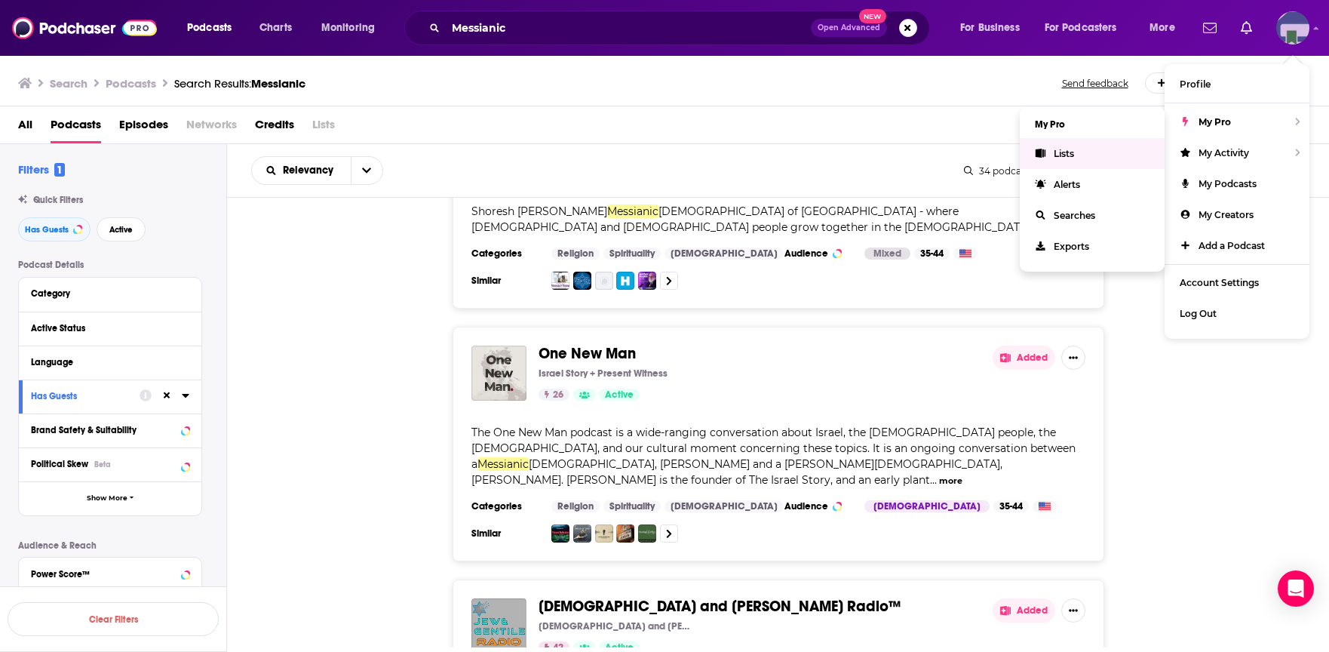
click at [1061, 152] on span "Lists" at bounding box center [1064, 153] width 20 height 11
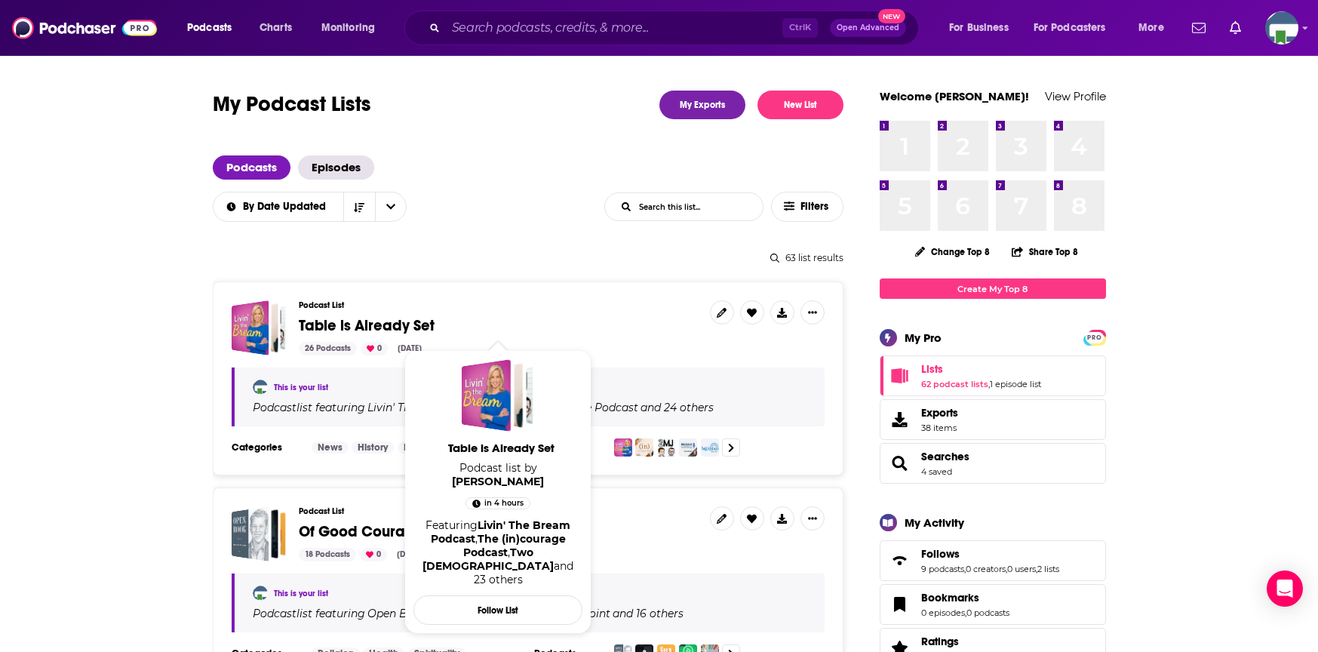
click at [382, 322] on span "Table is Already Set" at bounding box center [367, 325] width 136 height 19
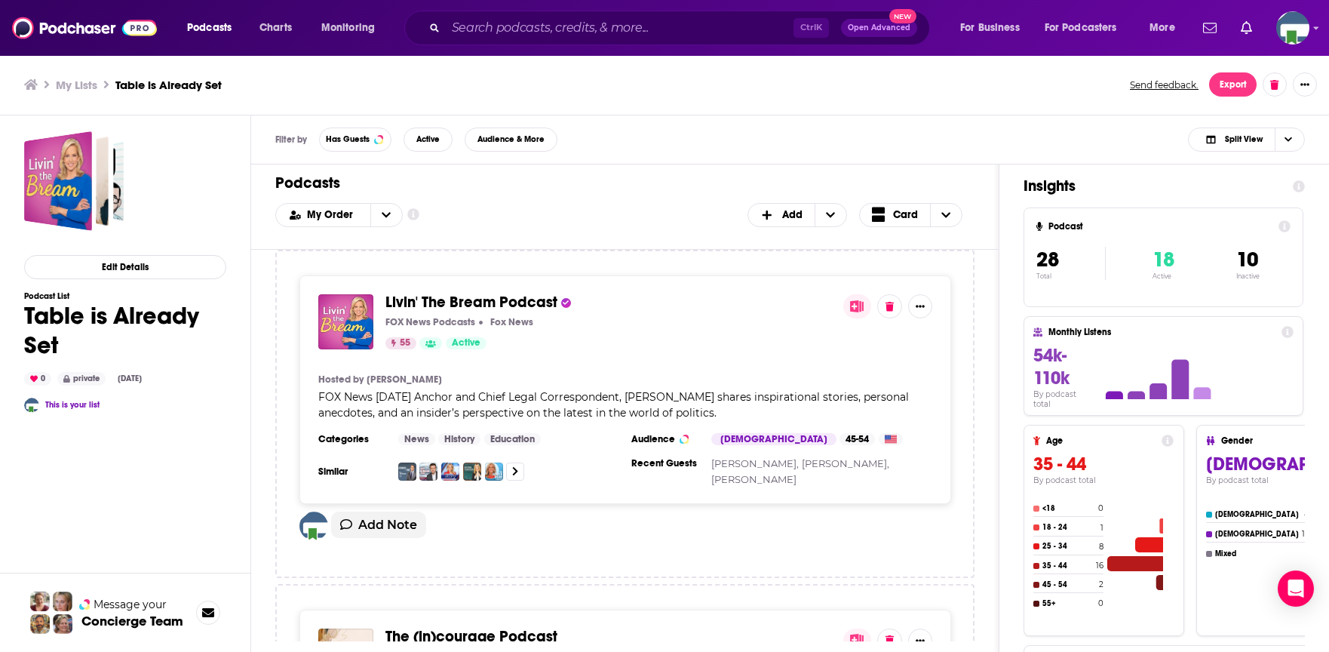
click at [261, 87] on ul "My Lists Table is Already Set" at bounding box center [568, 85] width 1089 height 14
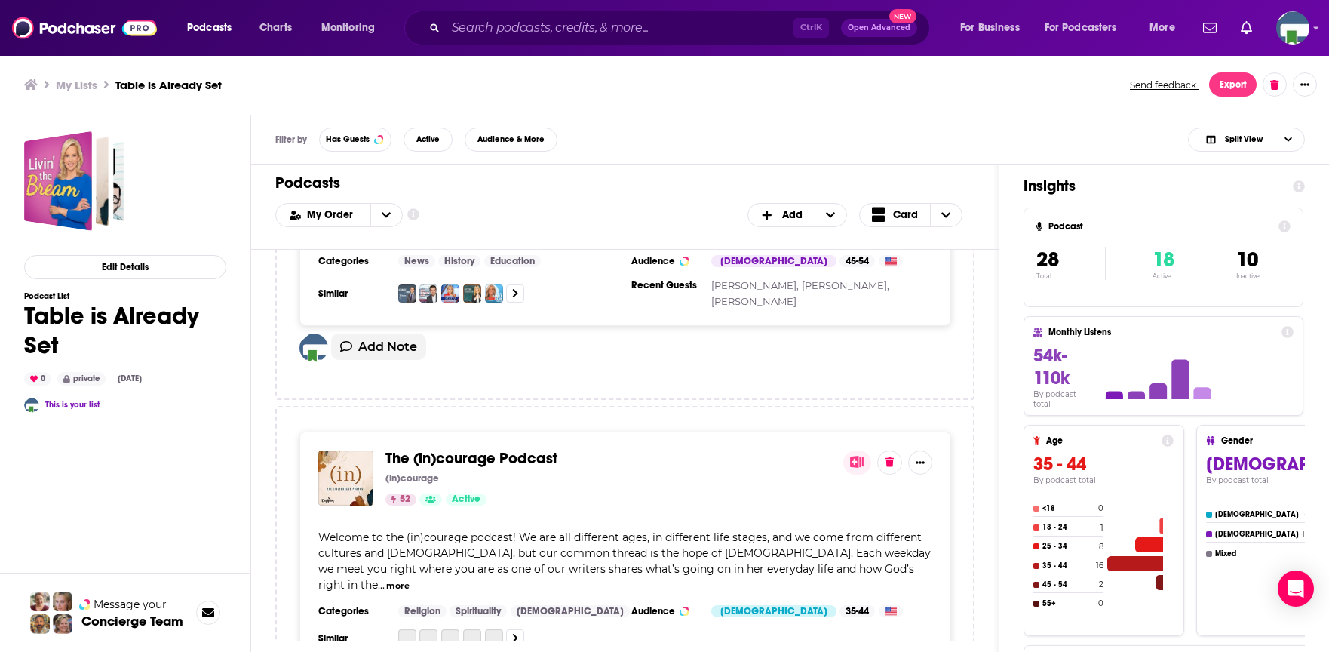
scroll to position [226, 0]
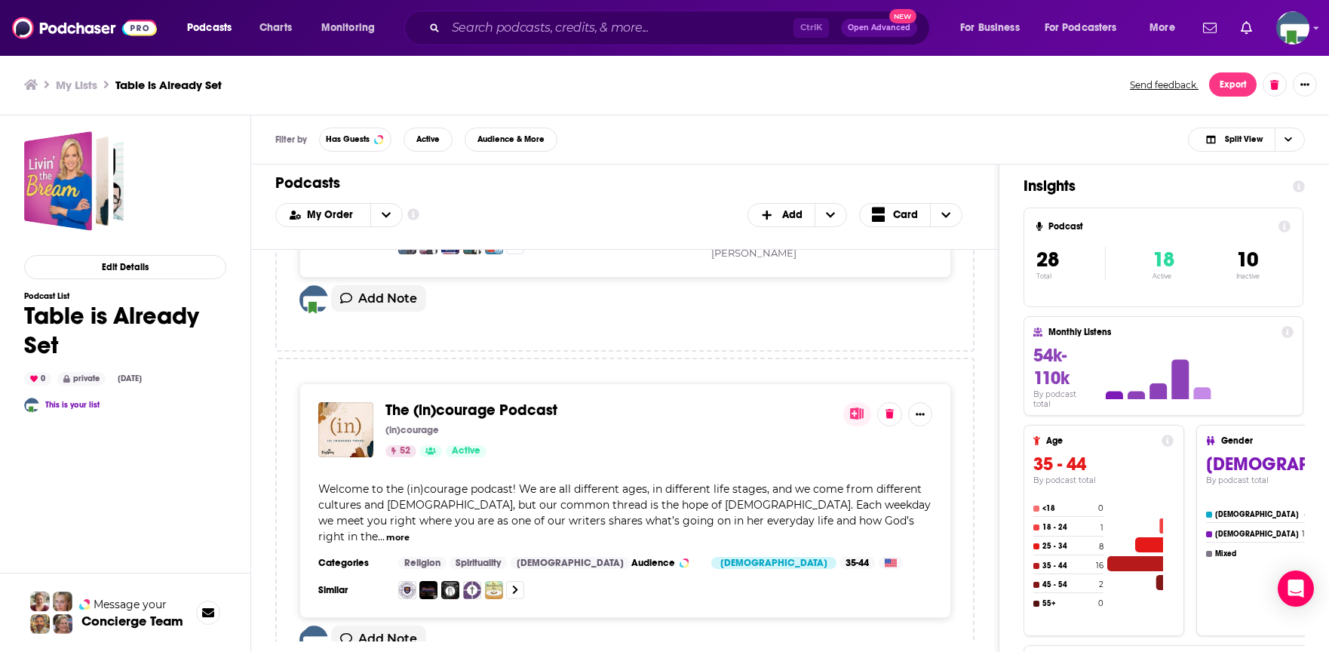
click at [166, 183] on div "Edit Details Podcast List Table is Already Set 0 private Aug 18th, 2025 This is…" at bounding box center [125, 452] width 202 height 643
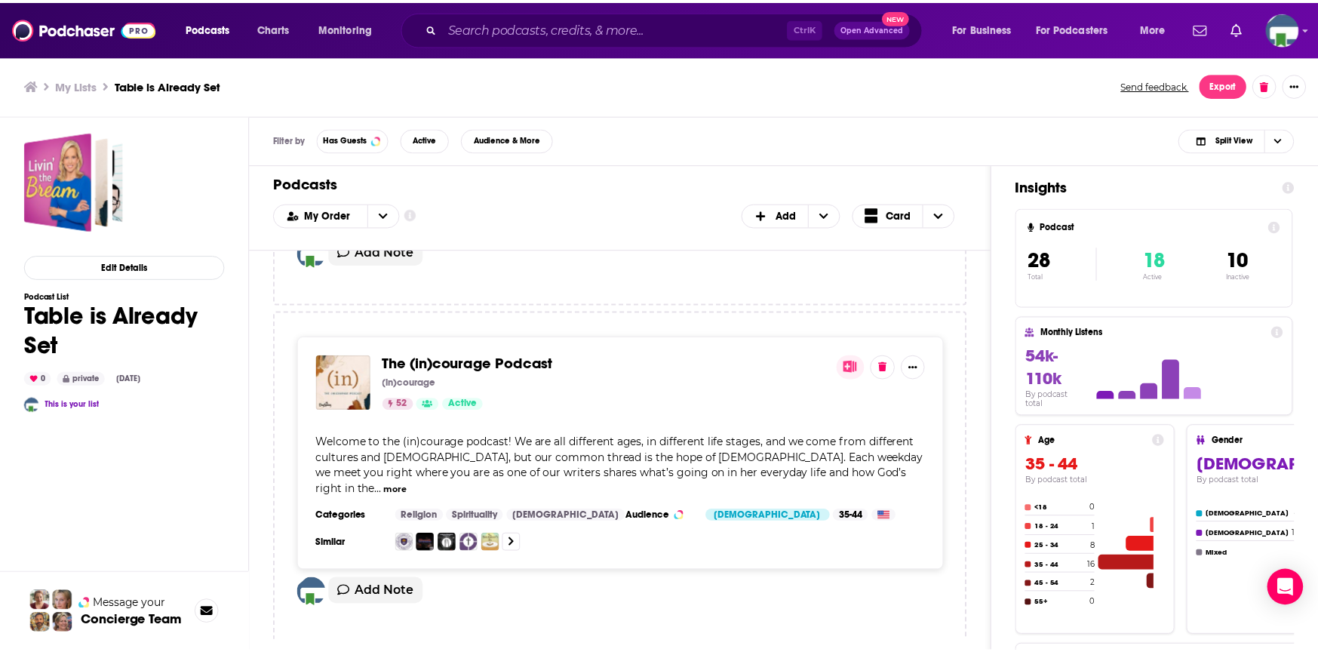
scroll to position [302, 0]
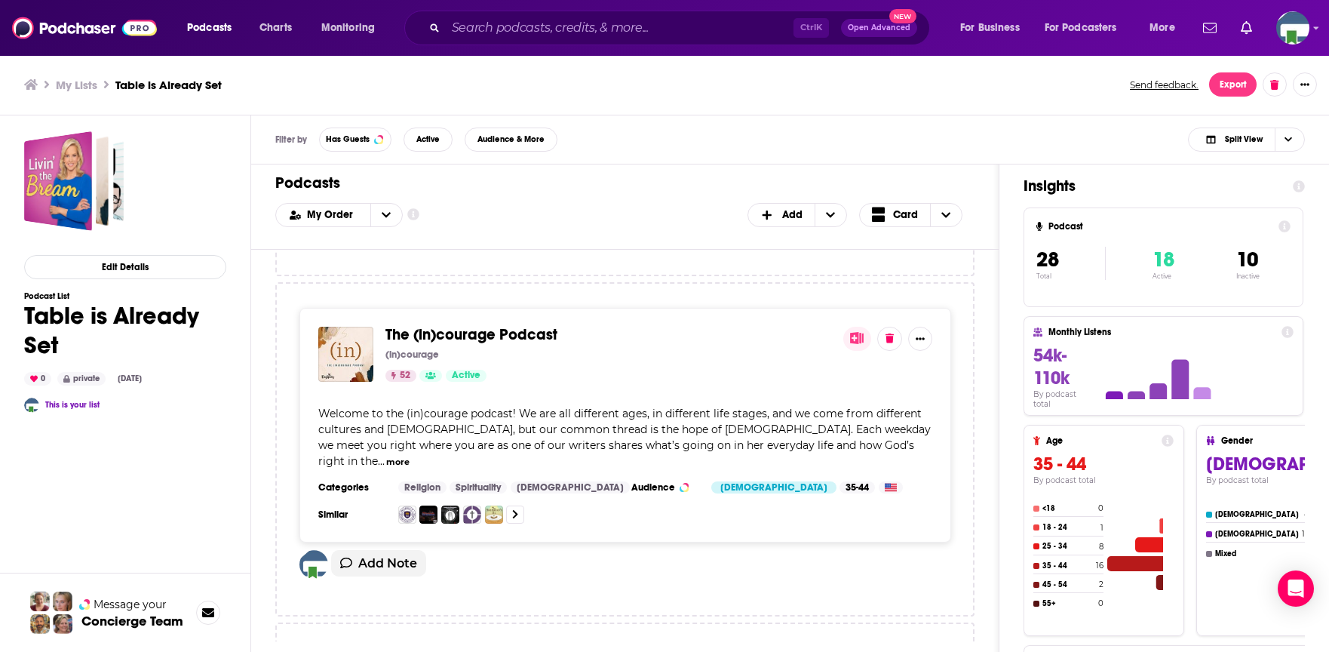
click at [478, 343] on span "The (in)courage Podcast" at bounding box center [471, 334] width 172 height 19
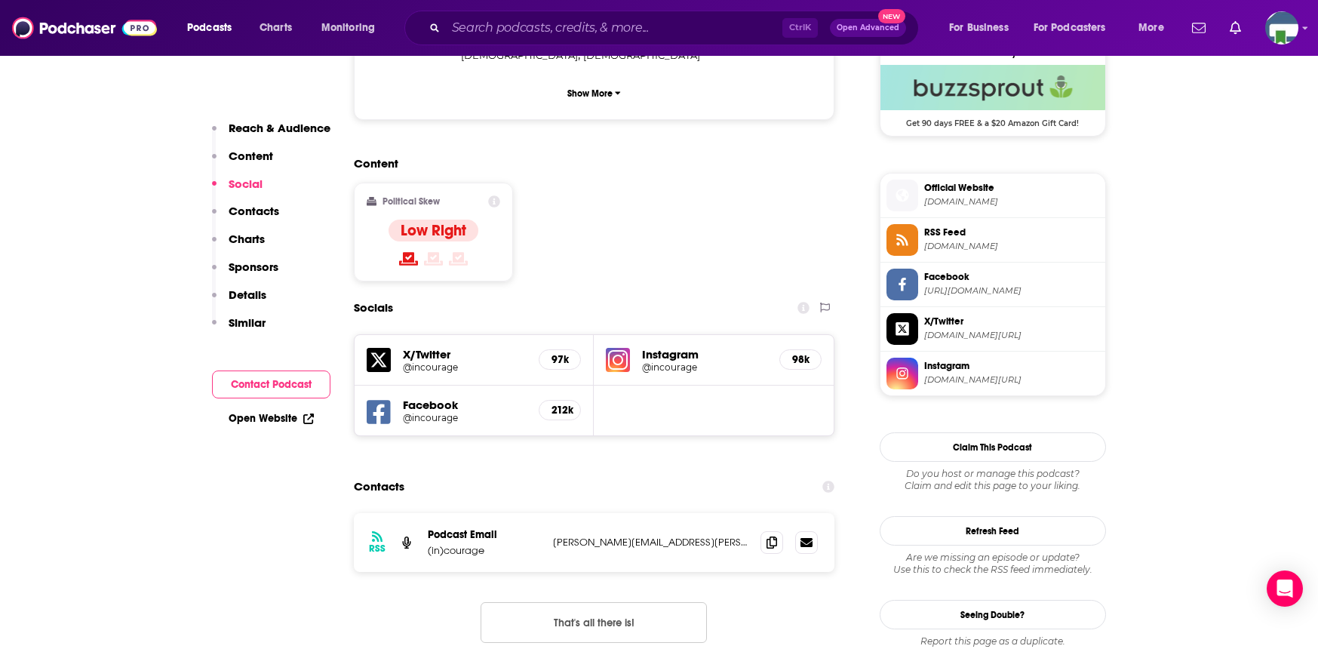
scroll to position [1131, 0]
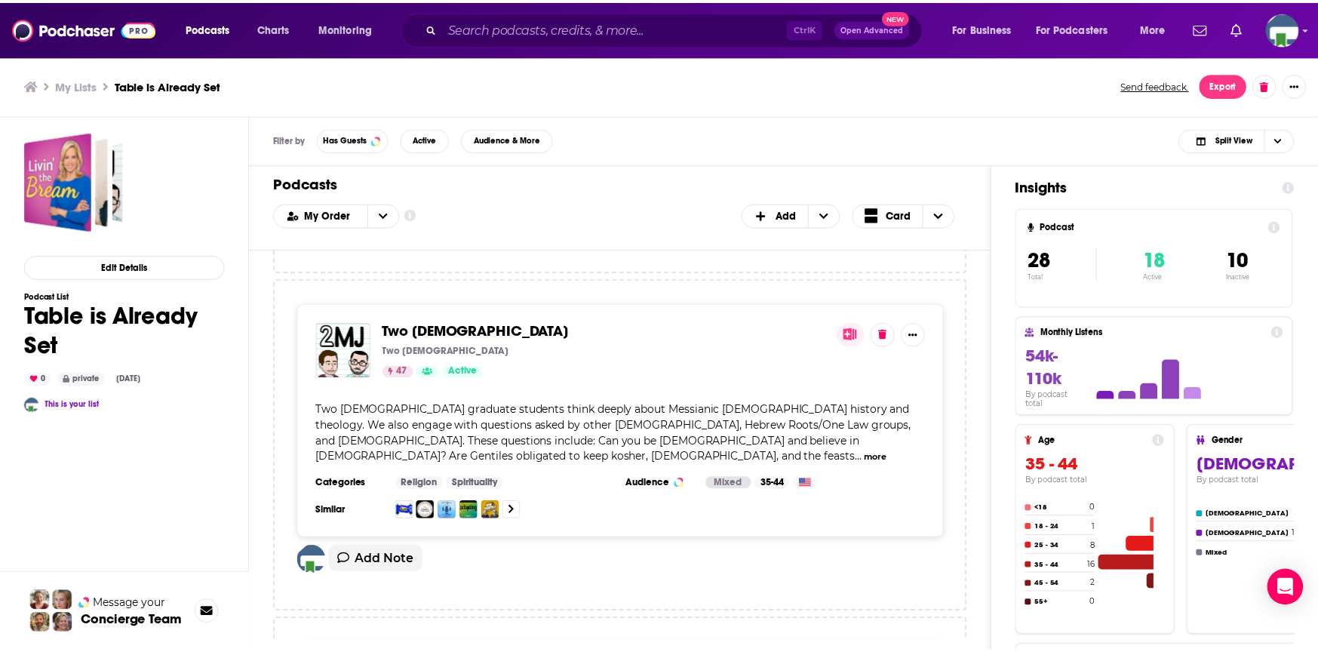
scroll to position [679, 0]
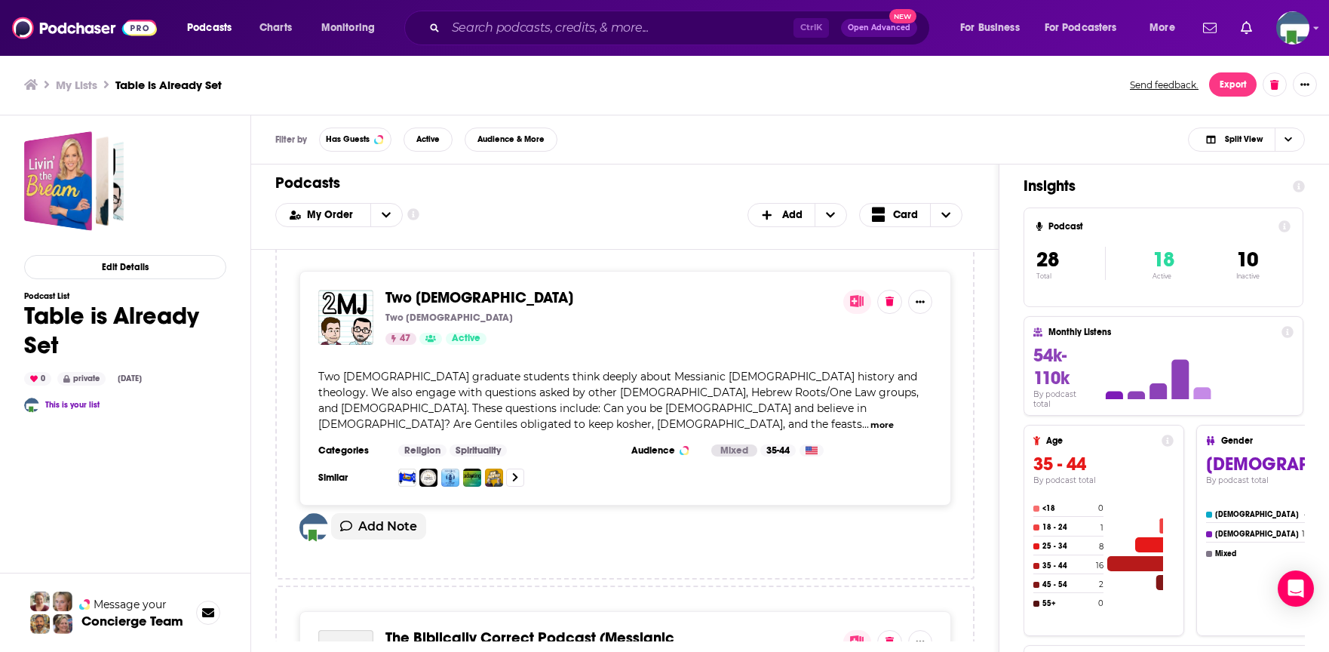
click at [434, 291] on div "Two Messianic Jews Two Messianic Jews 47 Active" at bounding box center [608, 317] width 446 height 55
click at [253, 62] on div "My Lists Table is Already Set Send feedback. Export" at bounding box center [664, 84] width 1329 height 61
click at [468, 288] on span "Two [DEMOGRAPHIC_DATA]" at bounding box center [479, 297] width 188 height 19
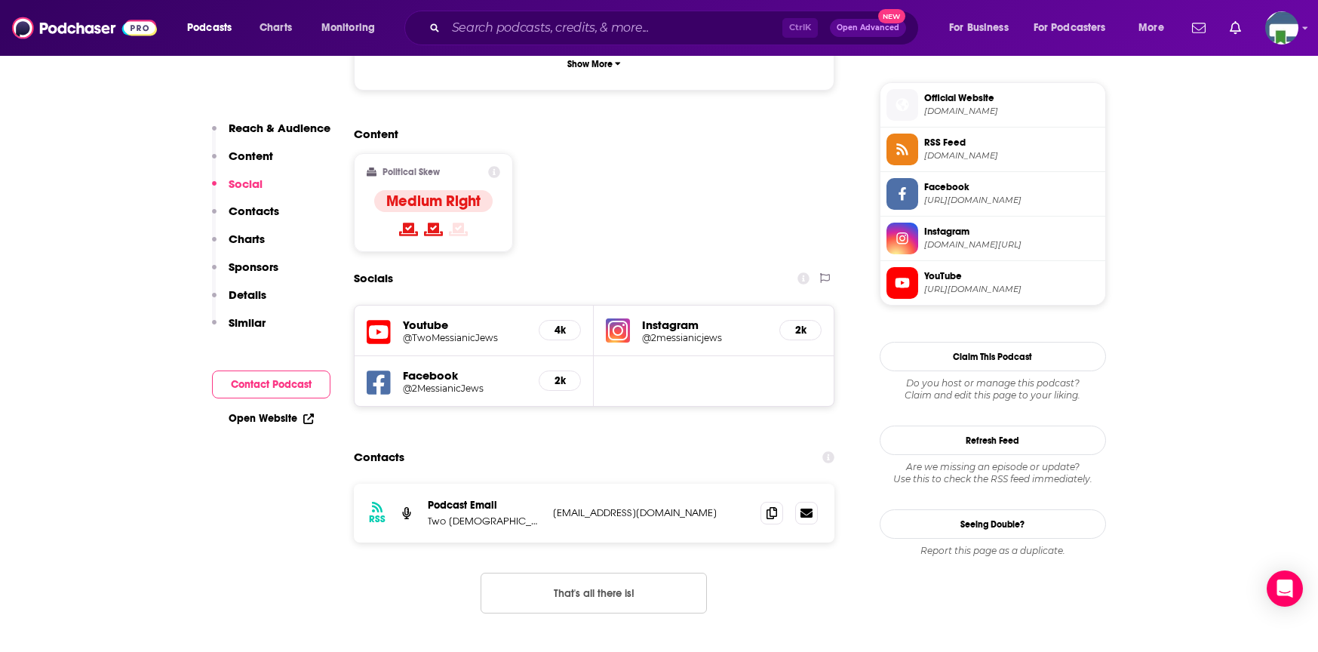
scroll to position [1131, 0]
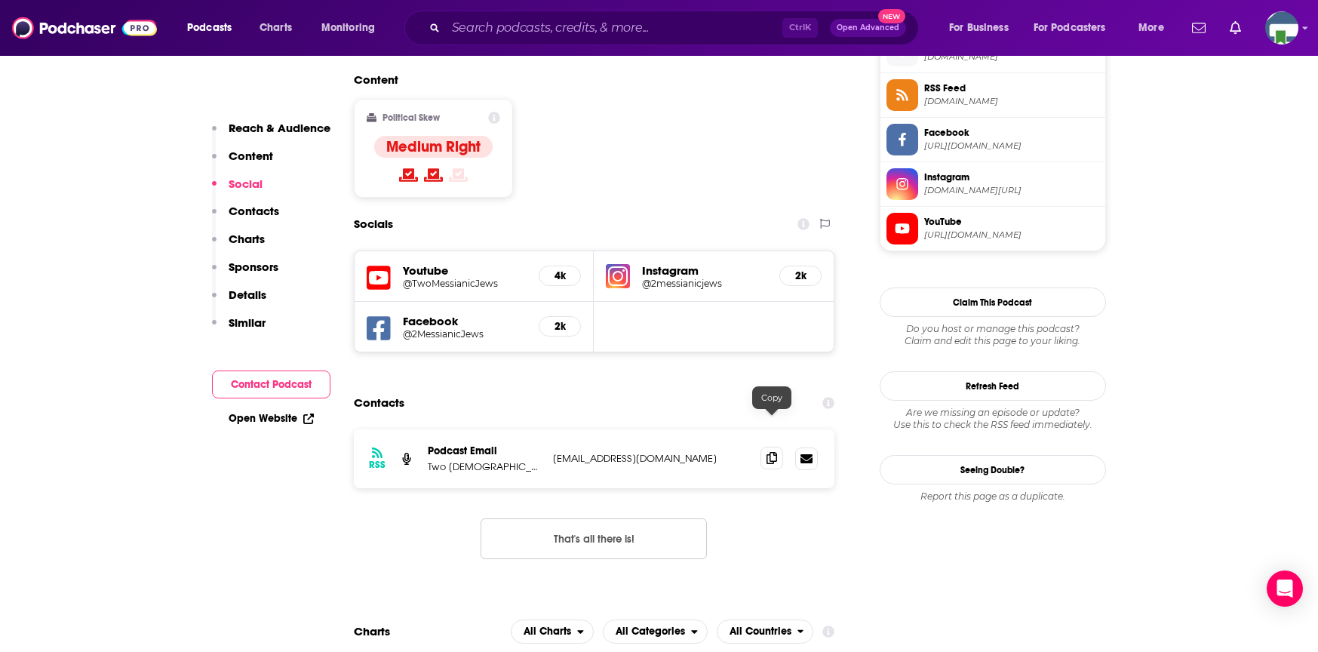
click at [767, 452] on icon at bounding box center [771, 458] width 11 height 12
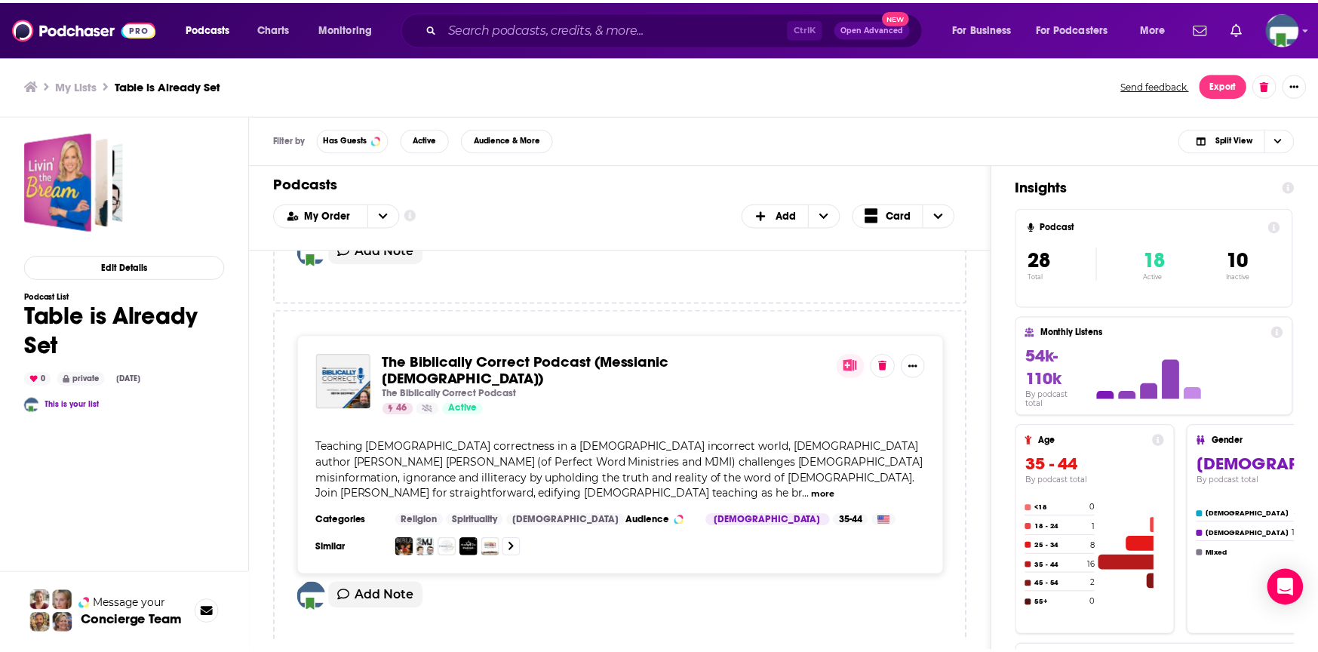
scroll to position [981, 0]
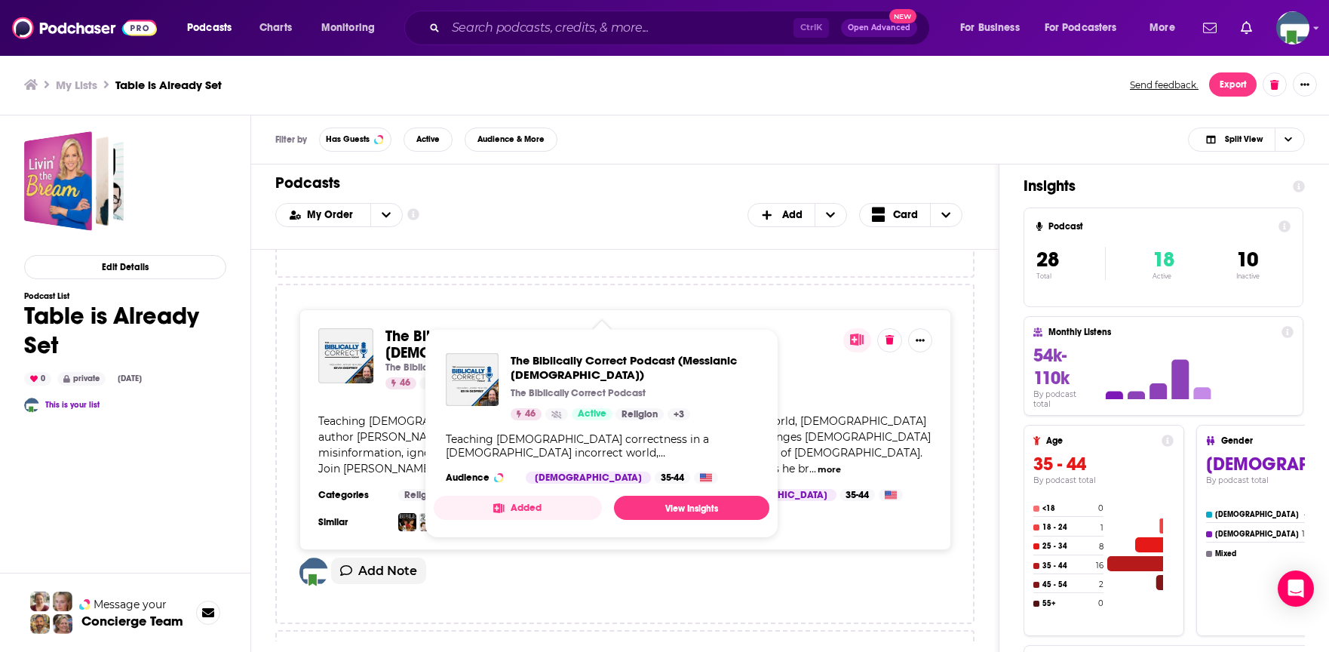
click at [662, 327] on span "The Biblically Correct Podcast (Messianic [DEMOGRAPHIC_DATA])" at bounding box center [529, 344] width 289 height 35
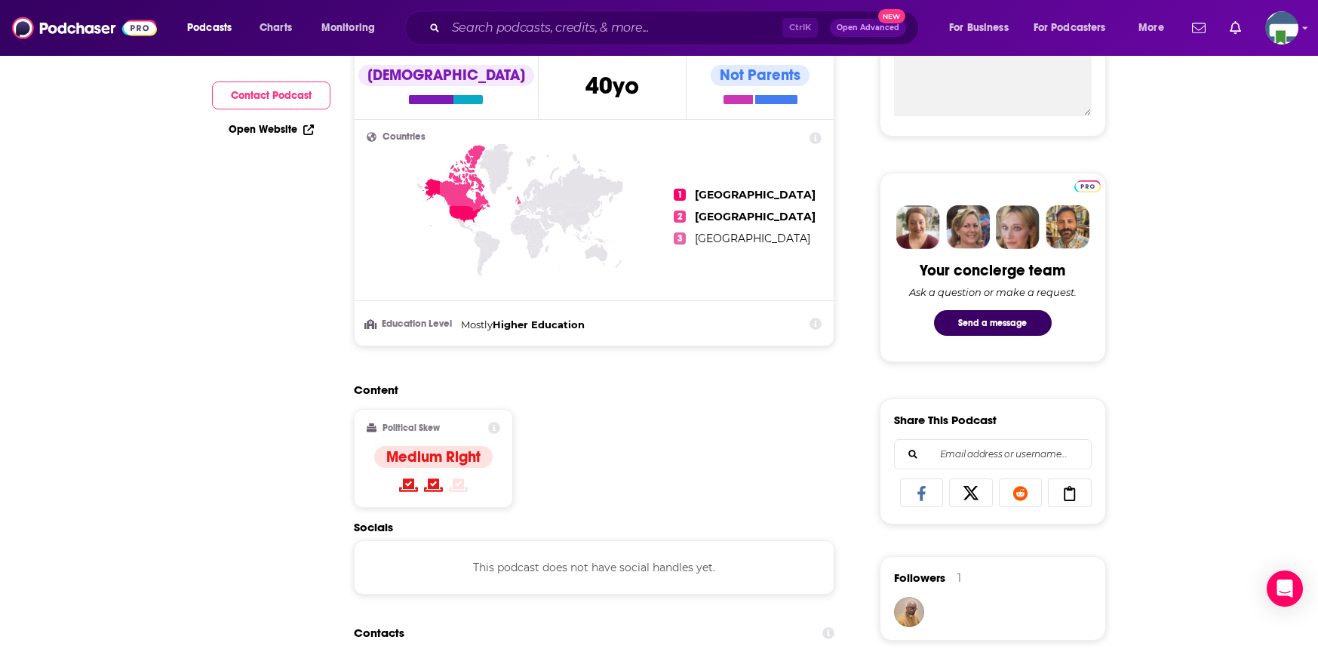
scroll to position [151, 0]
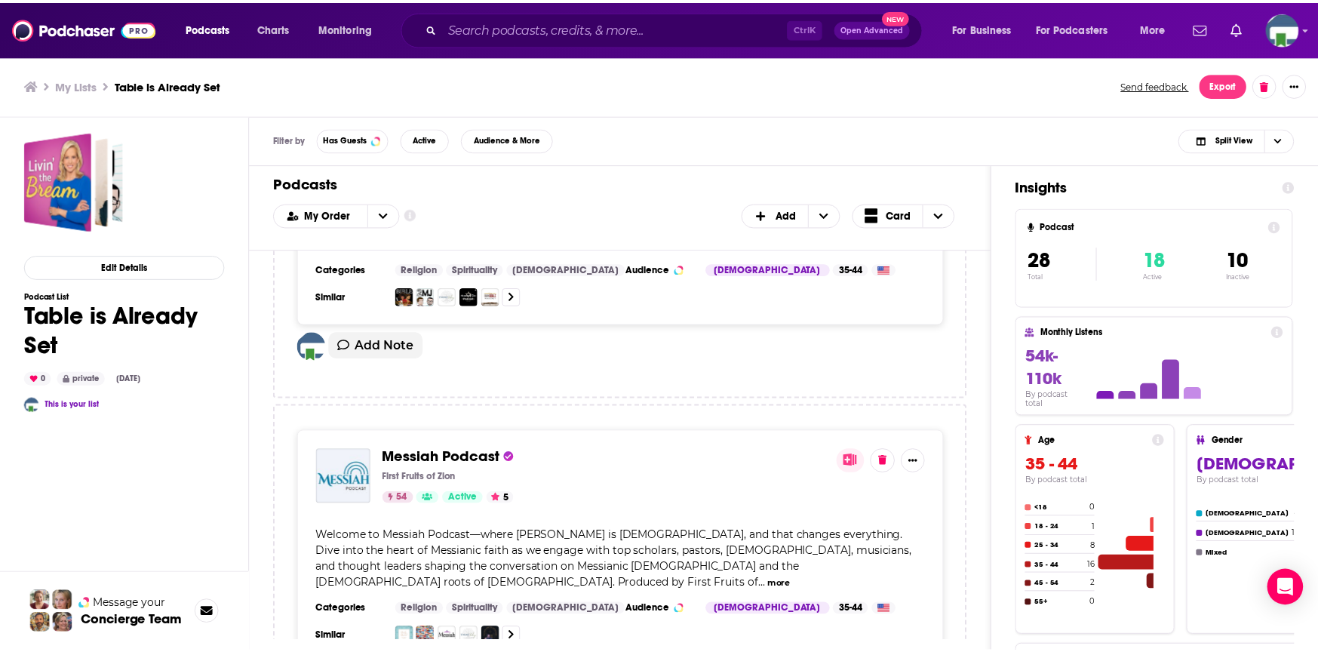
scroll to position [1207, 0]
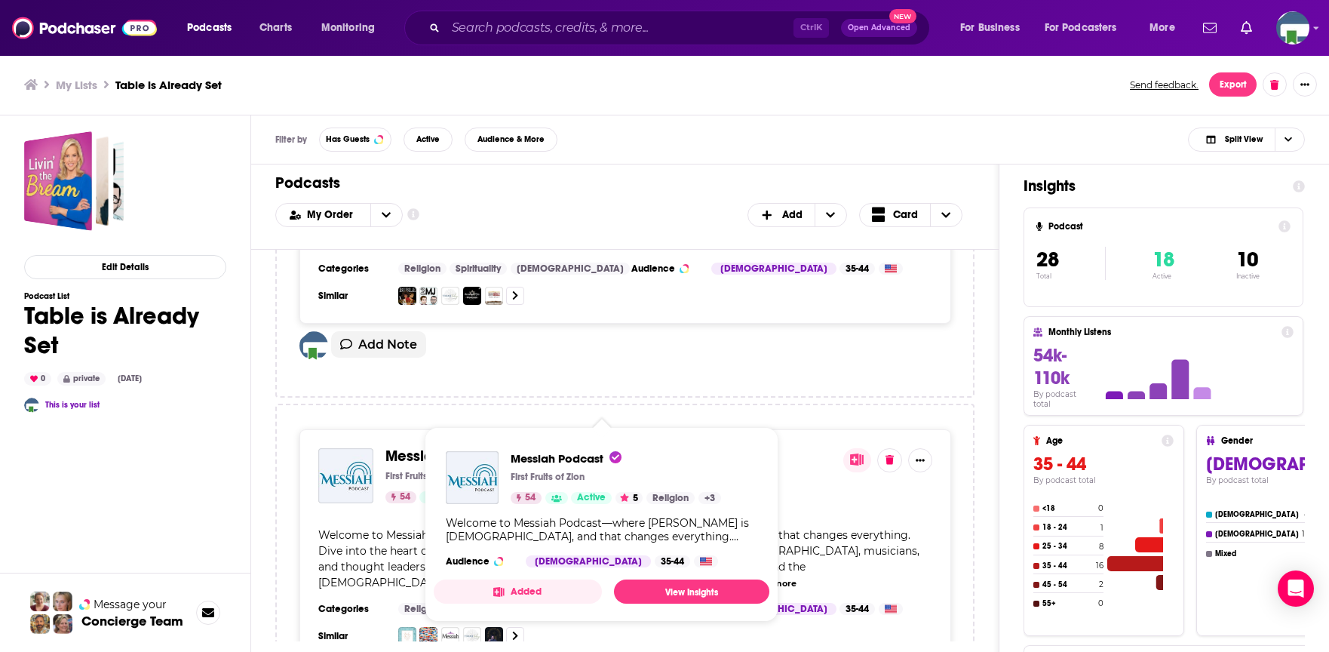
click at [479, 447] on span "Messiah Podcast" at bounding box center [444, 456] width 118 height 19
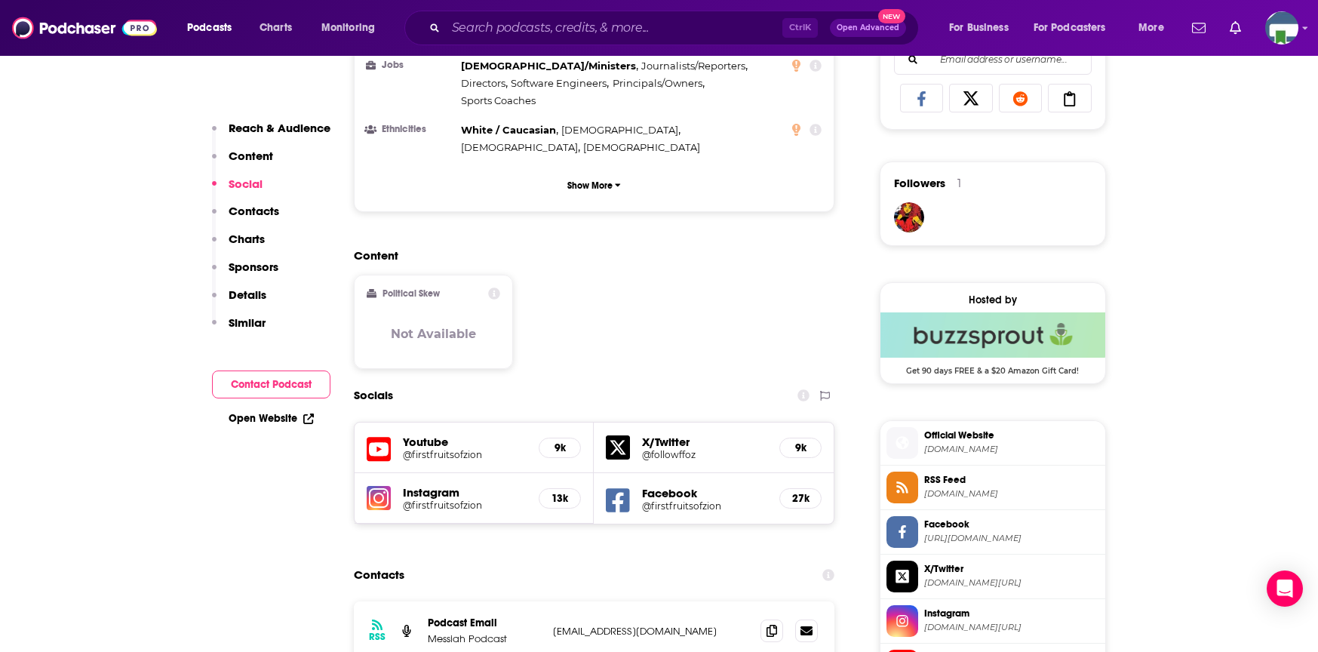
scroll to position [1056, 0]
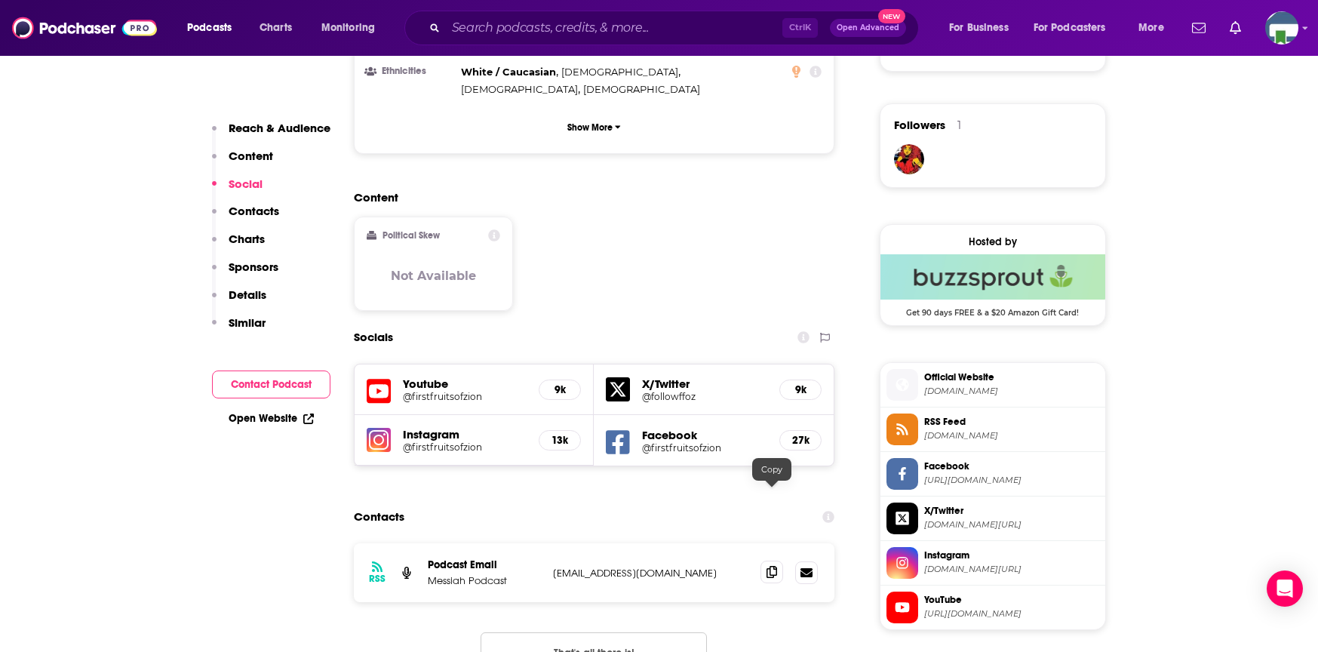
click at [772, 566] on icon at bounding box center [771, 572] width 11 height 12
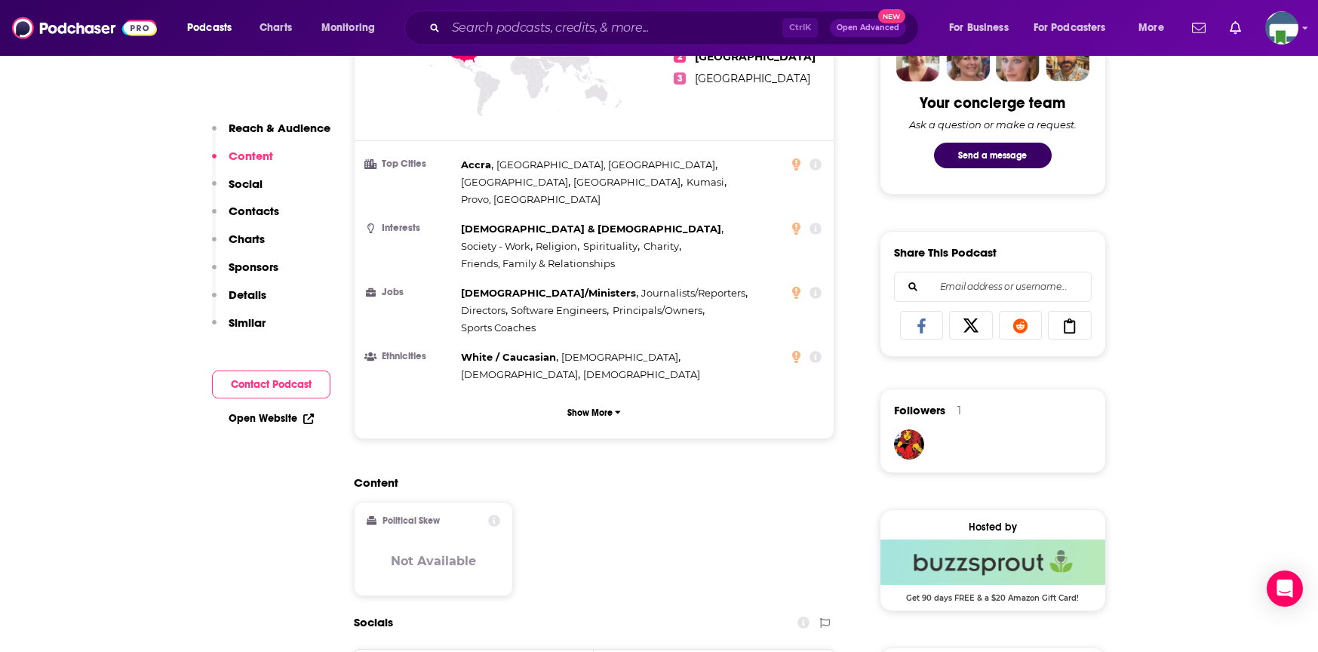
scroll to position [754, 0]
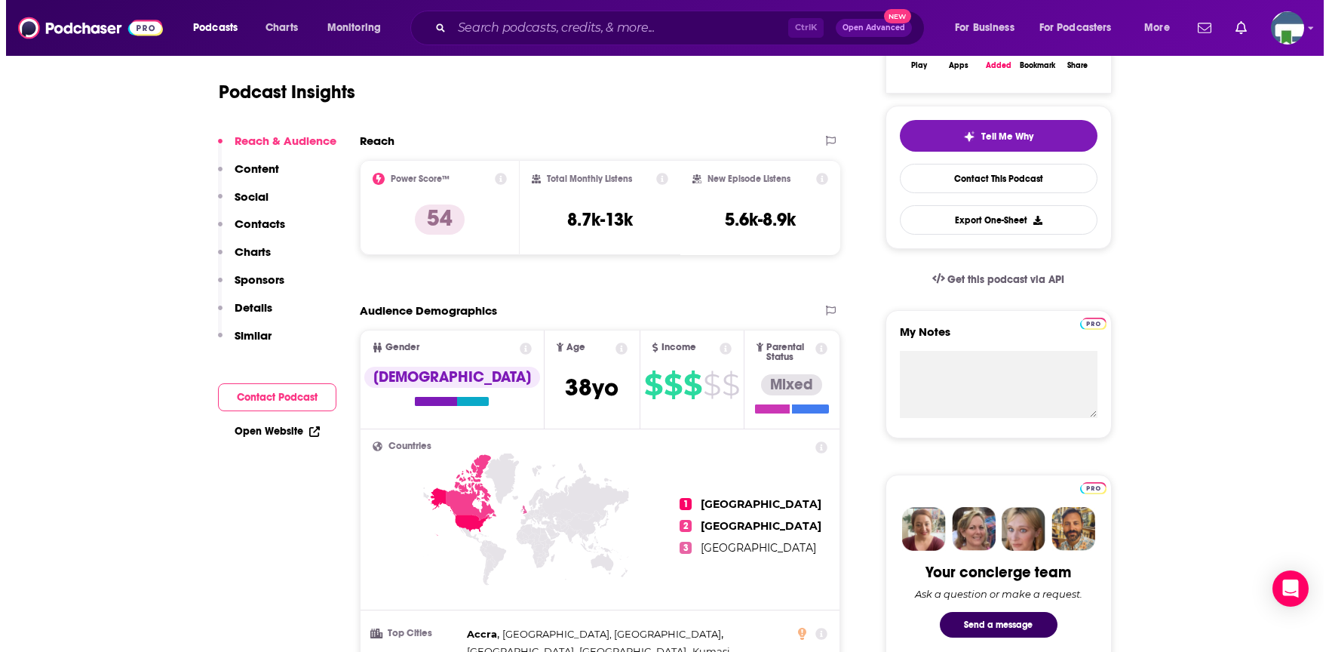
scroll to position [0, 0]
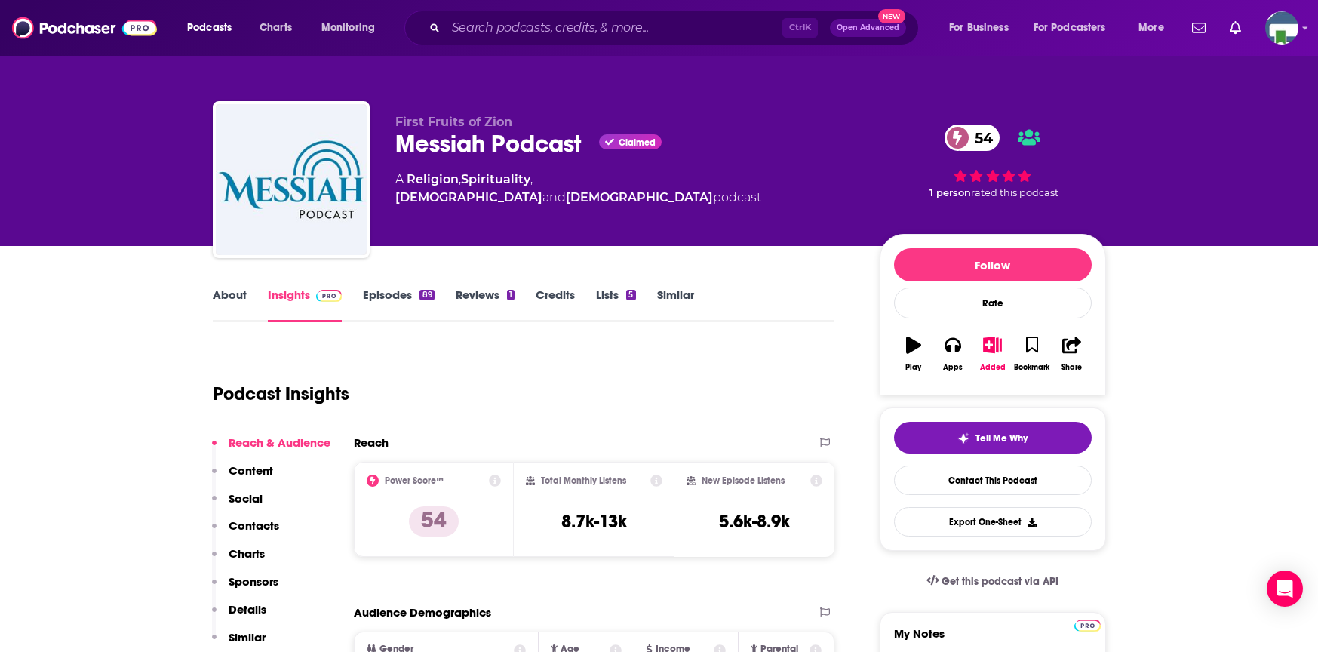
click at [103, 176] on div "First Fruits of Zion Messiah Podcast Claimed 54 A Religion , Spirituality , Chr…" at bounding box center [659, 123] width 1318 height 246
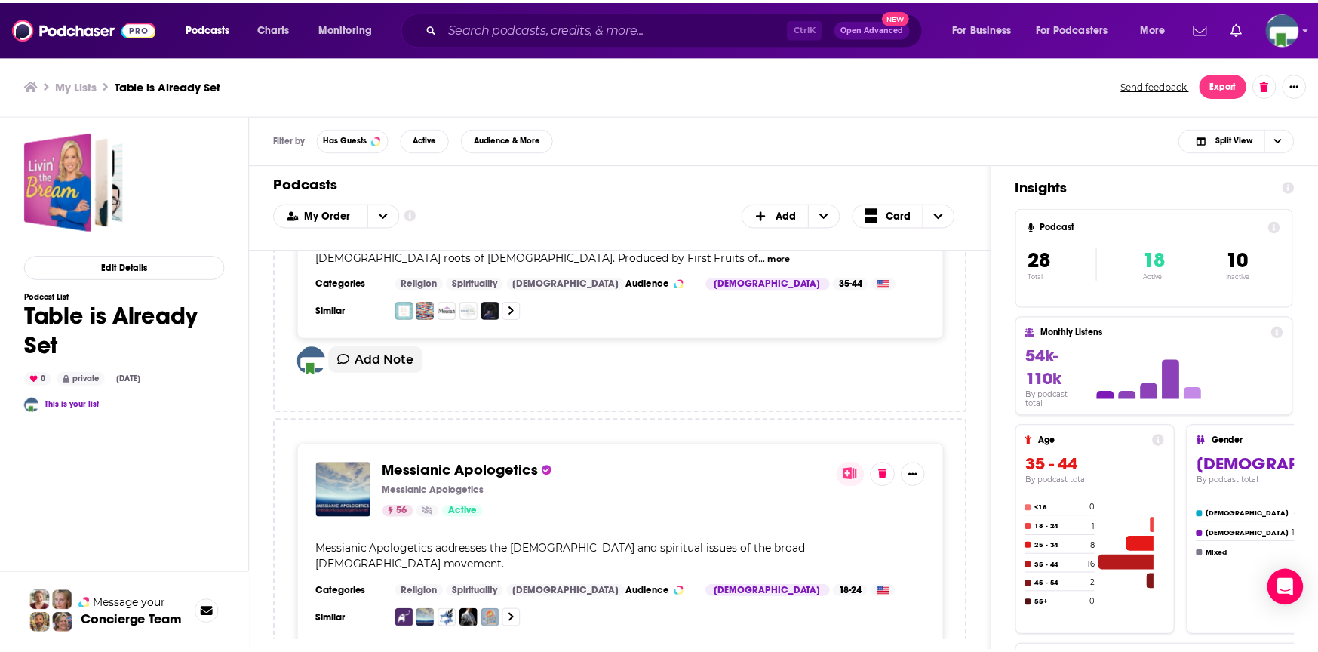
scroll to position [1584, 0]
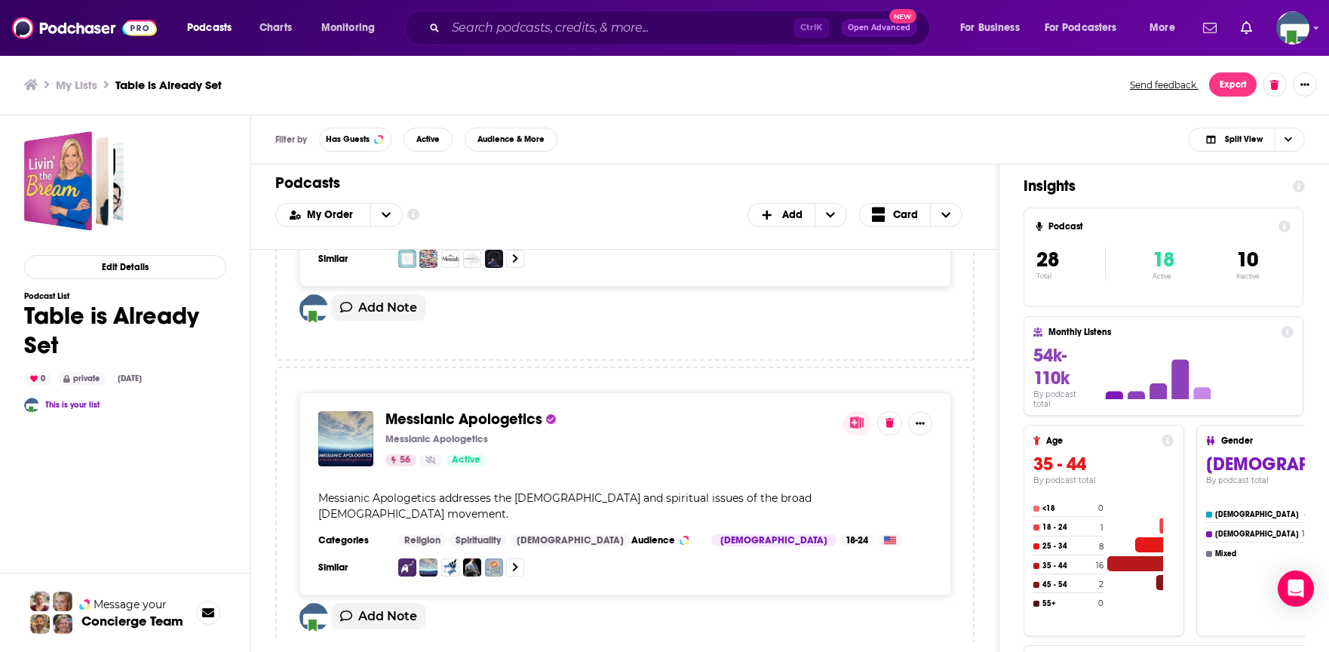
click at [511, 411] on div "Messianic Apologetics Messianic Apologetics 56 Active" at bounding box center [608, 438] width 446 height 55
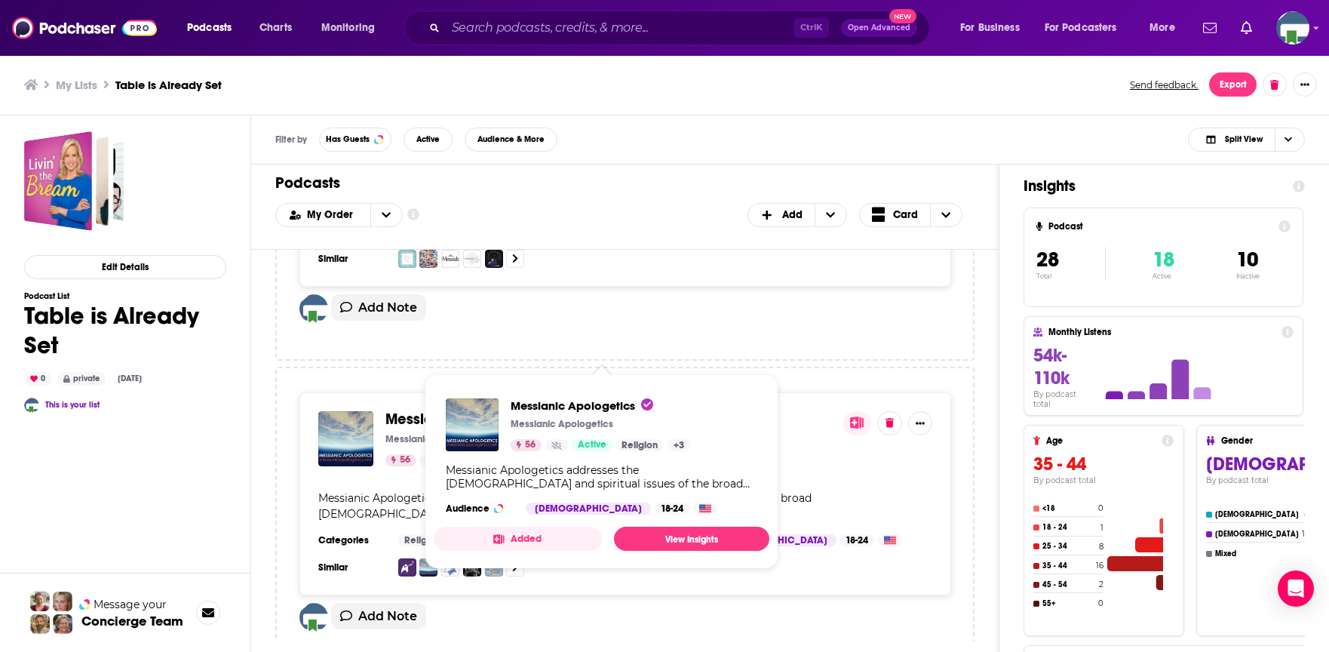
click at [473, 410] on span "Messianic Apologetics" at bounding box center [463, 419] width 157 height 19
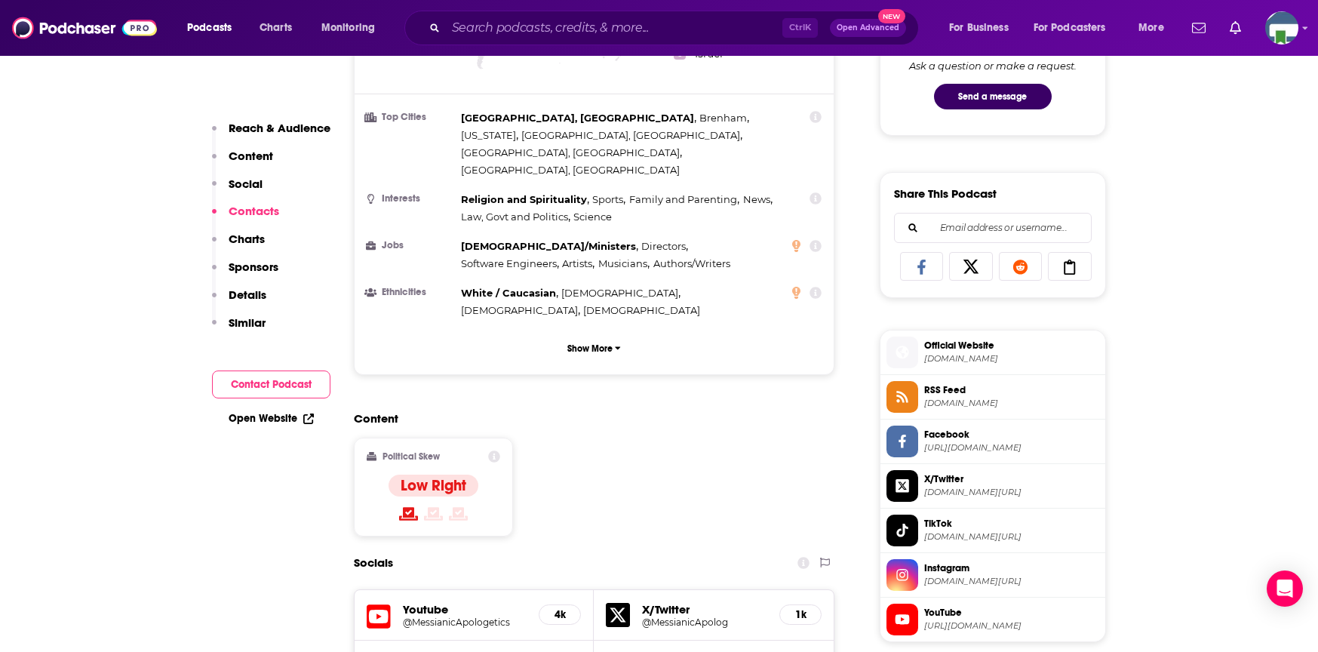
scroll to position [1433, 0]
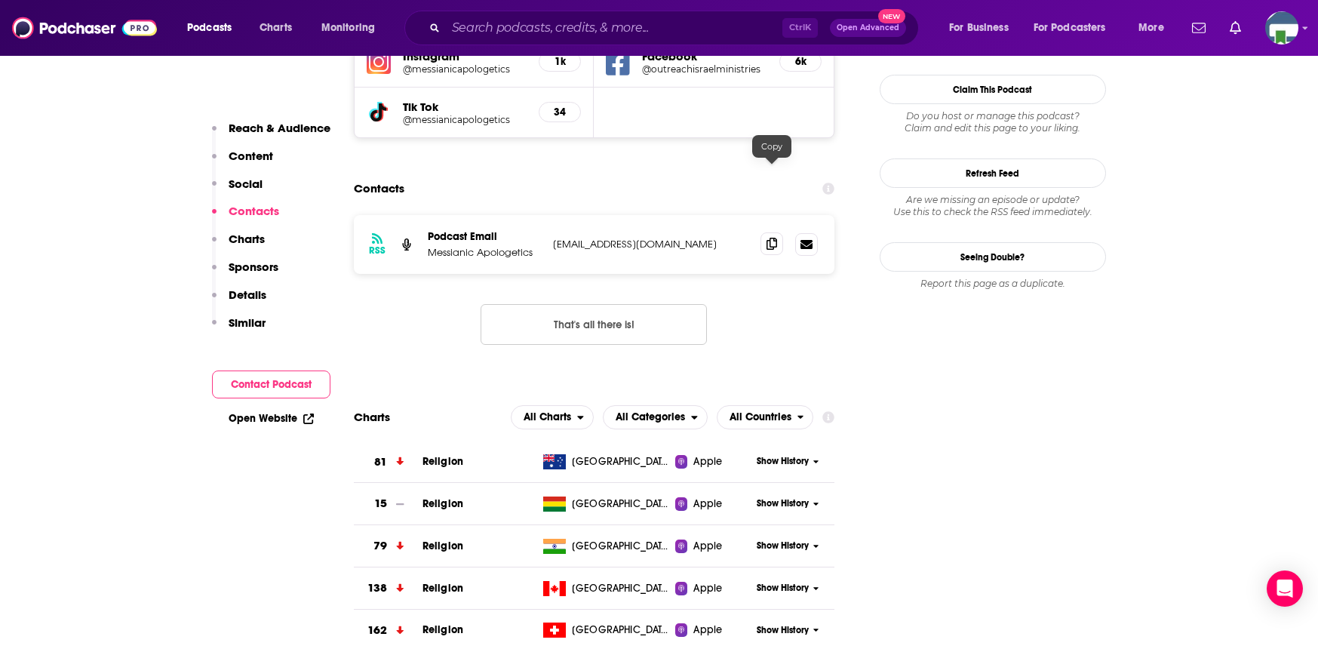
click at [769, 238] on icon at bounding box center [771, 244] width 11 height 12
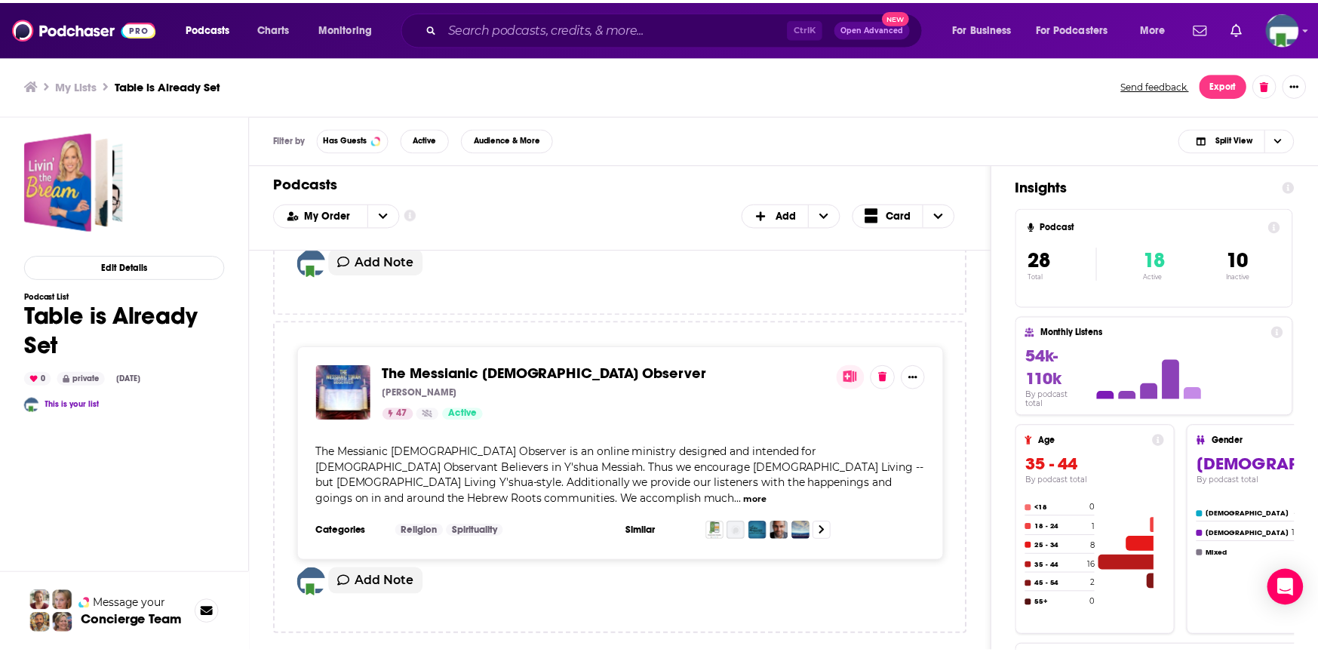
scroll to position [1961, 0]
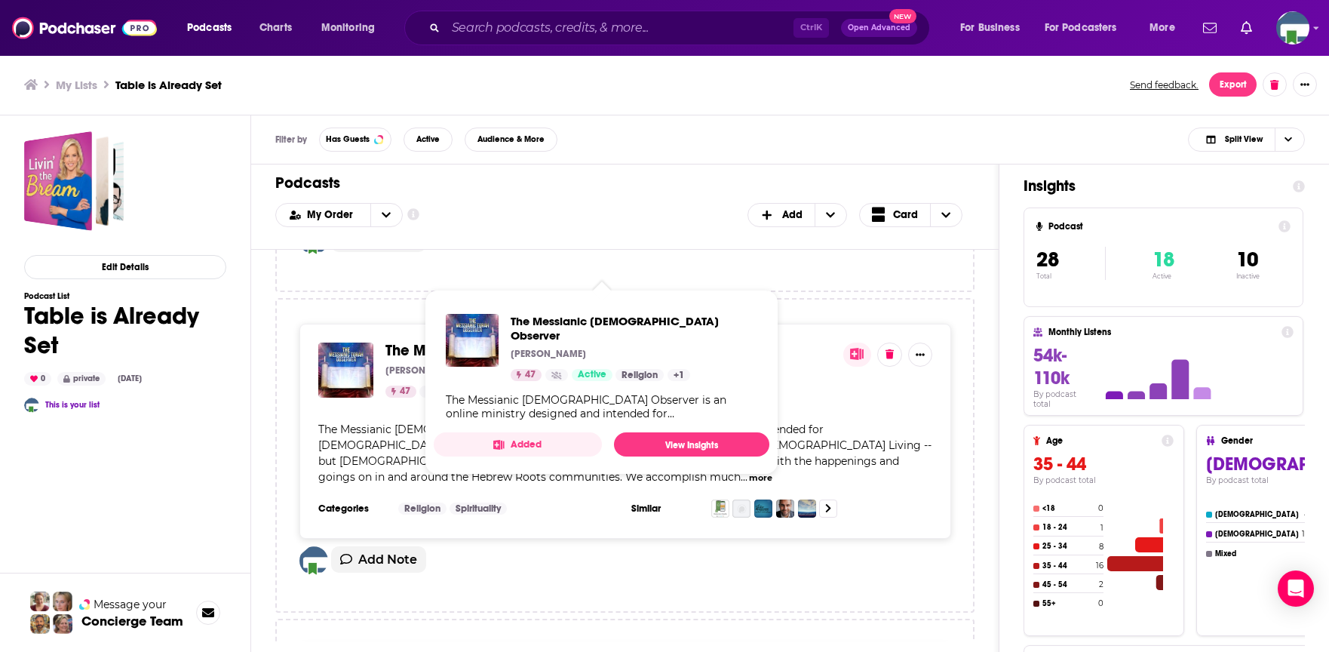
click at [456, 341] on span "The Messianic [DEMOGRAPHIC_DATA] Observer" at bounding box center [548, 350] width 327 height 19
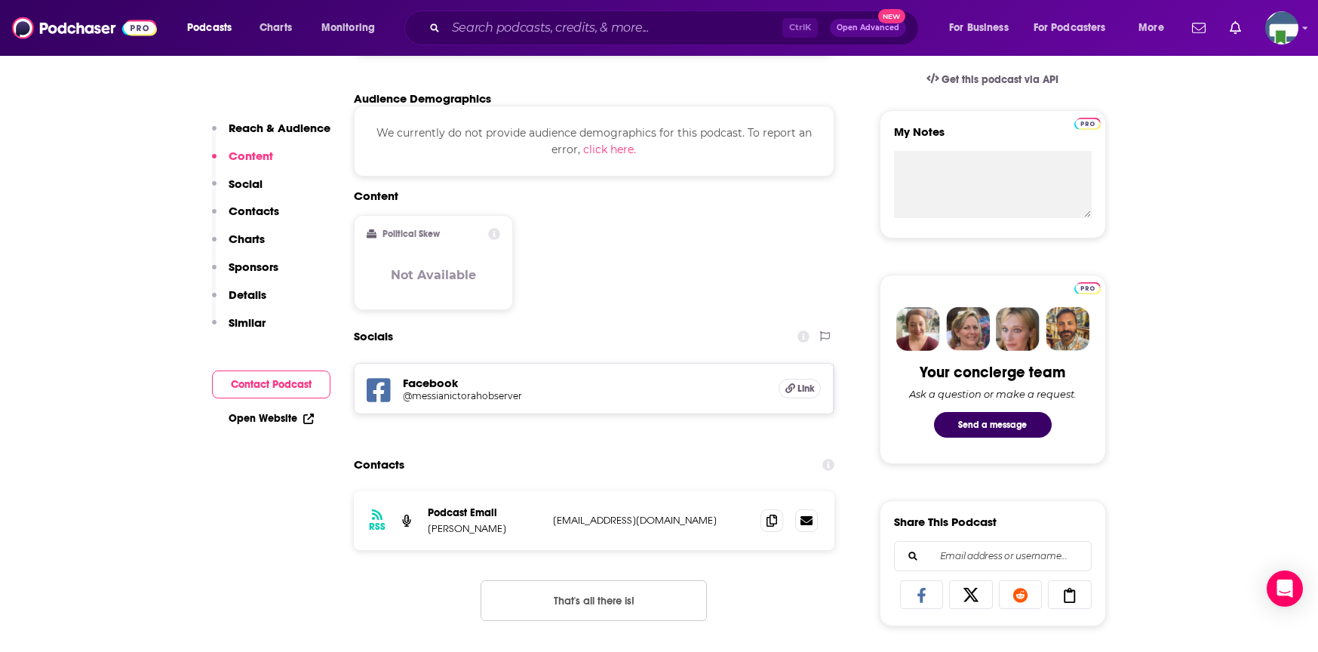
scroll to position [528, 0]
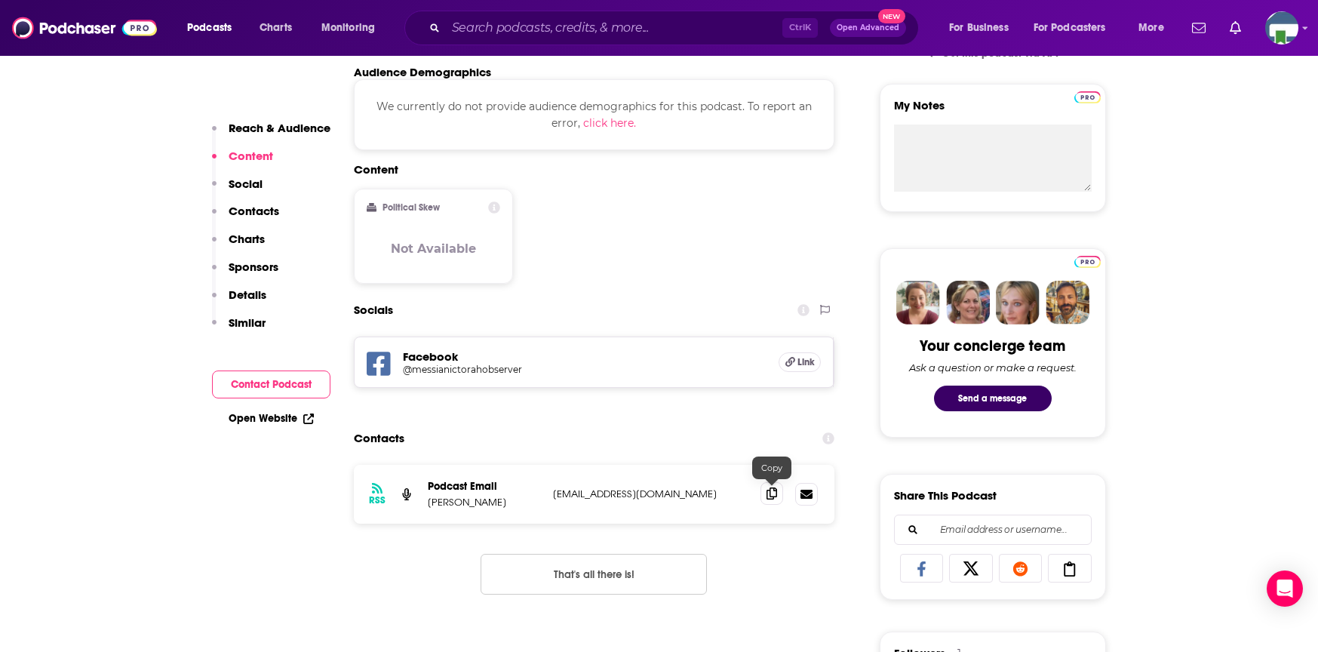
click at [768, 491] on icon at bounding box center [771, 493] width 11 height 12
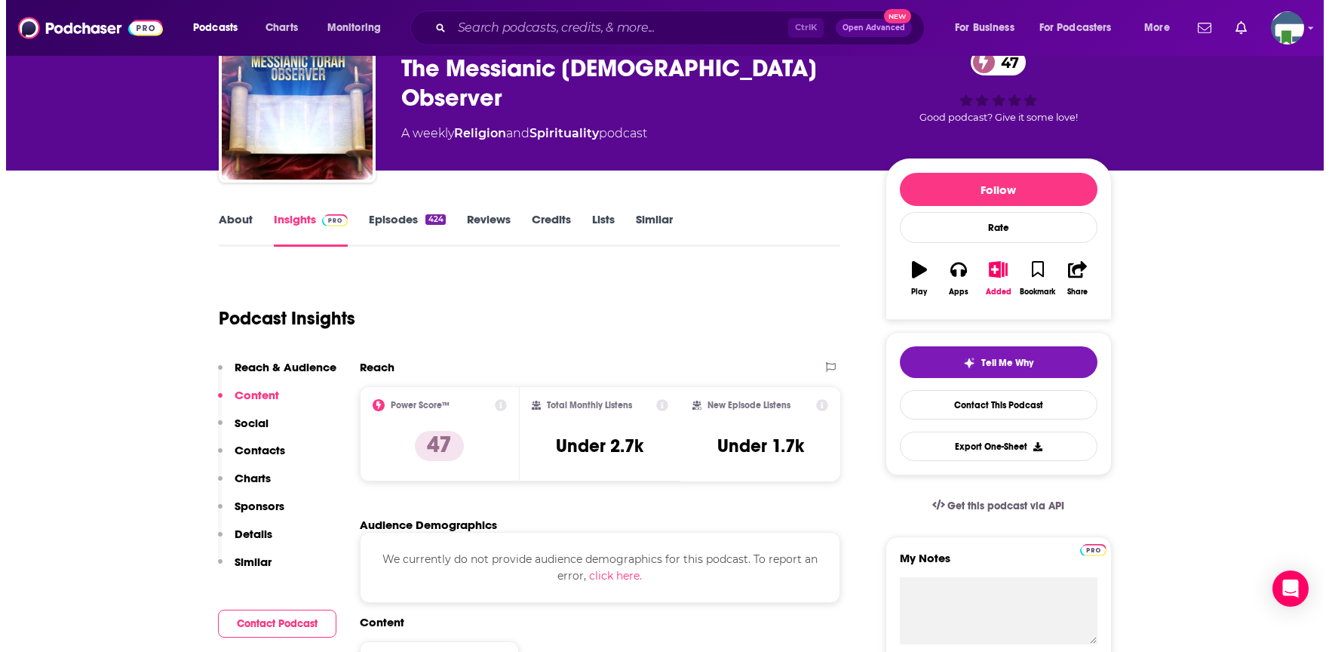
scroll to position [0, 0]
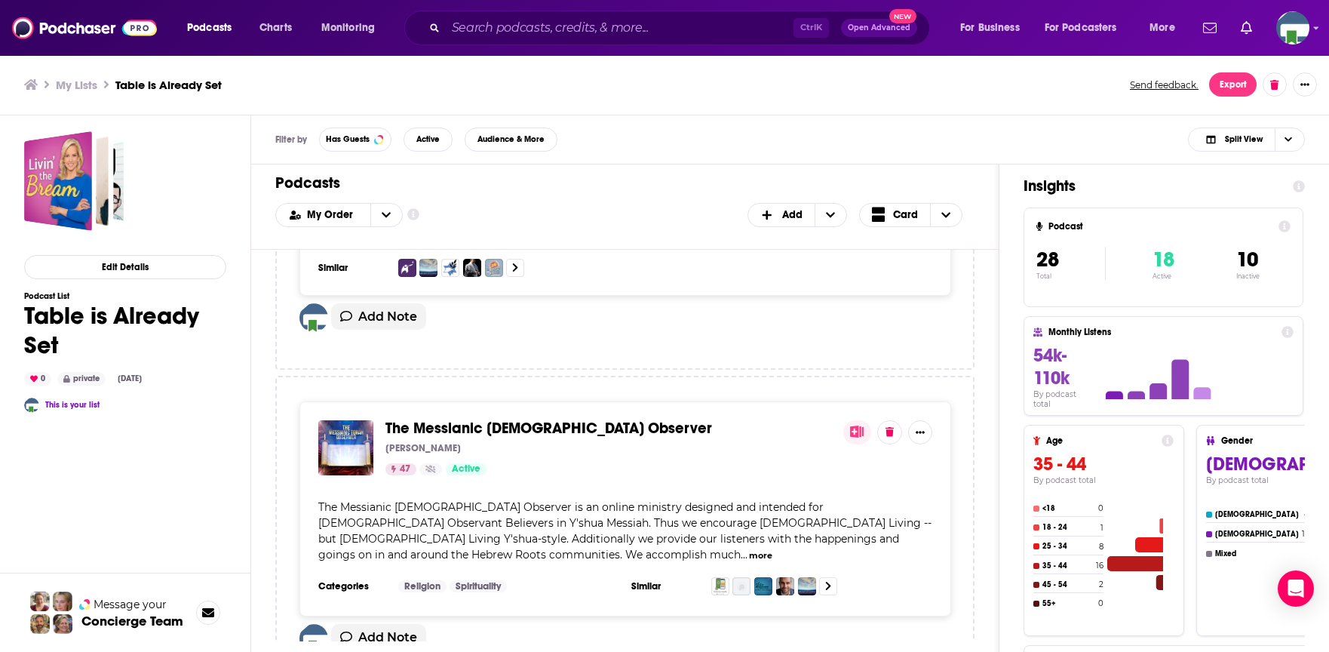
scroll to position [1886, 0]
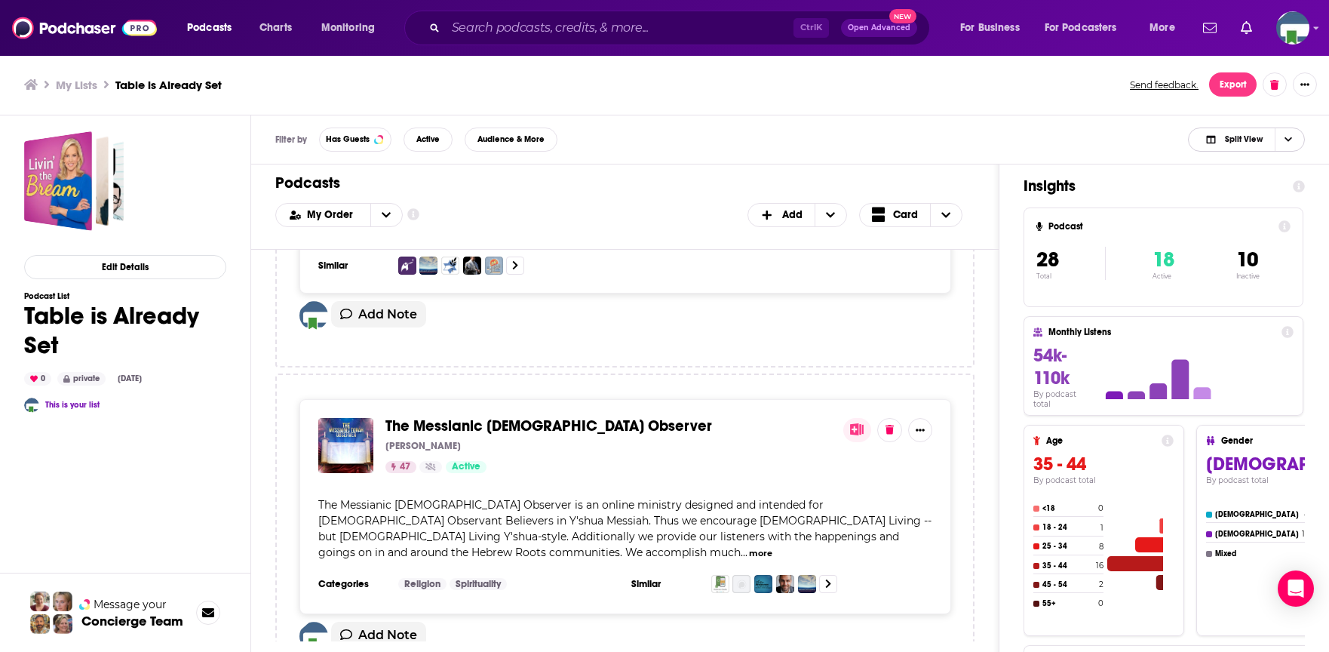
click at [1288, 137] on icon "Choose View" at bounding box center [1288, 139] width 8 height 8
click at [1288, 137] on icon "Choose View" at bounding box center [1288, 139] width 8 height 5
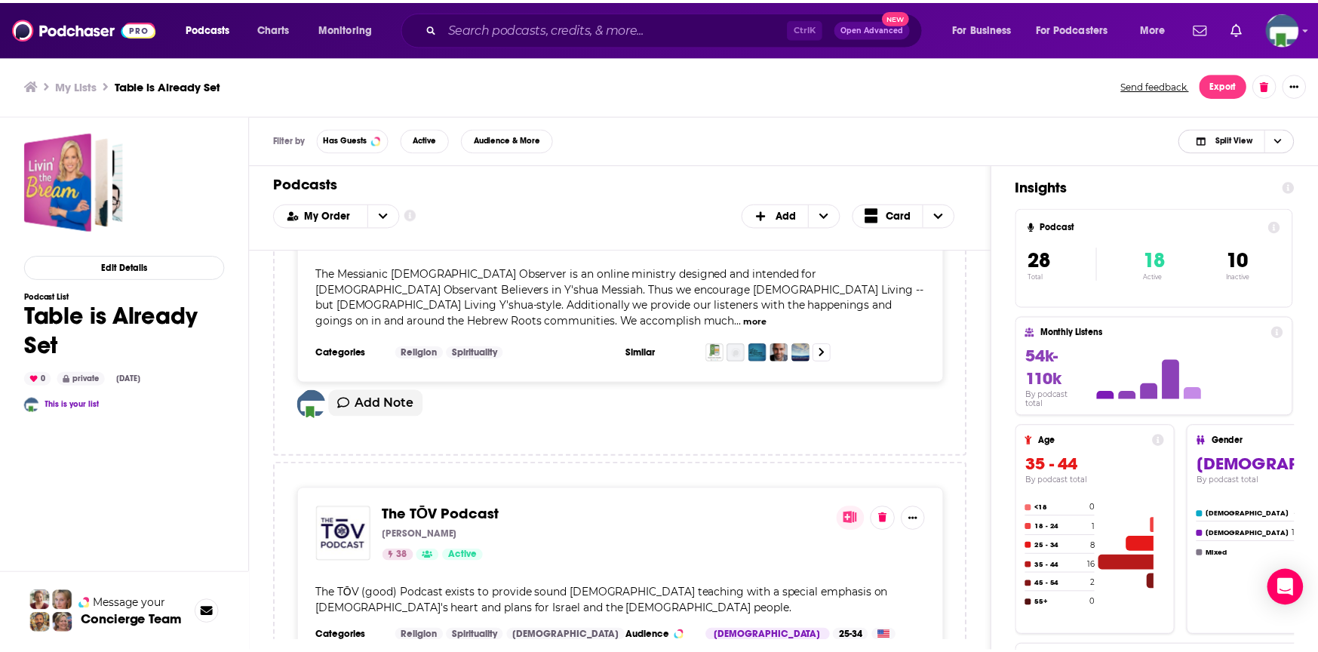
scroll to position [2187, 0]
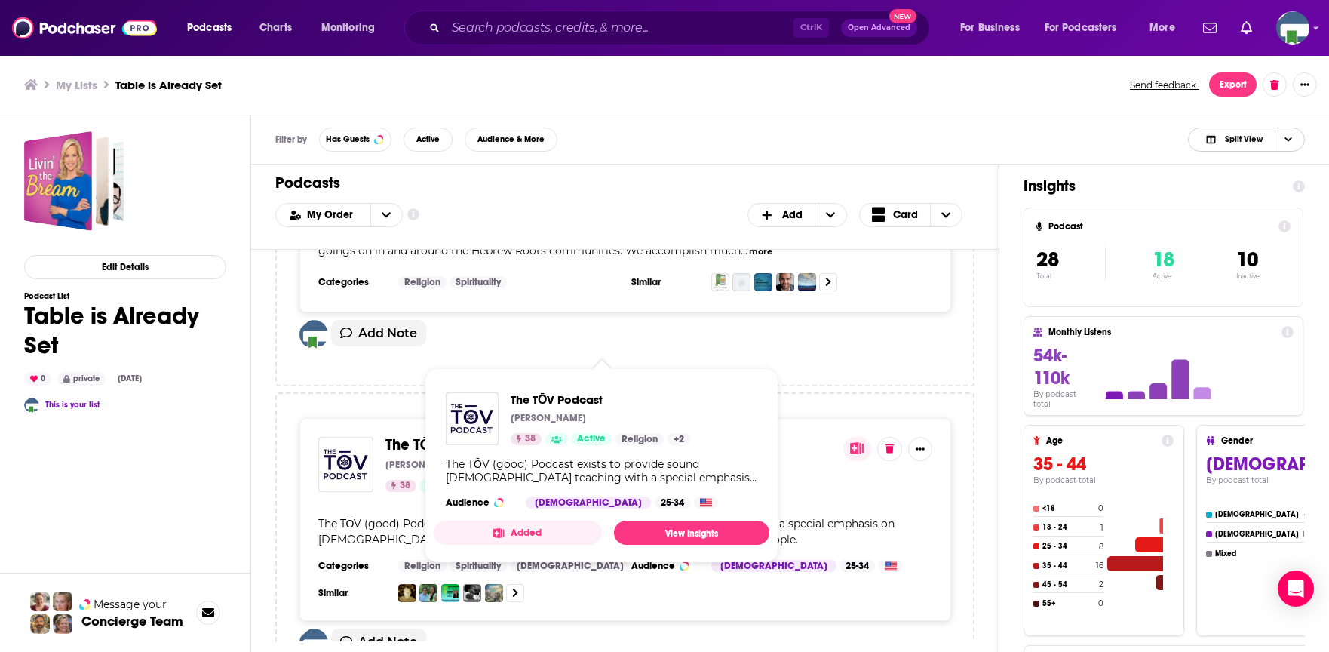
click at [470, 435] on span "The TŌV Podcast" at bounding box center [444, 444] width 118 height 19
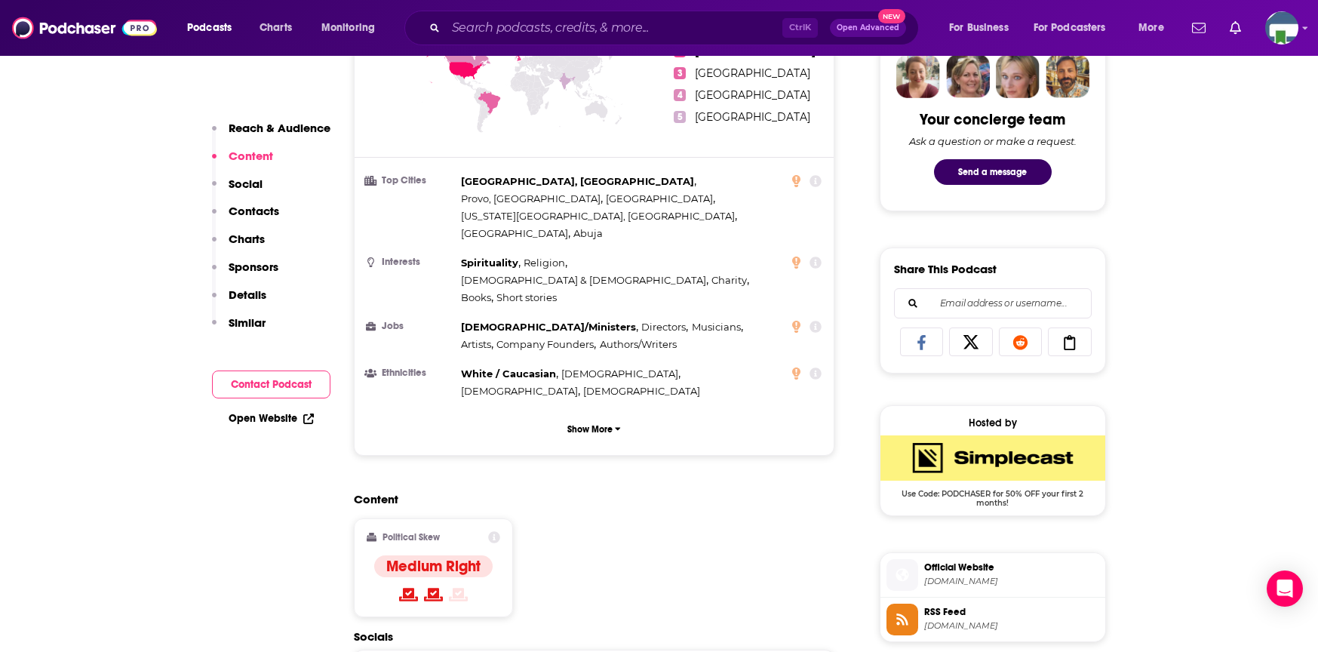
scroll to position [981, 0]
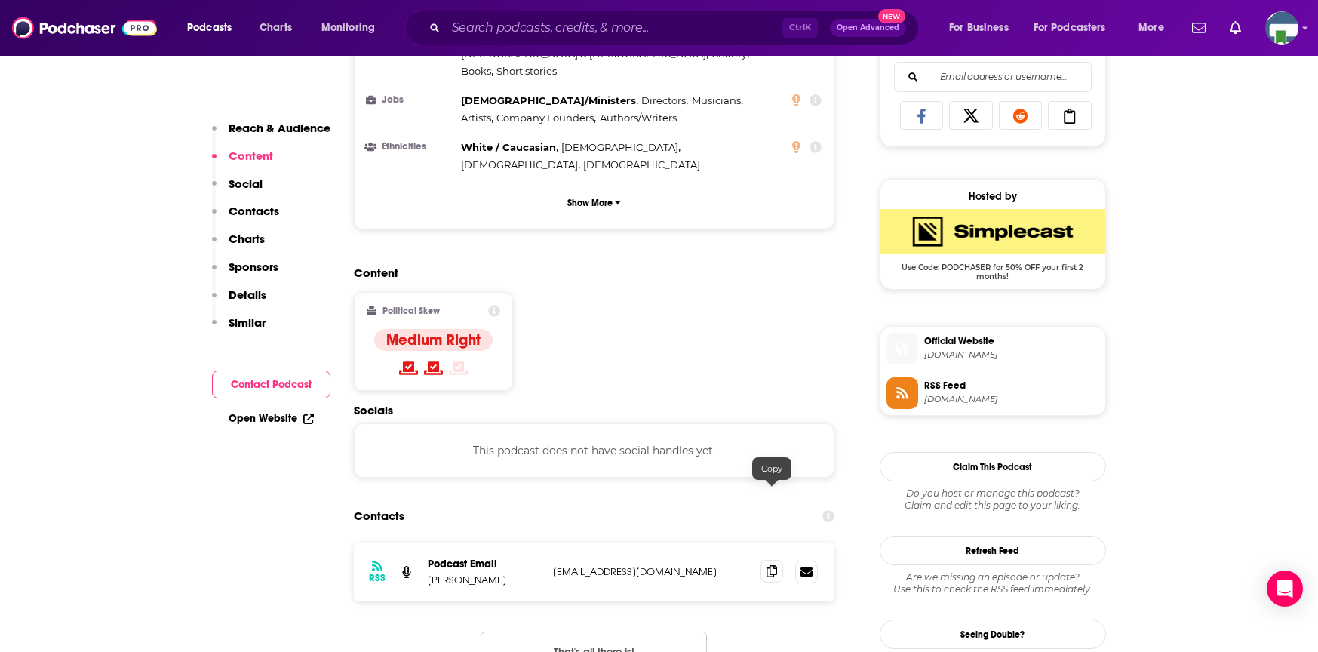
click at [769, 565] on icon at bounding box center [771, 571] width 11 height 12
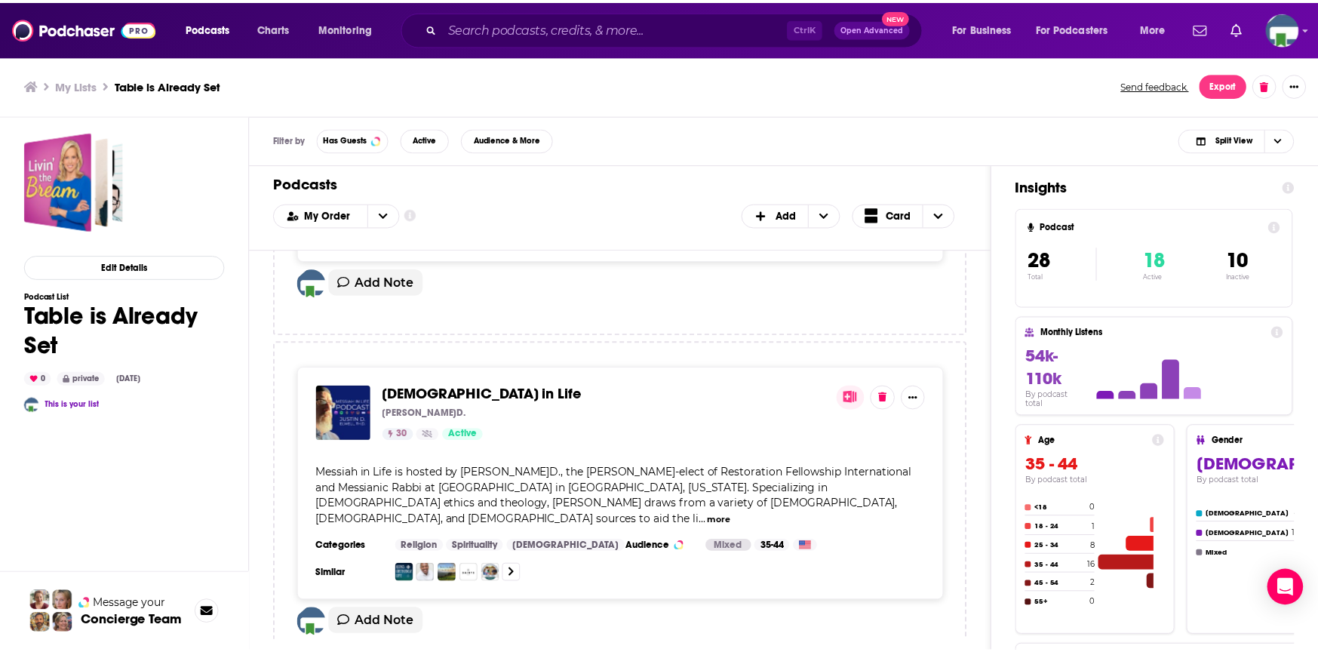
scroll to position [2564, 0]
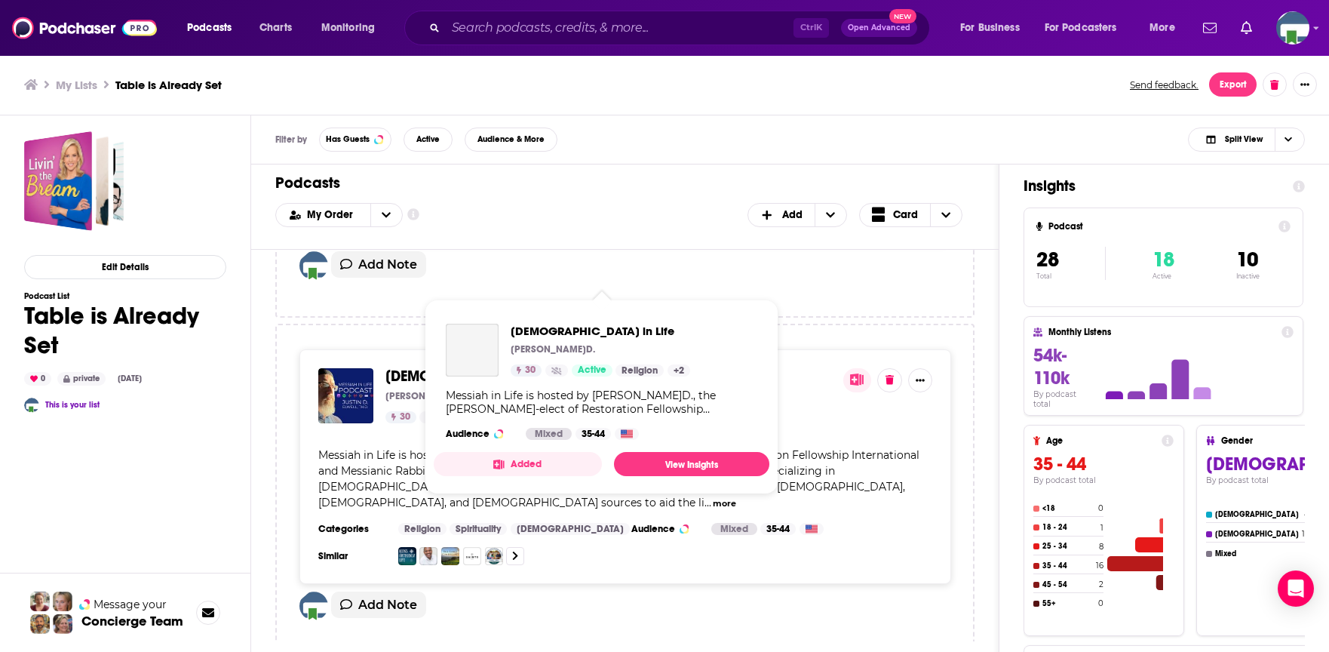
click at [462, 367] on span "[DEMOGRAPHIC_DATA] in Life" at bounding box center [485, 376] width 201 height 19
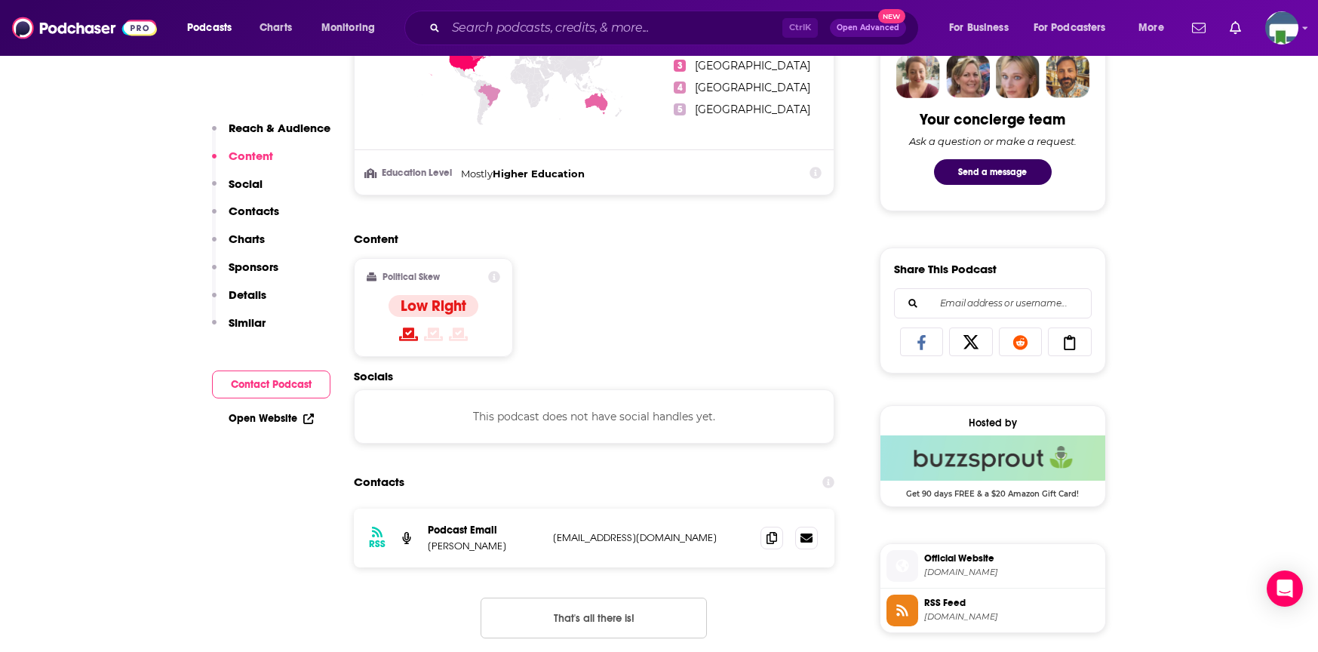
scroll to position [981, 0]
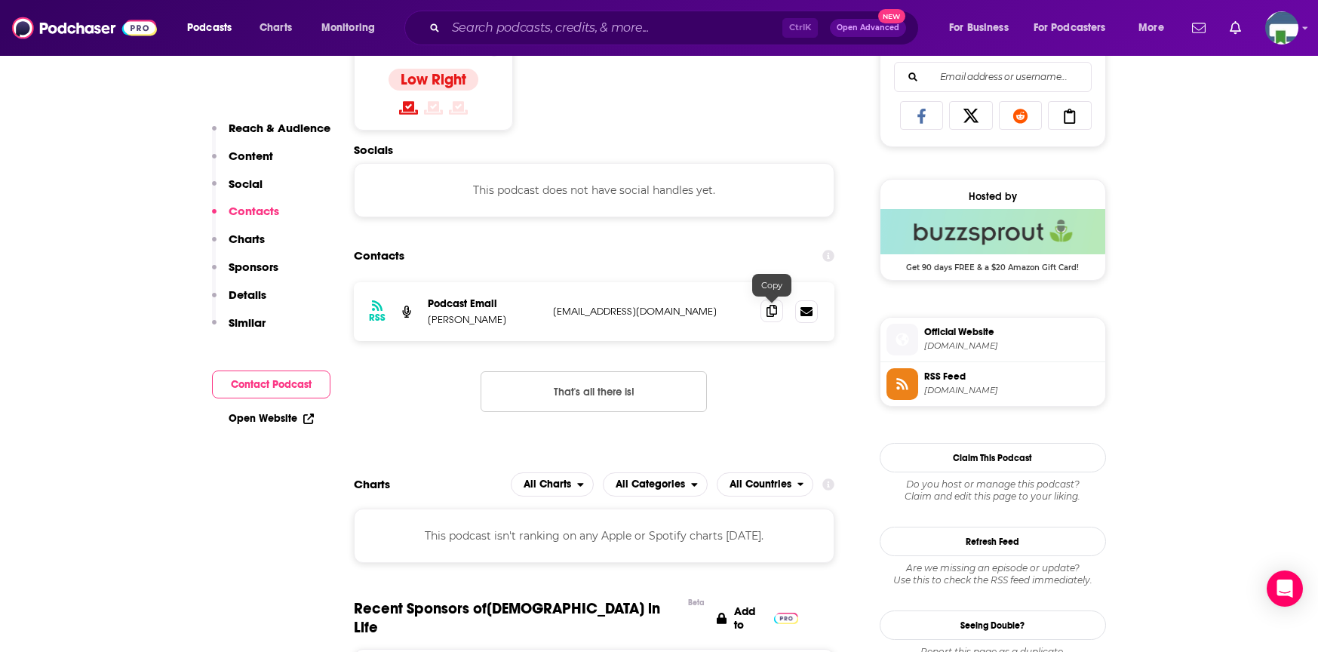
click at [765, 308] on span at bounding box center [771, 310] width 23 height 23
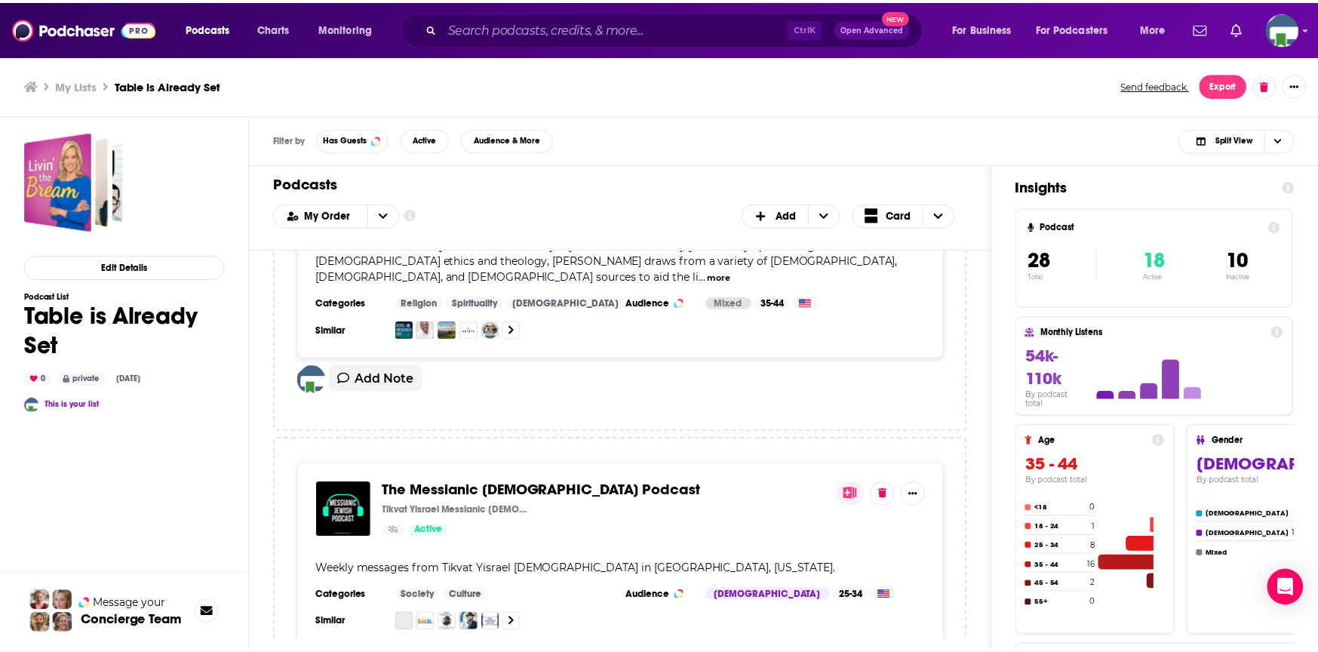
scroll to position [2866, 0]
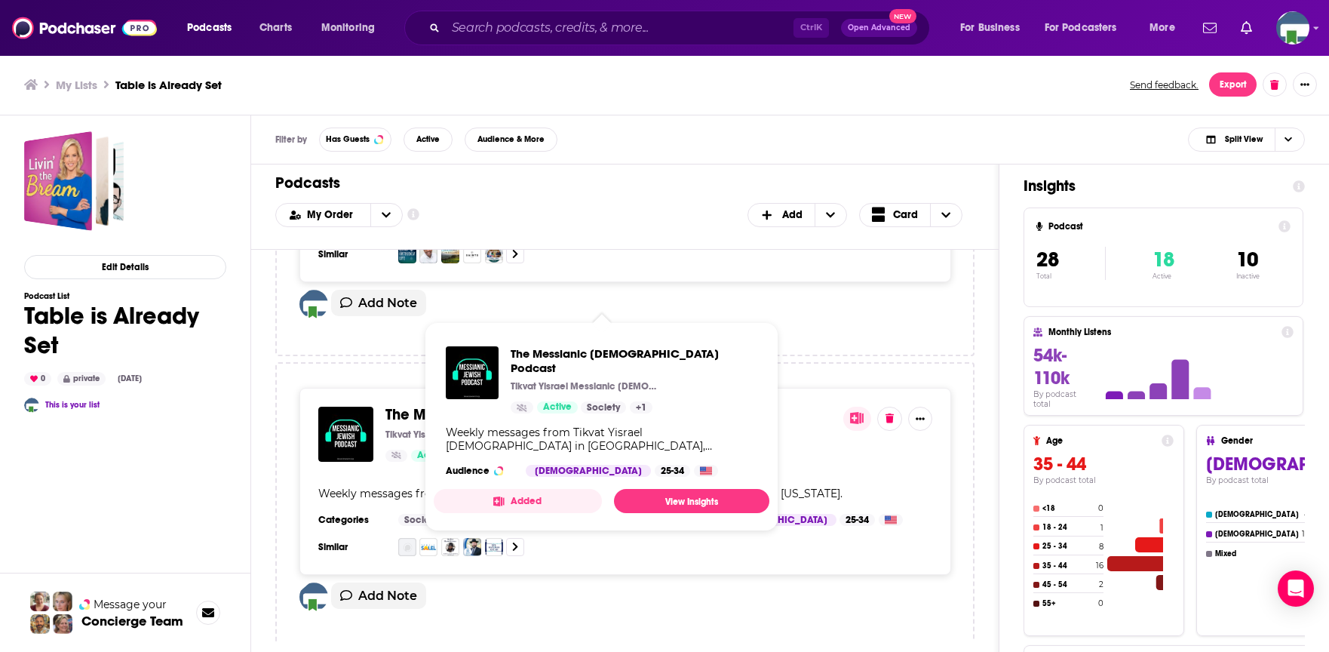
click at [536, 405] on span "The Messianic [DEMOGRAPHIC_DATA] Podcast" at bounding box center [545, 414] width 321 height 19
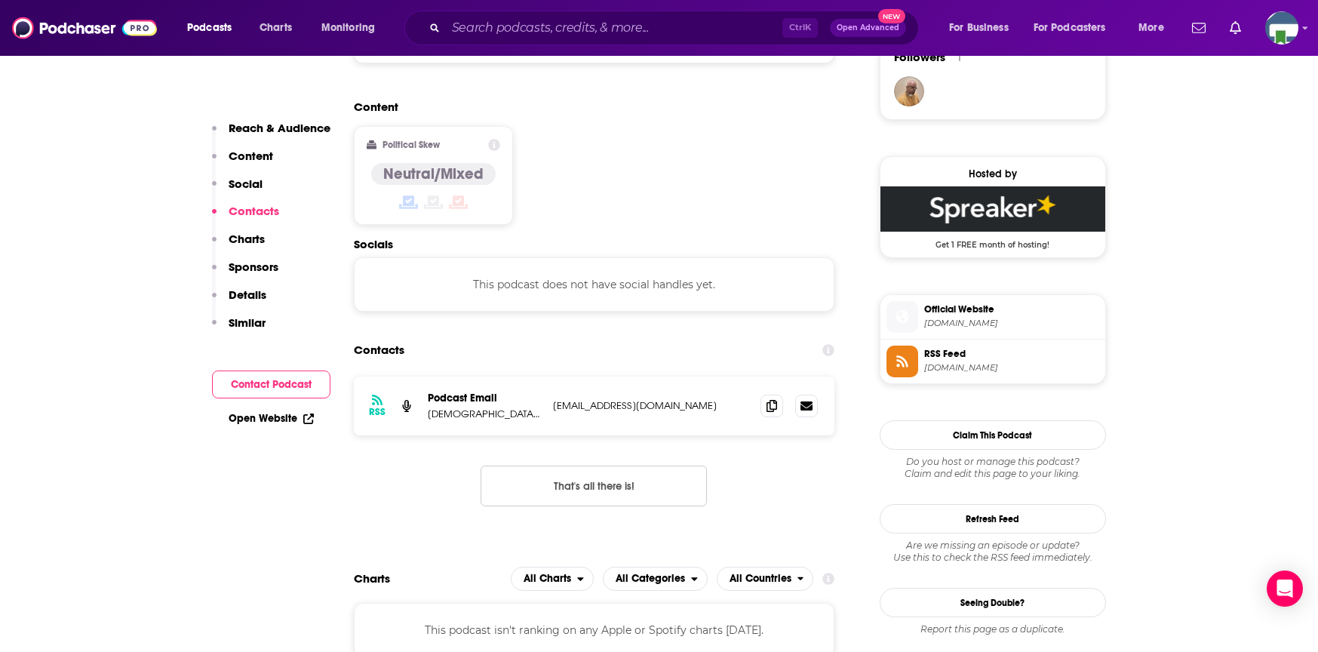
scroll to position [1207, 0]
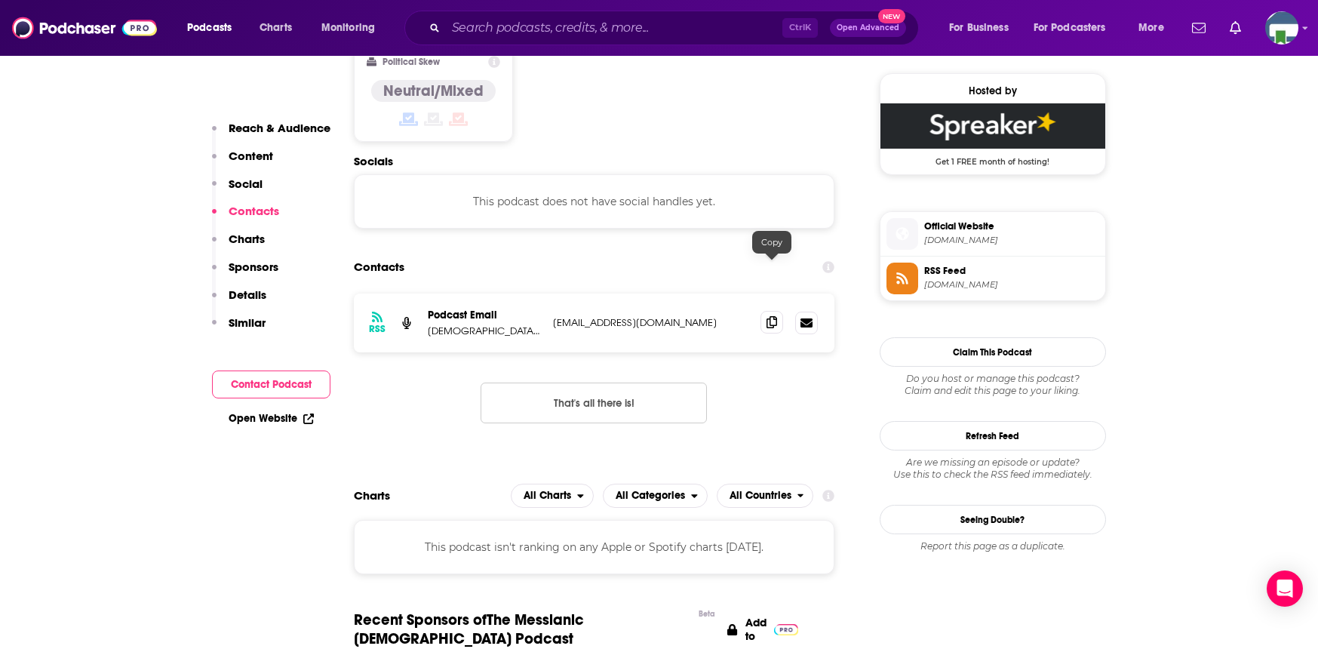
click at [771, 316] on icon at bounding box center [771, 322] width 11 height 12
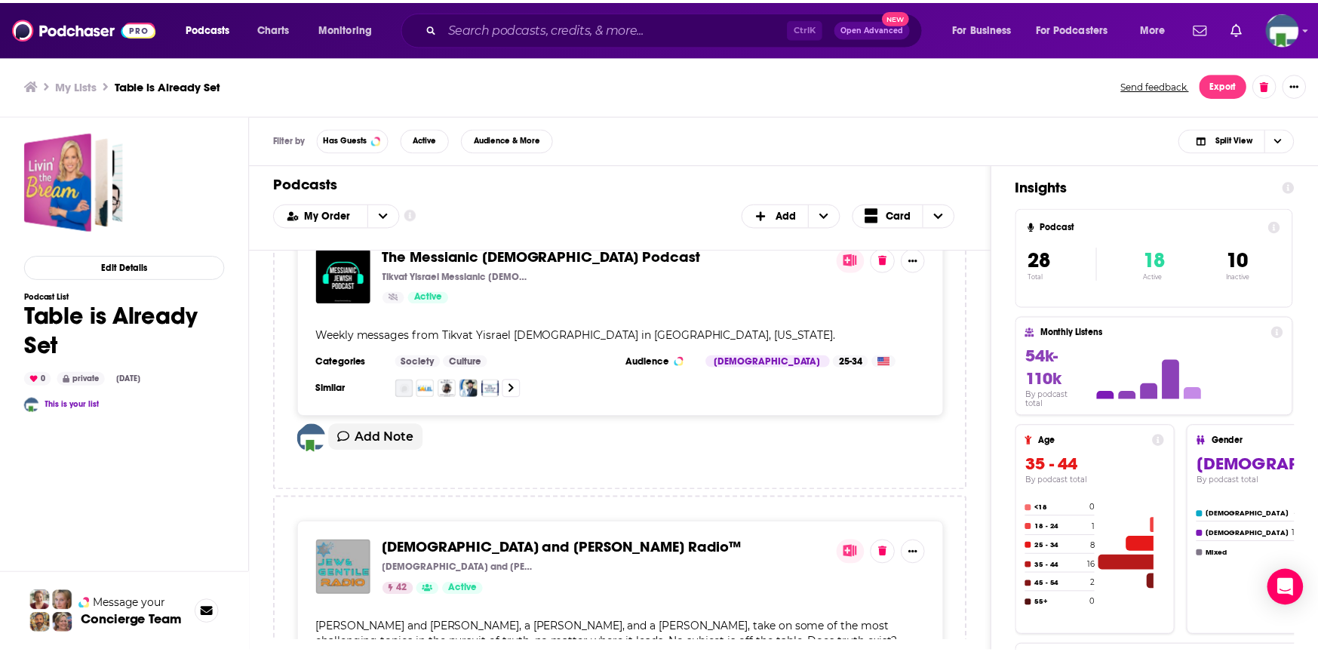
scroll to position [3092, 0]
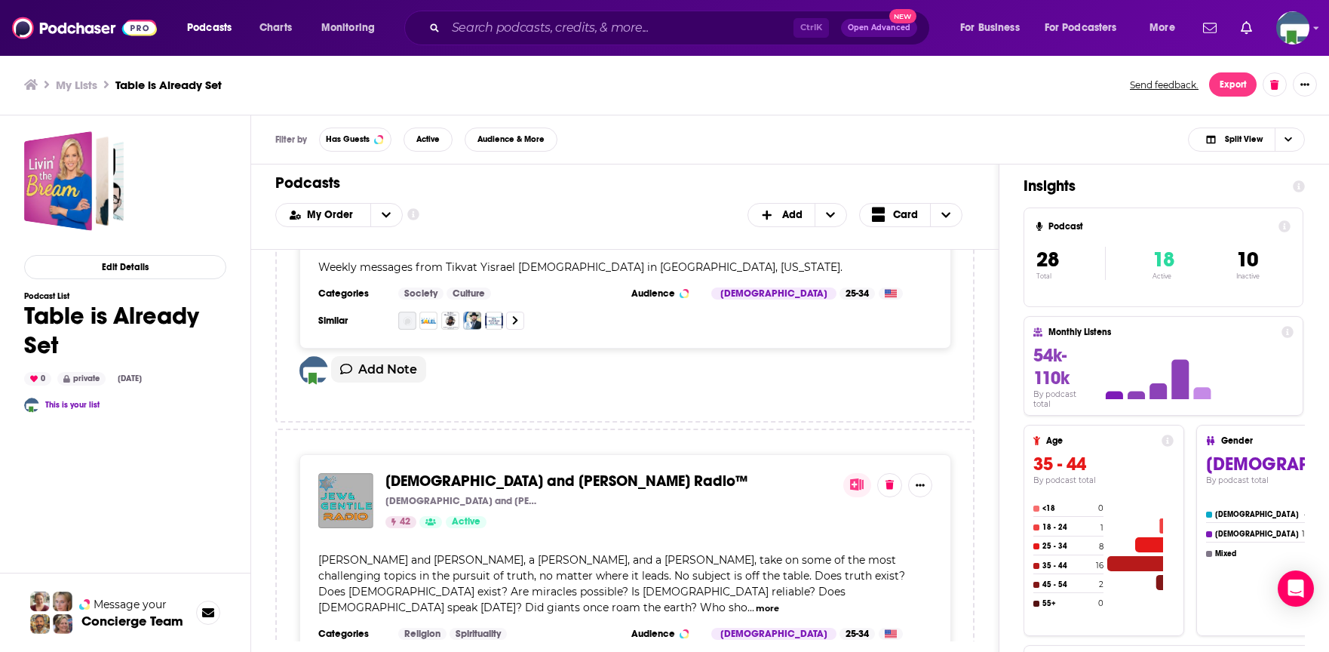
click at [225, 180] on div "Edit Details Podcast List Table is Already Set 0 private Aug 18th, 2025 This is…" at bounding box center [125, 452] width 202 height 643
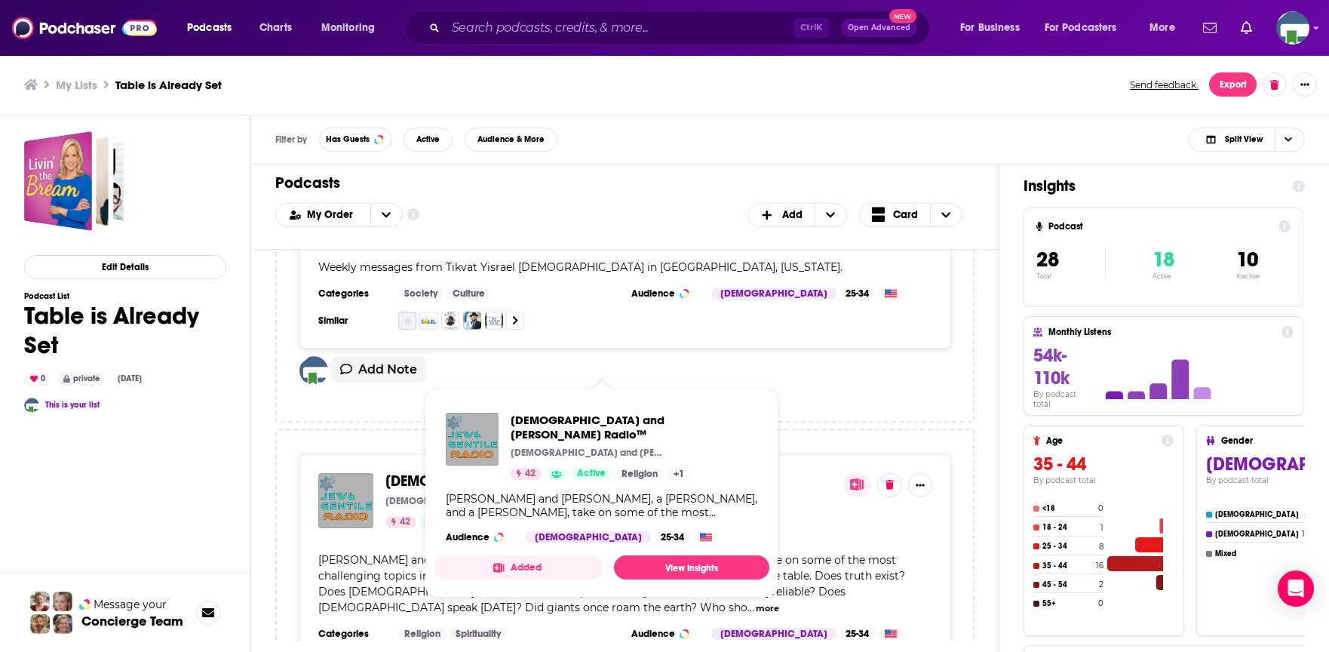
click at [521, 471] on span "[DEMOGRAPHIC_DATA] and [PERSON_NAME] Radio™" at bounding box center [566, 480] width 362 height 19
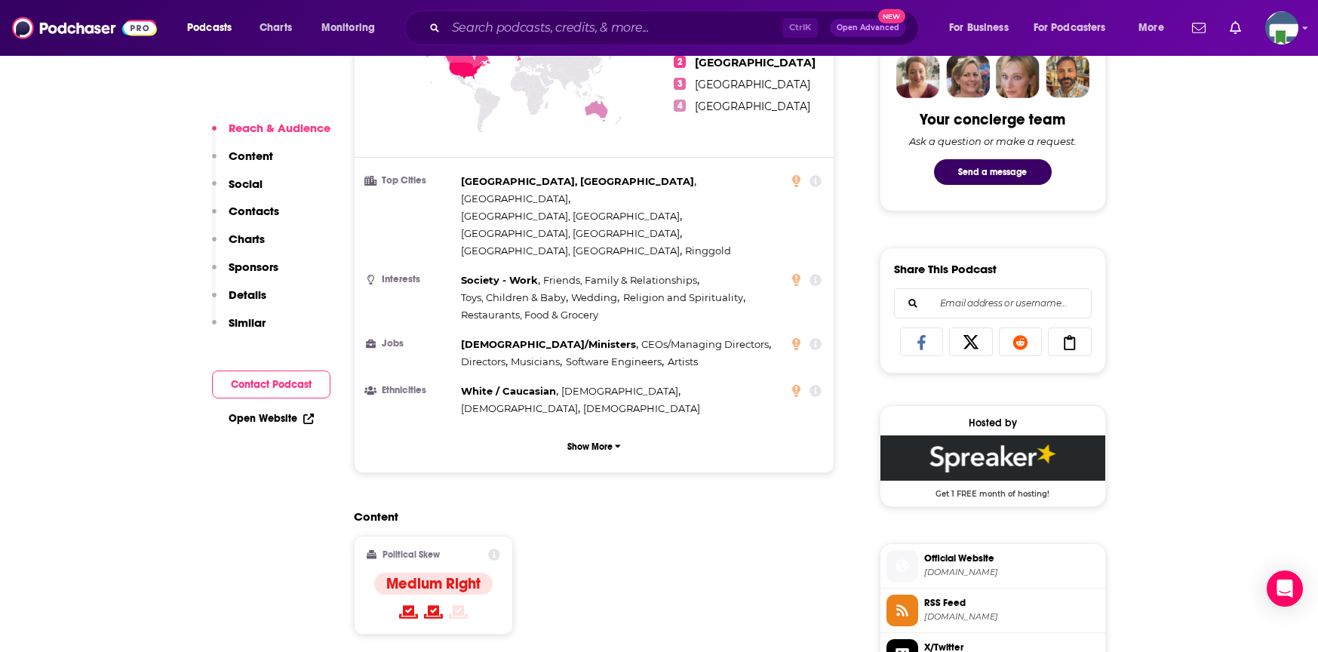
scroll to position [981, 0]
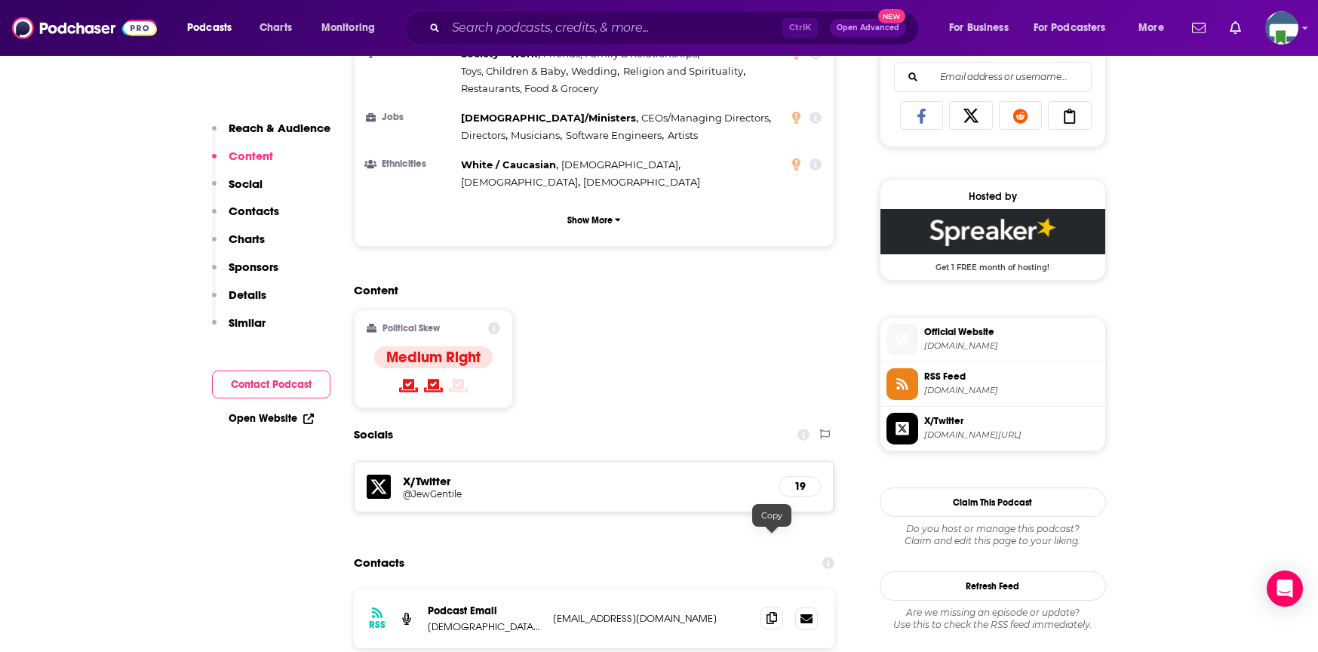
click at [771, 612] on icon at bounding box center [771, 618] width 11 height 12
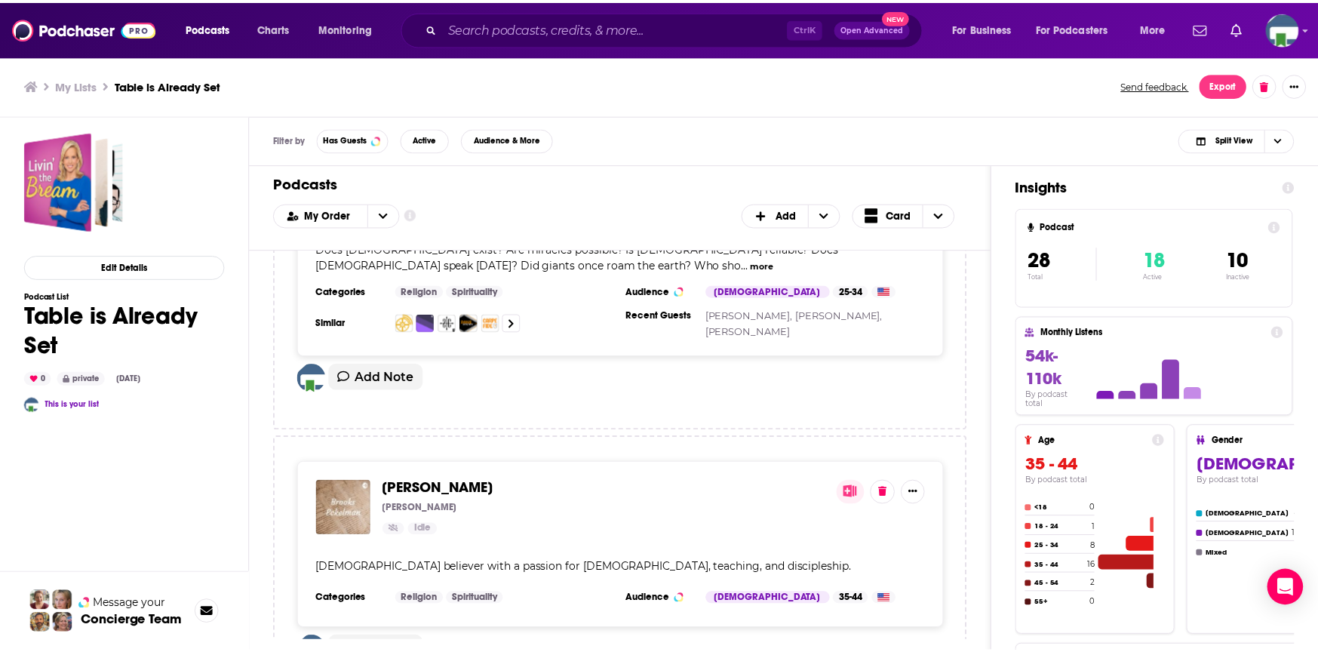
scroll to position [3470, 0]
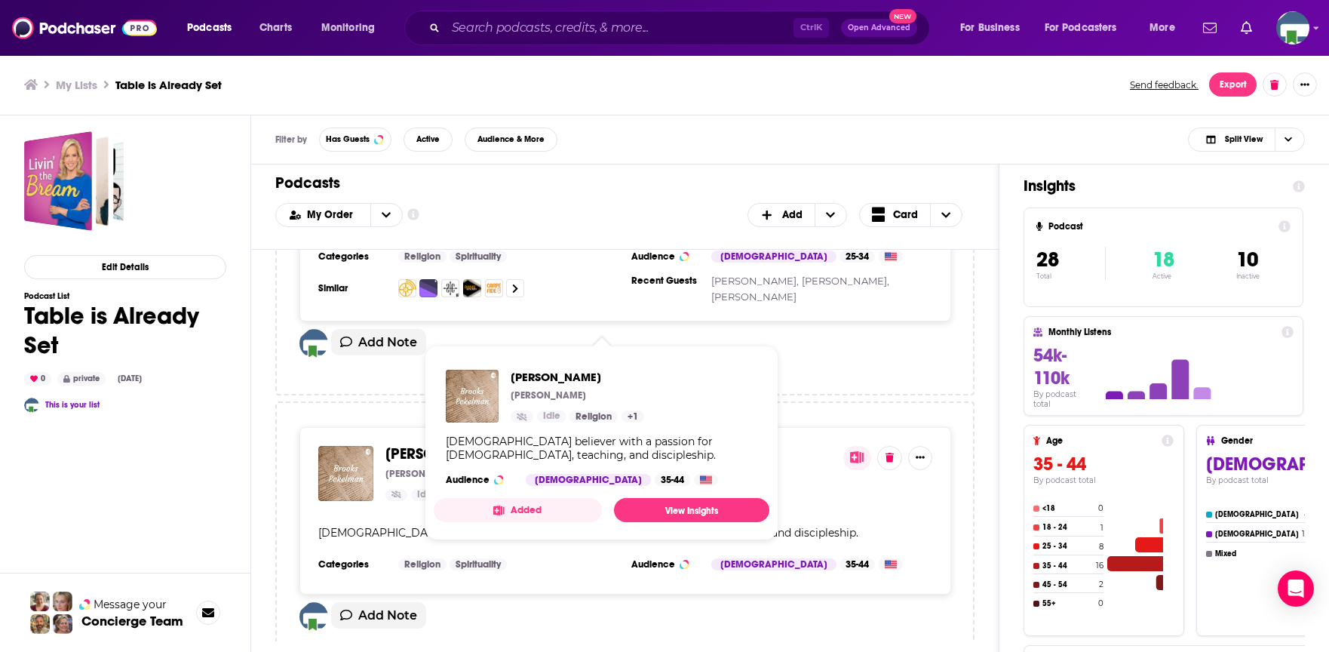
click at [480, 444] on span "[PERSON_NAME]" at bounding box center [441, 453] width 112 height 19
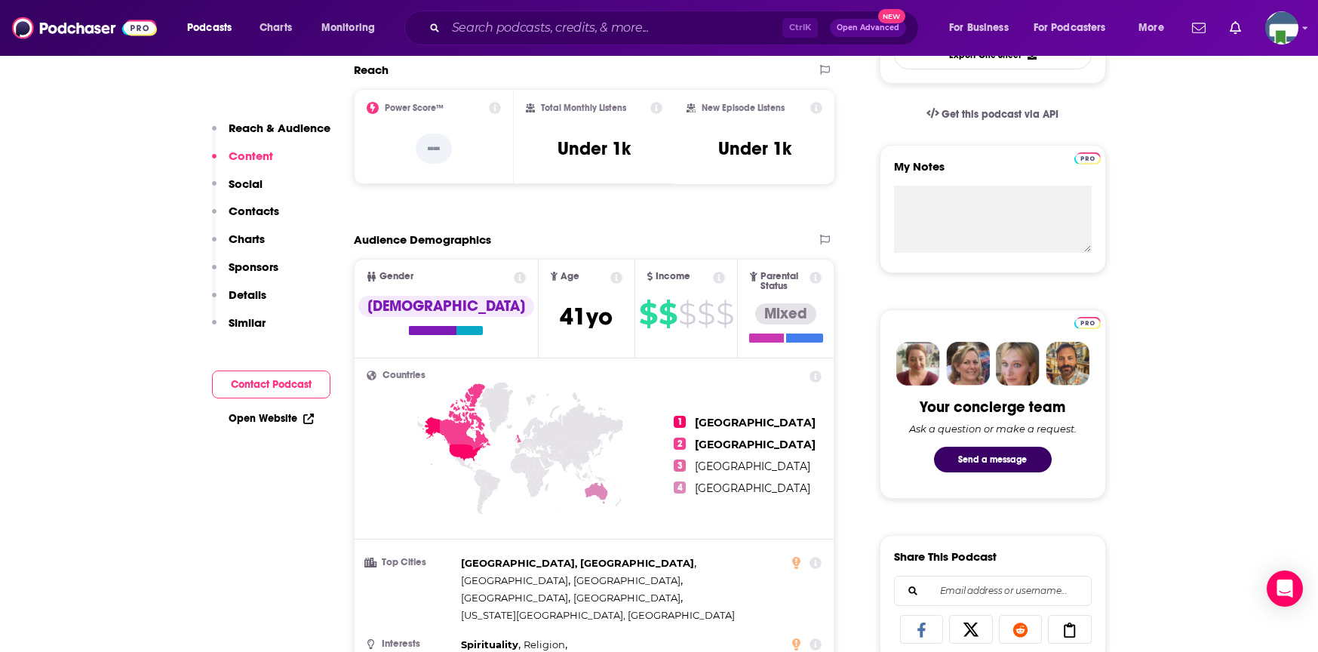
scroll to position [377, 0]
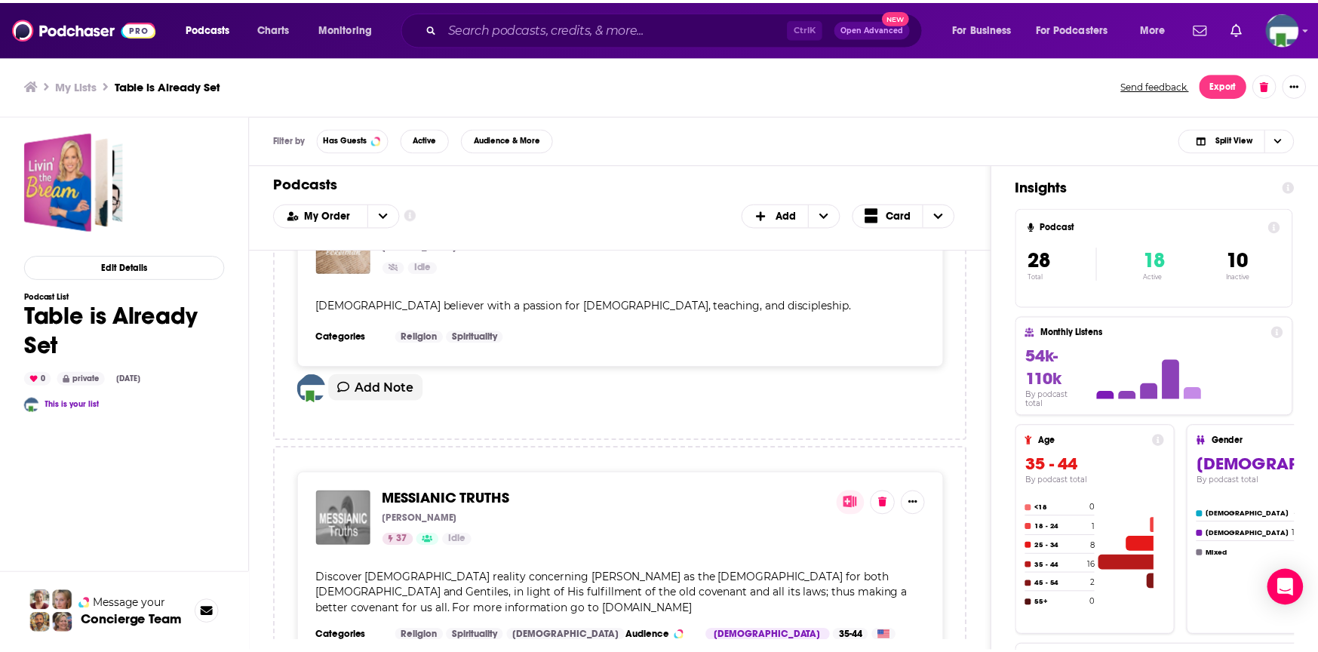
scroll to position [3696, 0]
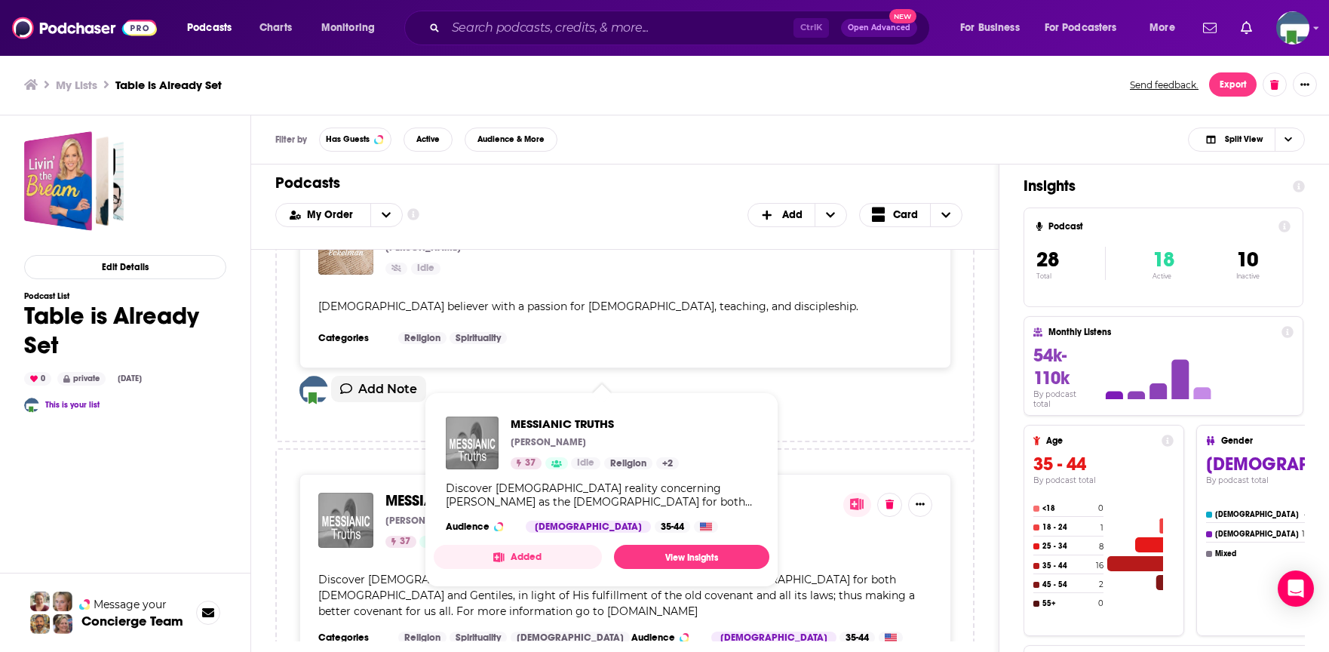
click at [483, 491] on span "MESSIANIC TRUTHS" at bounding box center [449, 500] width 128 height 19
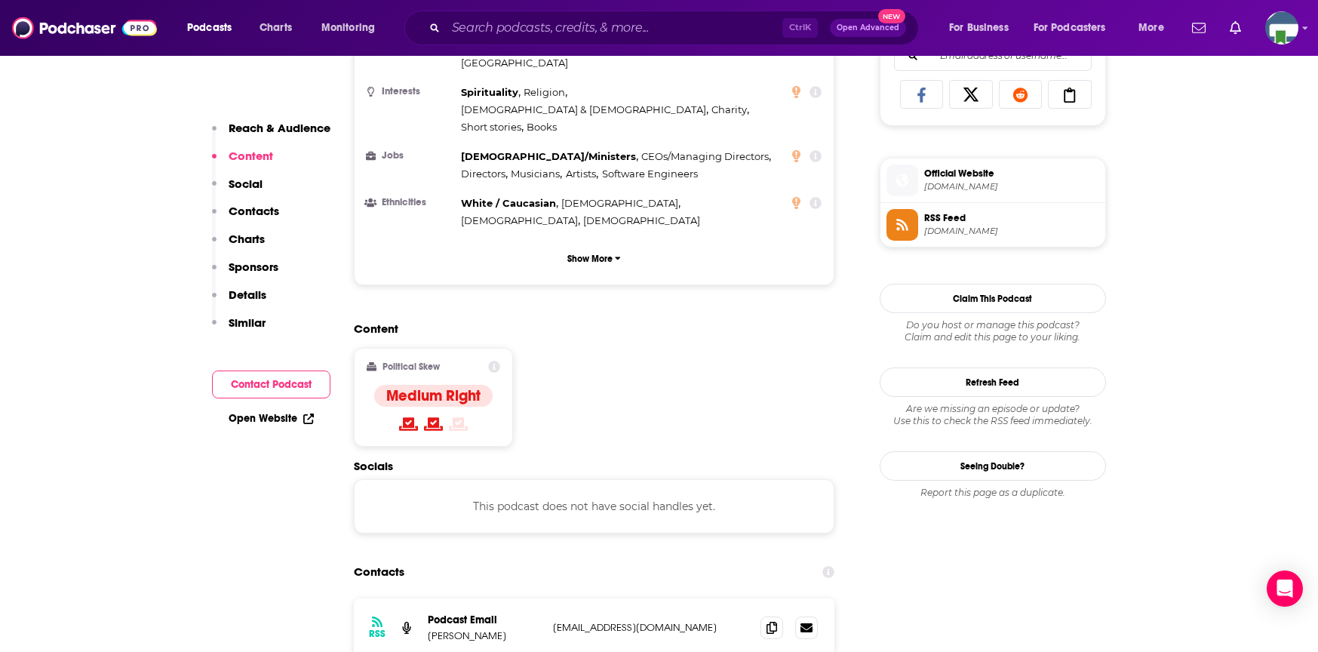
scroll to position [1056, 0]
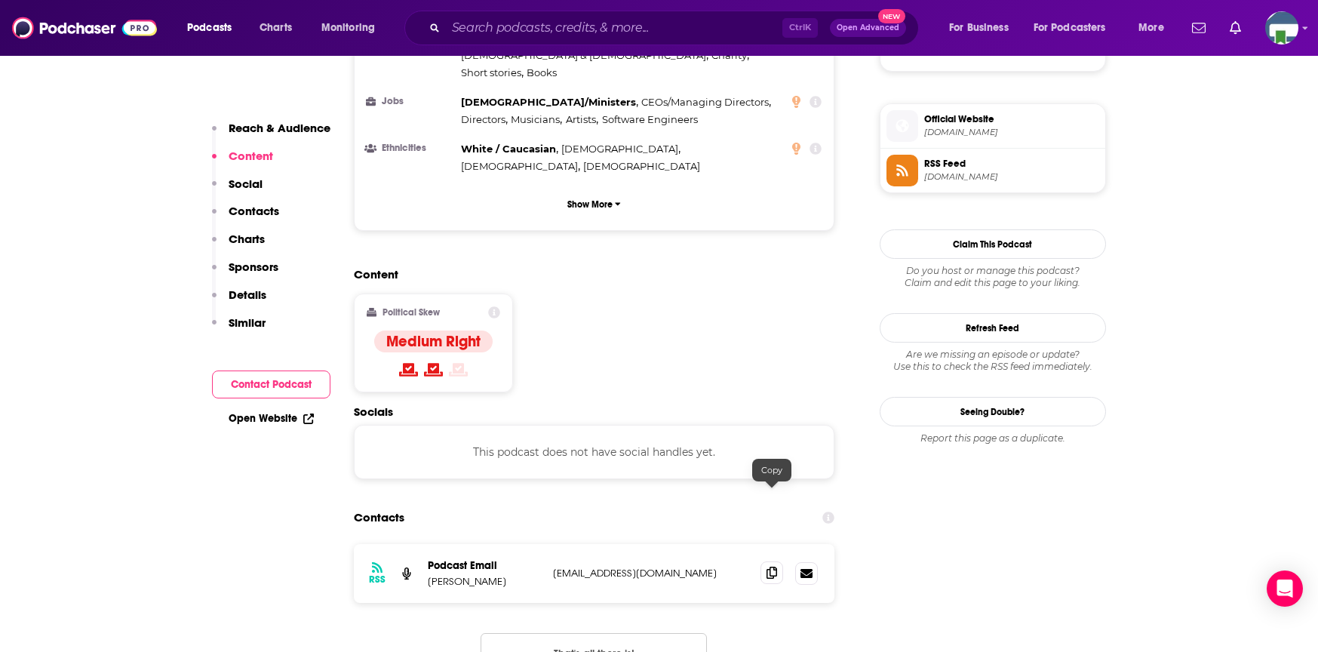
click at [772, 566] on icon at bounding box center [771, 572] width 11 height 12
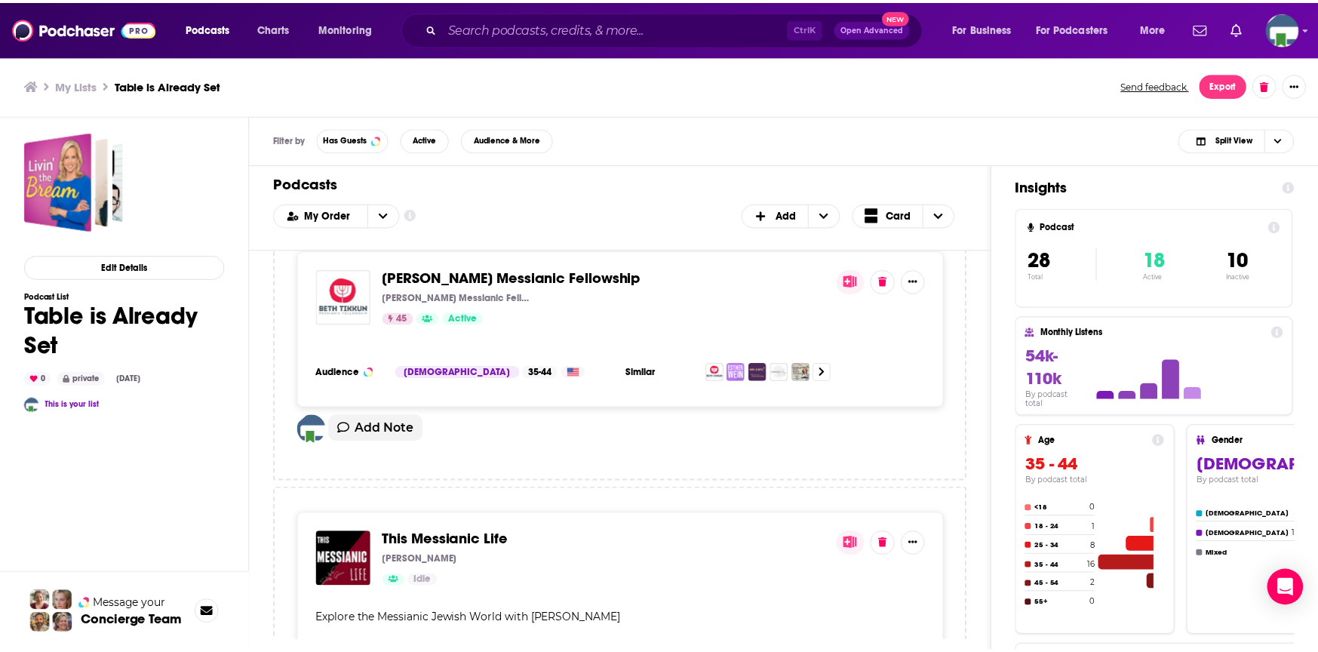
scroll to position [4375, 0]
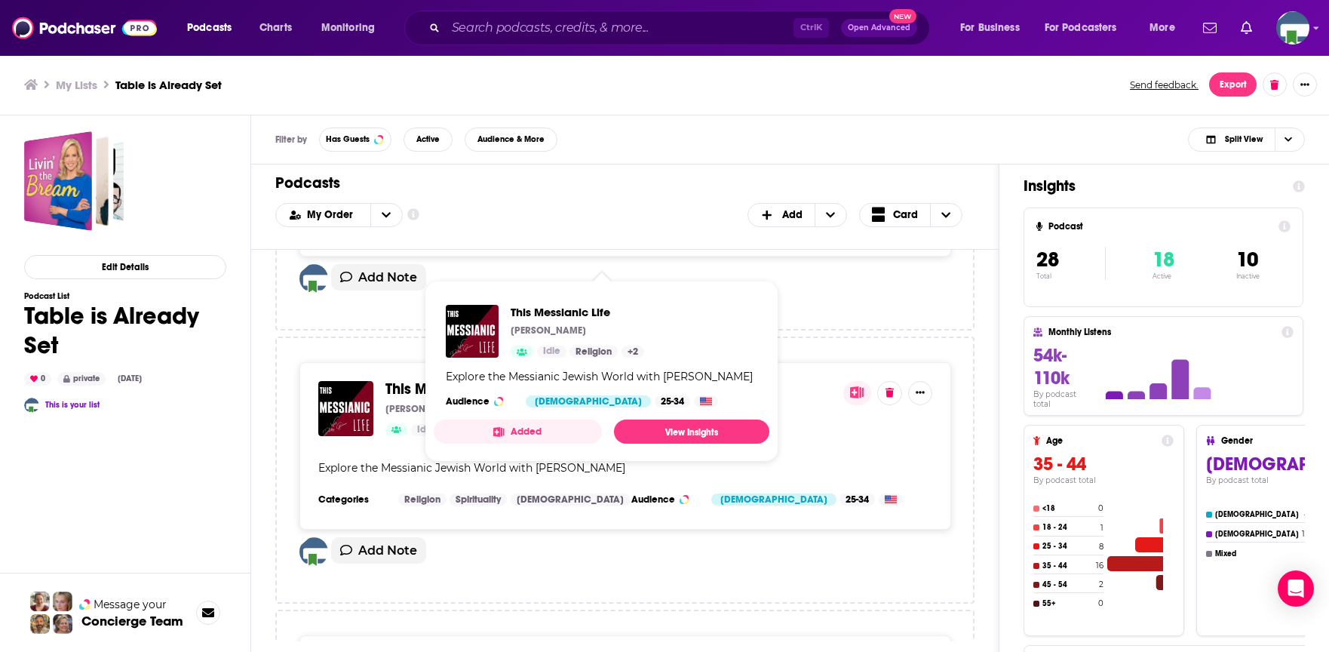
click at [419, 379] on span "This Messianic Life" at bounding box center [448, 388] width 127 height 19
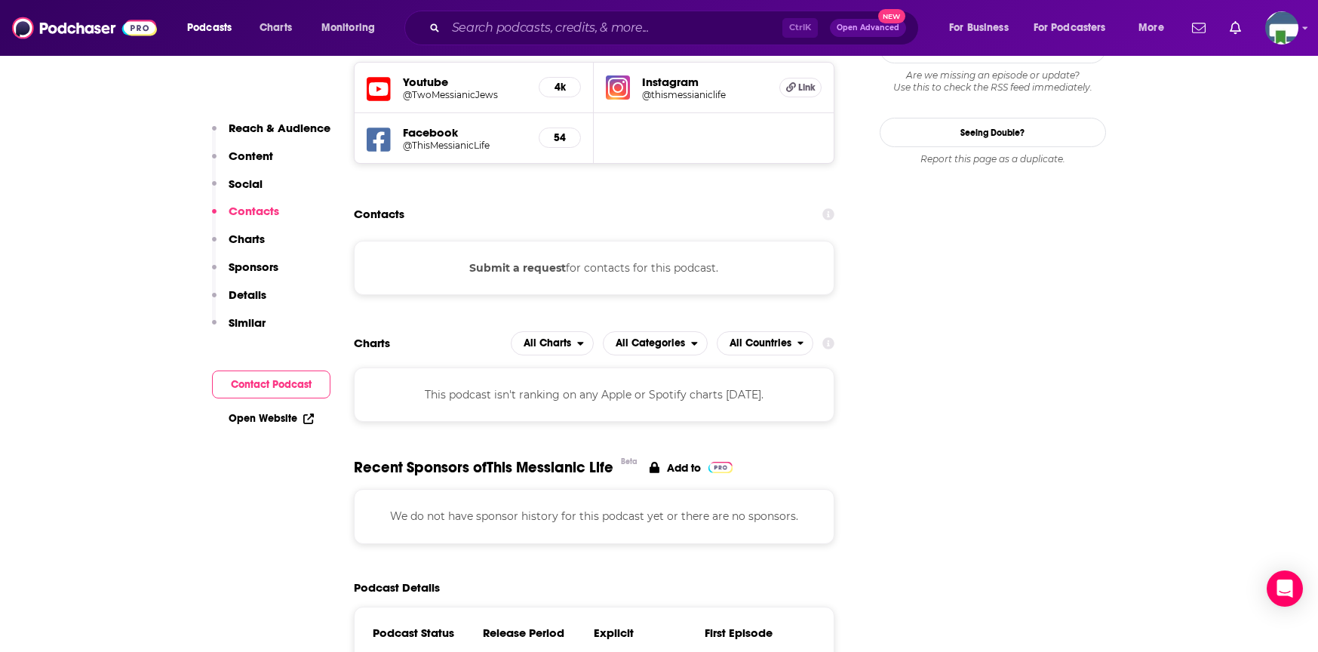
scroll to position [1282, 0]
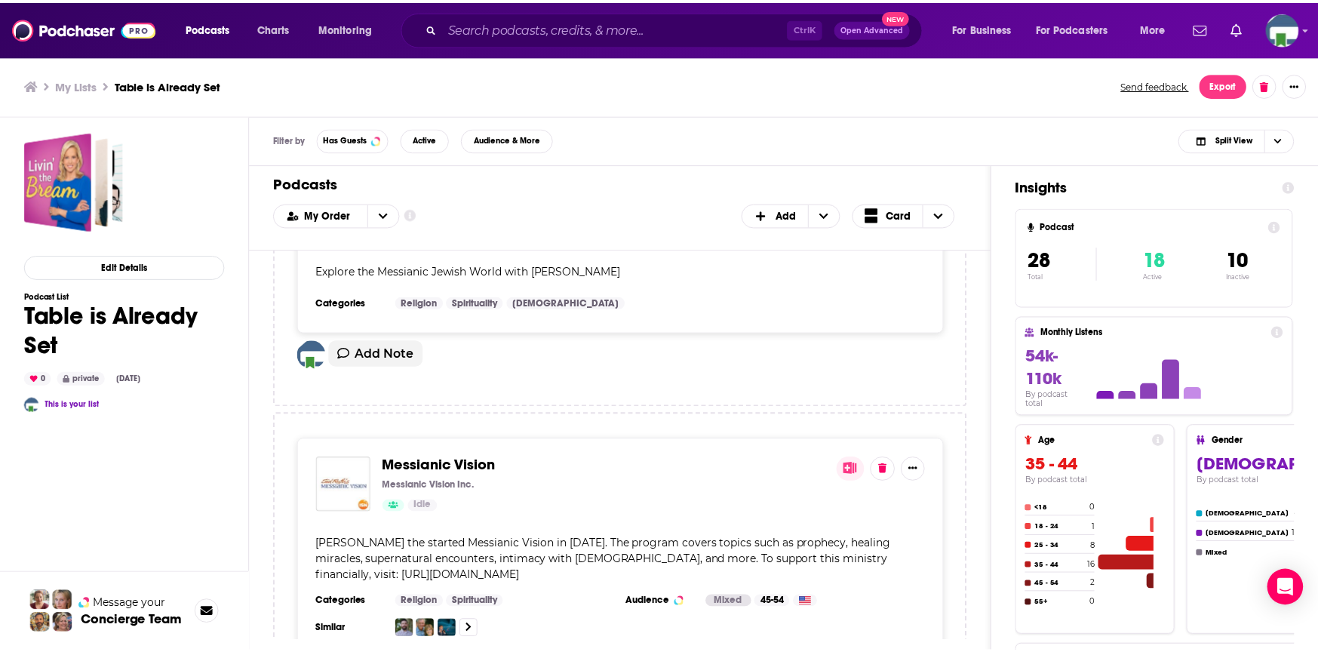
scroll to position [4525, 0]
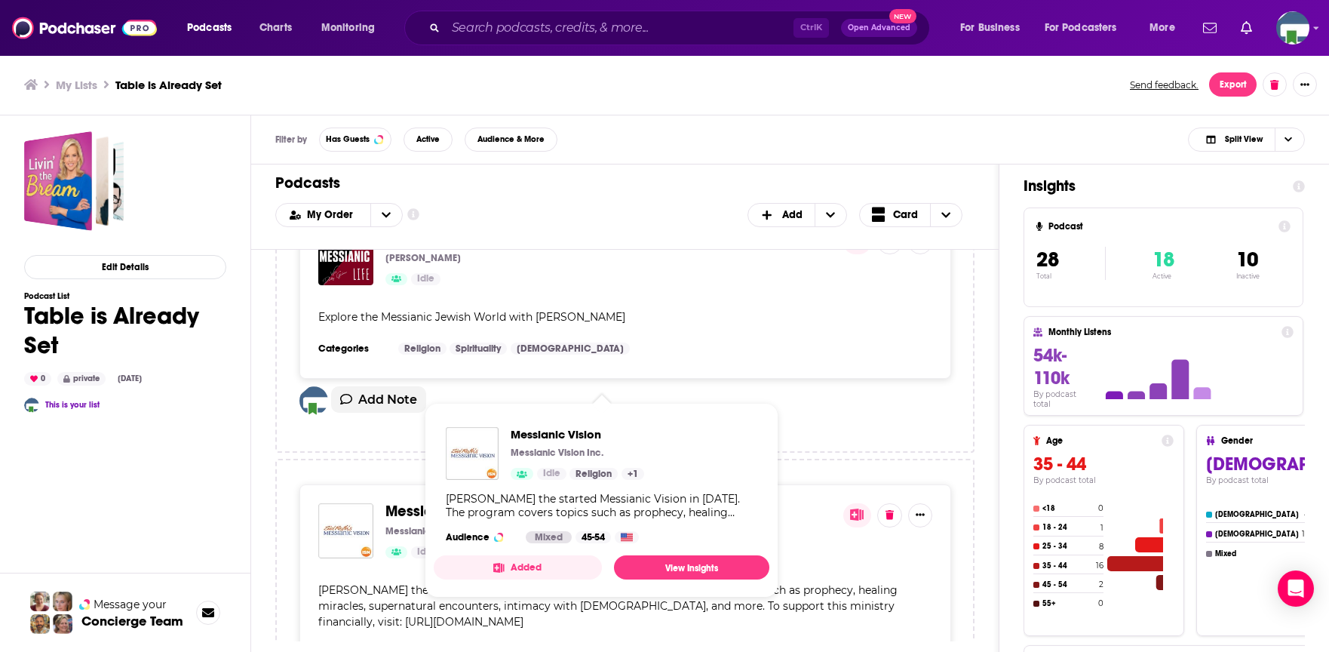
click at [418, 502] on span "Messianic Vision" at bounding box center [442, 511] width 114 height 19
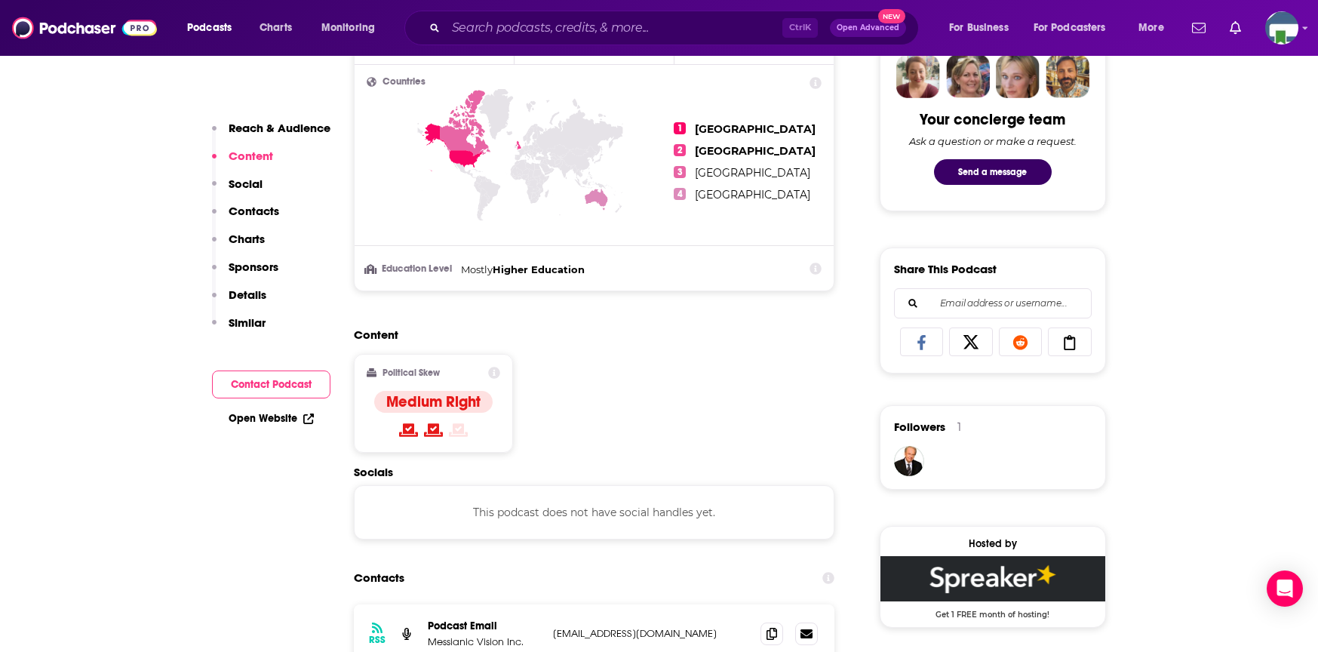
scroll to position [1056, 0]
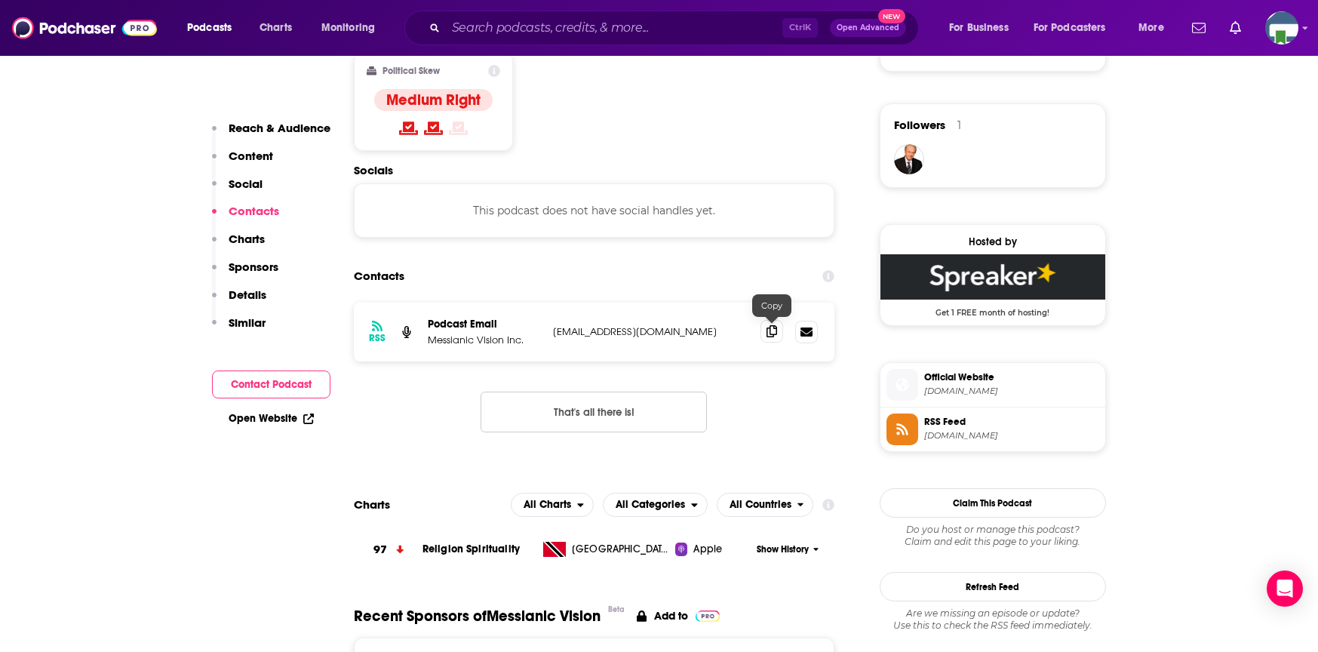
click at [772, 331] on icon at bounding box center [771, 331] width 11 height 12
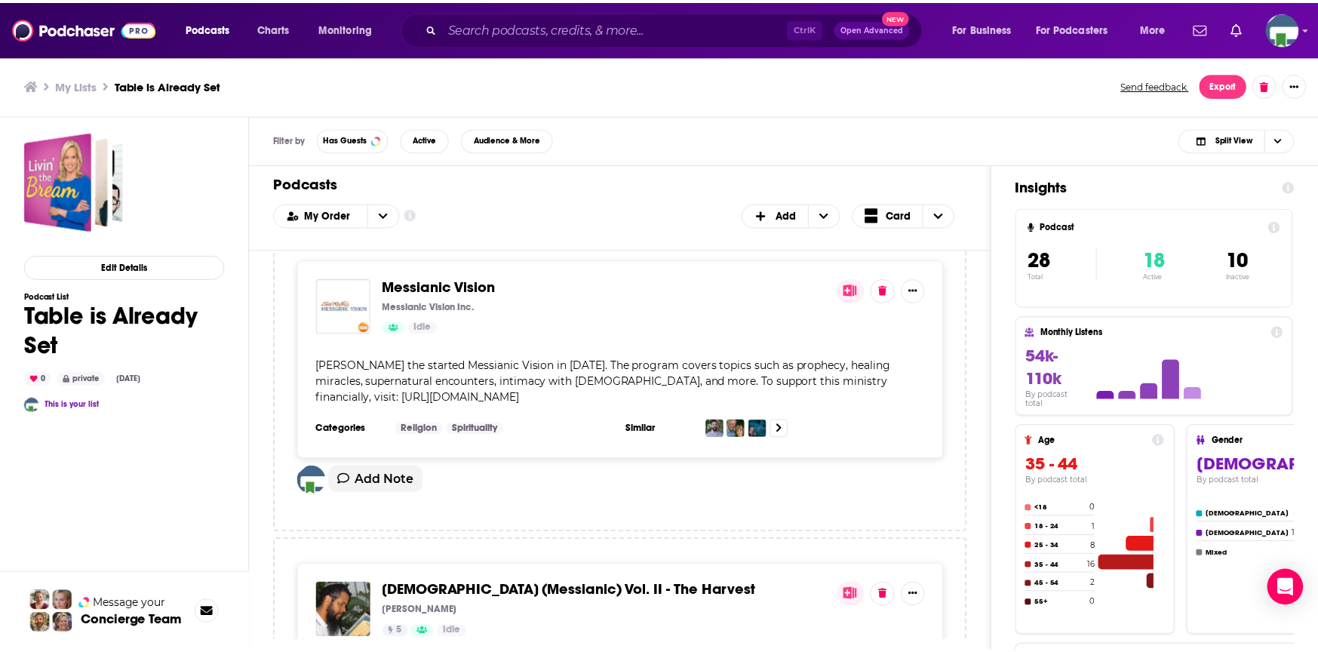
scroll to position [4752, 0]
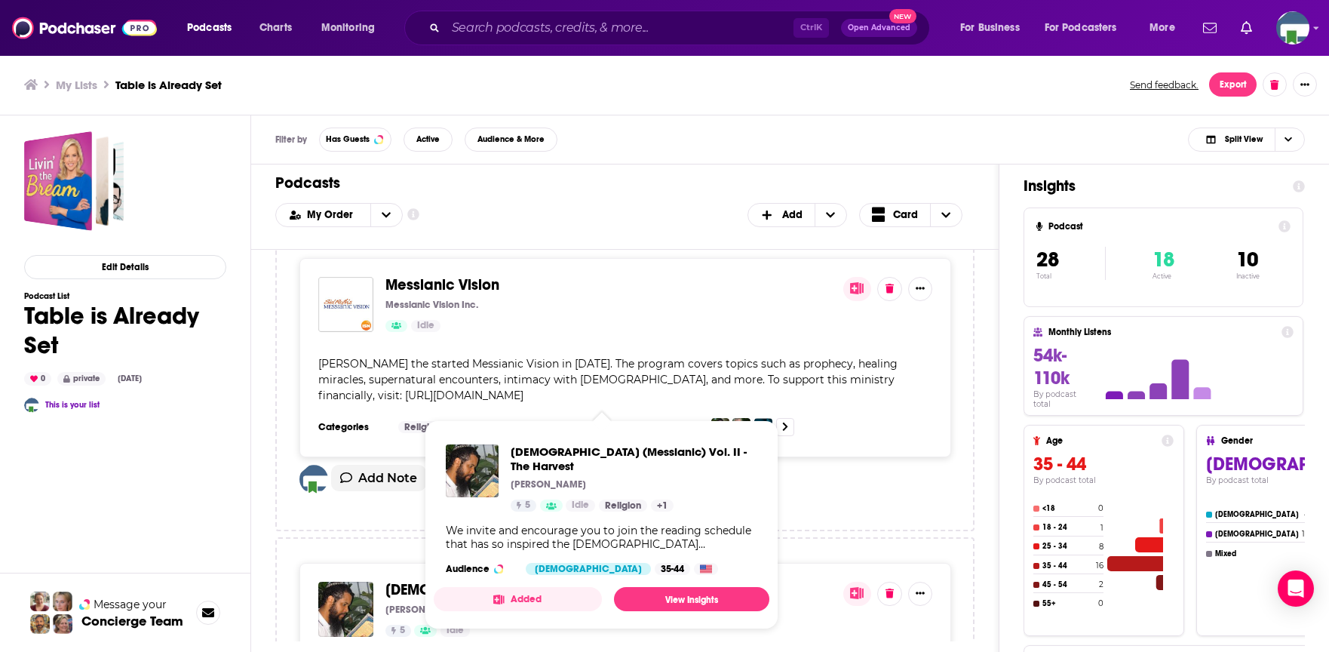
click at [401, 580] on span "Deuteronomy (Messianic) Vol. II - The Harvest" at bounding box center [573, 589] width 376 height 19
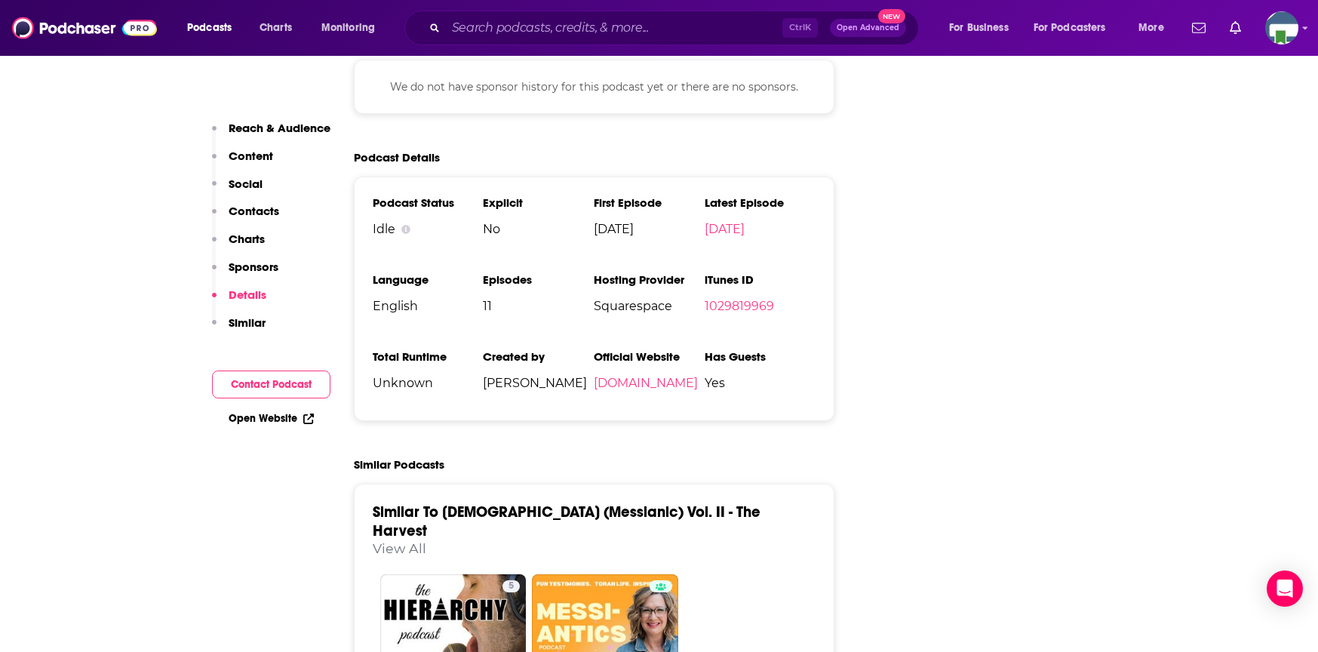
scroll to position [1358, 0]
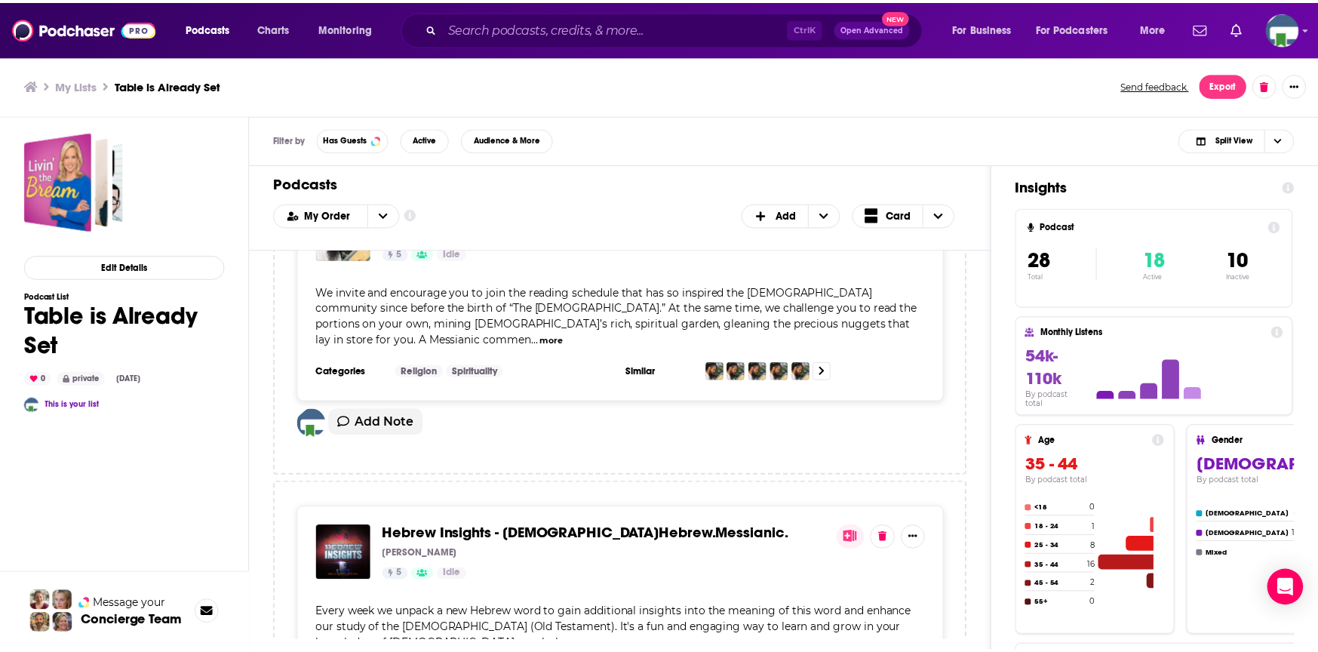
scroll to position [5129, 0]
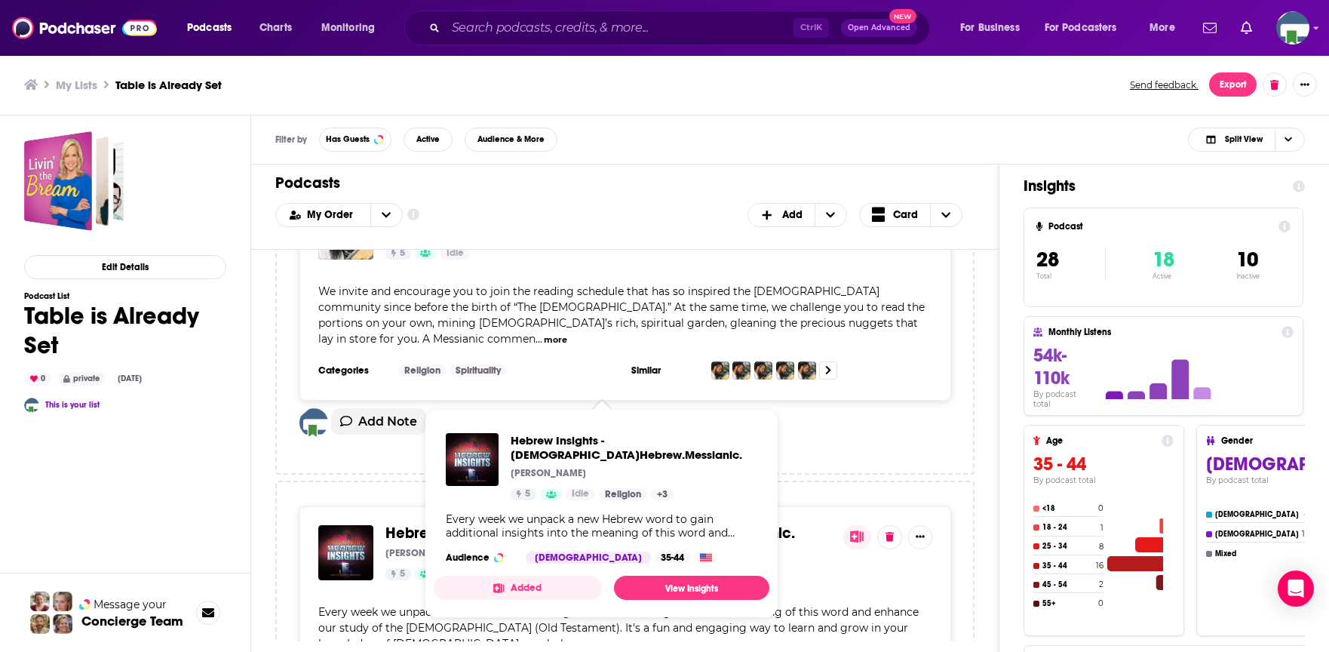
click at [623, 523] on span "Hebrew Insights - Biblical.Hebrew.Messianic." at bounding box center [590, 532] width 410 height 19
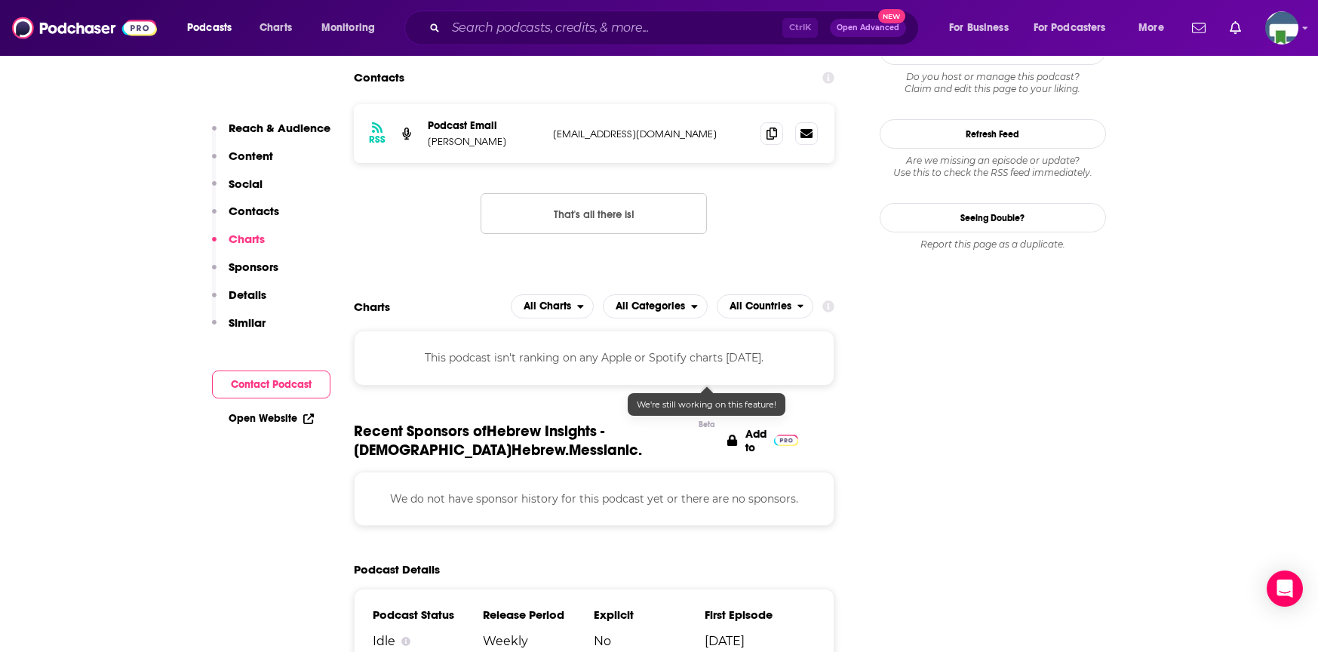
scroll to position [1735, 0]
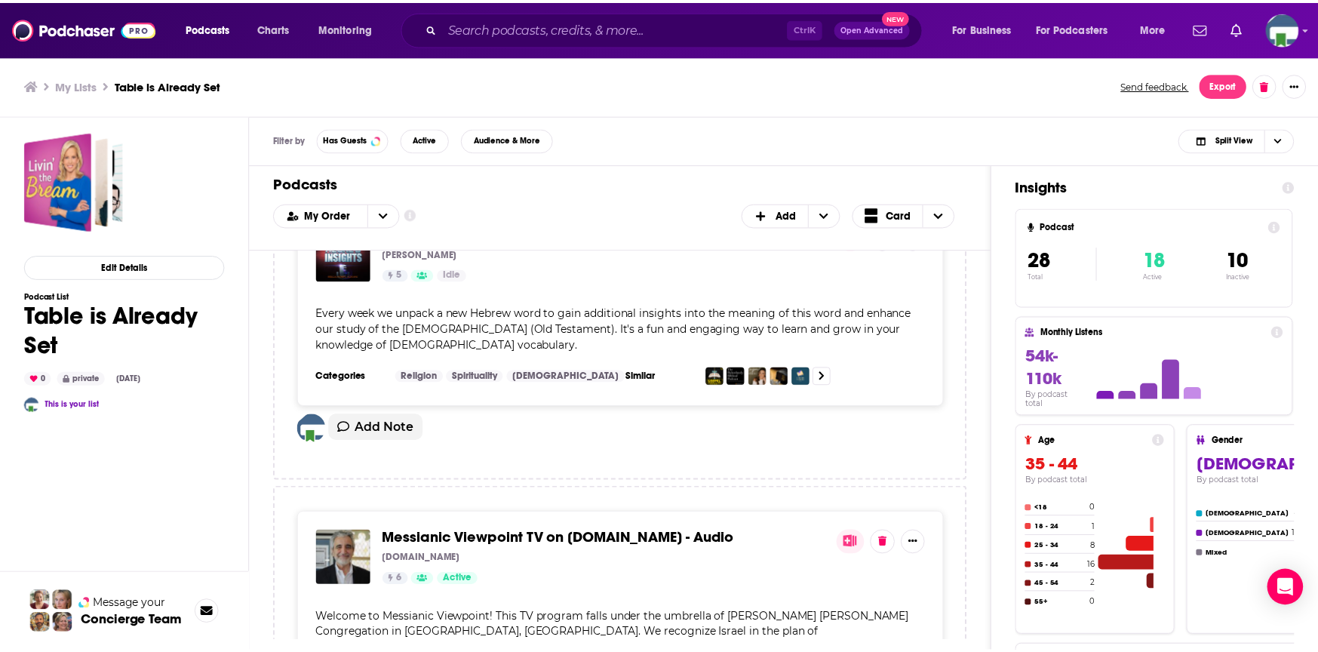
scroll to position [5431, 0]
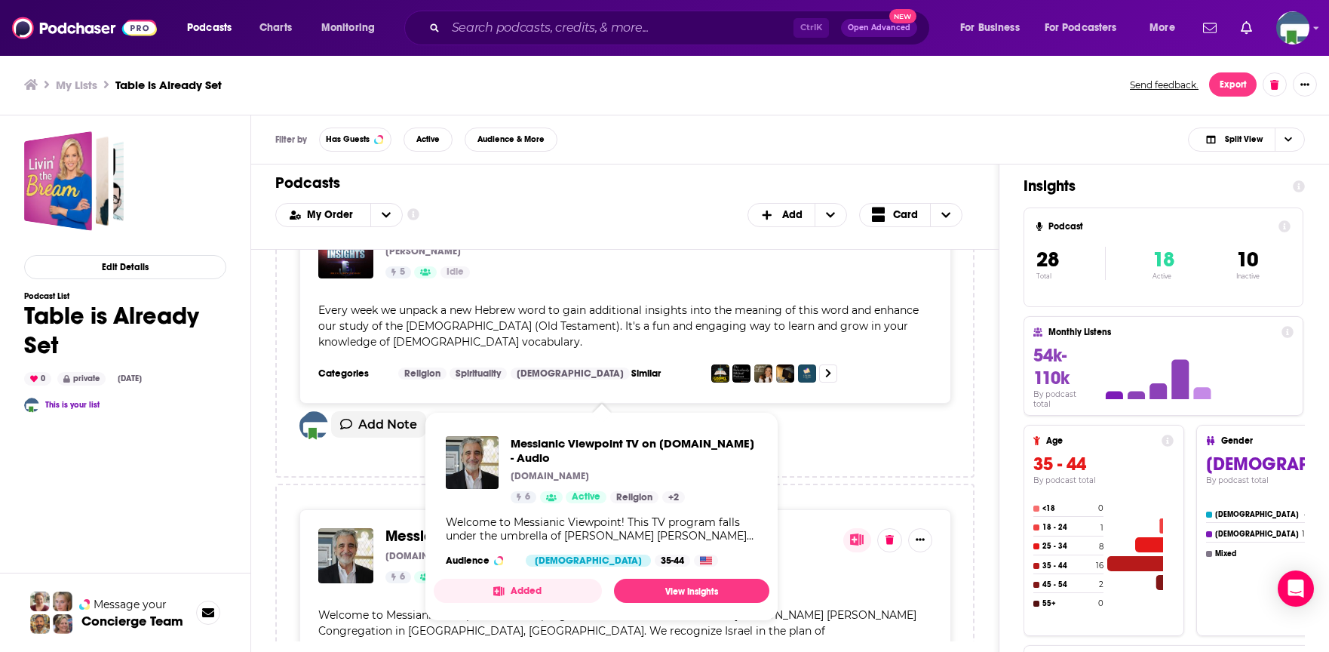
click at [612, 526] on span "Messianic Viewpoint TV on Lightsource.com - Audio" at bounding box center [562, 535] width 354 height 19
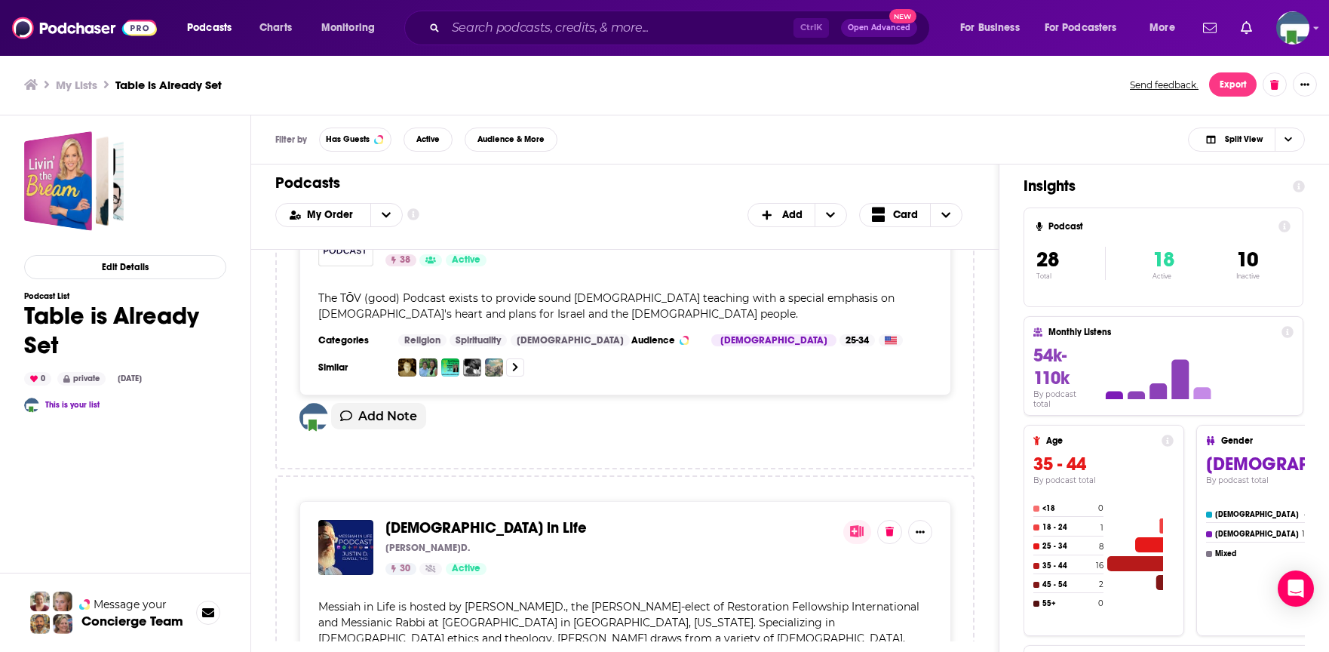
scroll to position [2414, 0]
click at [945, 216] on icon "Choose View" at bounding box center [946, 214] width 9 height 5
click at [893, 265] on span "Table" at bounding box center [920, 264] width 60 height 8
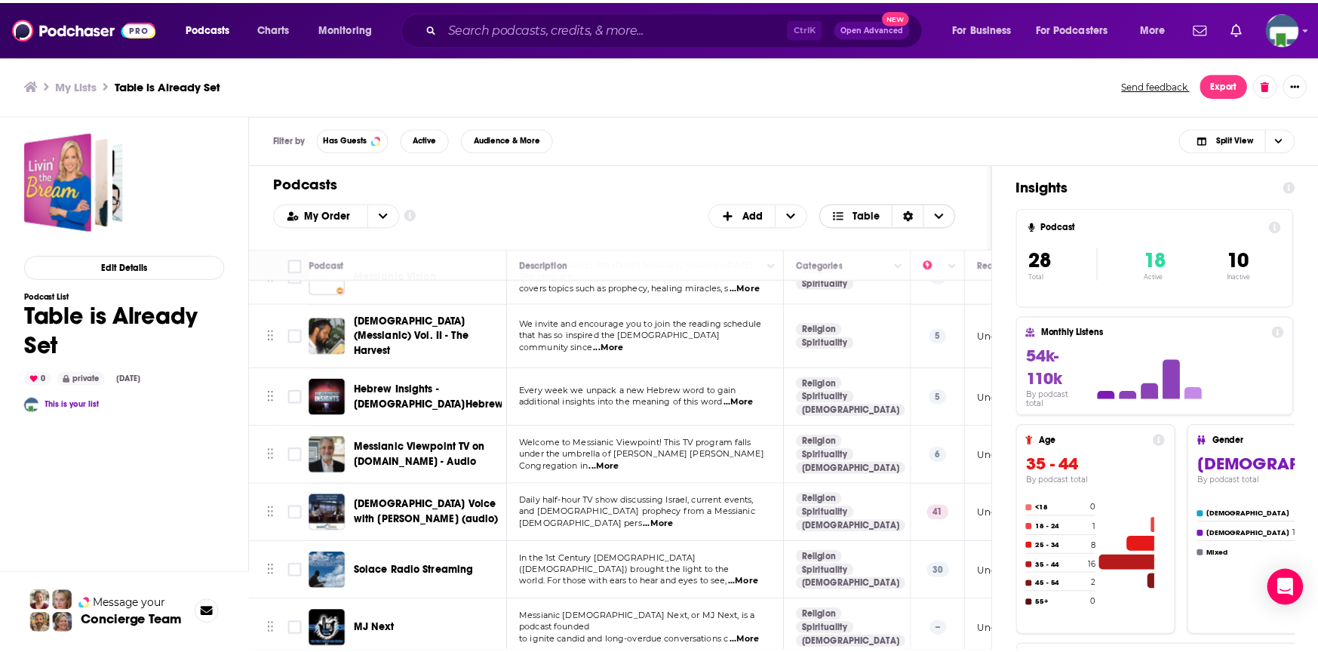
scroll to position [981, 0]
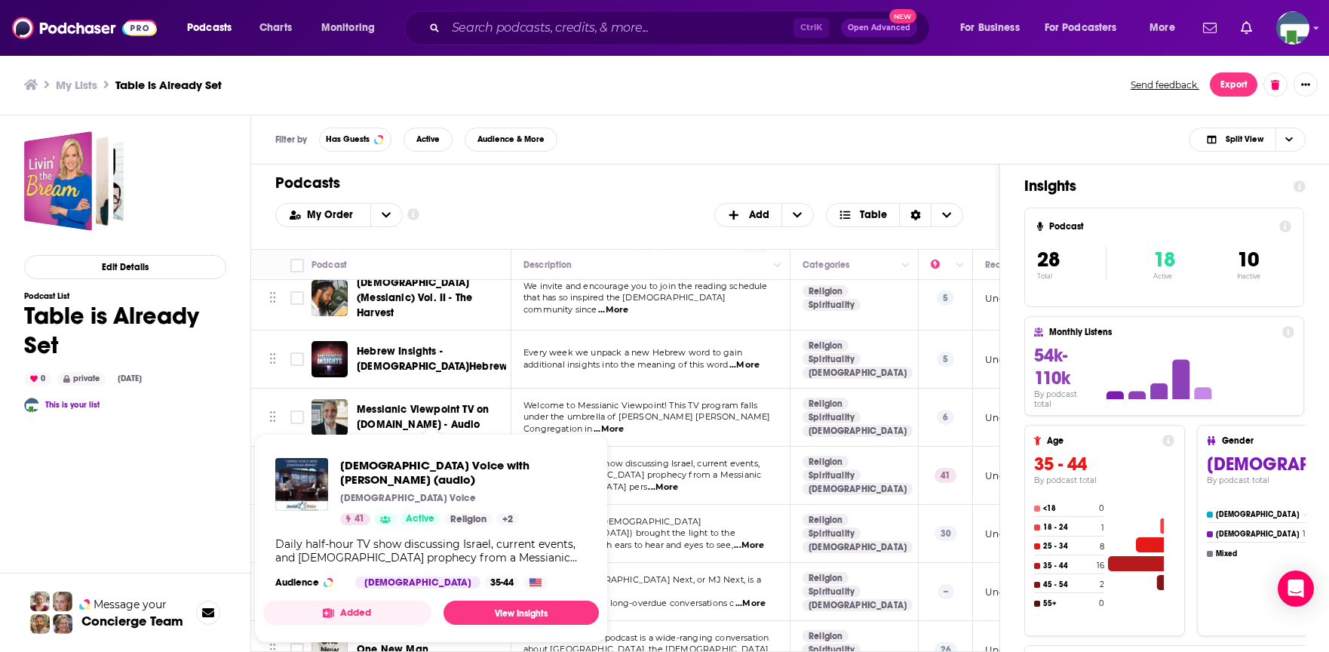
click at [440, 461] on span "Jewish Voice with Jonathan Bernis (audio)" at bounding box center [430, 475] width 146 height 28
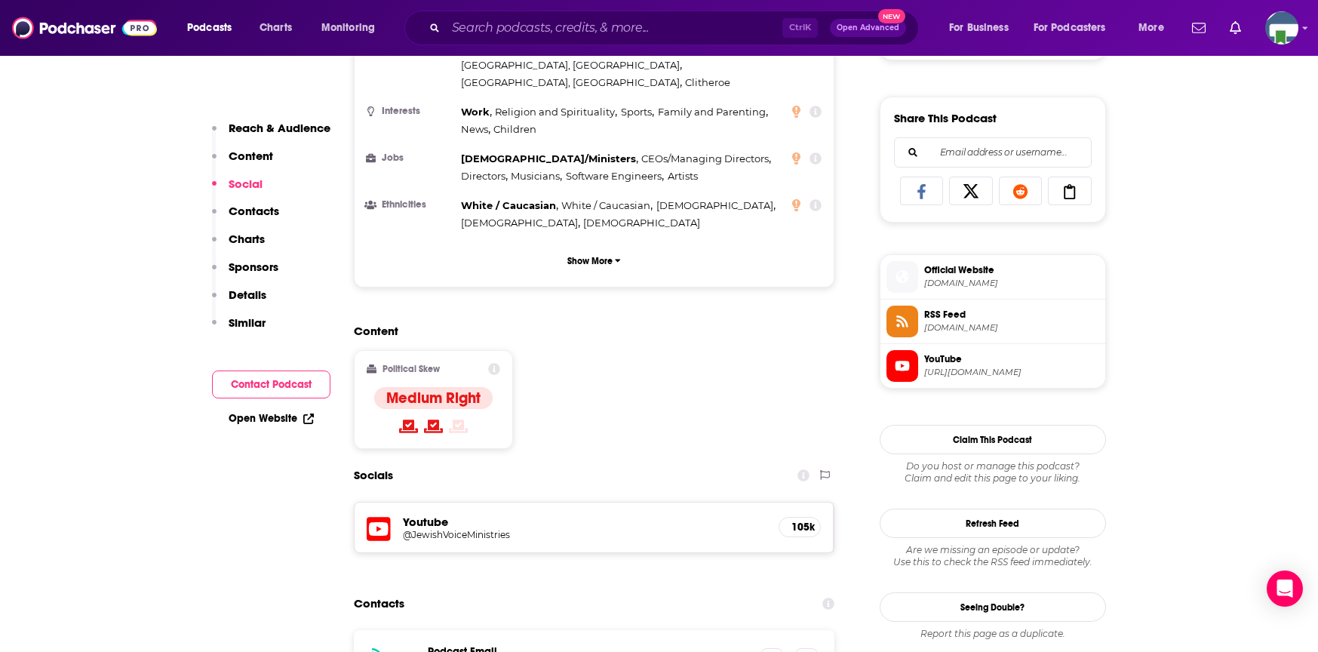
scroll to position [1207, 0]
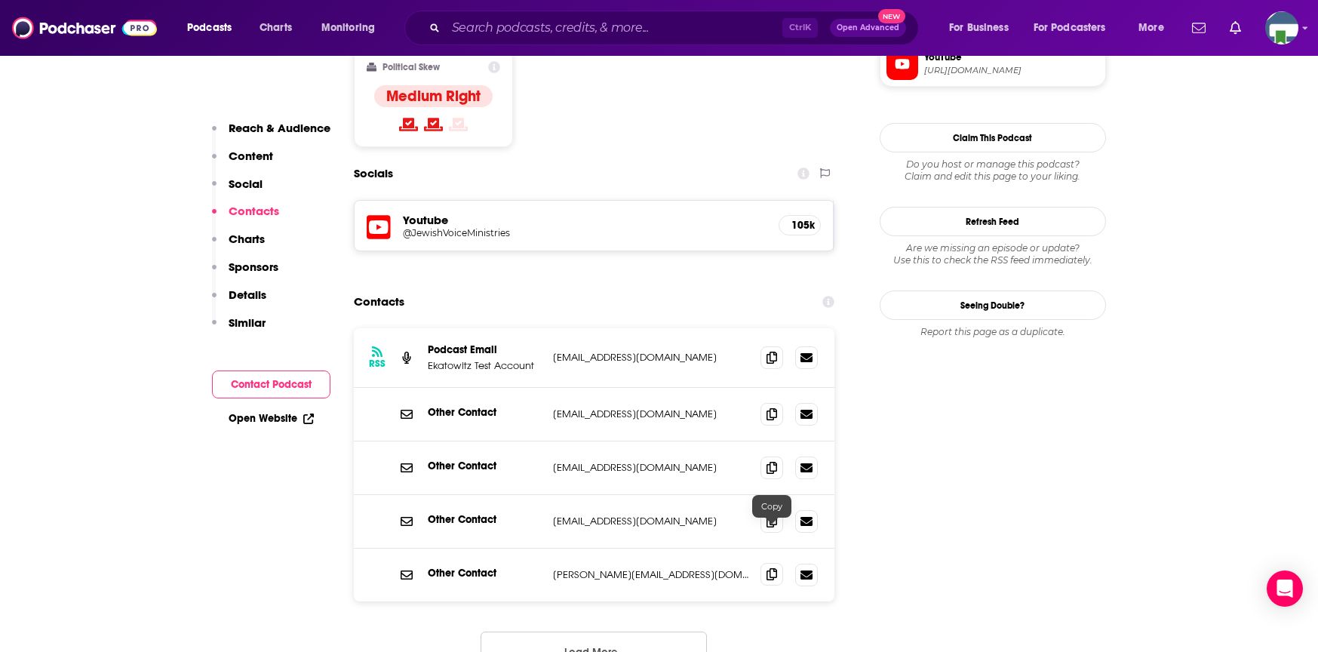
click at [776, 568] on icon at bounding box center [771, 574] width 11 height 12
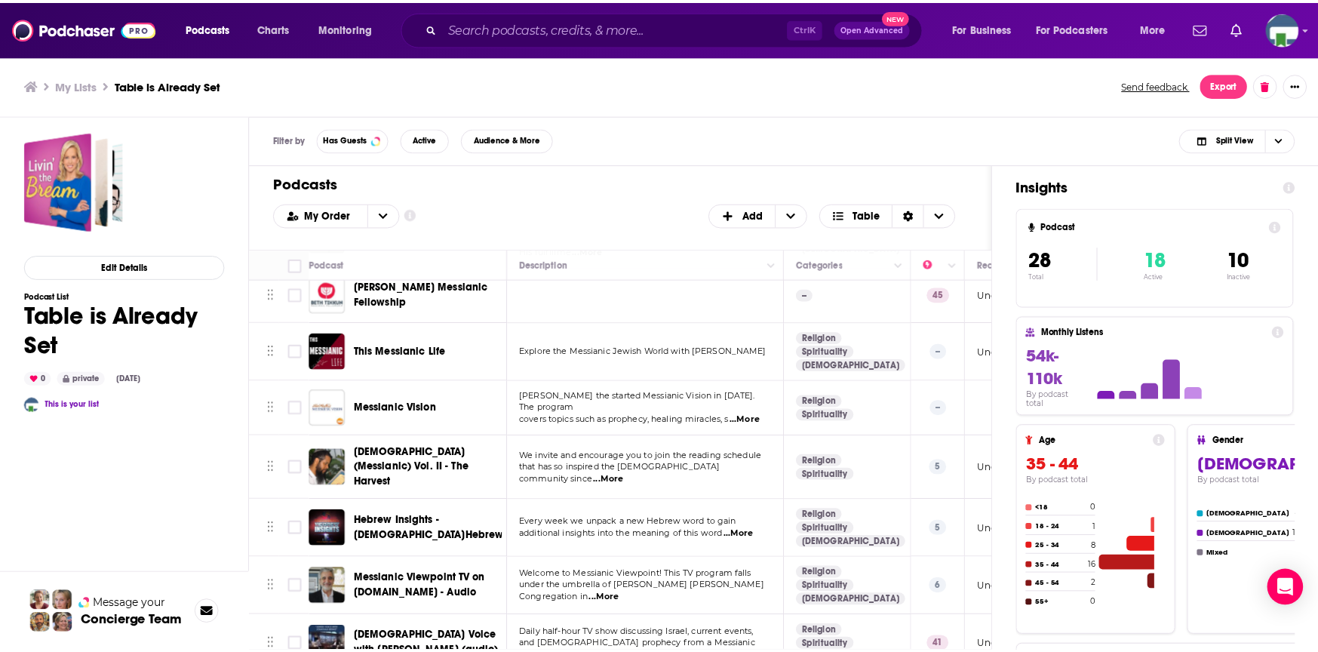
scroll to position [1056, 0]
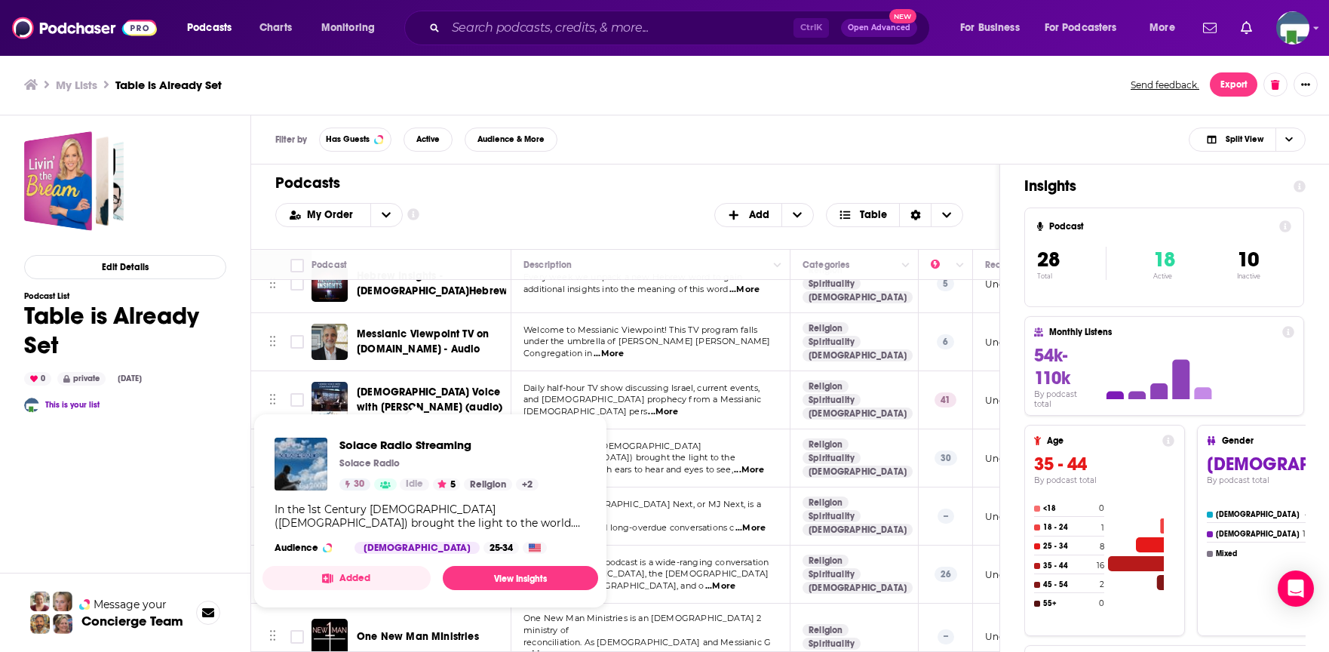
click at [447, 451] on span "Solace Radio Streaming" at bounding box center [417, 457] width 121 height 13
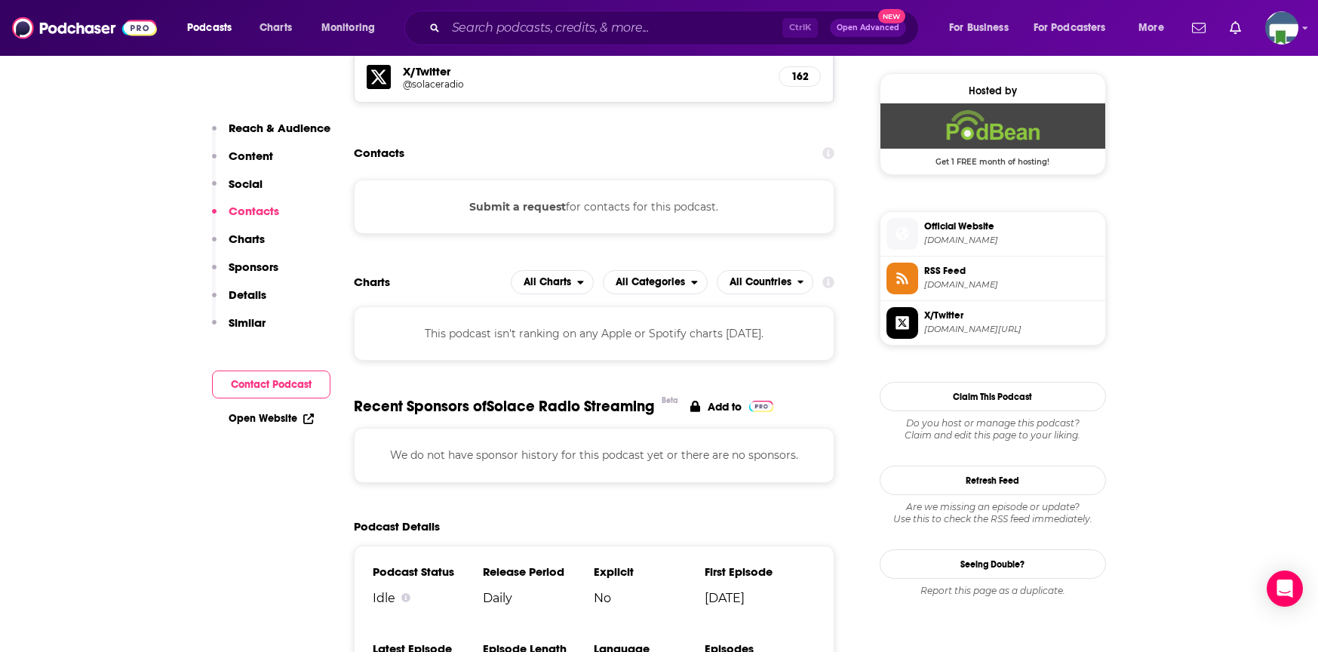
scroll to position [830, 0]
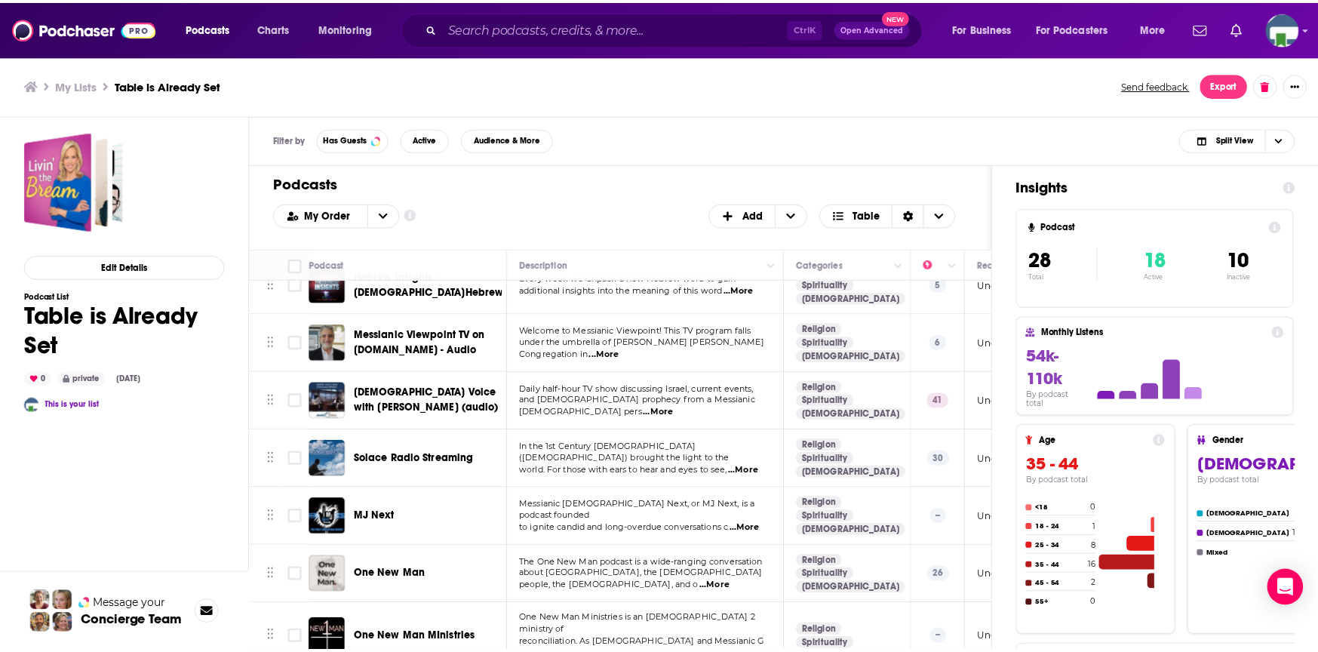
scroll to position [1056, 0]
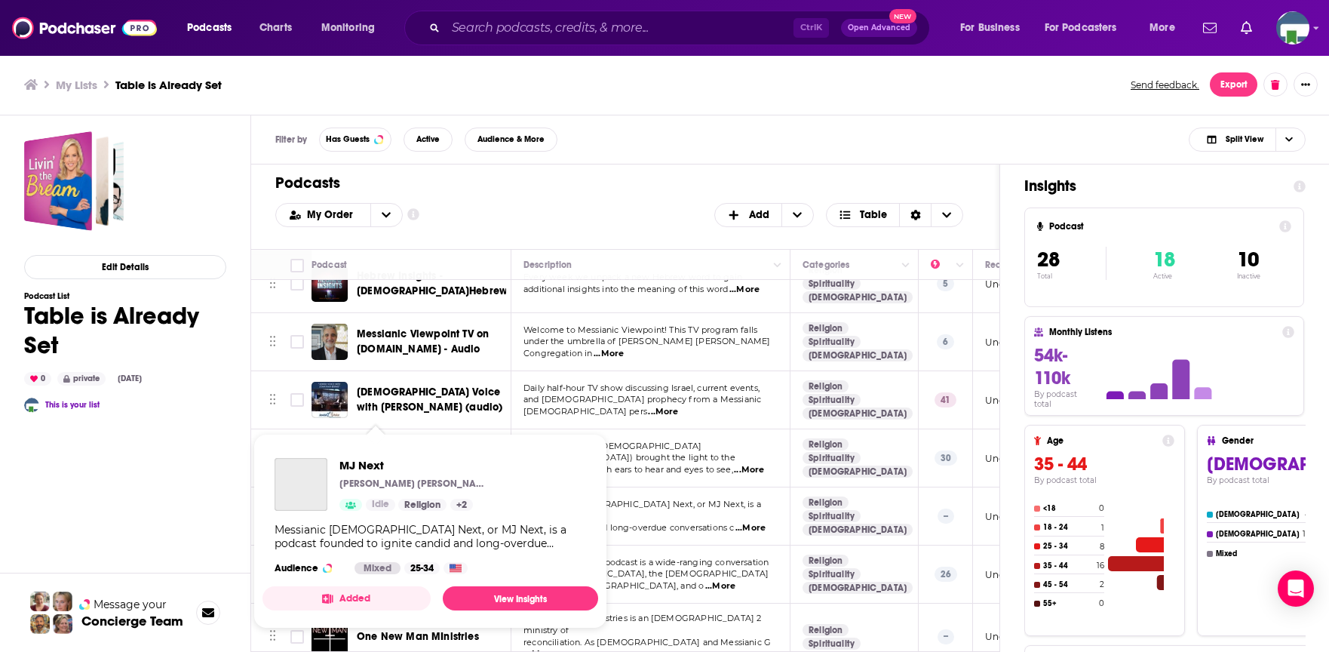
click at [384, 447] on div "MJ Next Drake Dunaway & David Cook Idle Religion + 2 Messianic Judaism Next, or…" at bounding box center [430, 516] width 336 height 140
click at [373, 465] on span "MJ Next" at bounding box center [414, 465] width 151 height 14
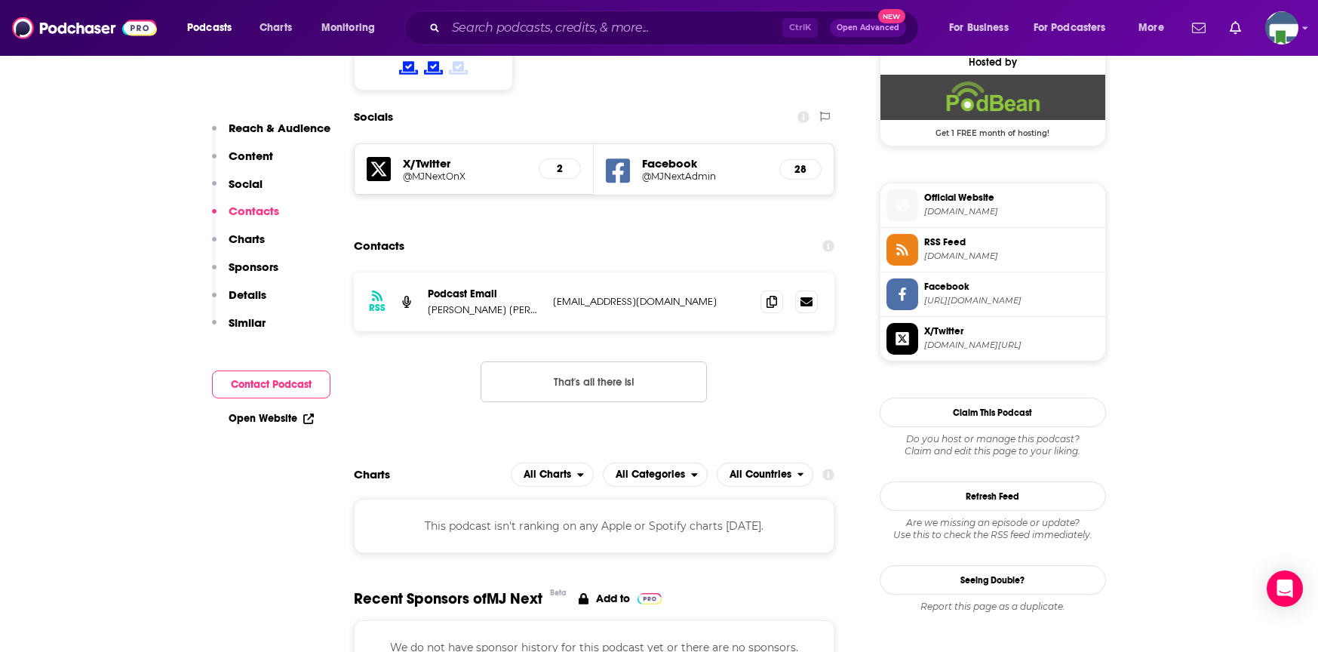
scroll to position [1056, 0]
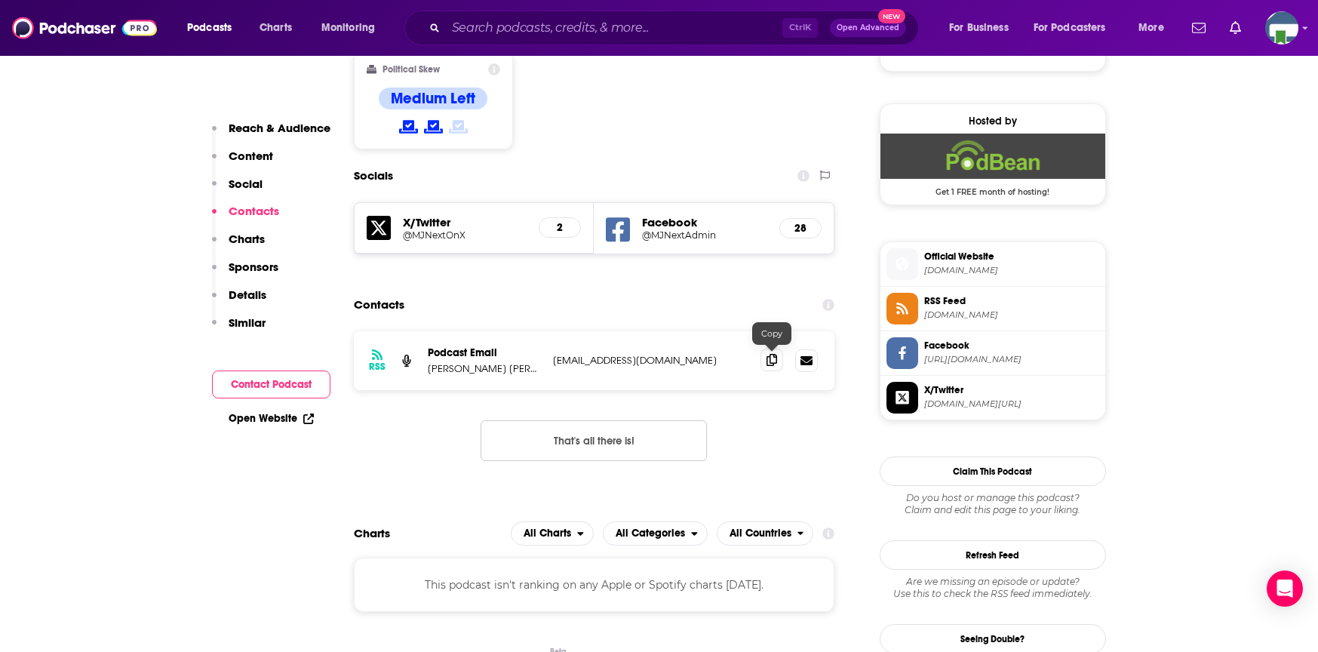
click at [769, 356] on icon at bounding box center [771, 360] width 11 height 12
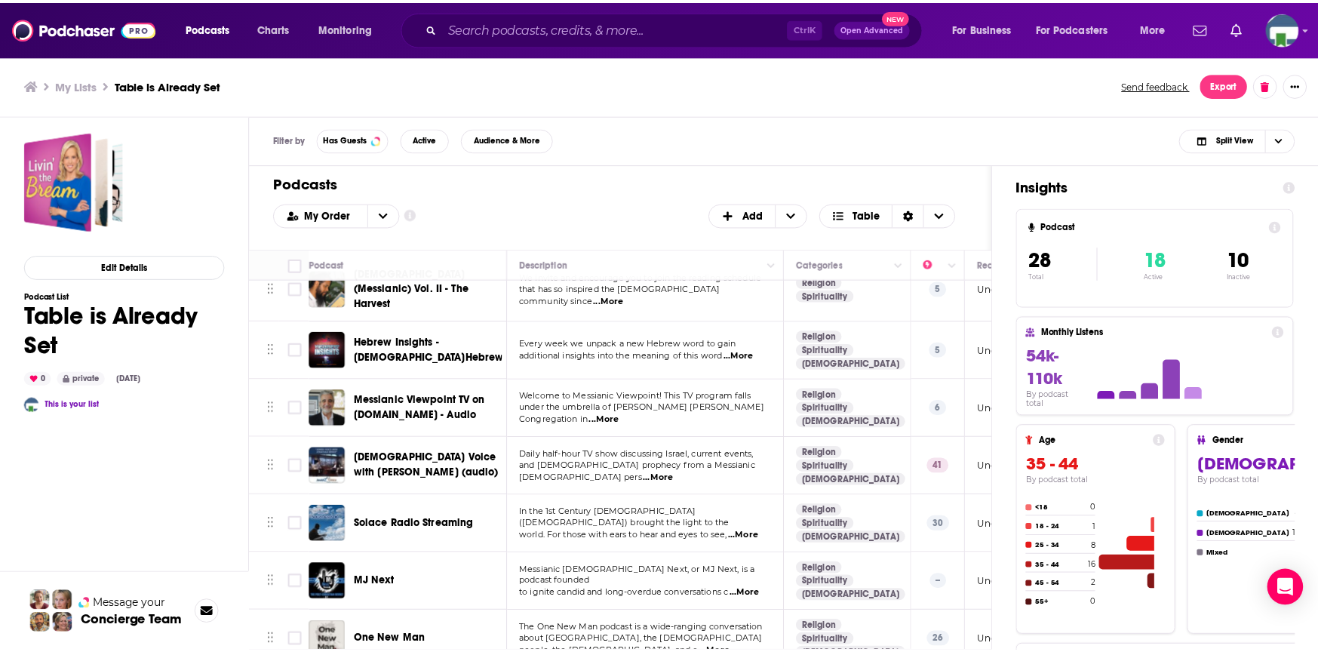
scroll to position [1056, 0]
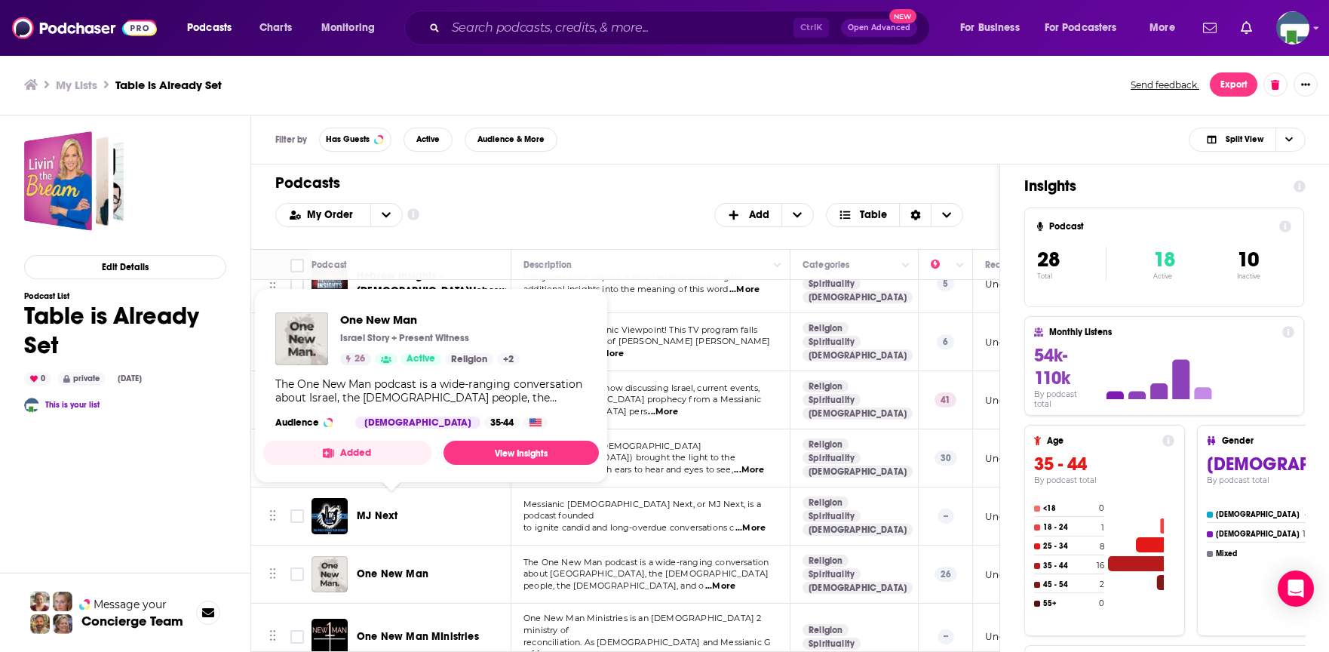
click at [390, 567] on span "One New Man" at bounding box center [393, 573] width 72 height 13
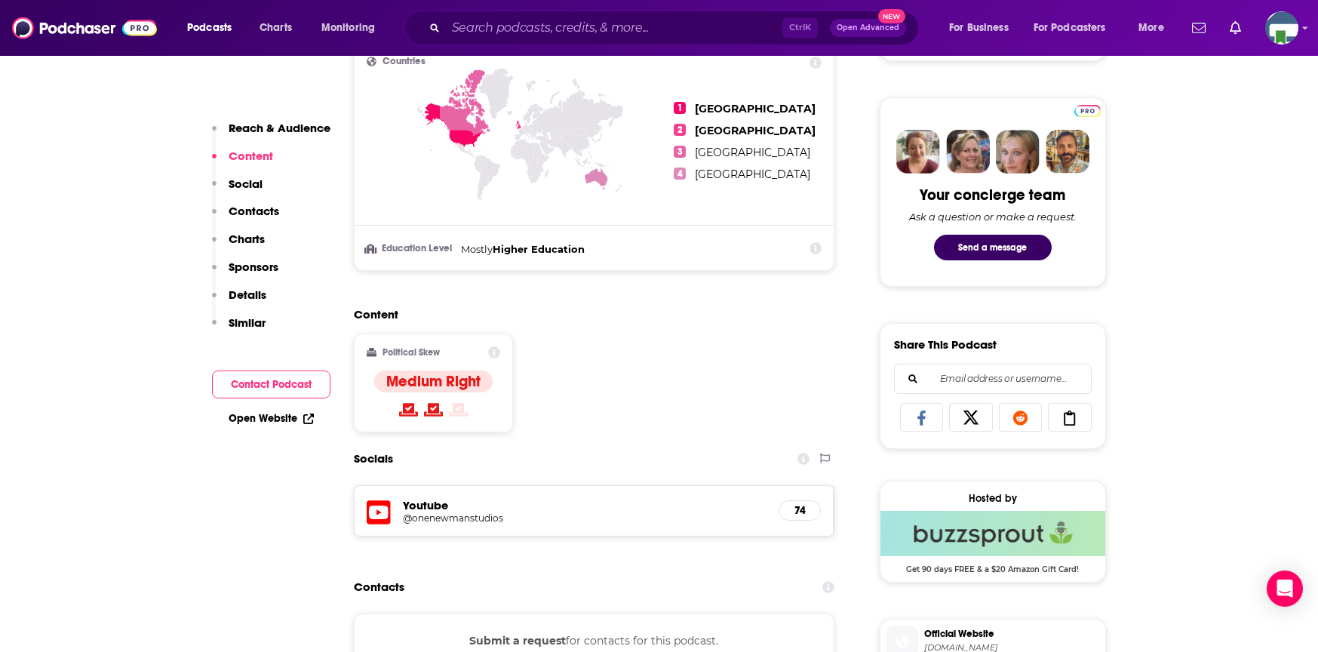
scroll to position [830, 0]
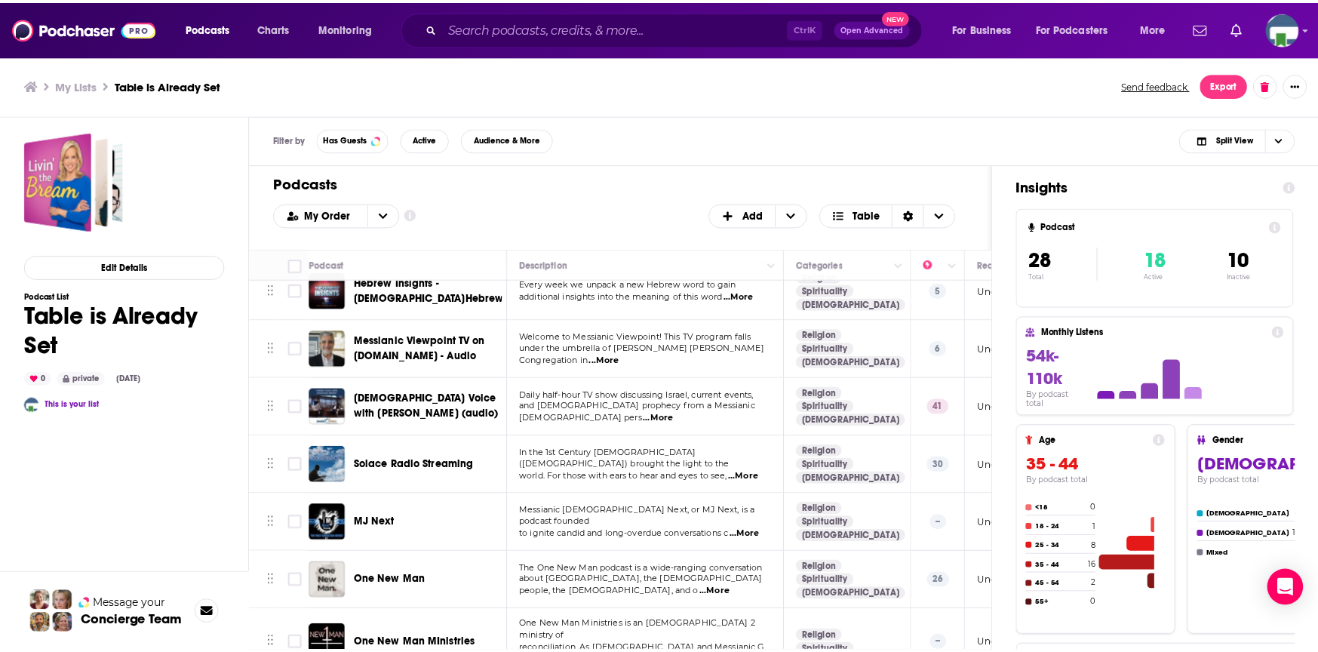
scroll to position [1229, 0]
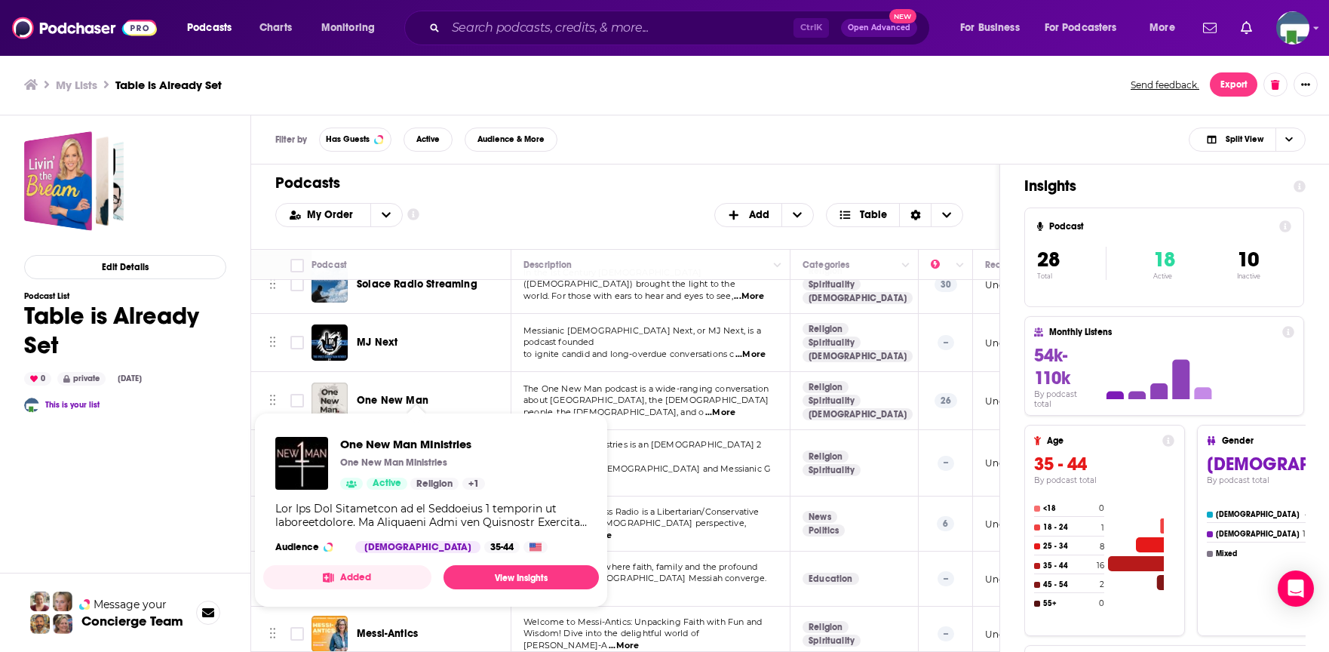
click at [444, 456] on span "One New Man MInistries" at bounding box center [418, 462] width 122 height 13
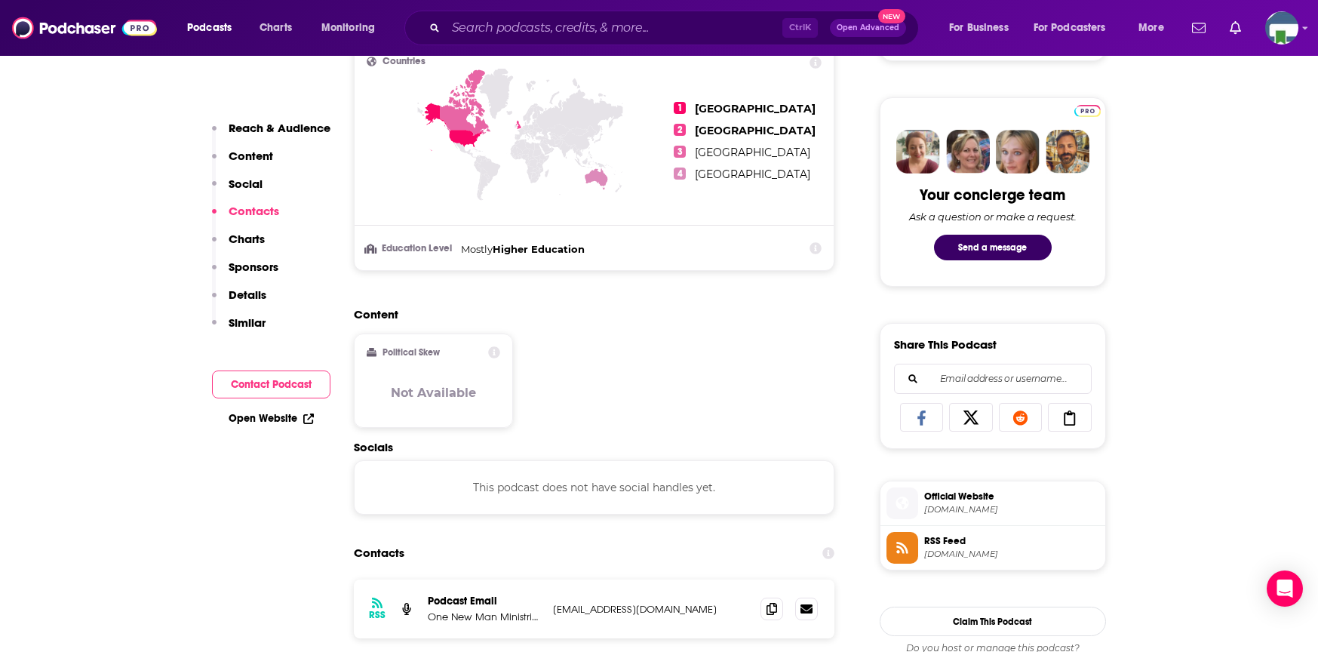
scroll to position [981, 0]
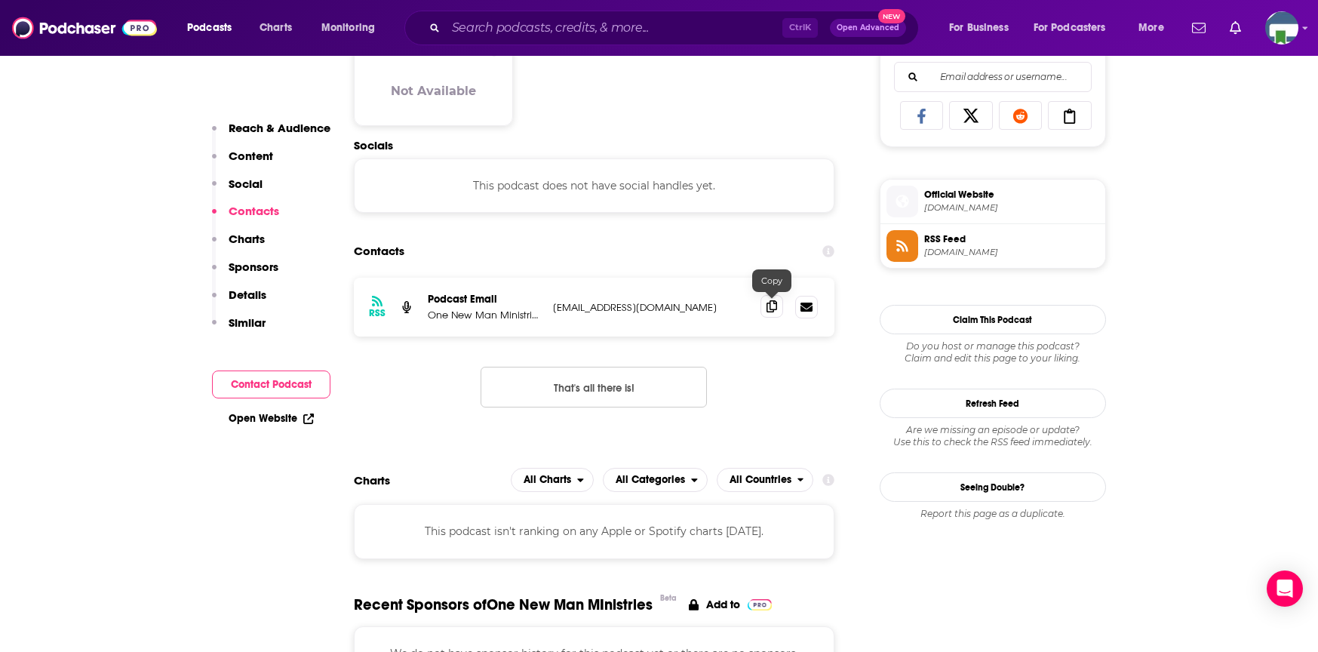
click at [771, 312] on icon at bounding box center [771, 306] width 11 height 12
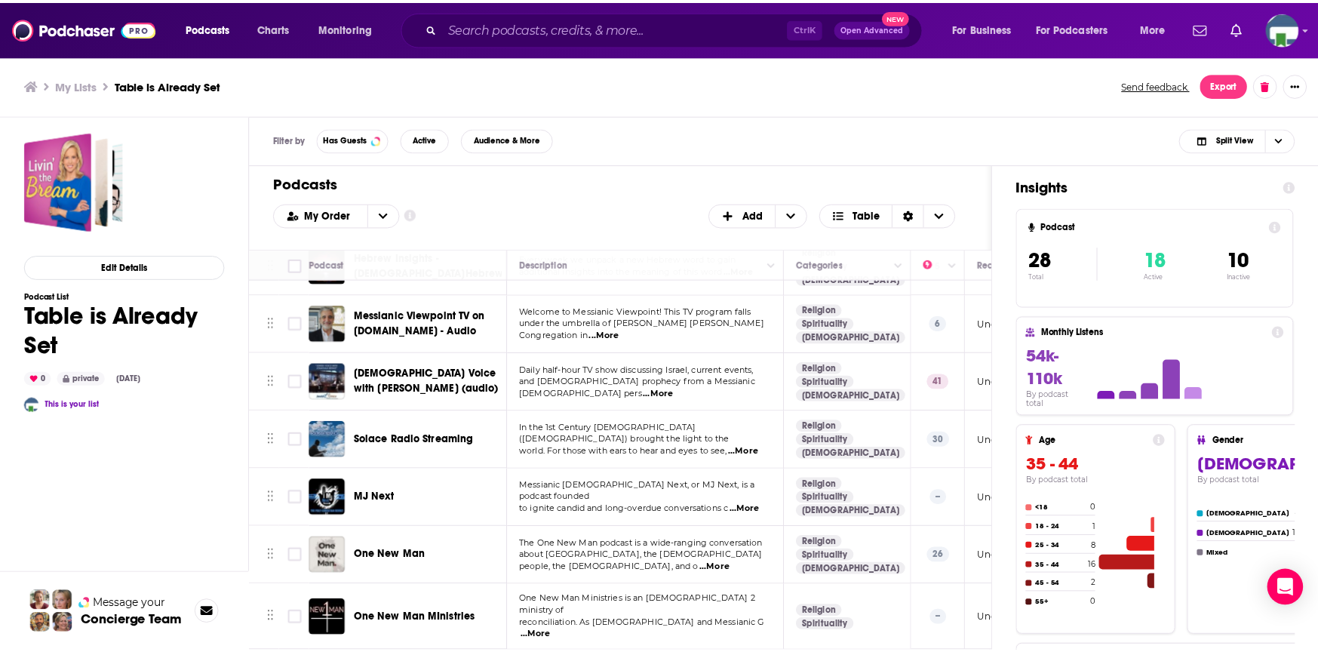
scroll to position [1131, 0]
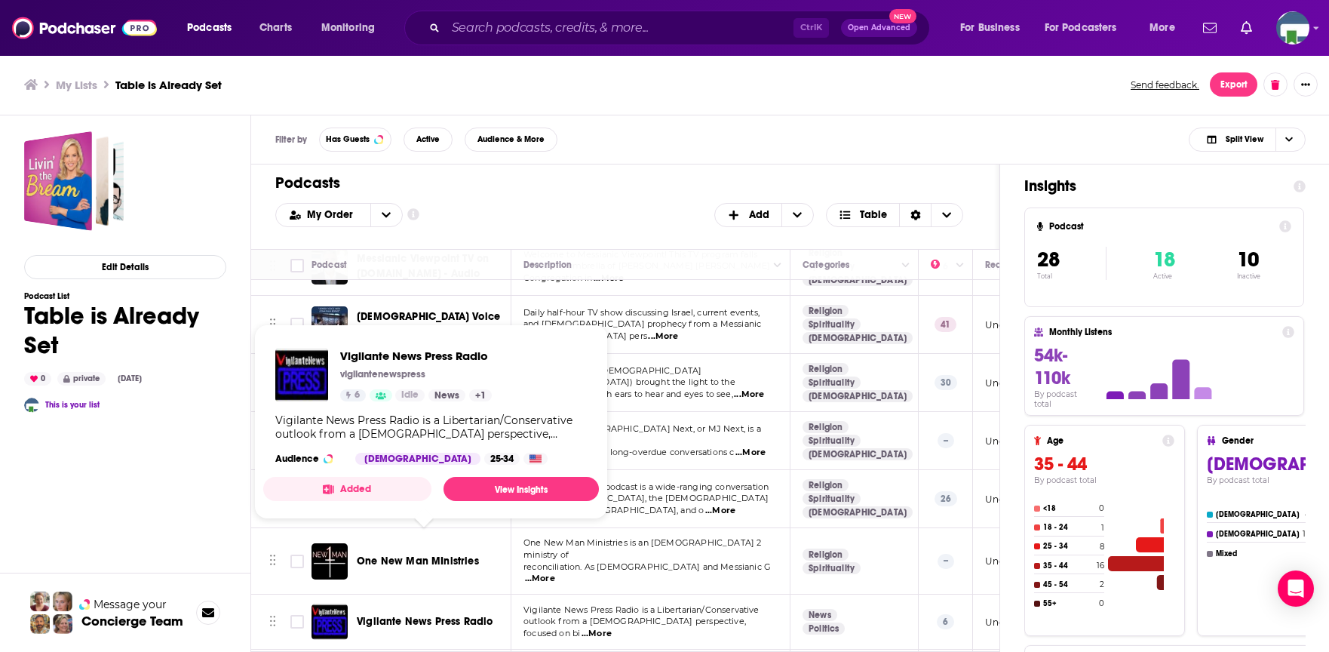
click at [406, 615] on span "Vigilante News Press Radio" at bounding box center [425, 621] width 136 height 13
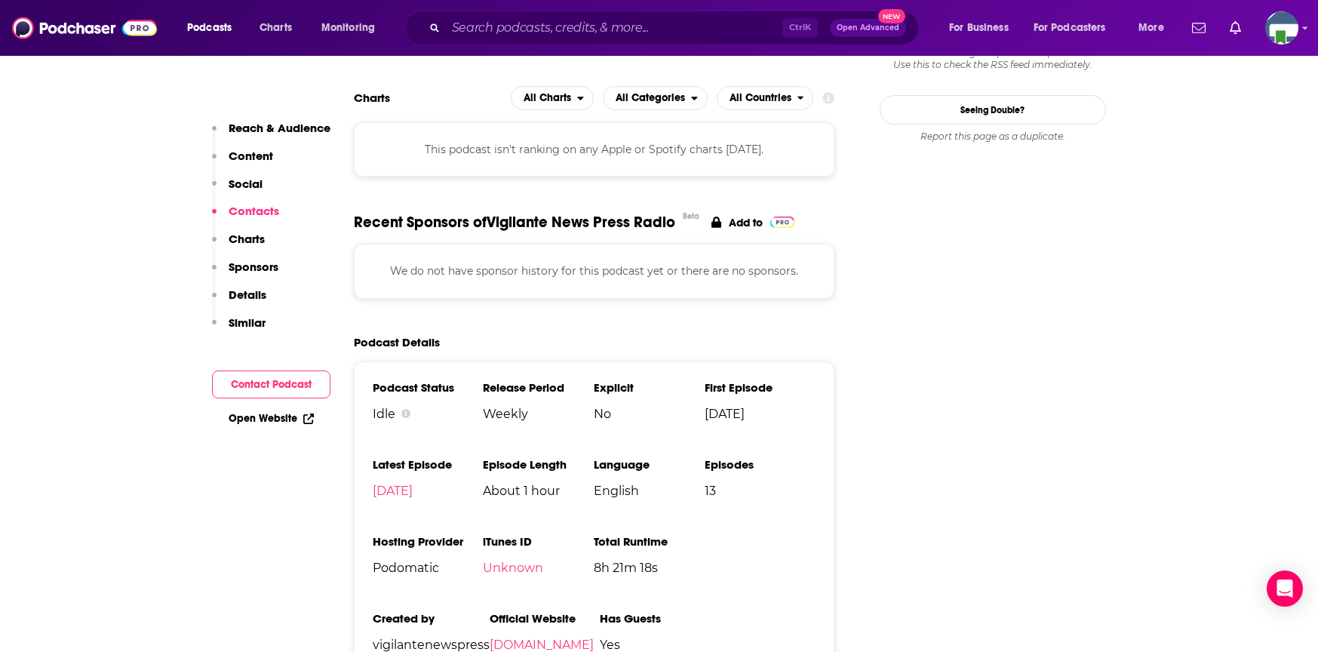
scroll to position [905, 0]
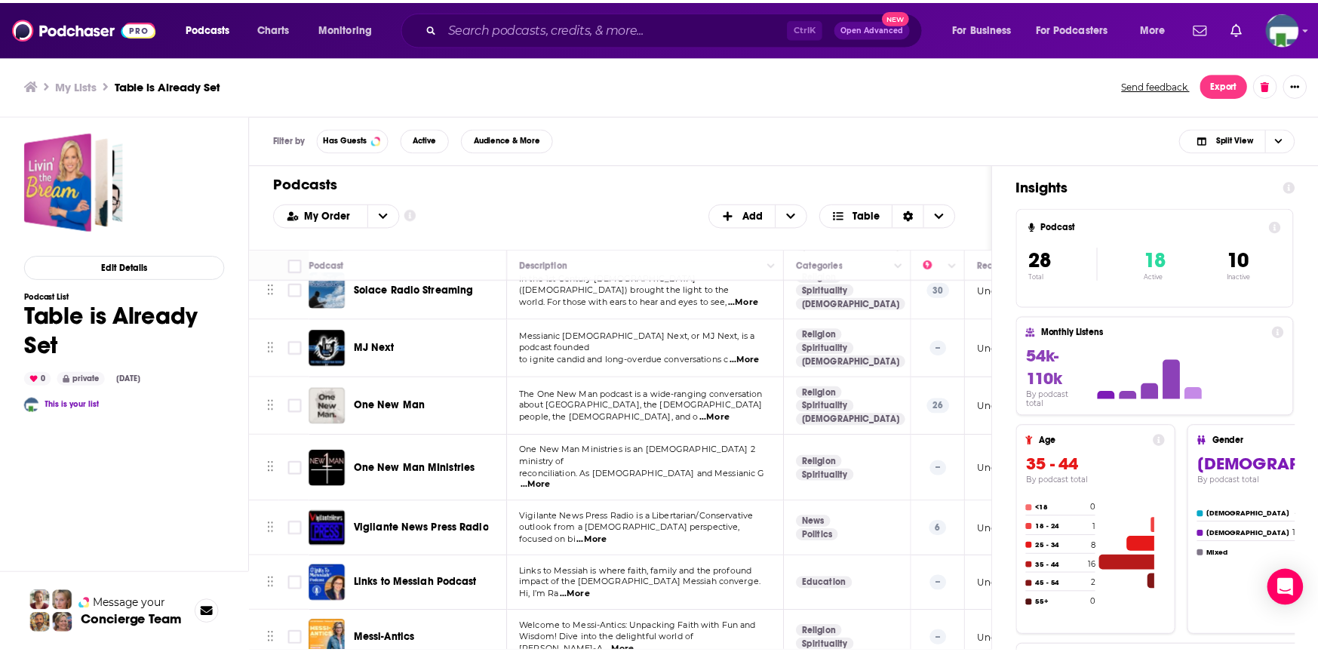
scroll to position [1229, 0]
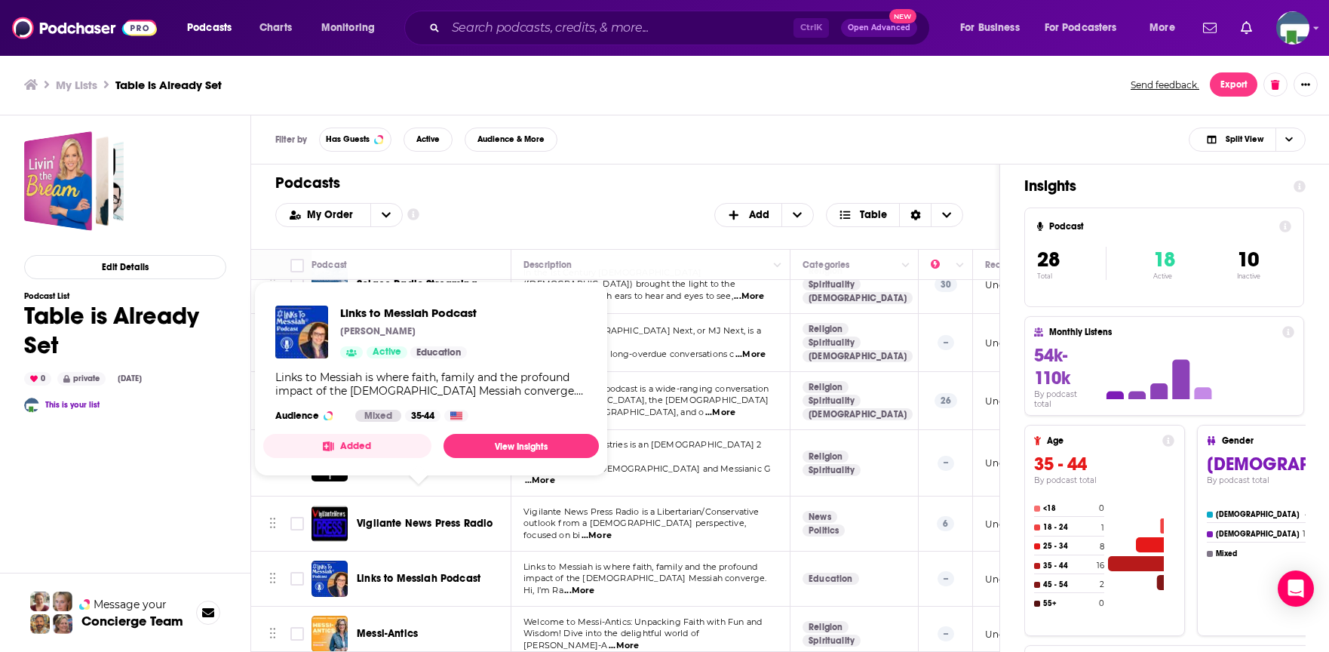
click at [440, 572] on span "Links to Messiah Podcast" at bounding box center [419, 578] width 124 height 13
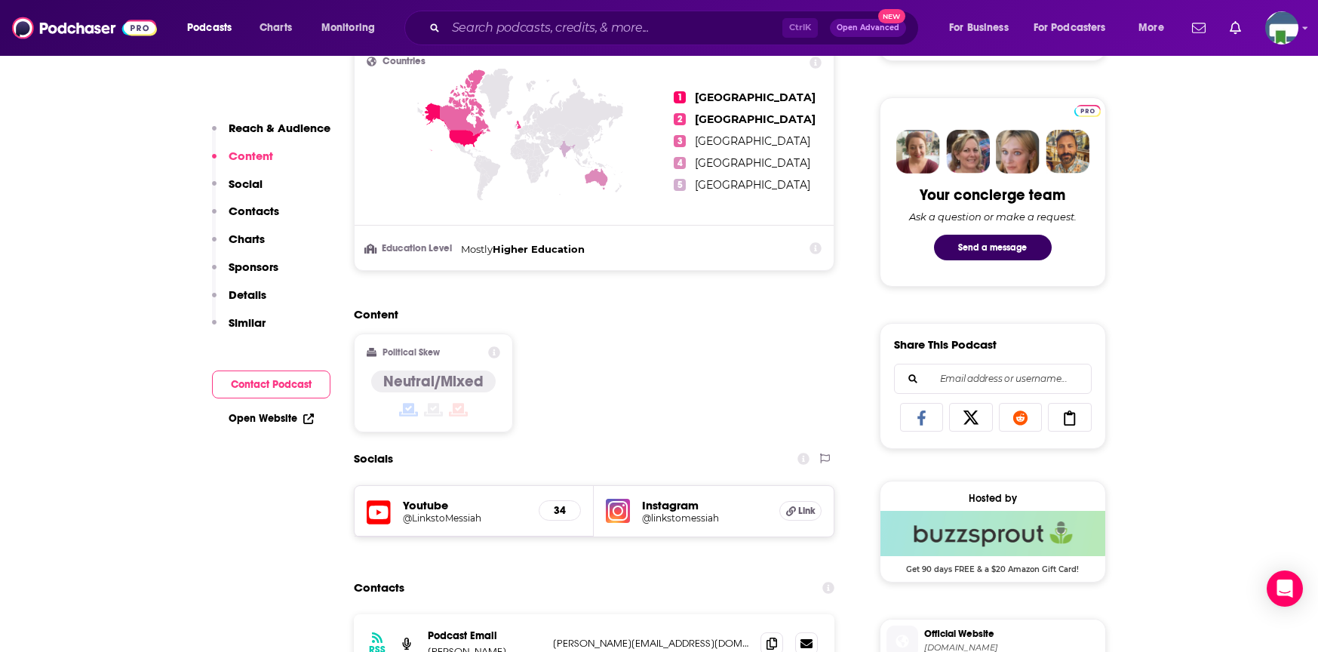
scroll to position [830, 0]
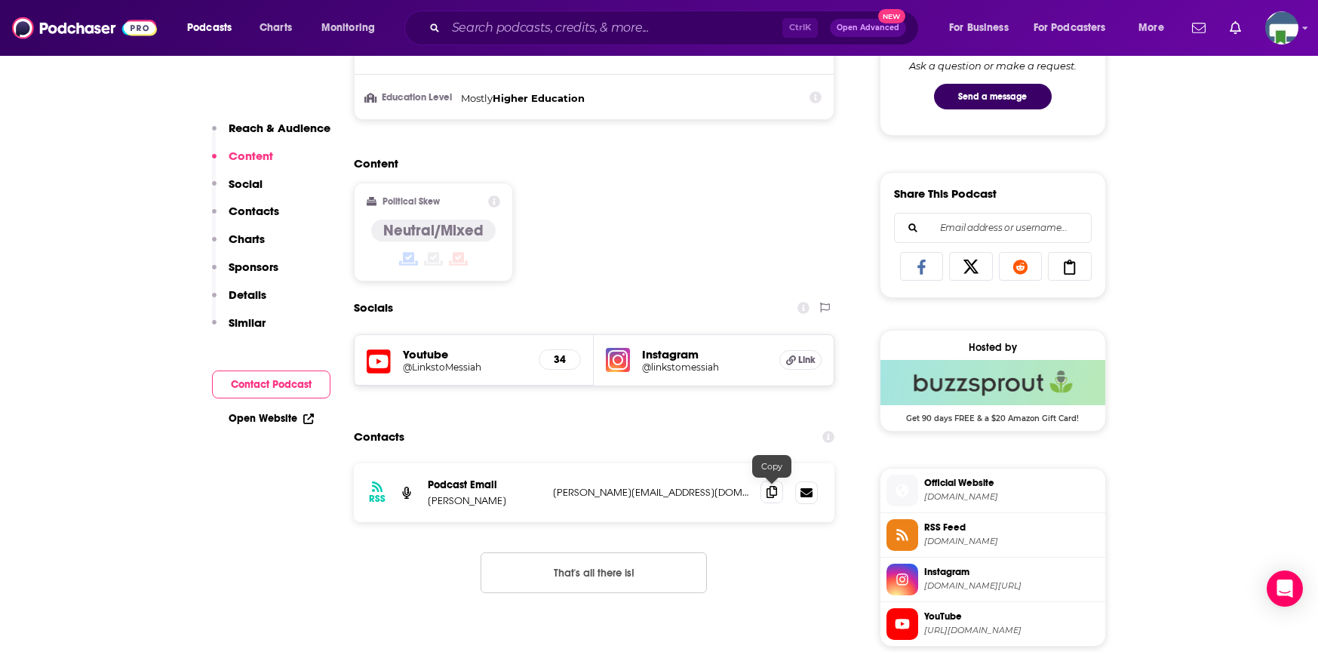
click at [769, 494] on icon at bounding box center [771, 492] width 11 height 12
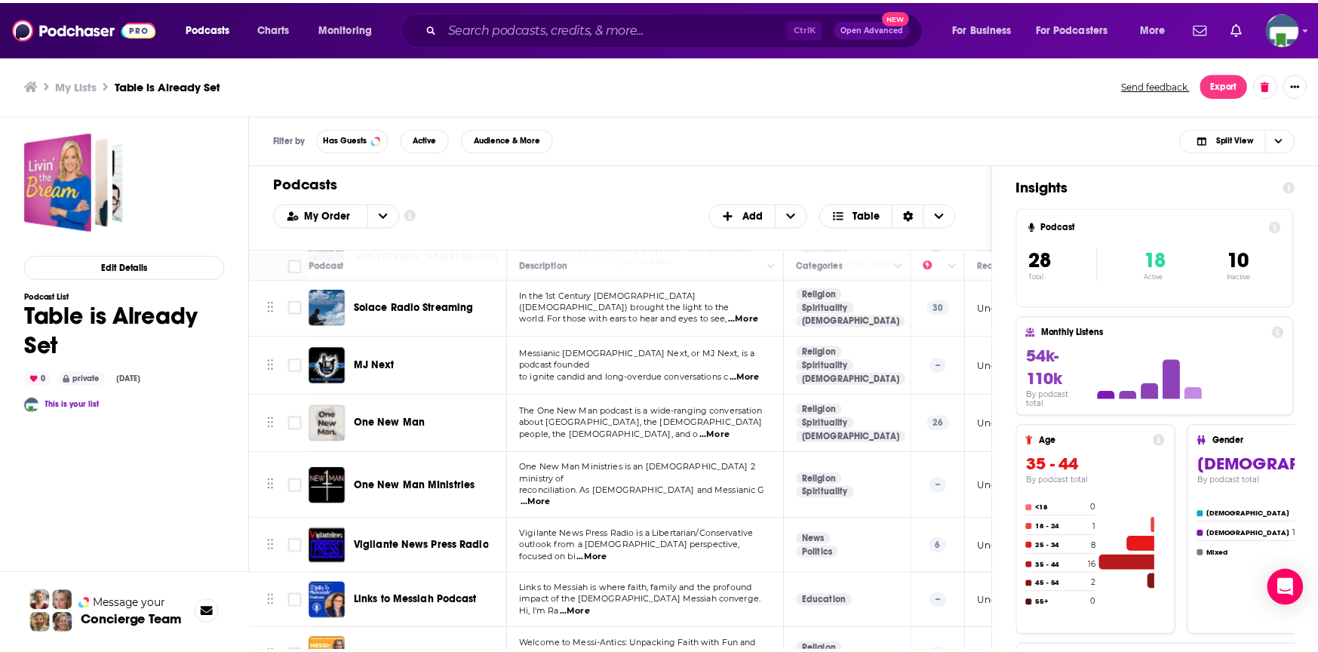
scroll to position [1229, 0]
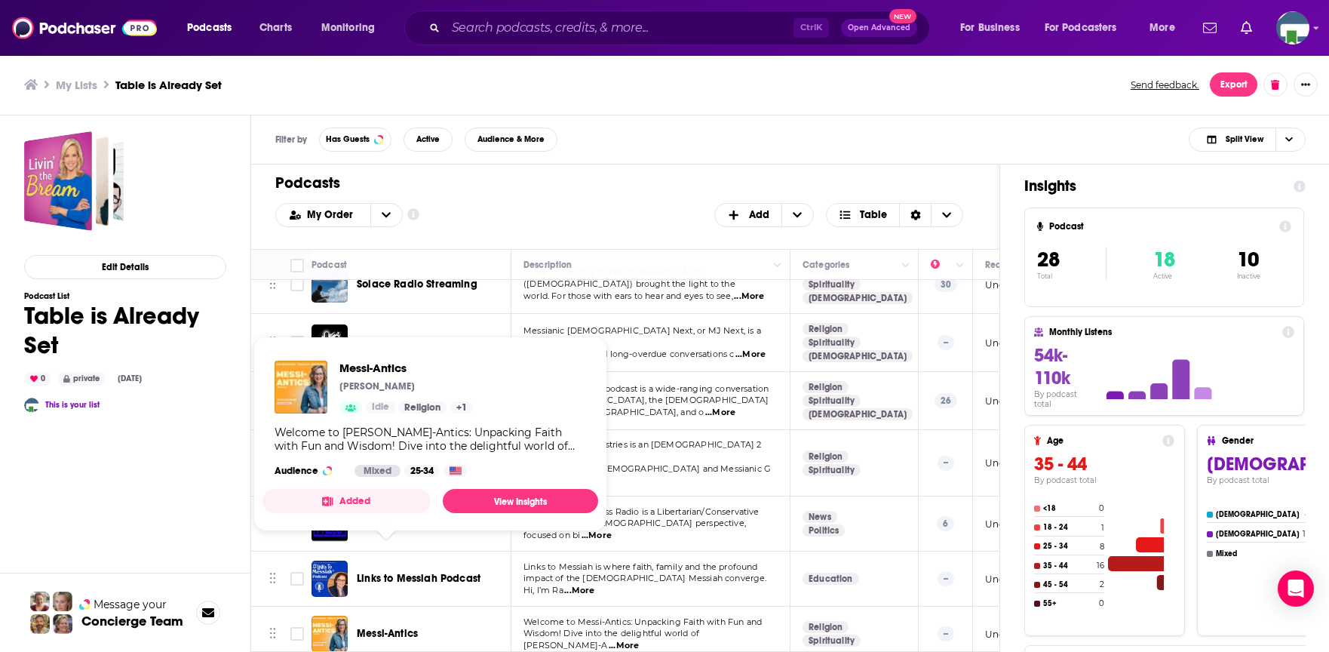
click at [391, 627] on span "Messi-Antics" at bounding box center [387, 633] width 61 height 13
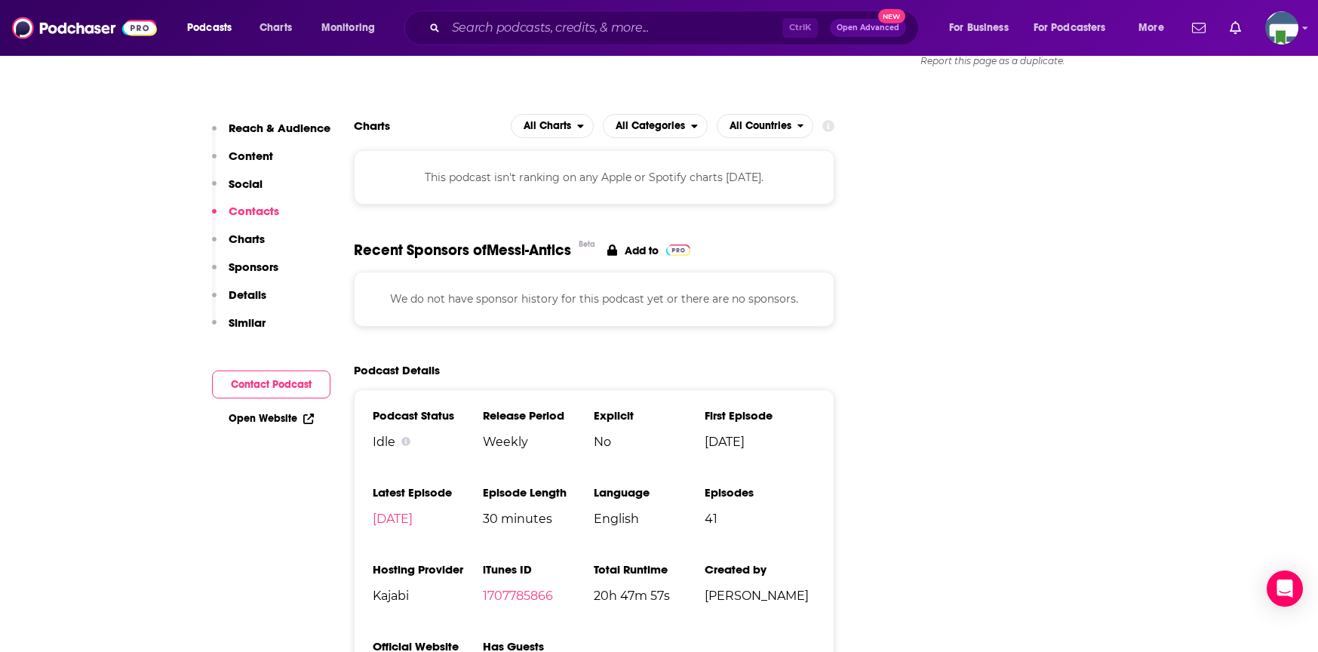
scroll to position [981, 0]
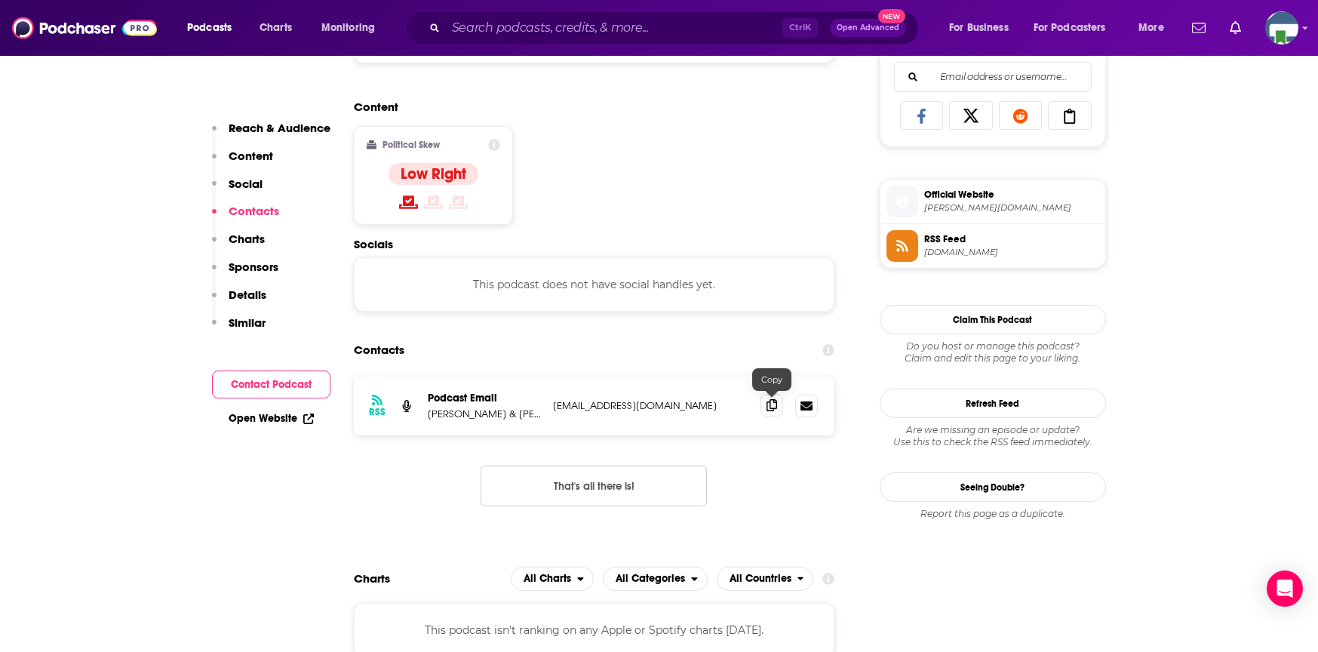
click at [770, 409] on icon at bounding box center [771, 405] width 11 height 12
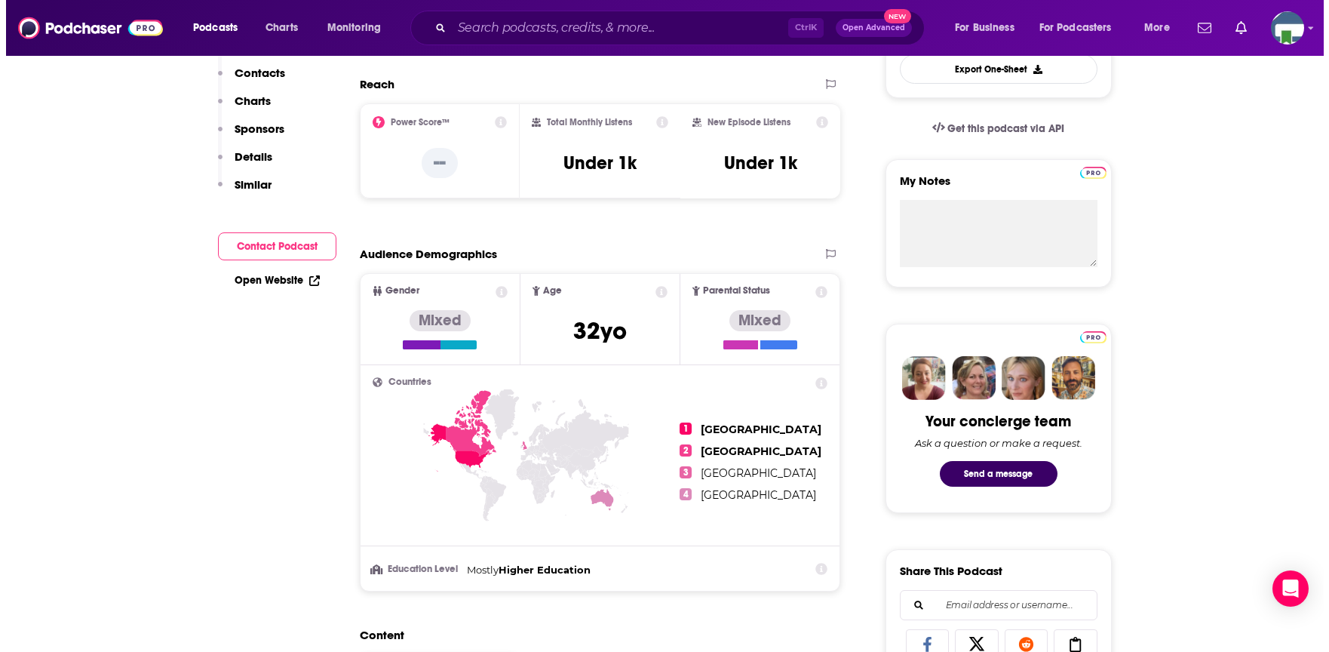
scroll to position [0, 0]
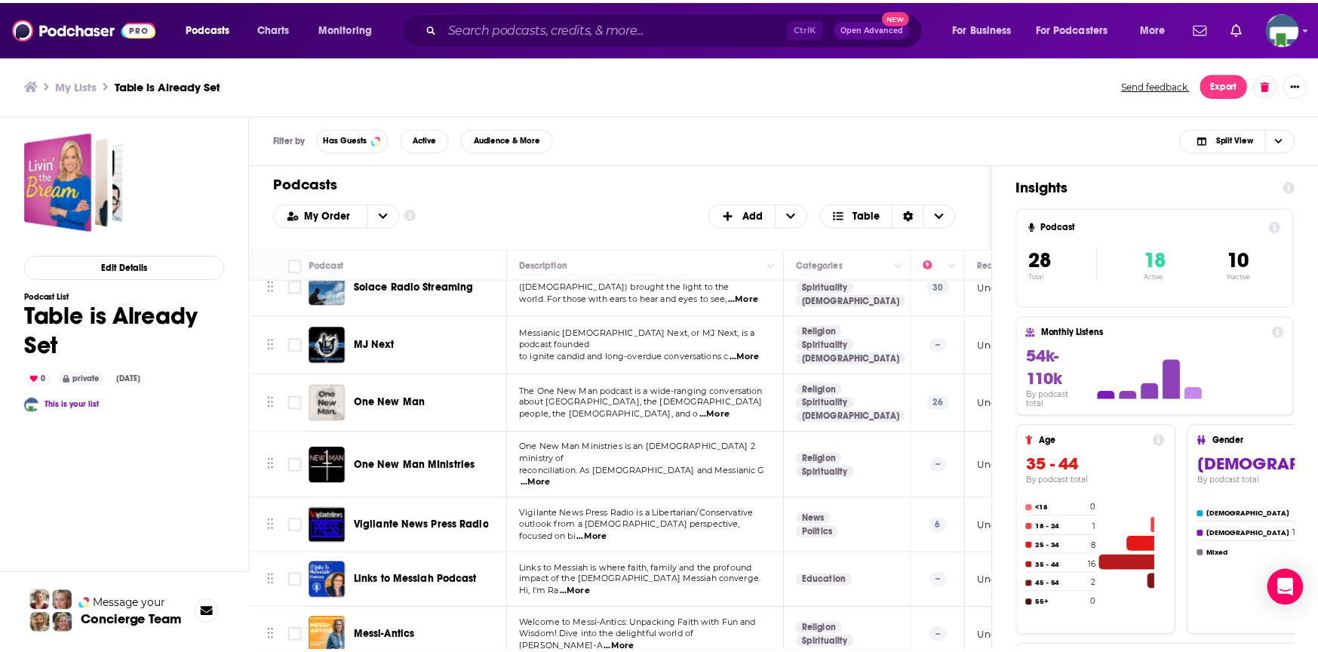
scroll to position [1229, 0]
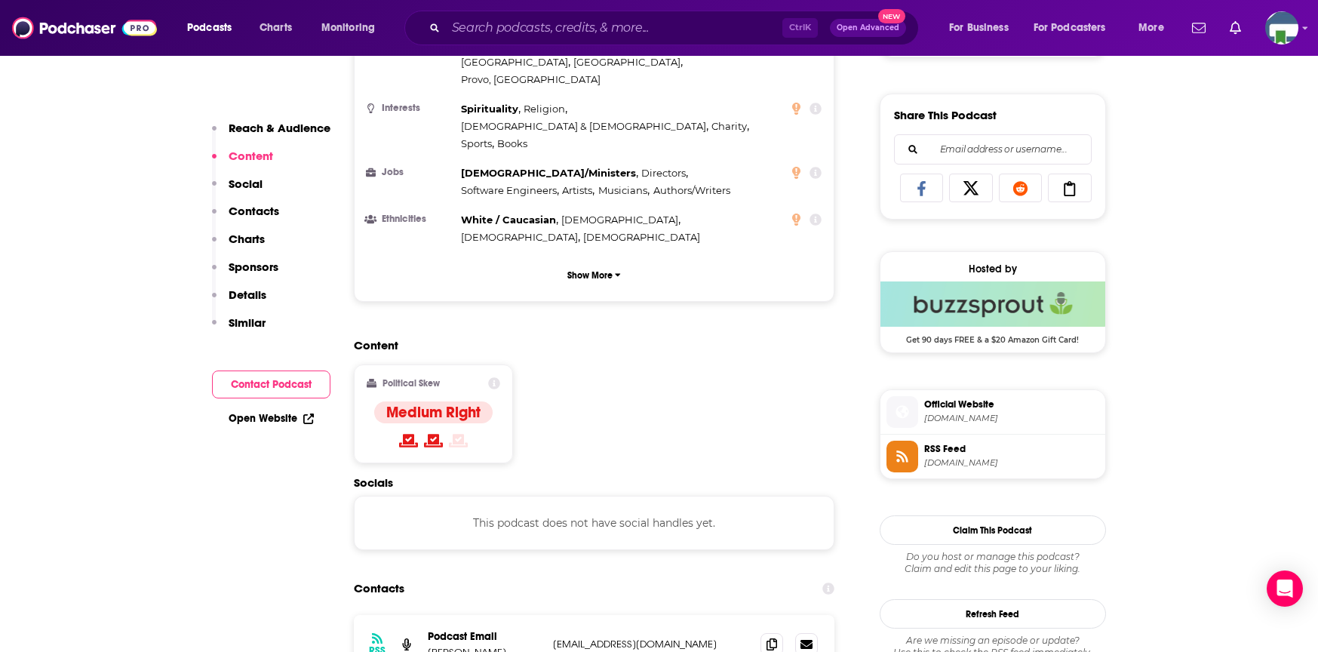
scroll to position [981, 0]
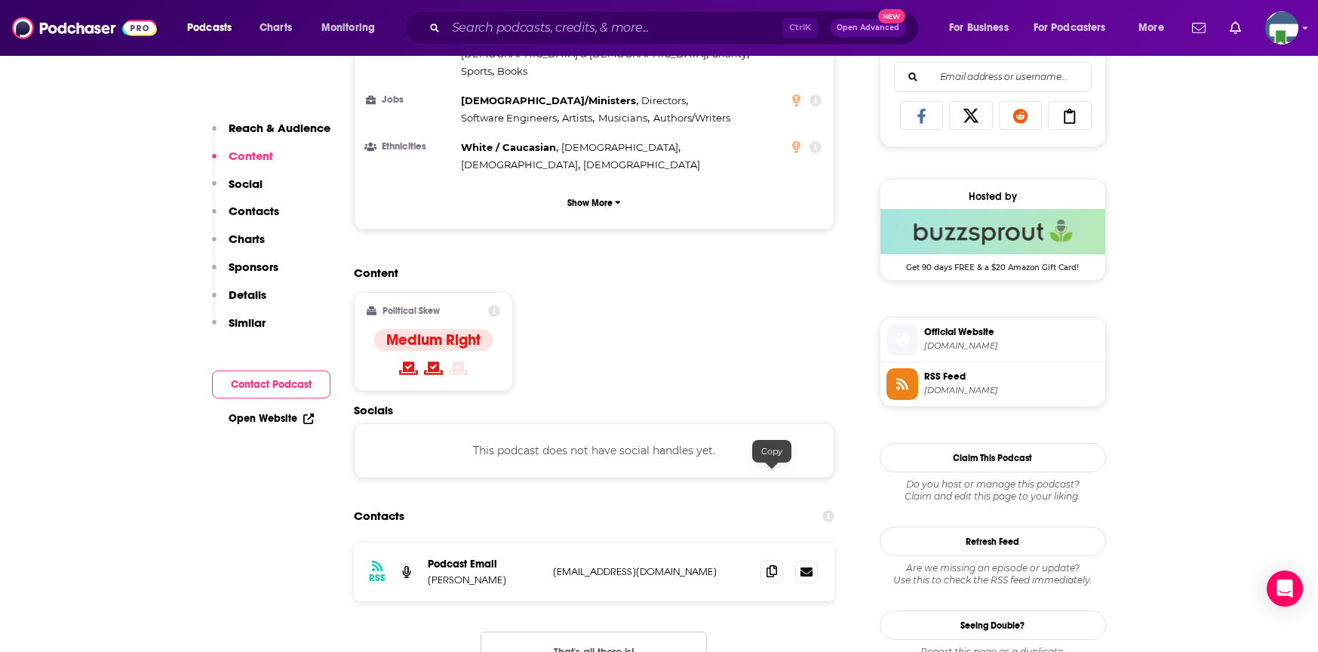
click at [766, 565] on icon at bounding box center [771, 571] width 11 height 12
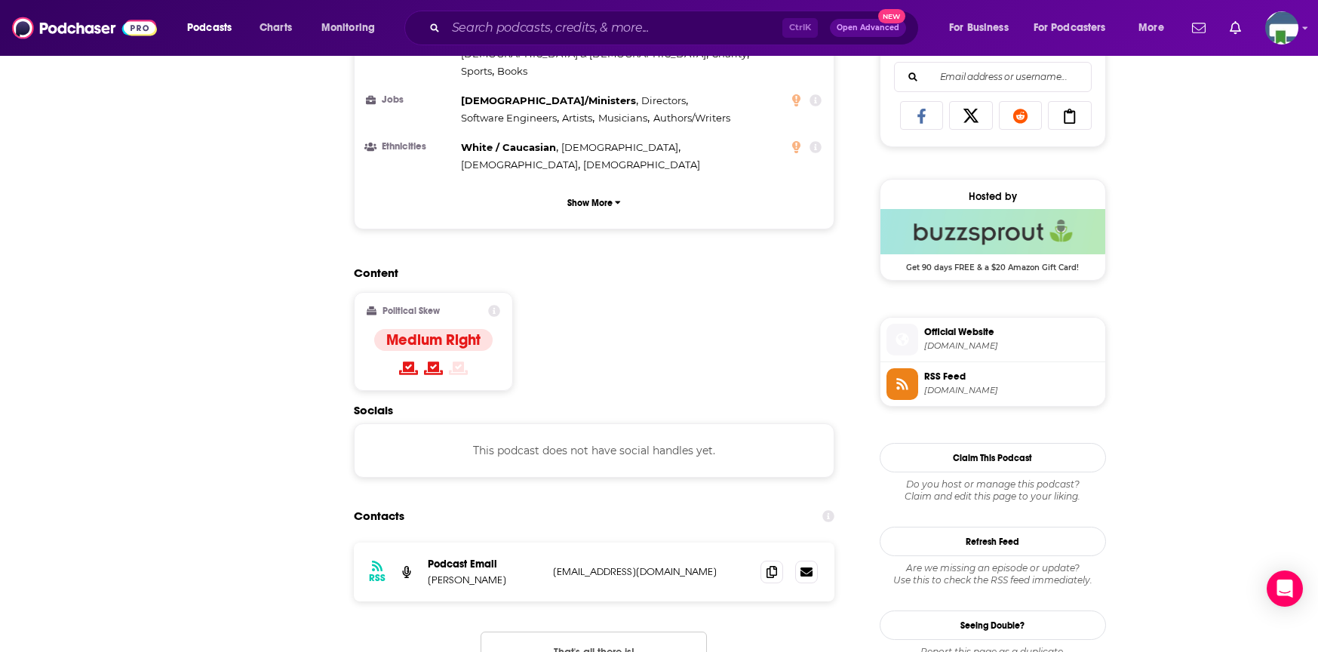
scroll to position [75, 0]
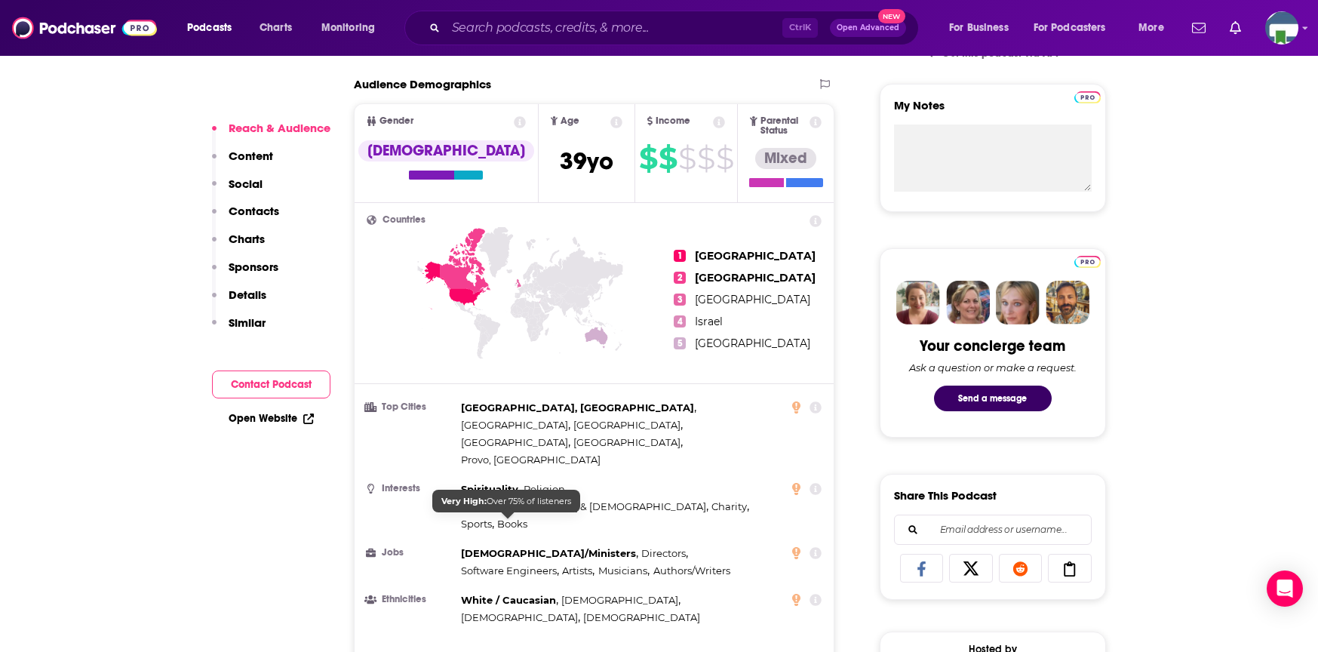
scroll to position [830, 0]
